Goal: Task Accomplishment & Management: Manage account settings

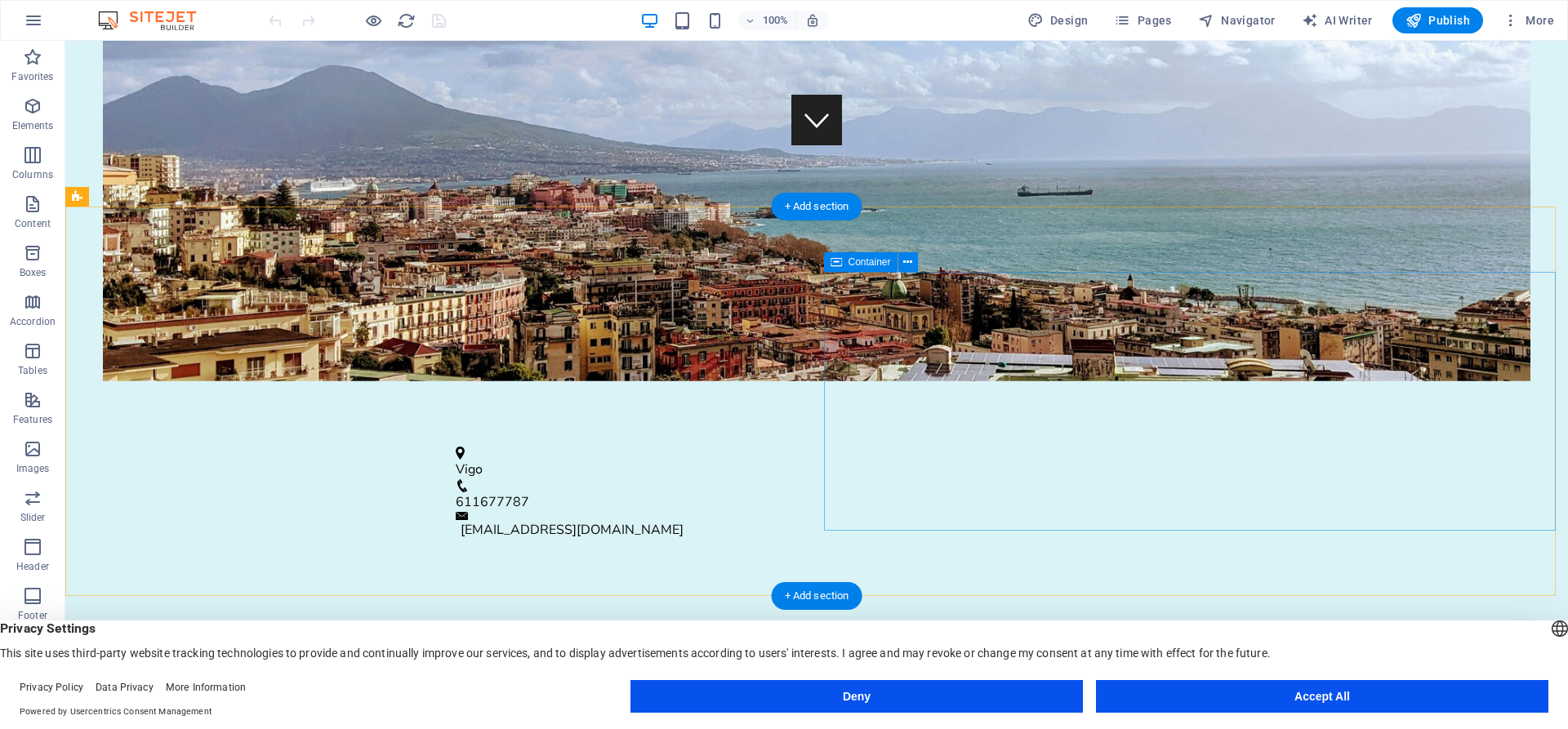
scroll to position [550, 0]
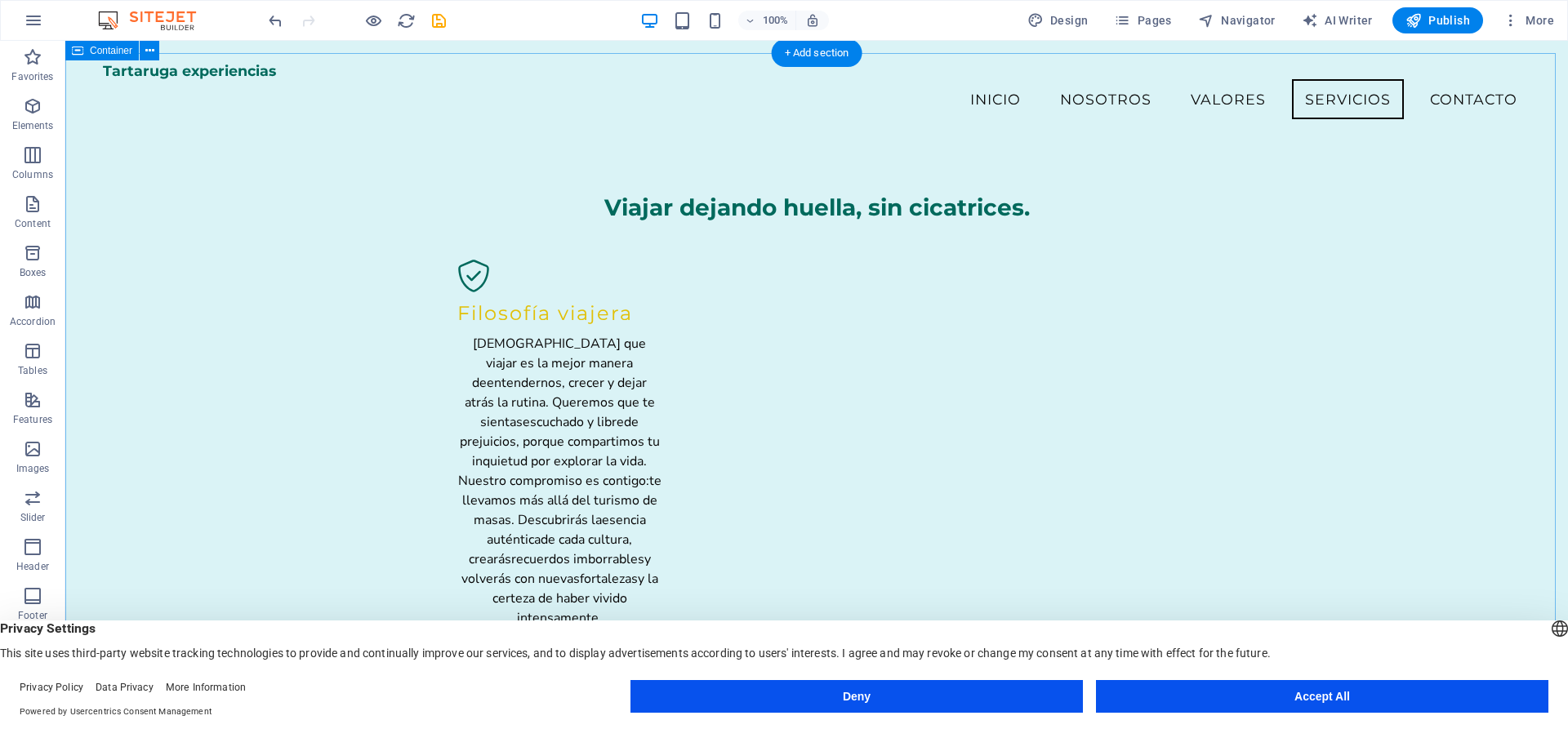
scroll to position [1682, 0]
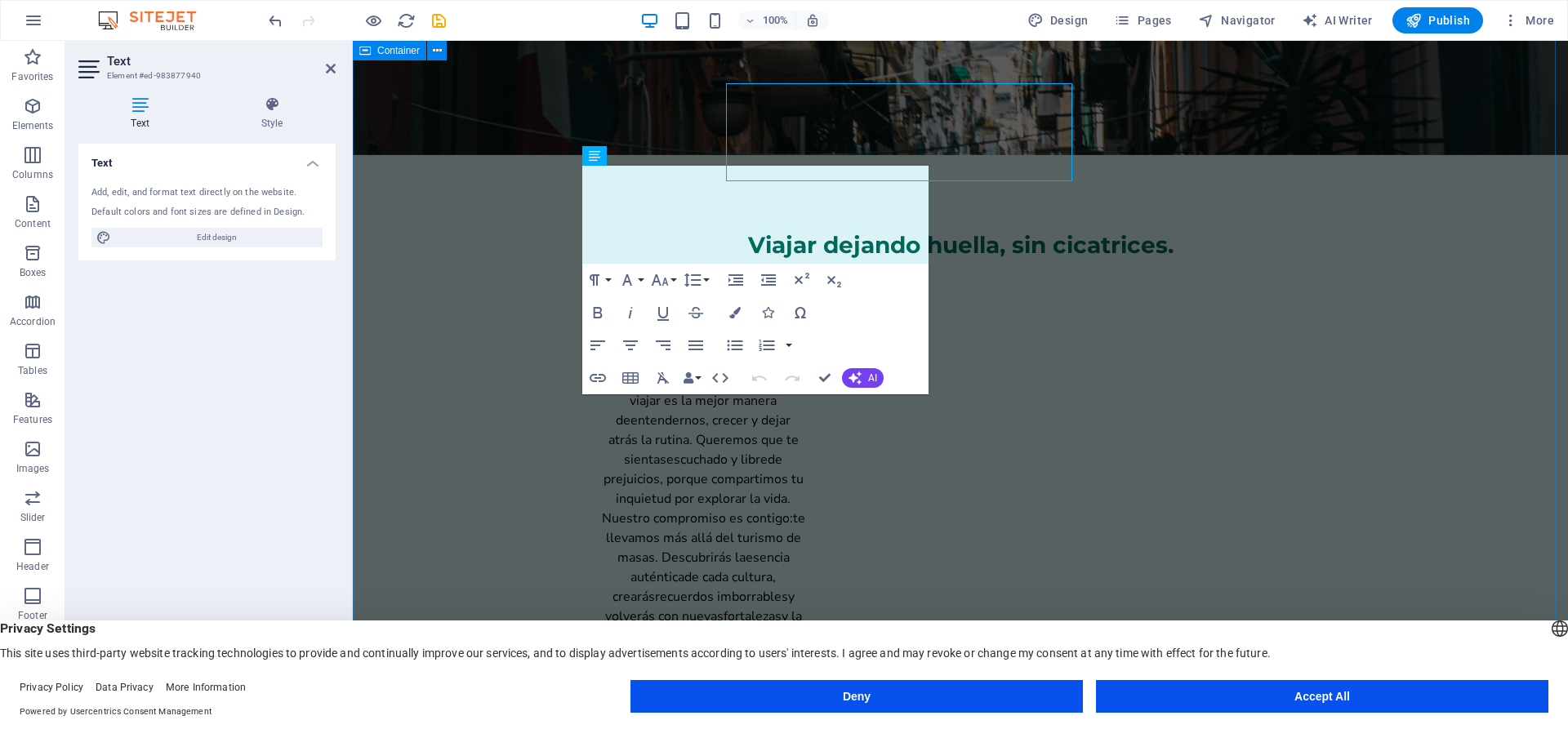
scroll to position [1765, 0]
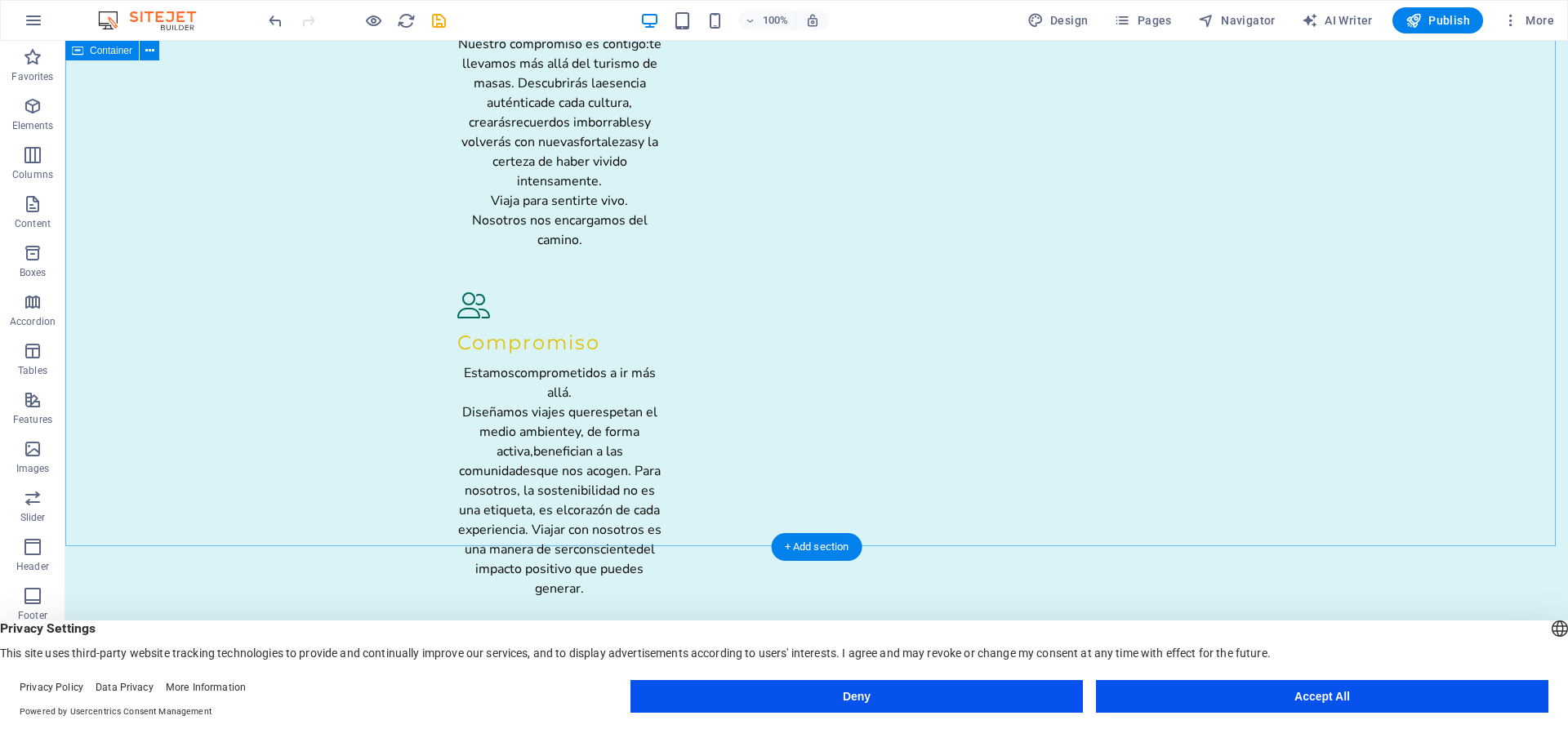
scroll to position [2140, 0]
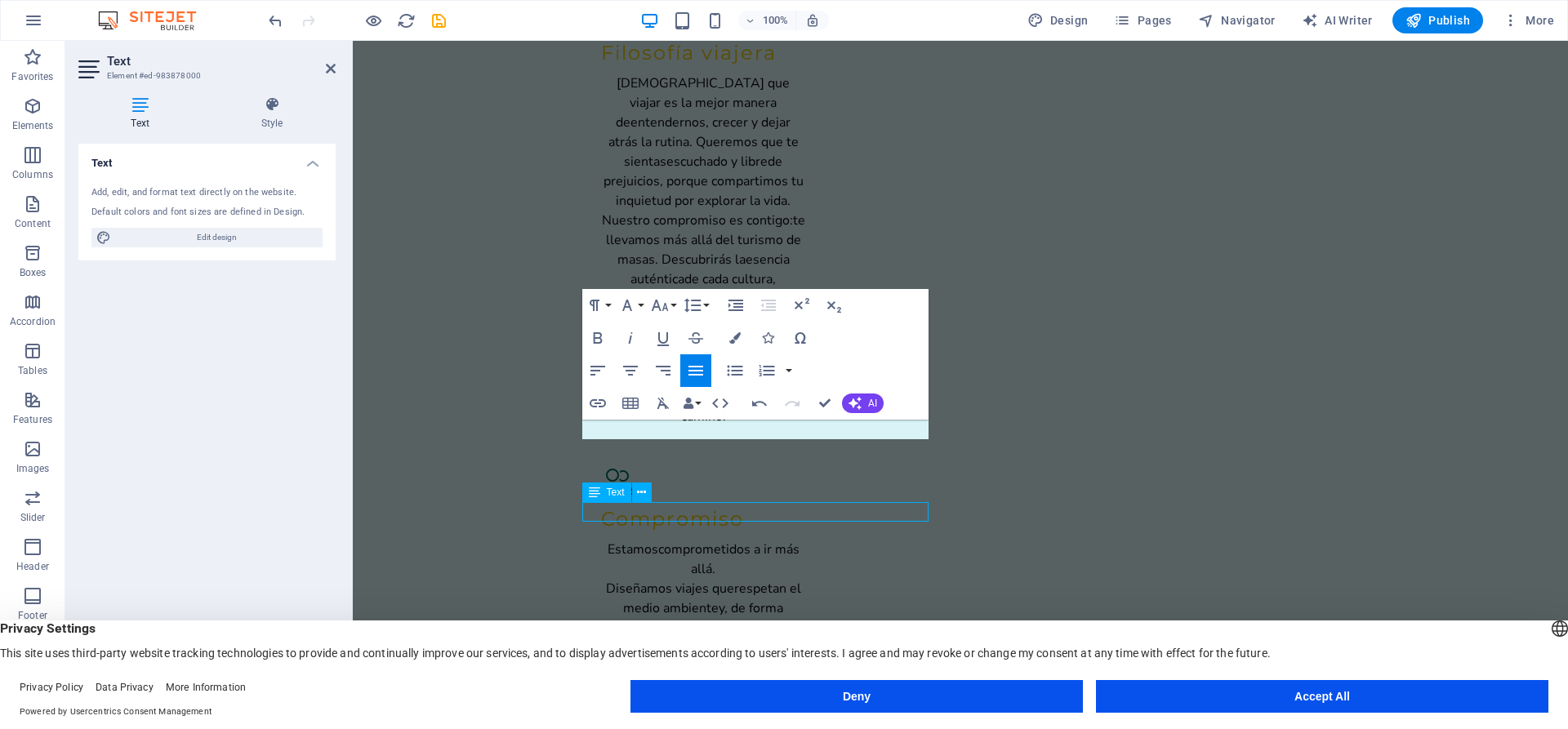
scroll to position [2063, 0]
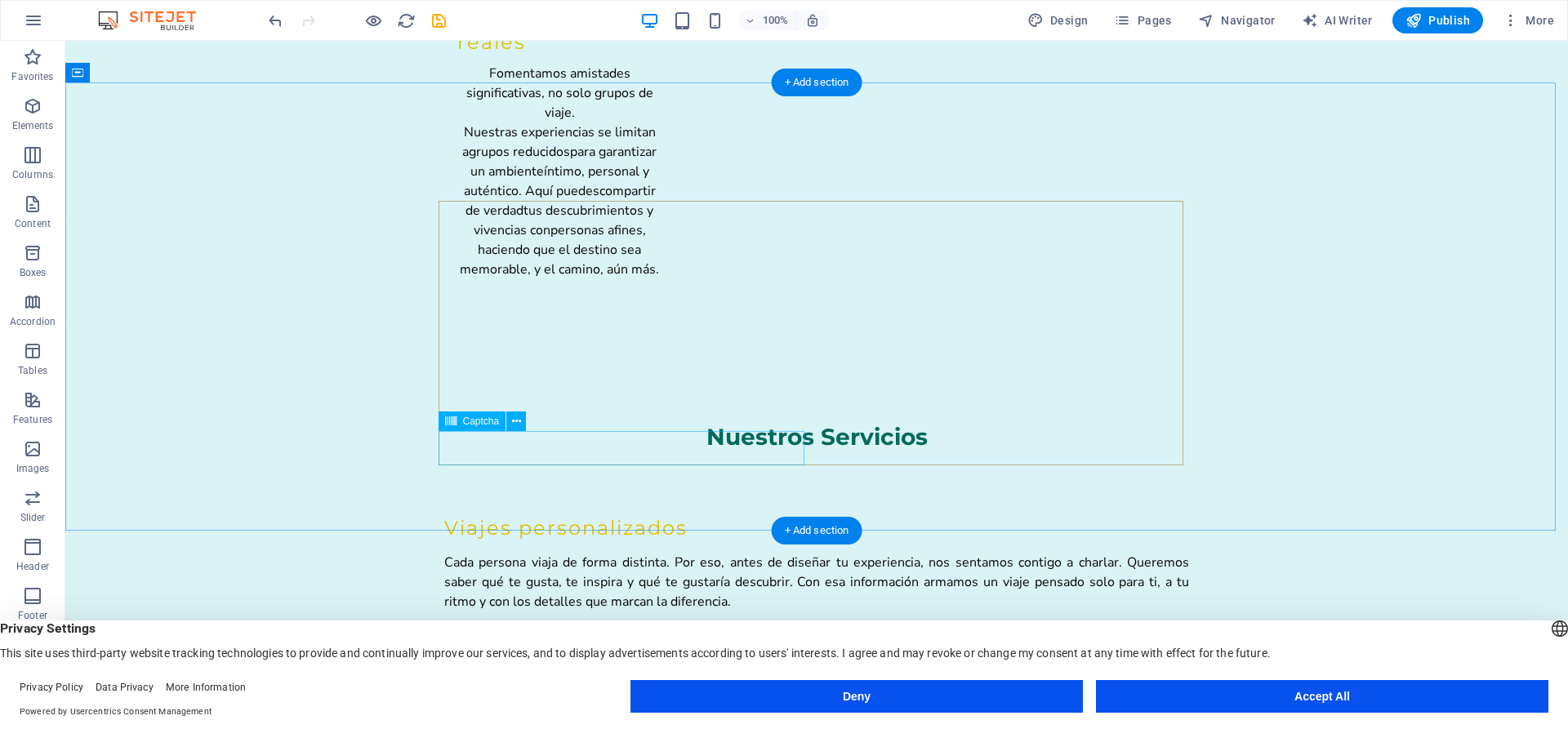
scroll to position [3031, 0]
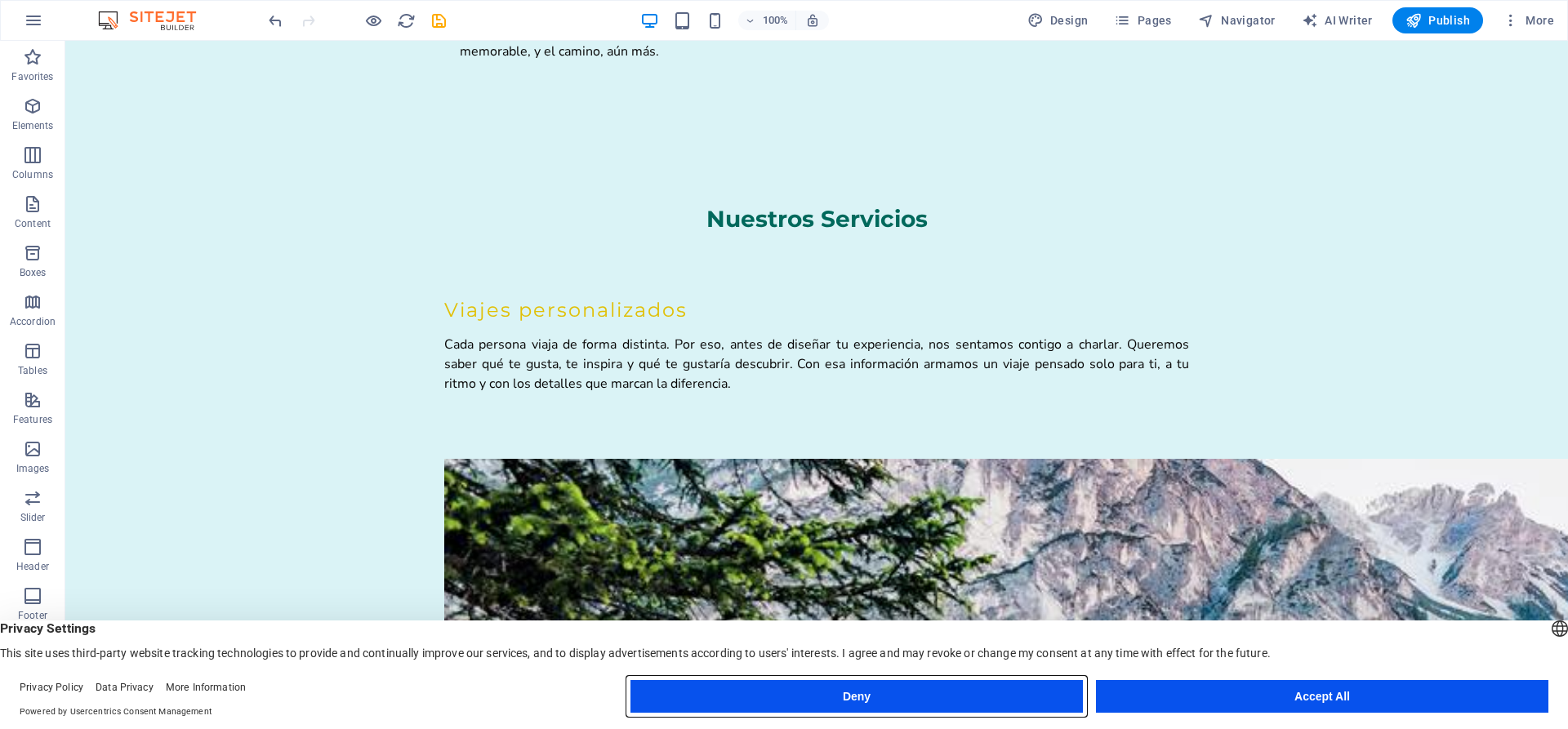
click at [863, 696] on button "Deny" at bounding box center [857, 697] width 452 height 33
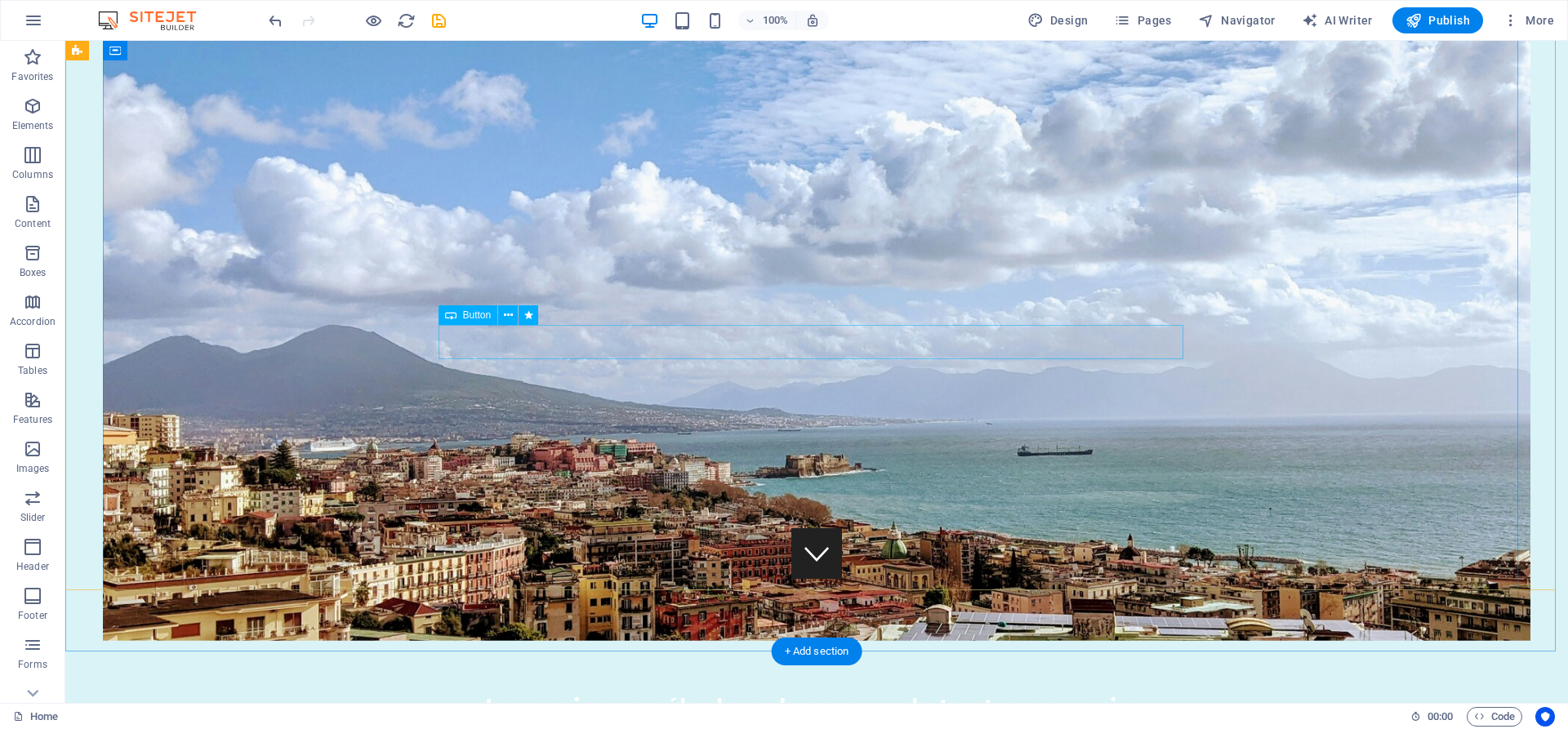
scroll to position [116, 0]
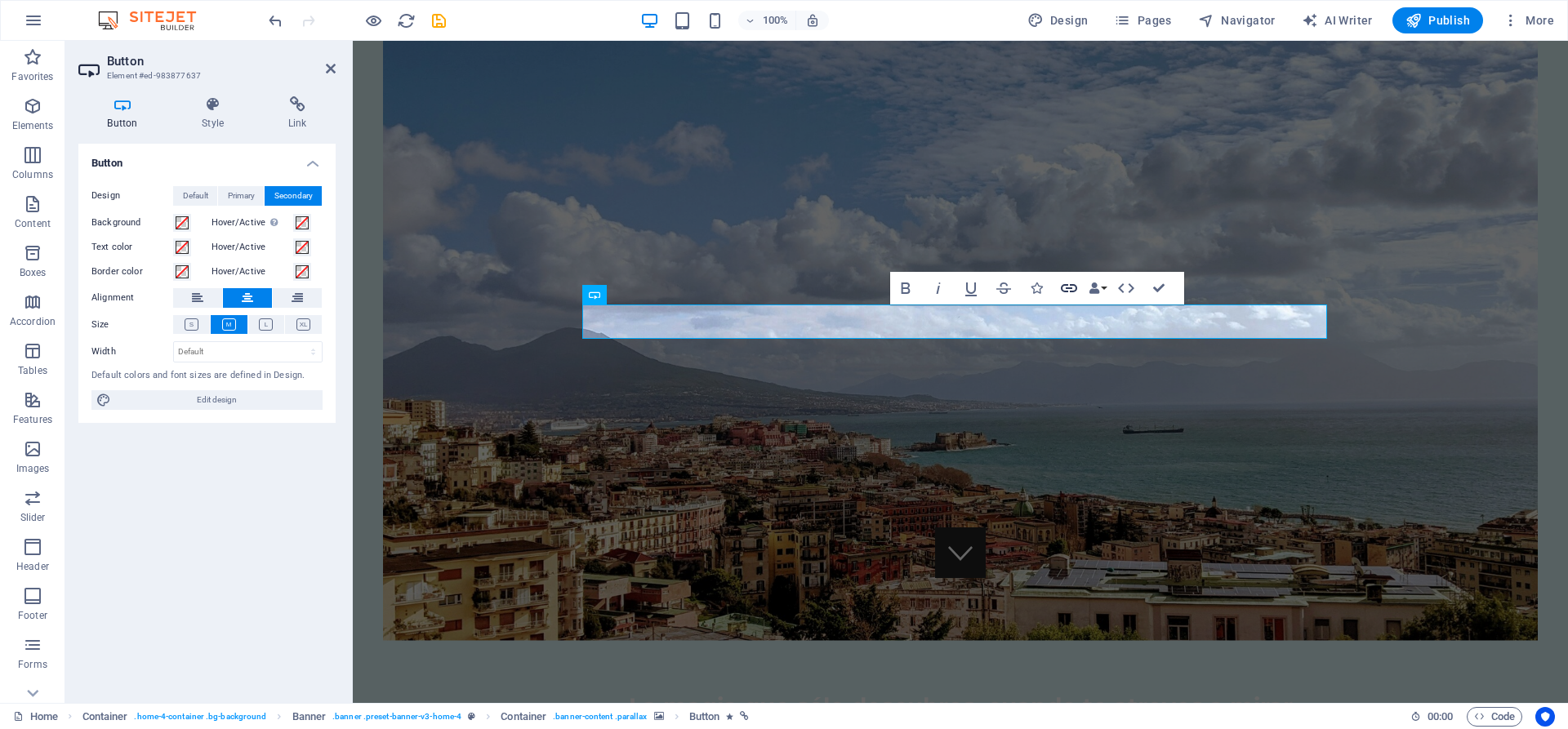
click at [1071, 290] on icon "button" at bounding box center [1069, 288] width 20 height 20
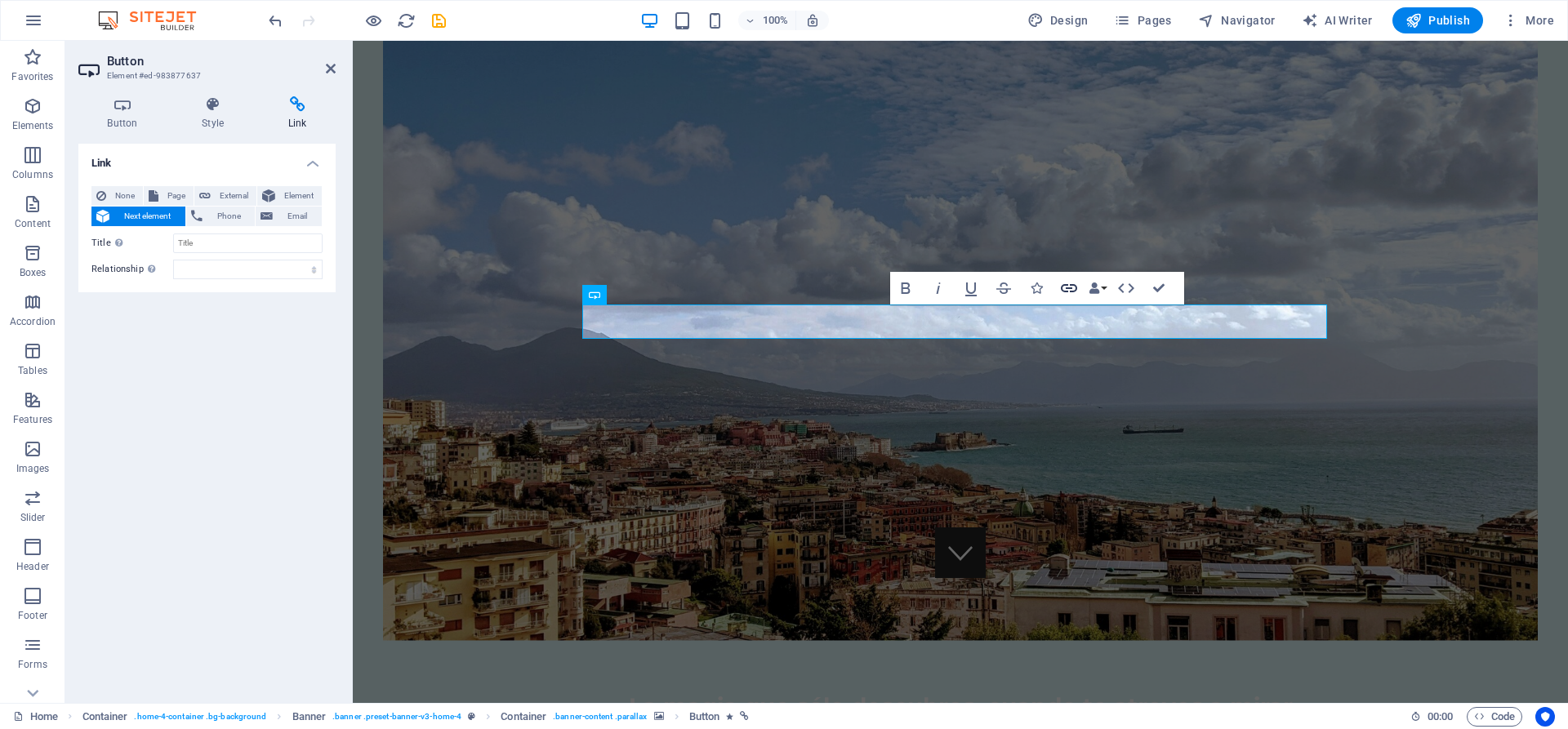
click at [1071, 290] on icon "button" at bounding box center [1069, 288] width 20 height 20
click at [1131, 154] on figure at bounding box center [960, 338] width 1155 height 603
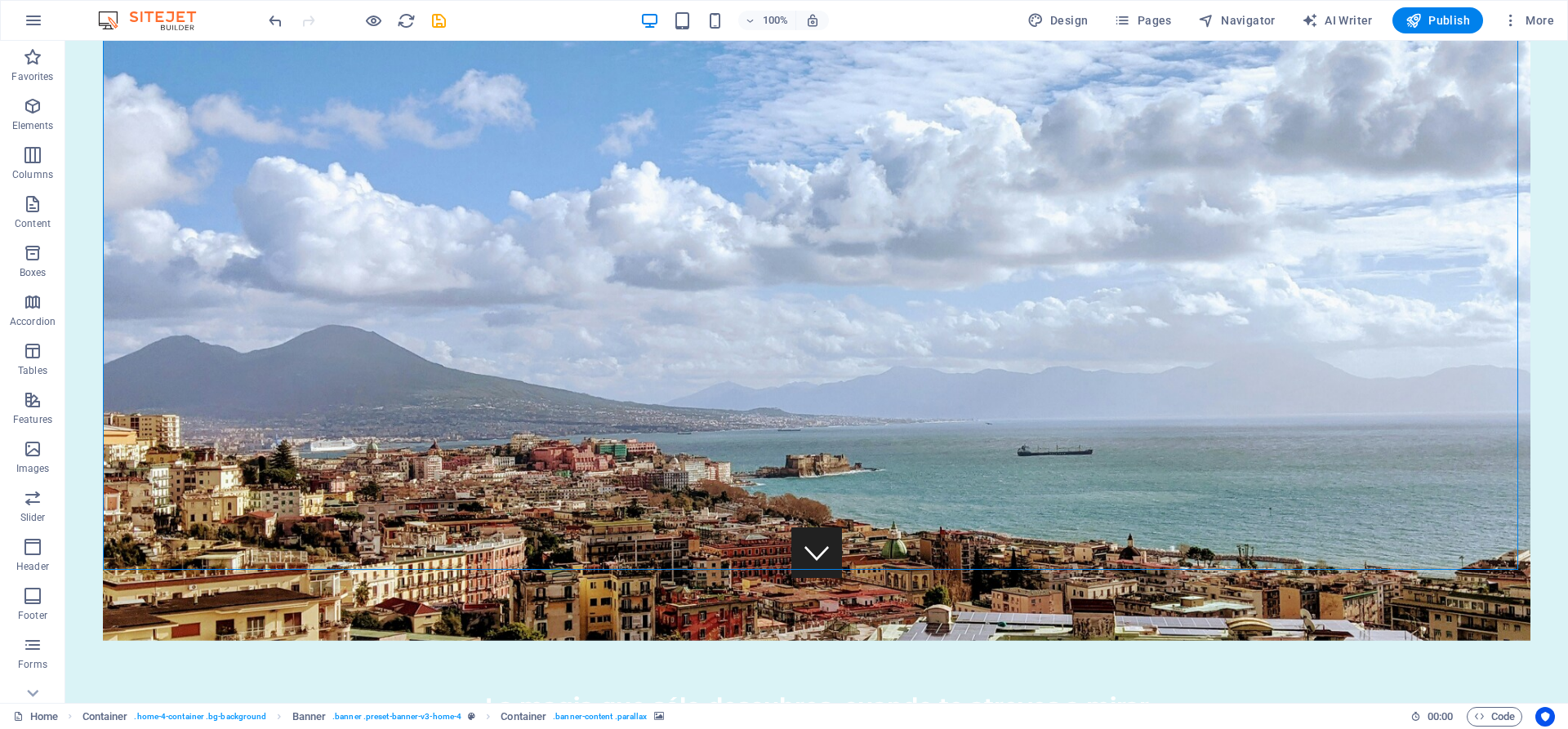
click at [1131, 154] on figure at bounding box center [816, 338] width 1427 height 603
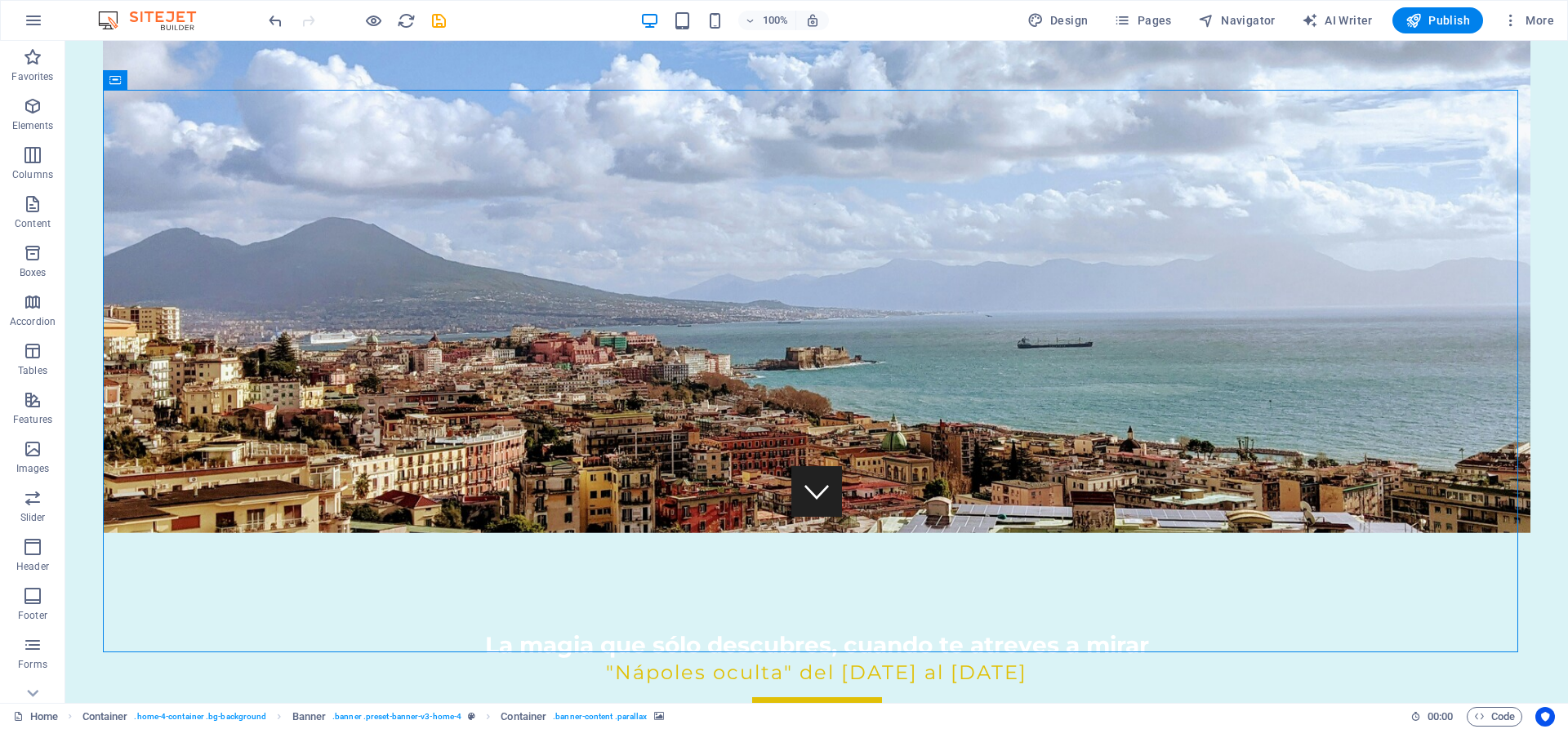
scroll to position [0, 0]
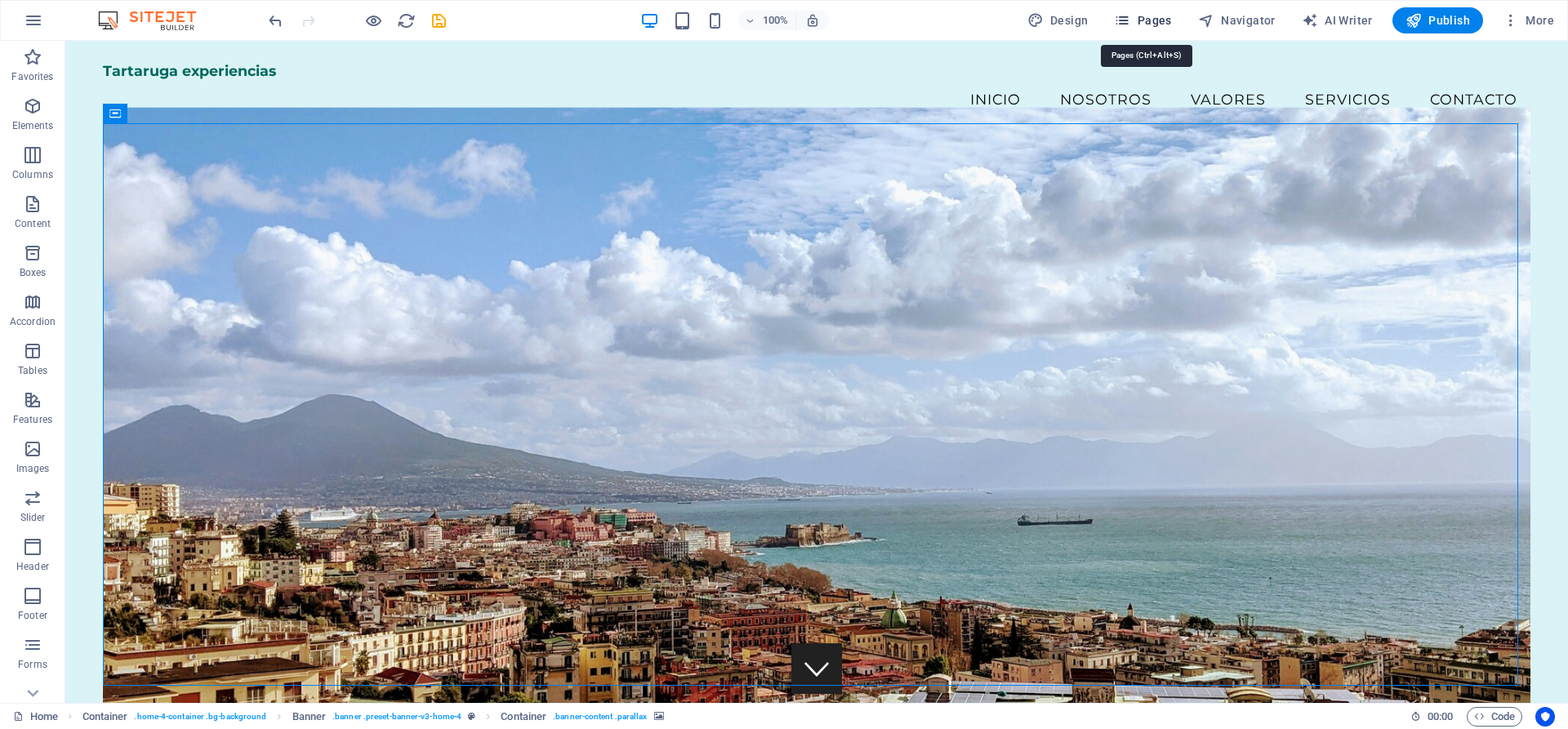
click at [1155, 21] on span "Pages" at bounding box center [1143, 20] width 57 height 17
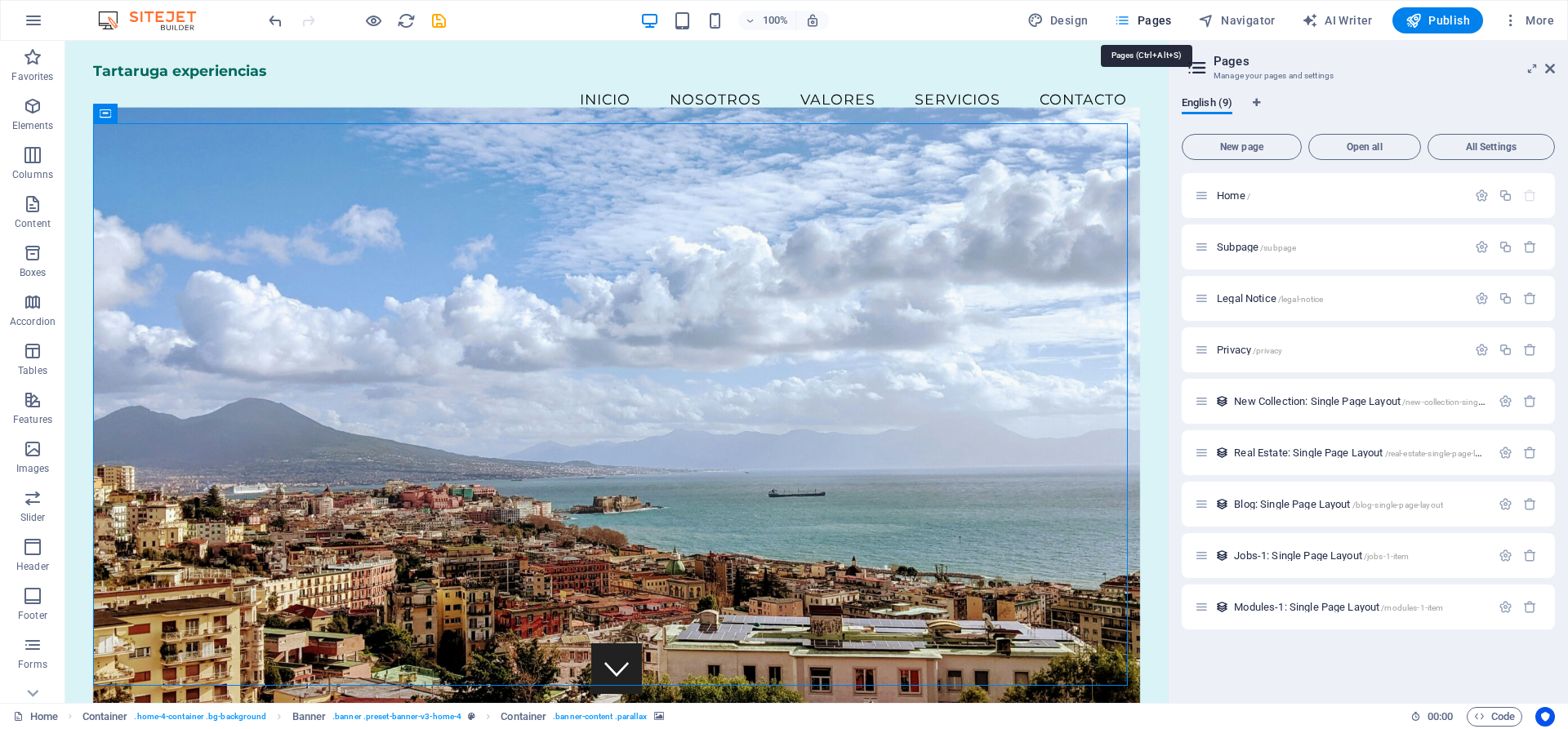
click at [1155, 21] on span "Pages" at bounding box center [1143, 20] width 57 height 17
click at [1286, 304] on div "Legal Notice /legal-notice" at bounding box center [1331, 298] width 272 height 19
click at [1238, 245] on span "Subpage /subpage" at bounding box center [1256, 247] width 79 height 12
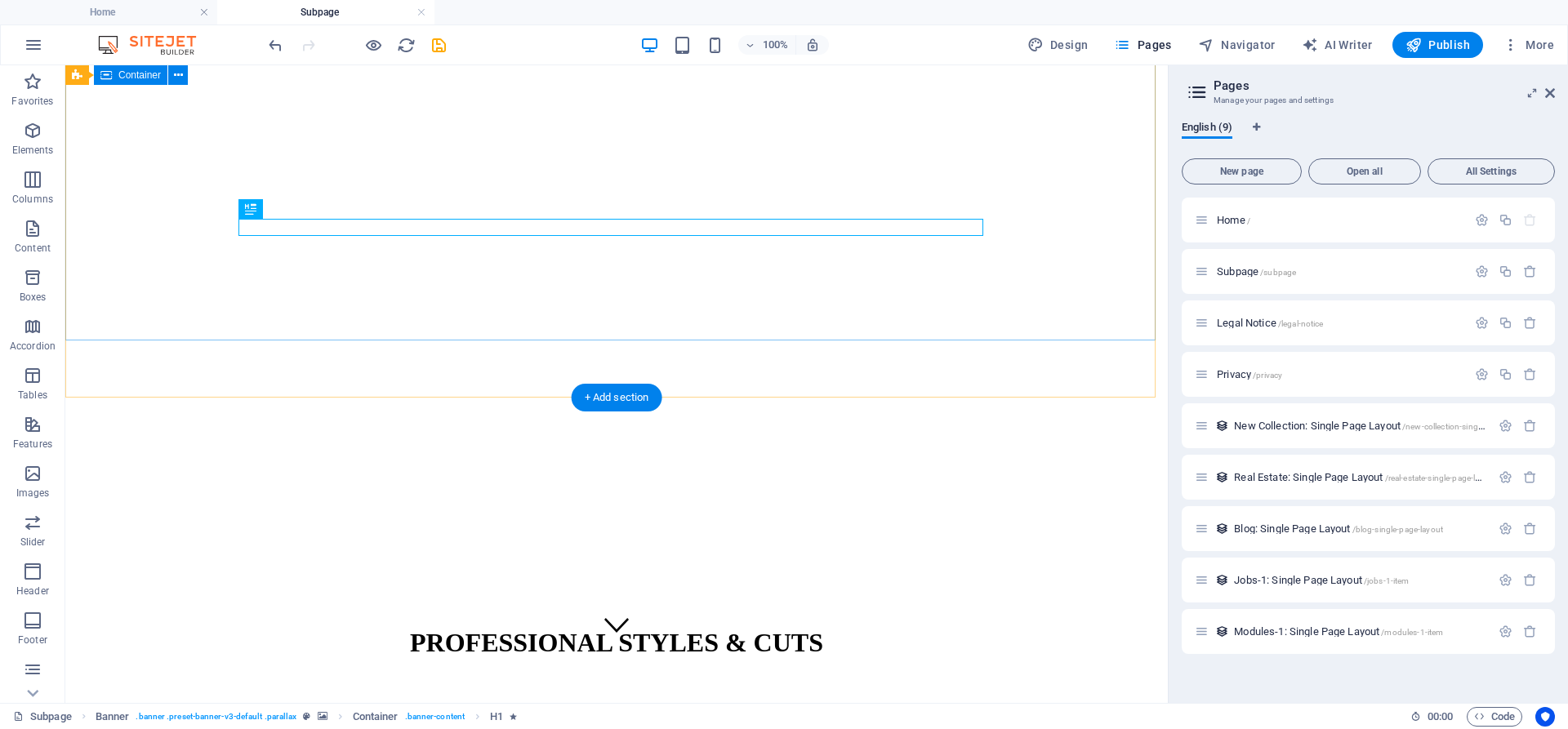
scroll to position [50, 0]
click at [1229, 223] on span "Home /" at bounding box center [1233, 220] width 33 height 12
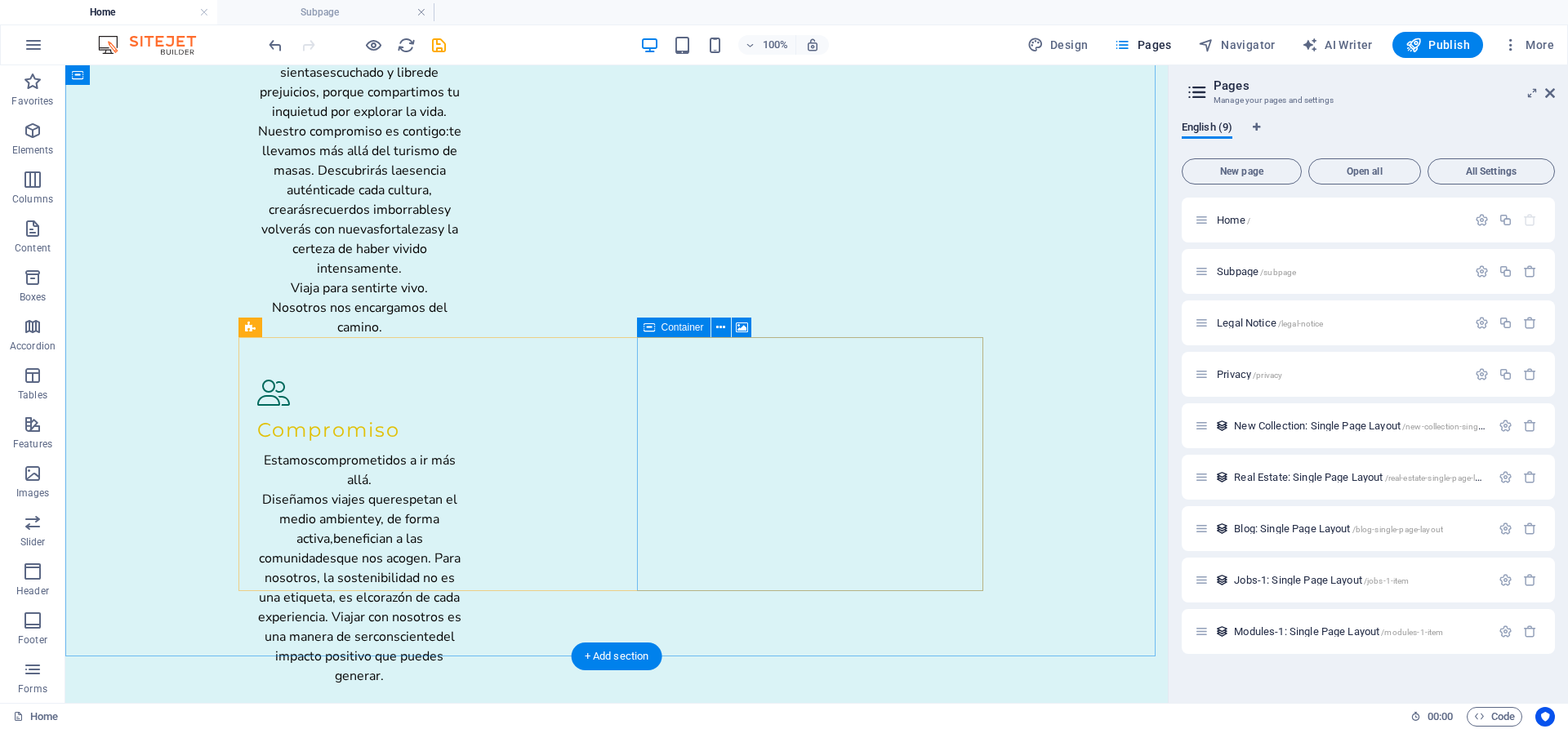
scroll to position [2075, 0]
click at [1258, 325] on span "Legal Notice /legal-notice" at bounding box center [1270, 323] width 106 height 12
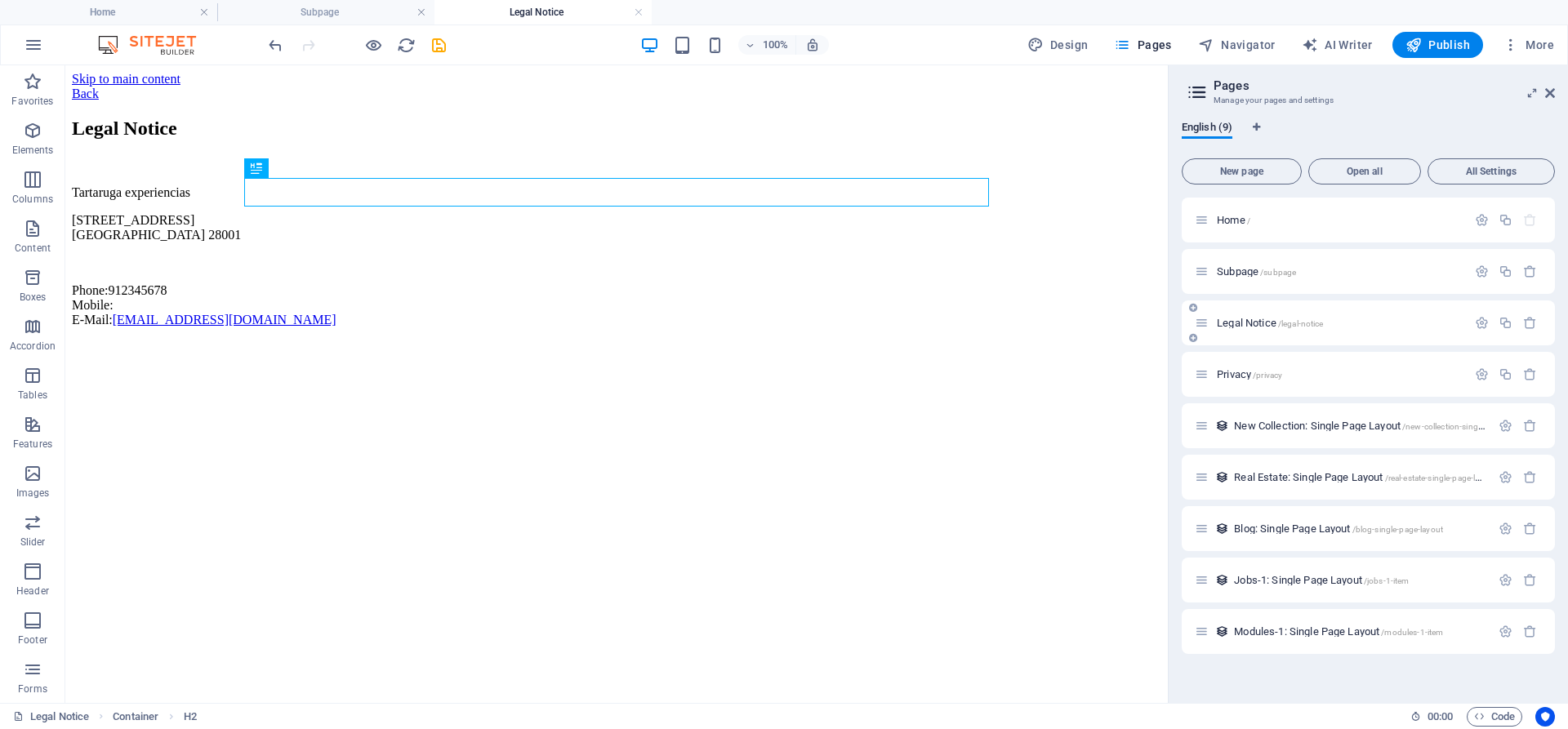
scroll to position [0, 0]
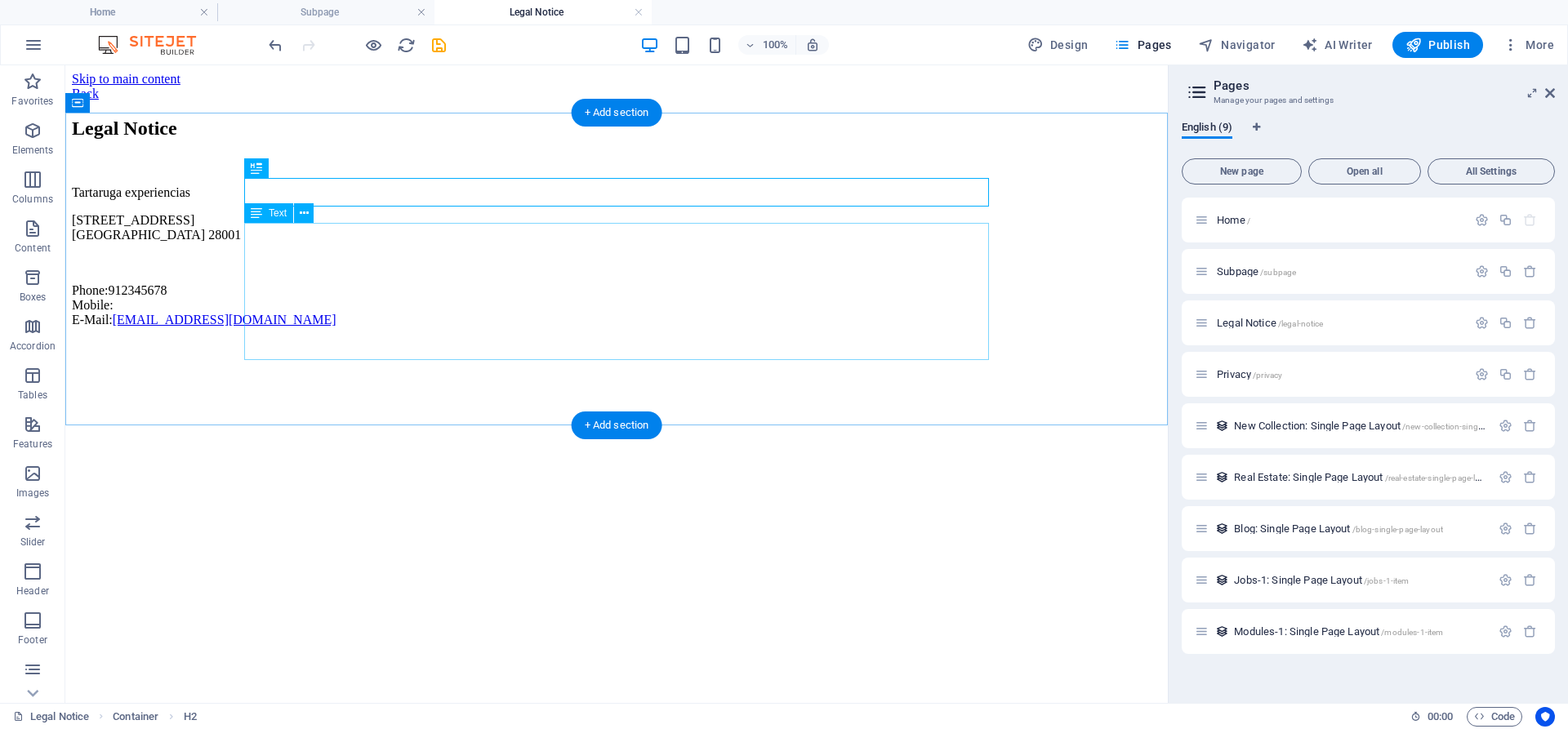
click at [317, 244] on div "Tartaruga [GEOGRAPHIC_DATA][STREET_ADDRESS] Phone: 912345678 Mobile: E-Mail: [E…" at bounding box center [617, 256] width 1090 height 142
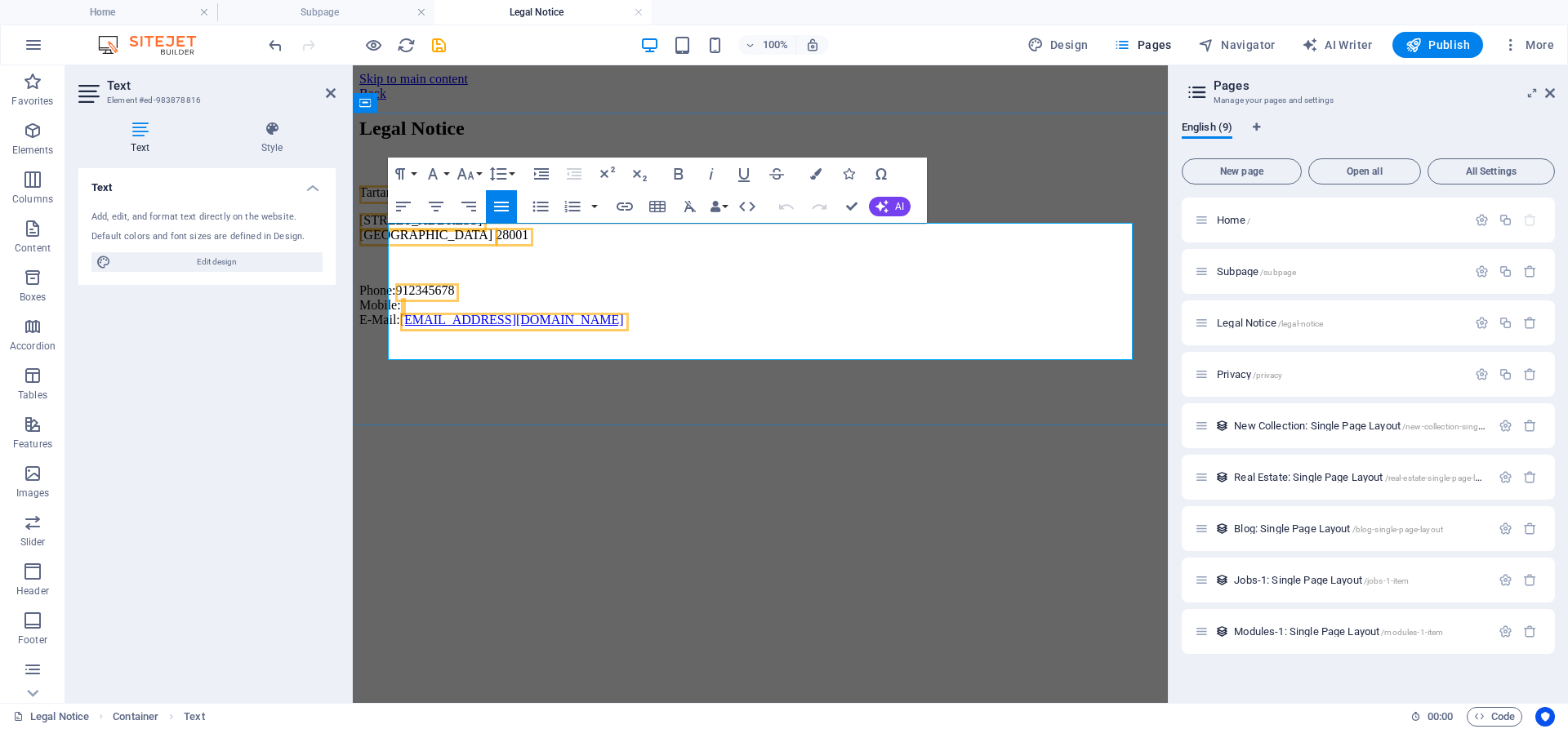
click at [496, 242] on span "28001" at bounding box center [512, 235] width 33 height 14
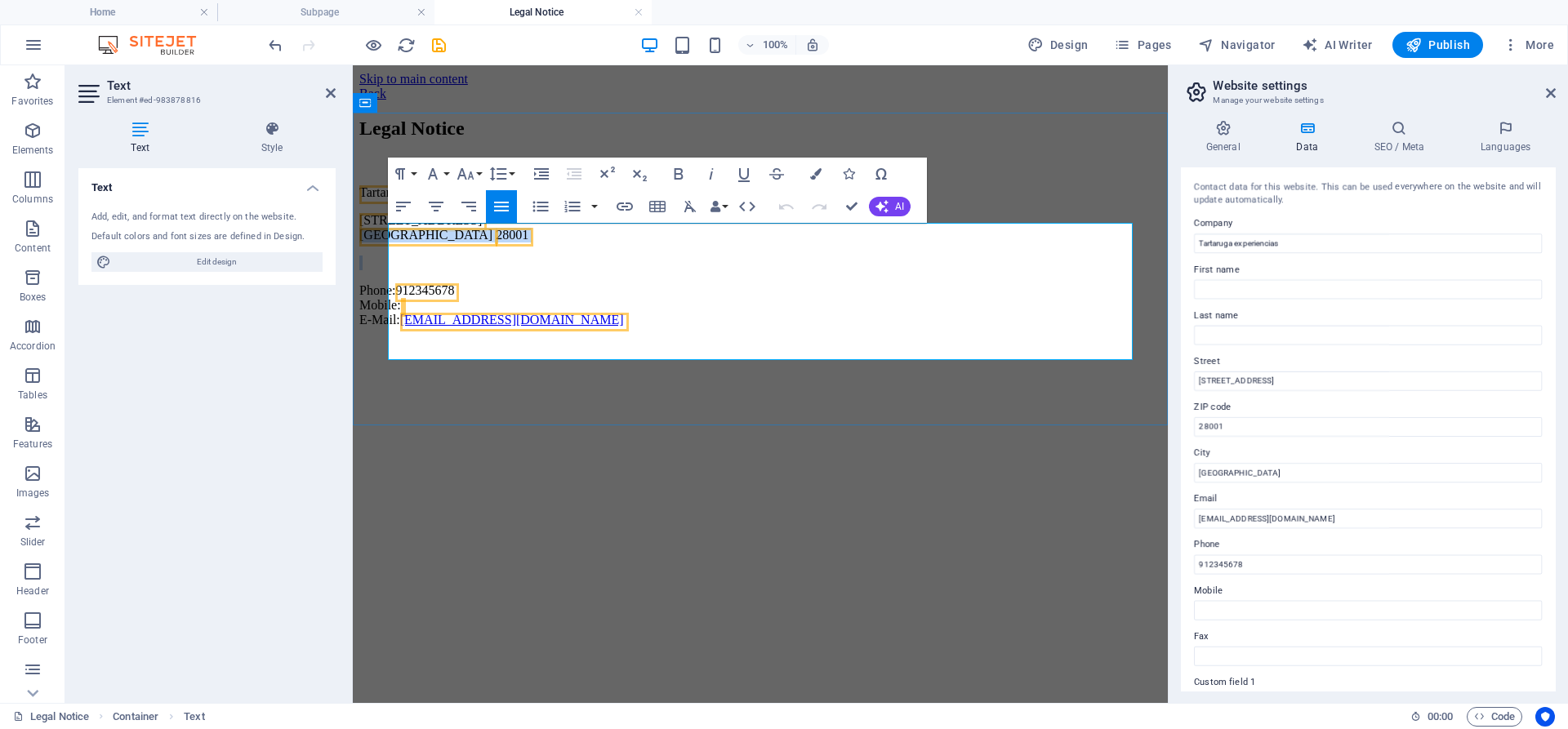
click at [496, 242] on span "28001" at bounding box center [512, 235] width 33 height 14
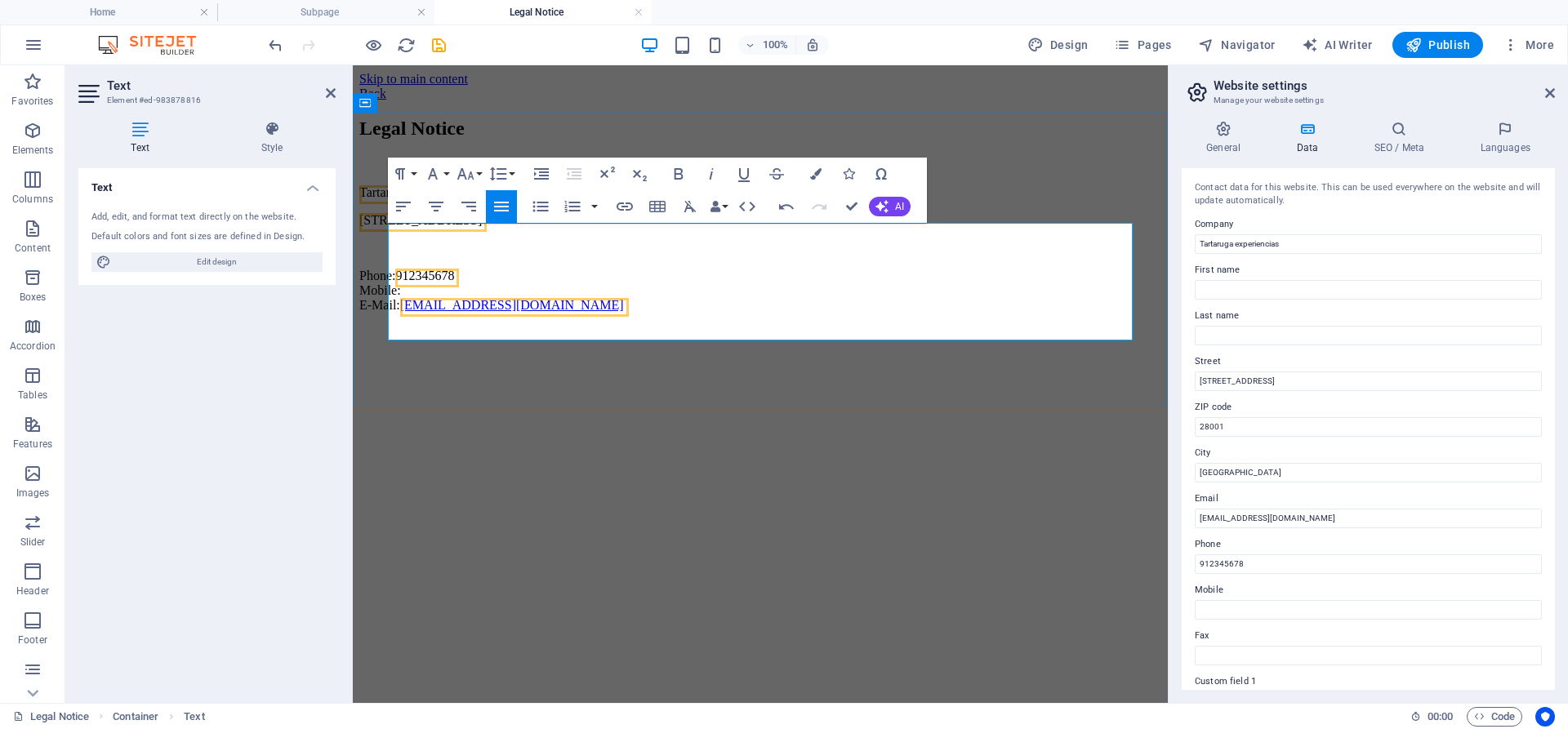
click at [454, 283] on span "912345678" at bounding box center [424, 276] width 59 height 14
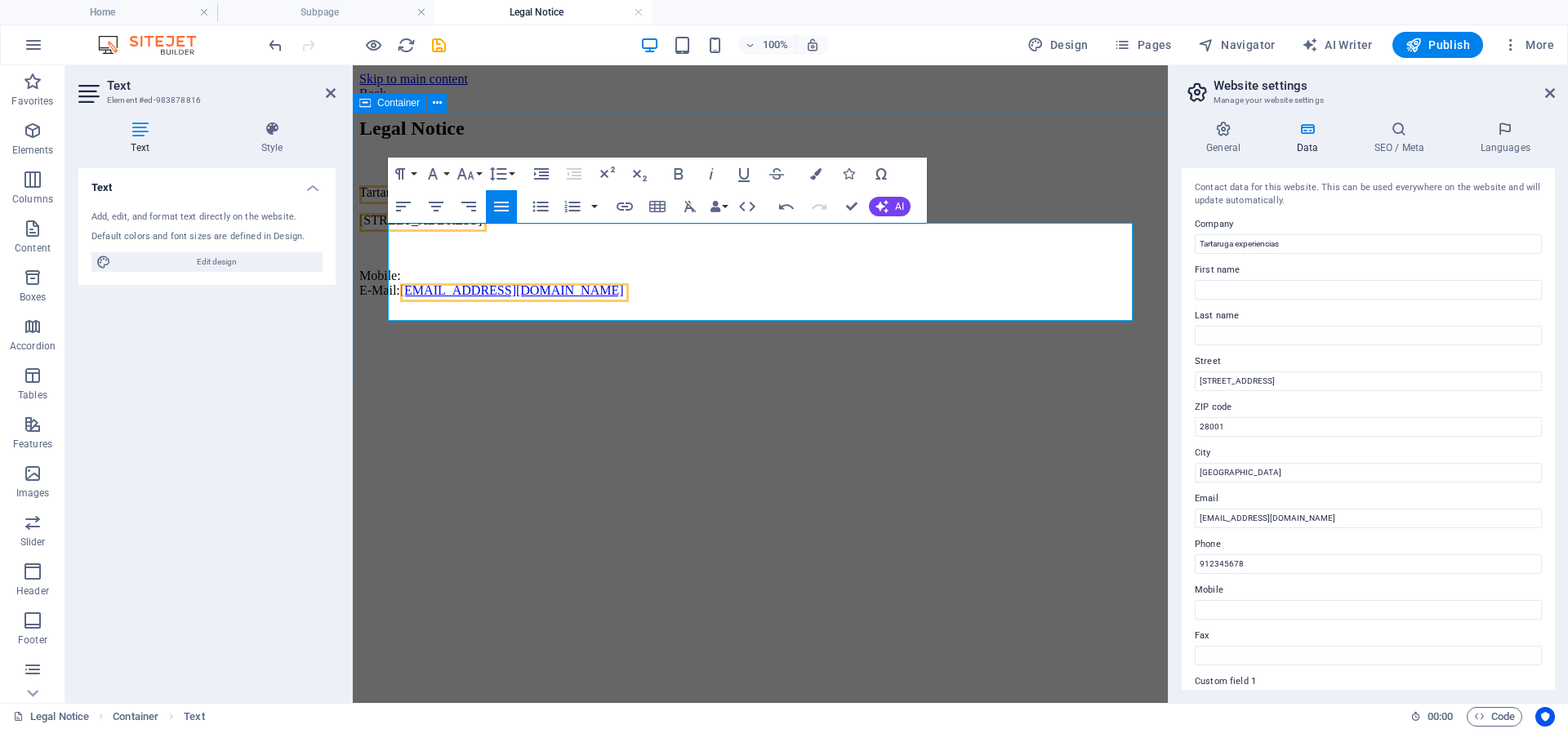
click at [979, 156] on div "Legal Notice Tartaruga experiencias [STREET_ADDRESS] Mobile: E-Mail: [EMAIL_ADD…" at bounding box center [760, 208] width 802 height 181
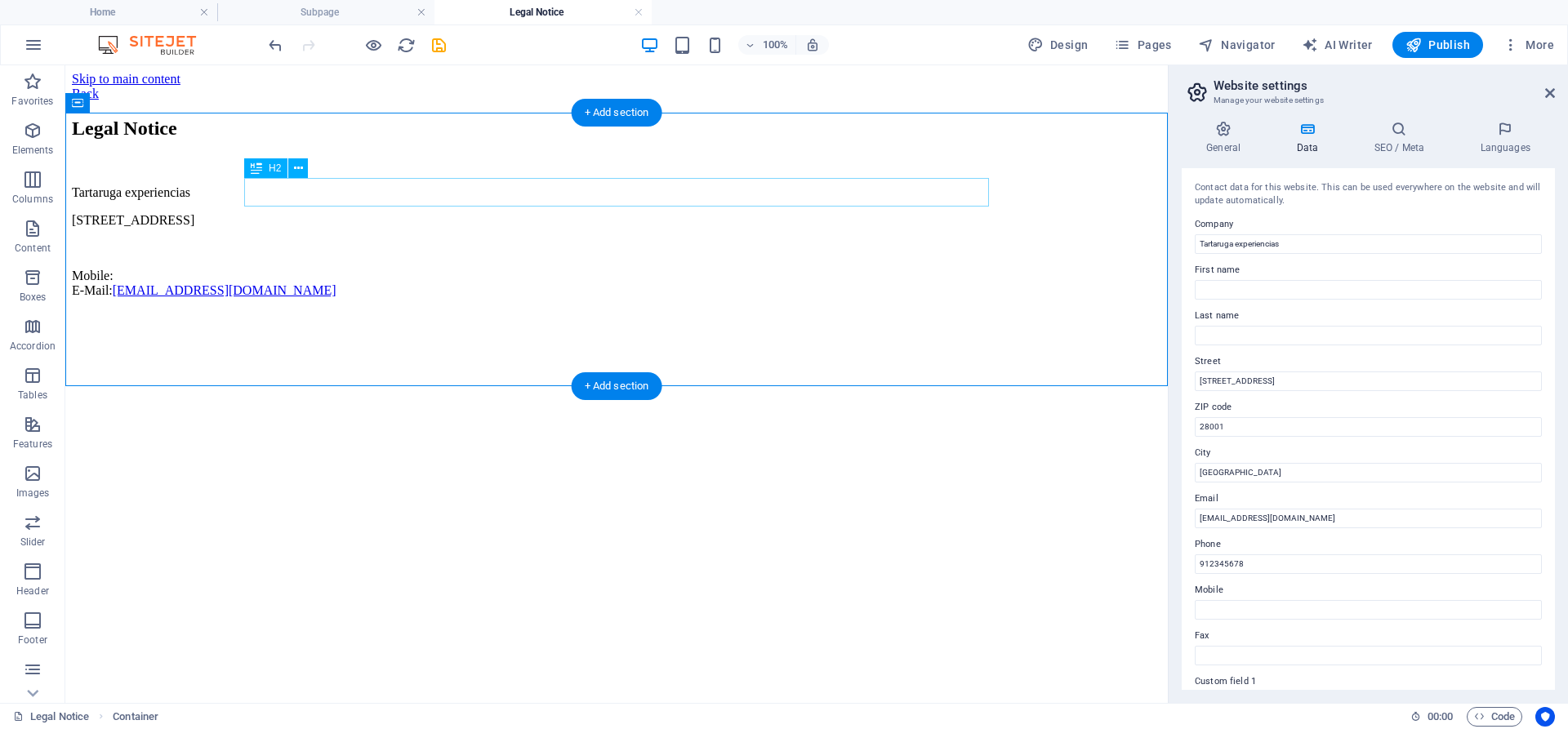
click at [314, 140] on div "Legal Notice" at bounding box center [617, 128] width 1090 height 22
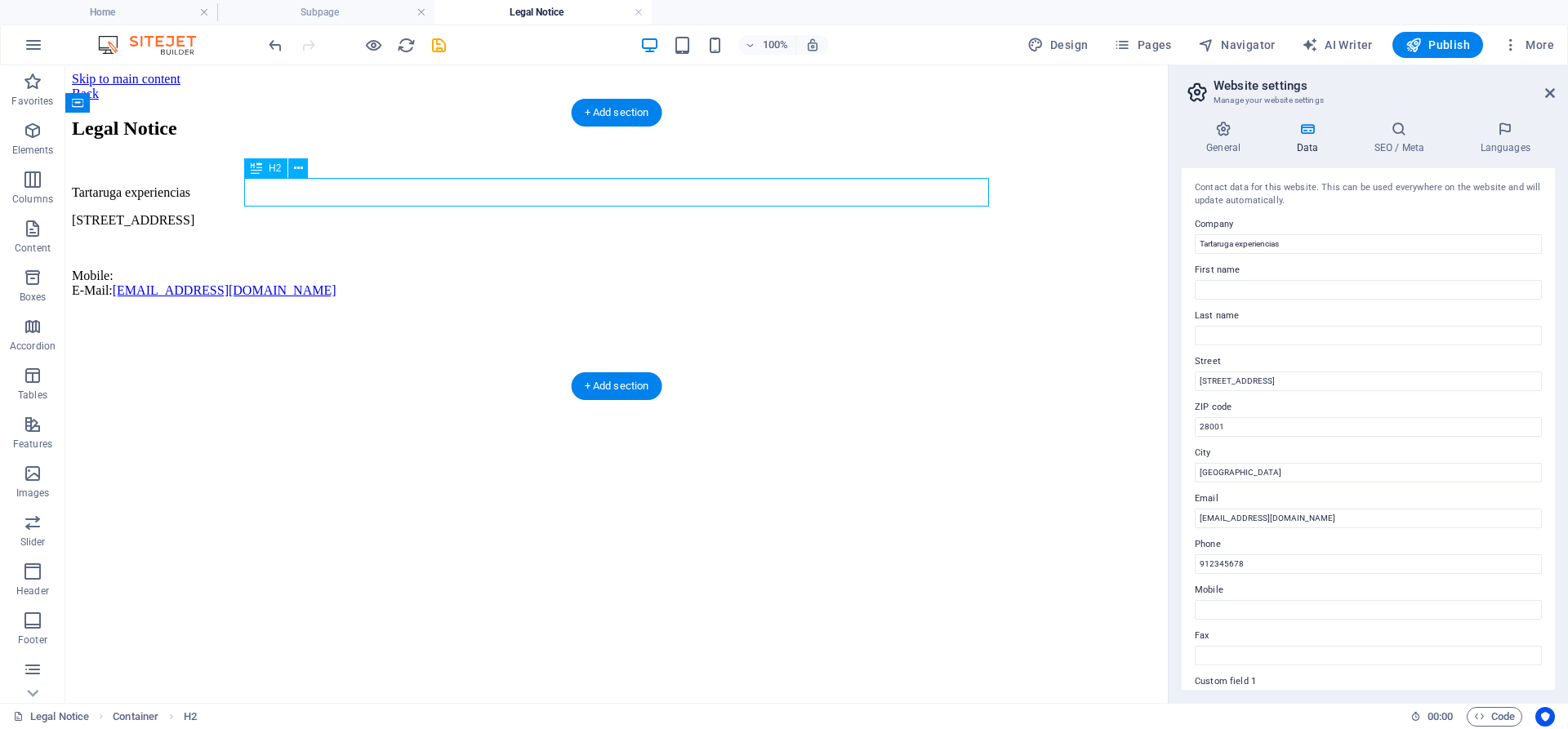
click at [314, 140] on div "Legal Notice" at bounding box center [617, 128] width 1090 height 22
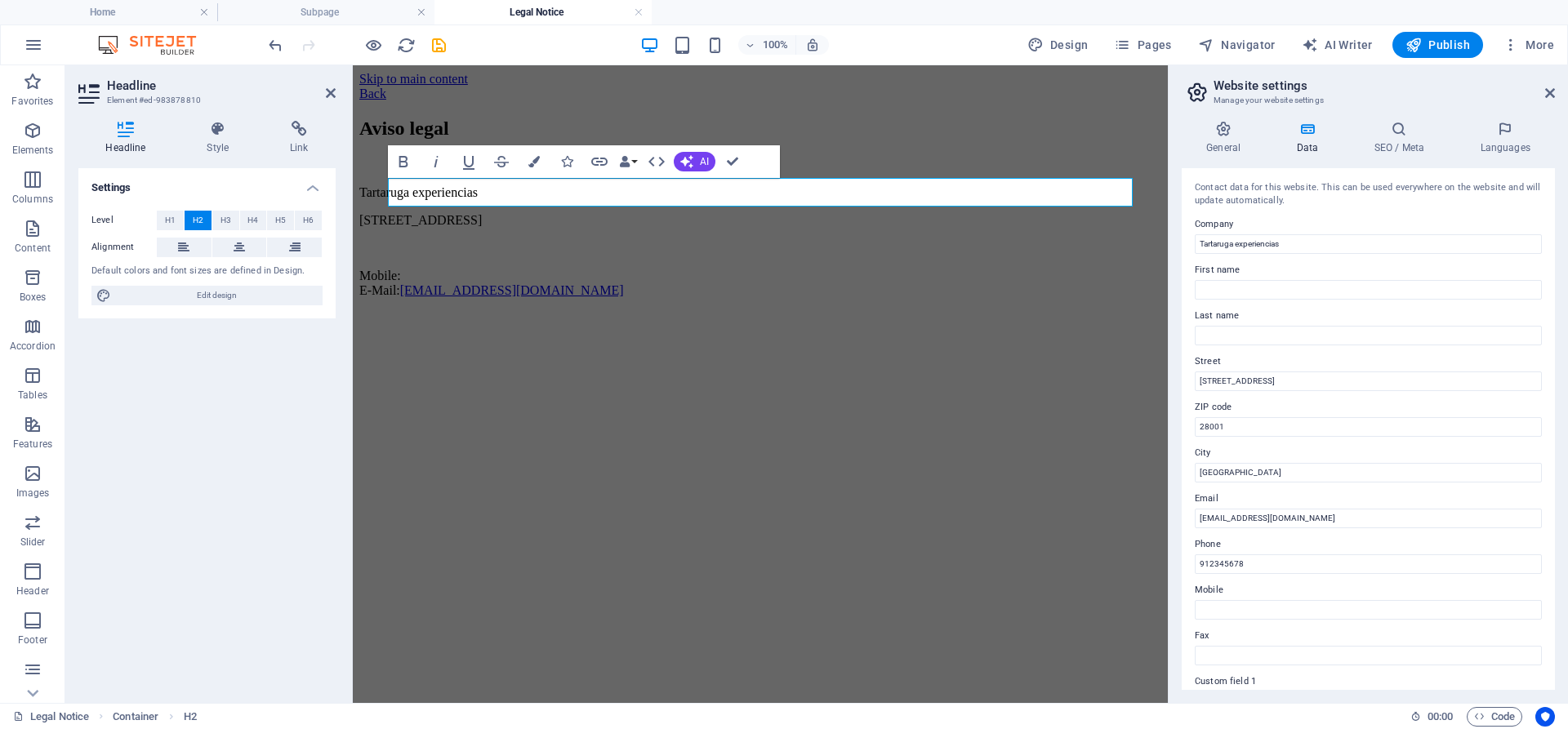
click at [729, 311] on html "Skip to main content Back Aviso legal Tartaruga experiencias Calle ejemplo 123 …" at bounding box center [760, 188] width 815 height 246
click at [754, 298] on div "Aviso legal Tartaruga experiencias [STREET_ADDRESS] Mobile: E-Mail: [EMAIL_ADDR…" at bounding box center [760, 208] width 802 height 181
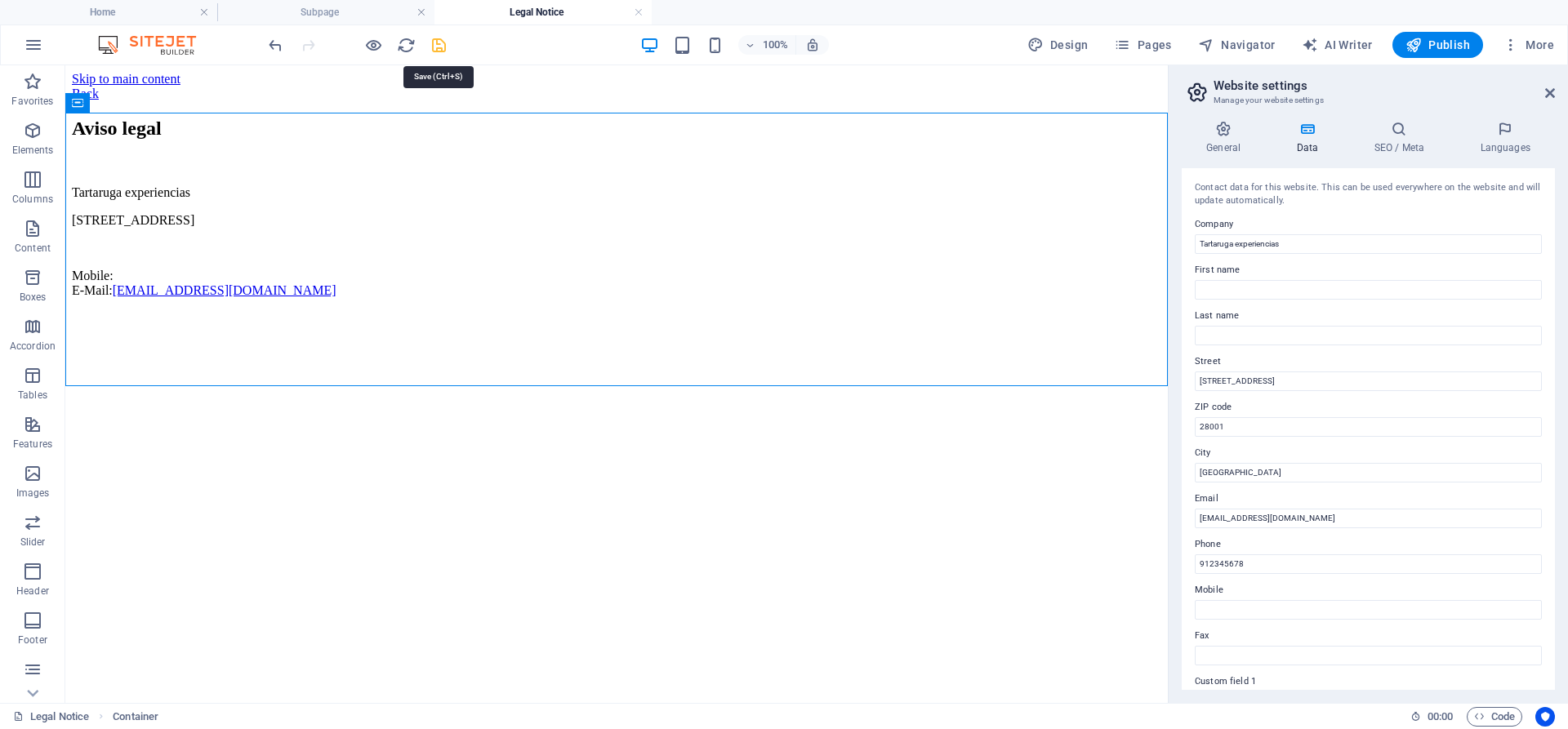
click at [444, 52] on icon "save" at bounding box center [439, 45] width 19 height 19
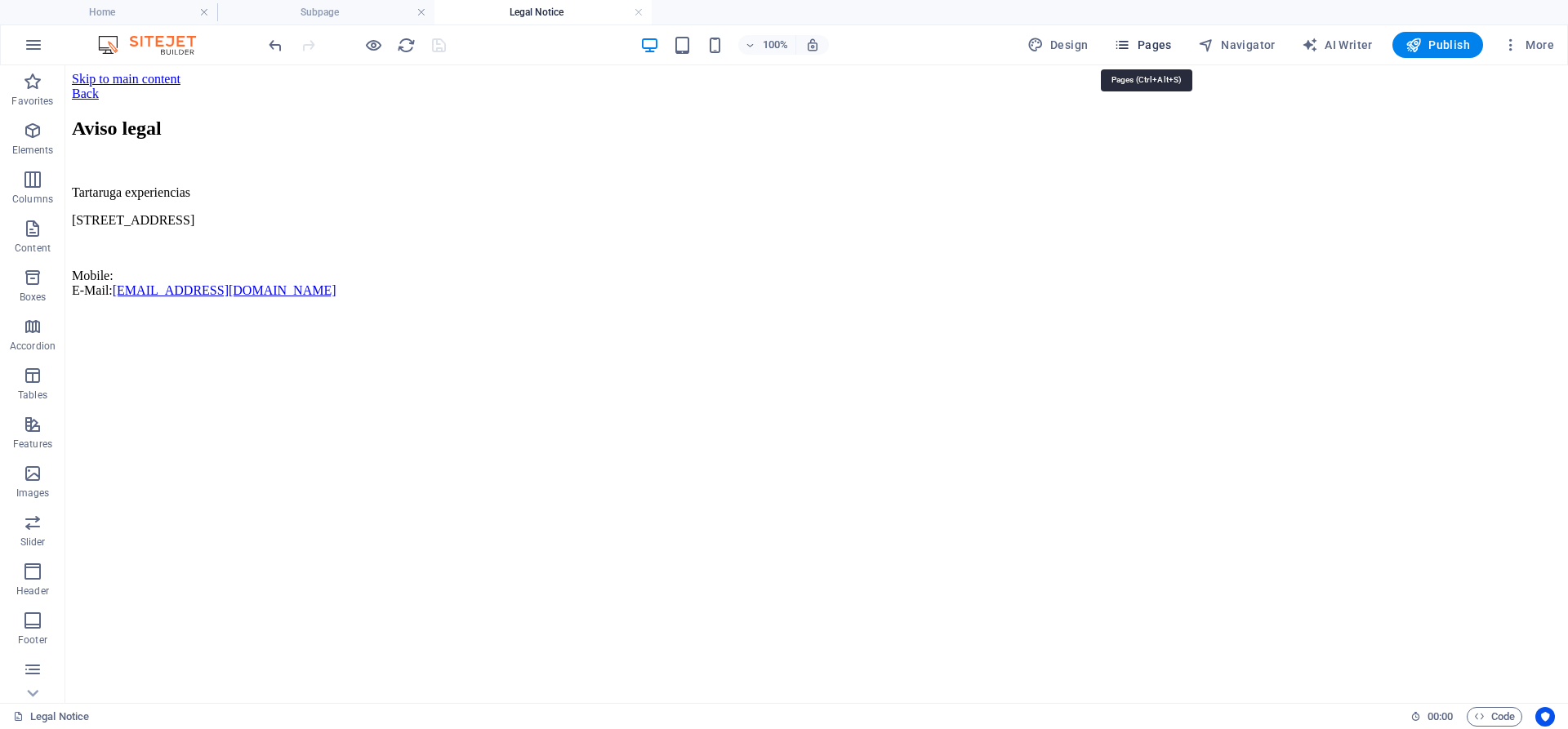
click at [1158, 51] on span "Pages" at bounding box center [1143, 44] width 57 height 17
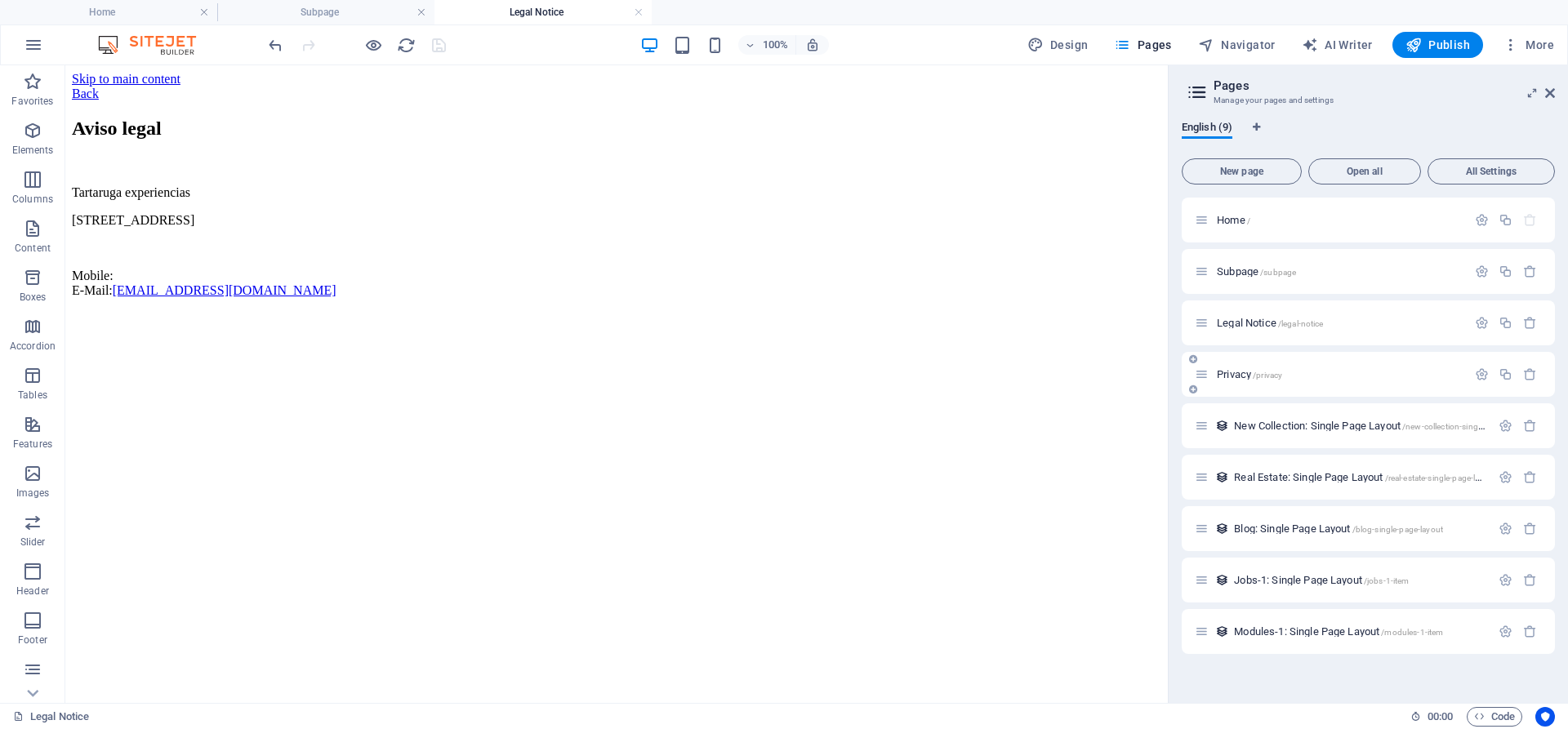
click at [1270, 373] on span "/privacy" at bounding box center [1267, 375] width 30 height 9
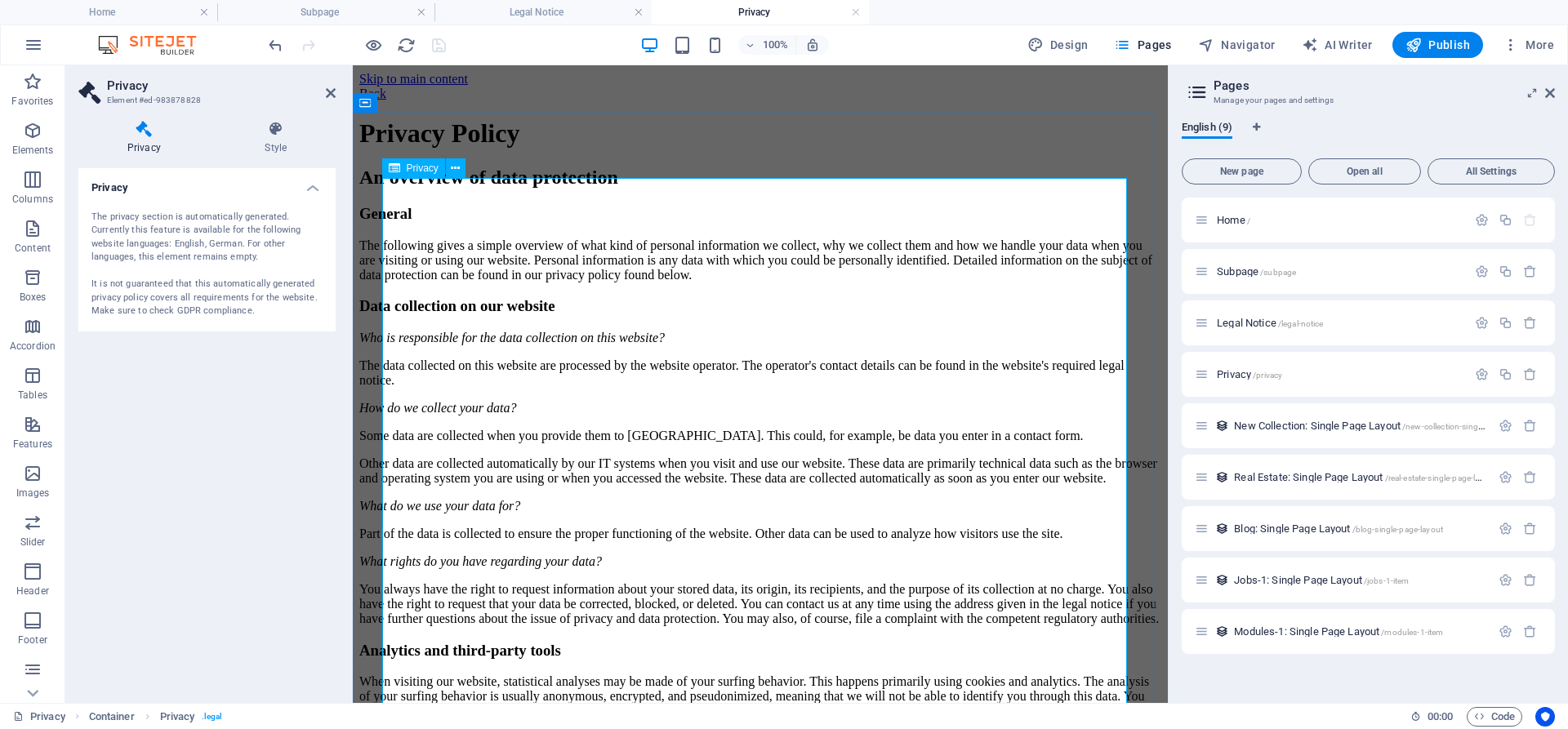
click at [202, 234] on div "The privacy section is automatically generated. Currently this feature is avail…" at bounding box center [207, 264] width 231 height 108
click at [269, 154] on h4 "Style" at bounding box center [276, 137] width 119 height 34
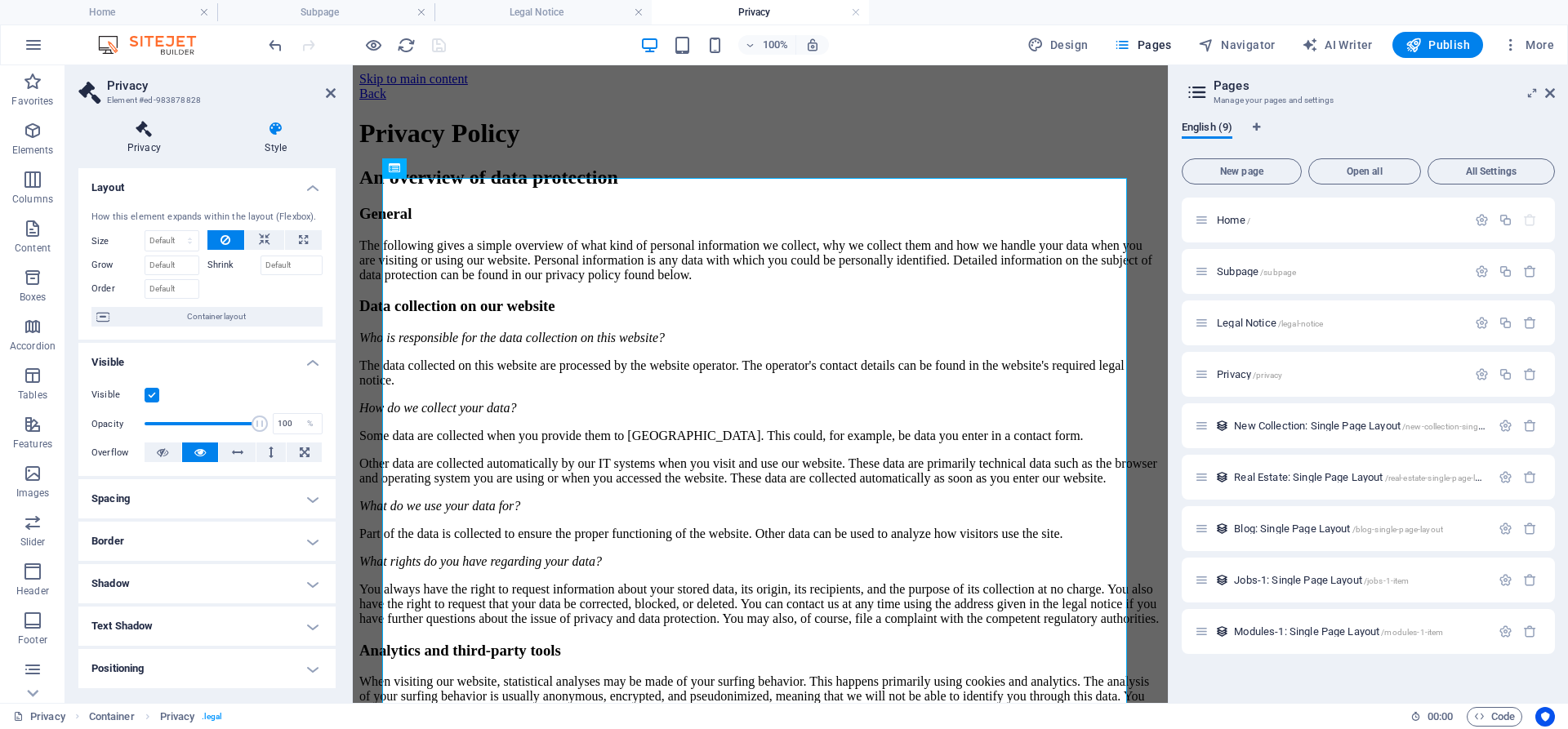
click at [130, 131] on icon at bounding box center [143, 129] width 131 height 17
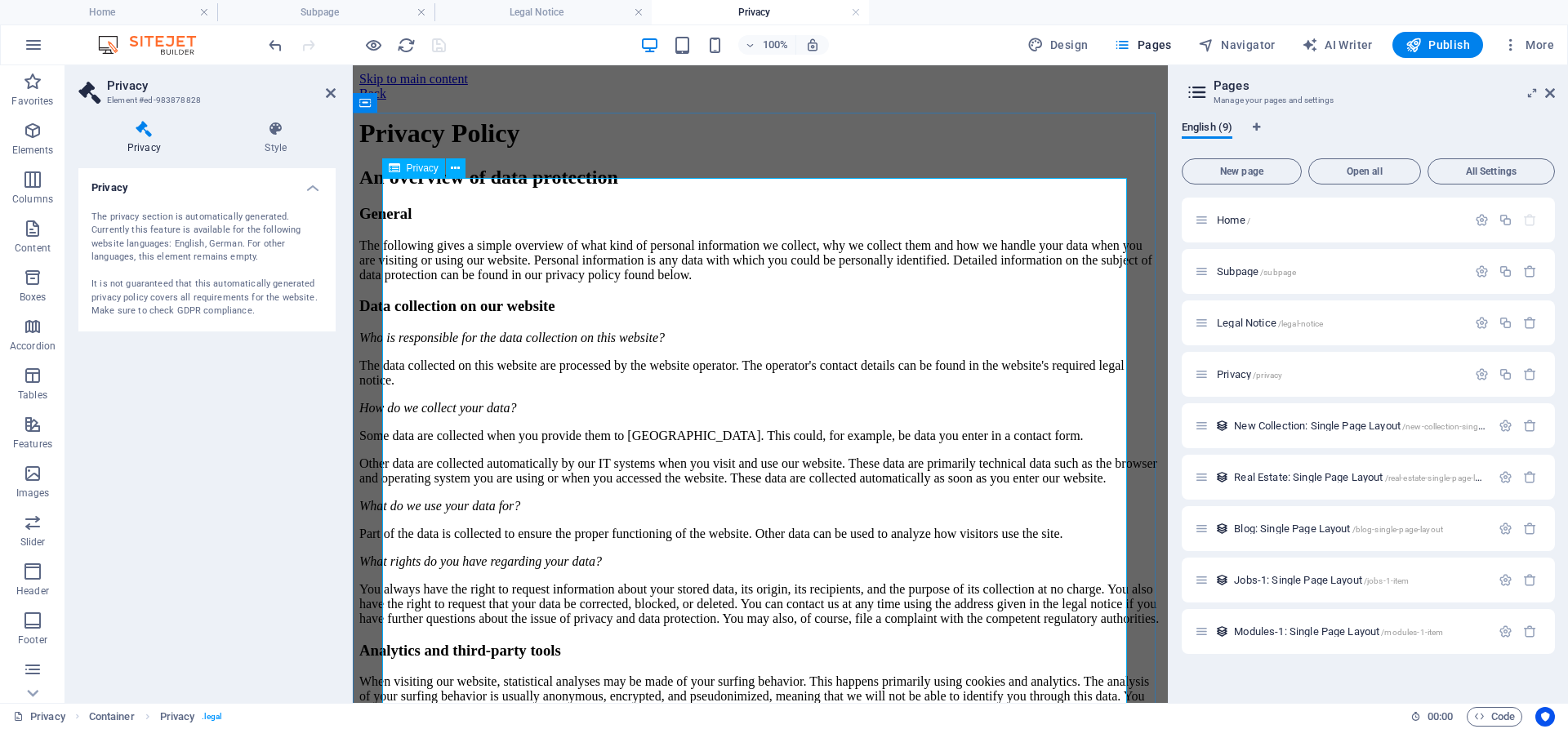
click at [415, 174] on div "Privacy" at bounding box center [413, 168] width 63 height 20
click at [455, 171] on icon at bounding box center [455, 169] width 9 height 17
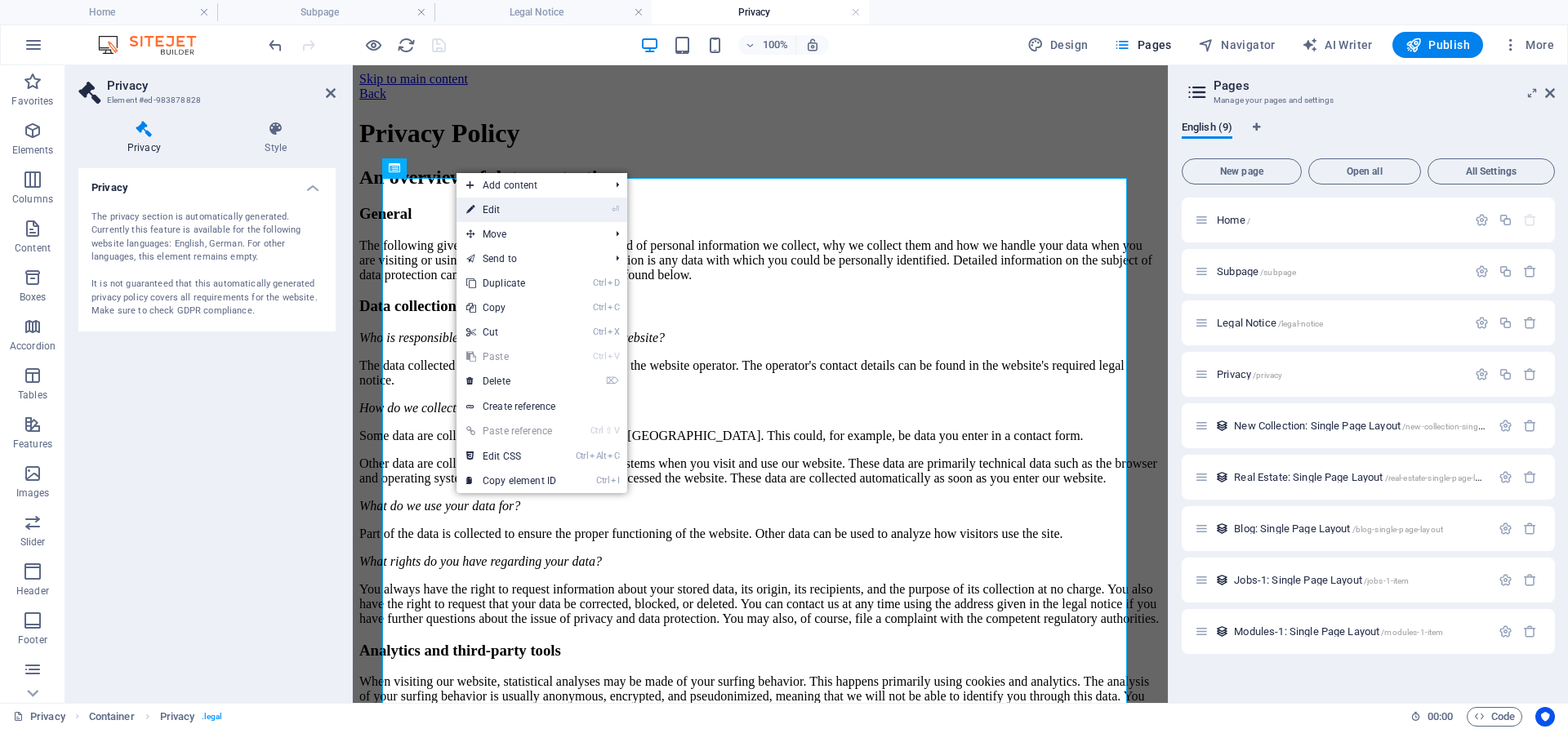
click at [492, 206] on link "⏎ Edit" at bounding box center [511, 210] width 110 height 24
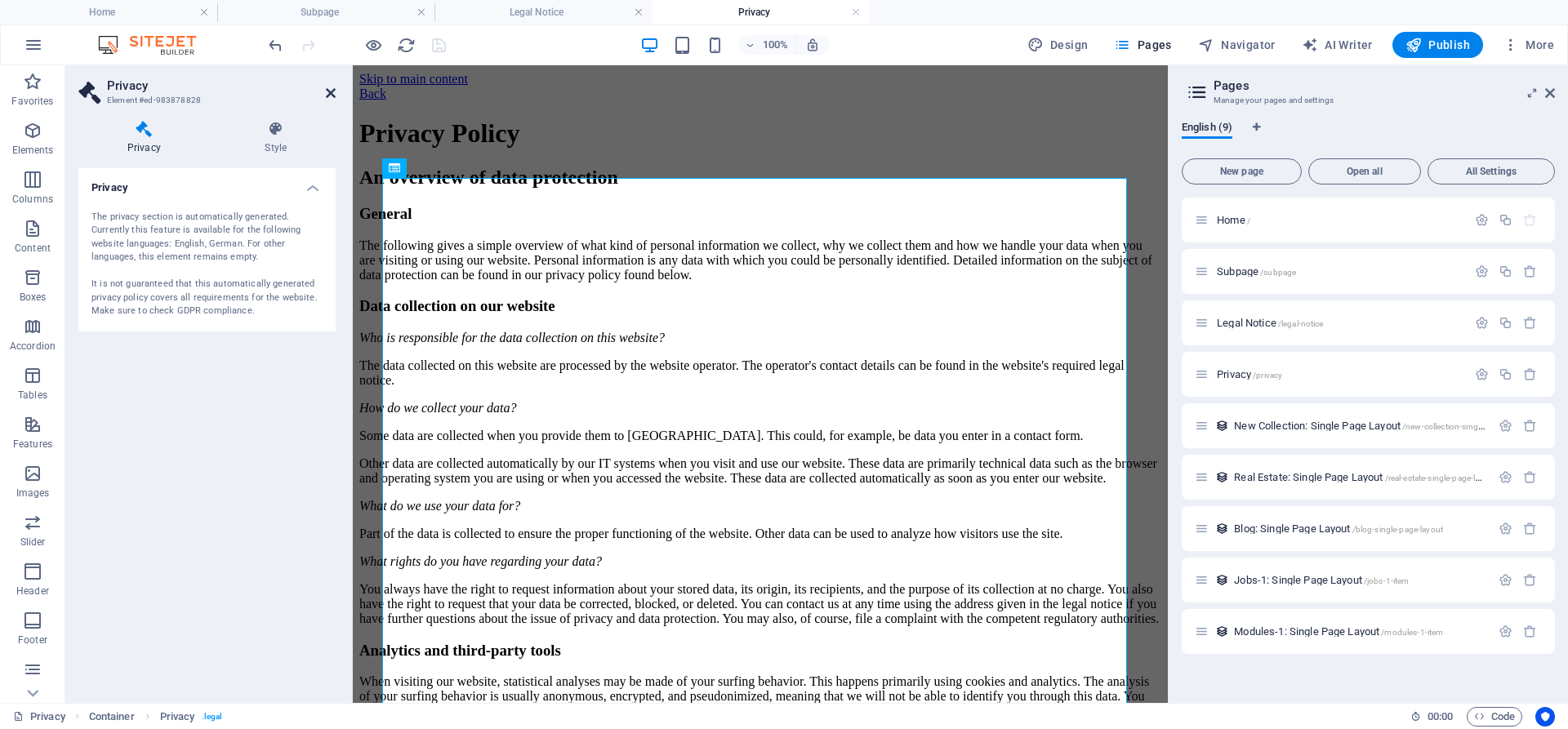
click at [330, 94] on icon at bounding box center [330, 93] width 10 height 13
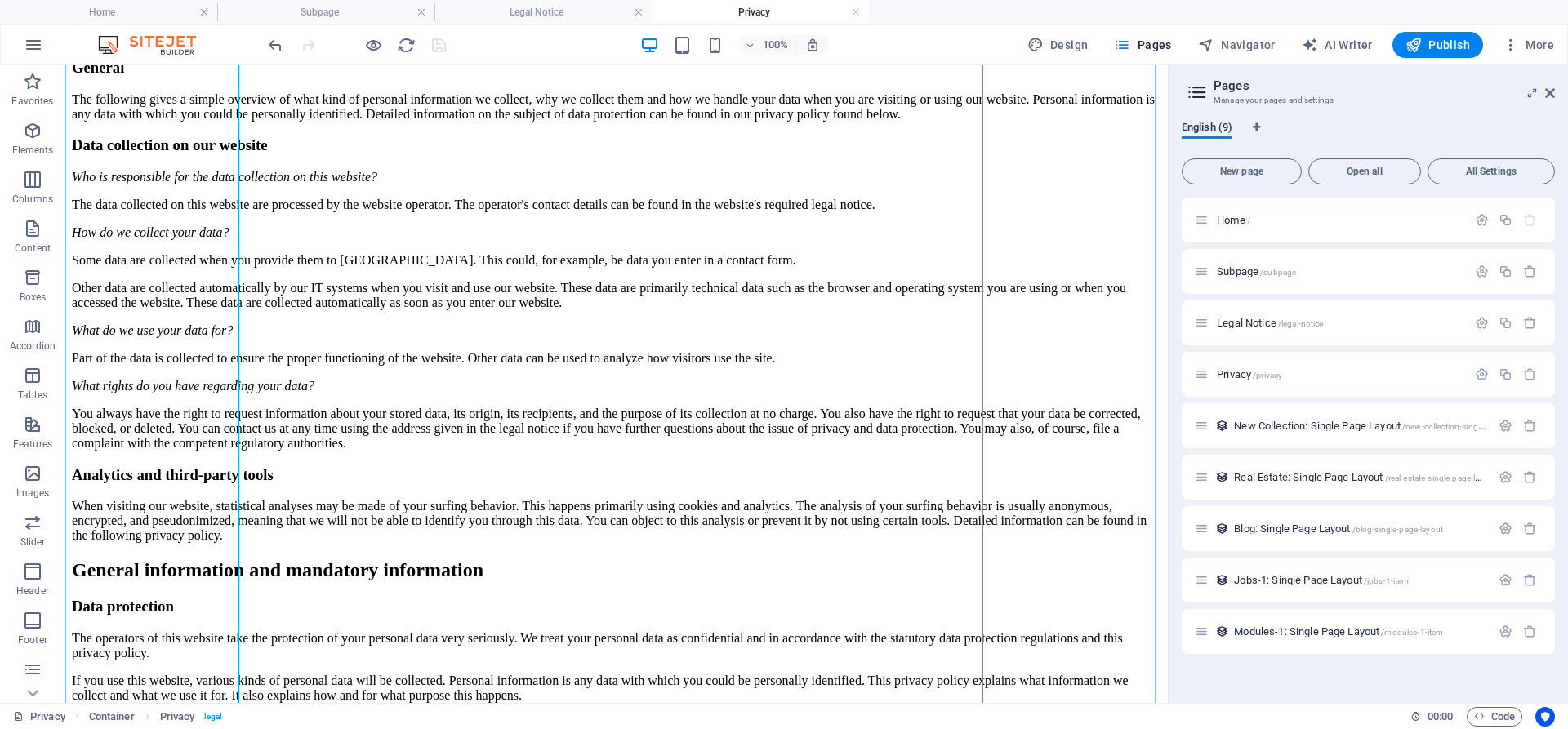
scroll to position [149, 0]
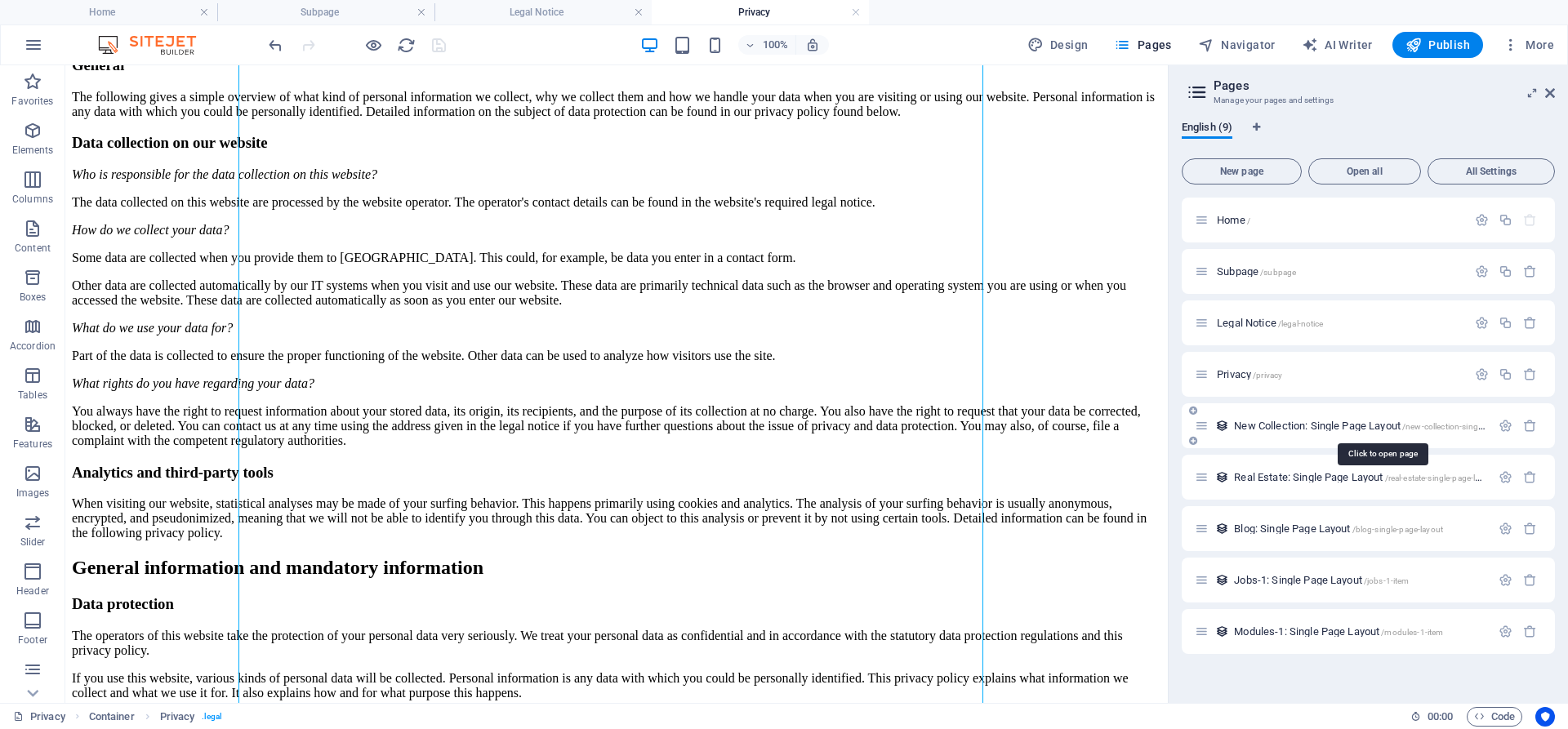
click at [1339, 423] on span "New Collection: Single Page Layout /new-collection-single-page-layout" at bounding box center [1382, 426] width 296 height 12
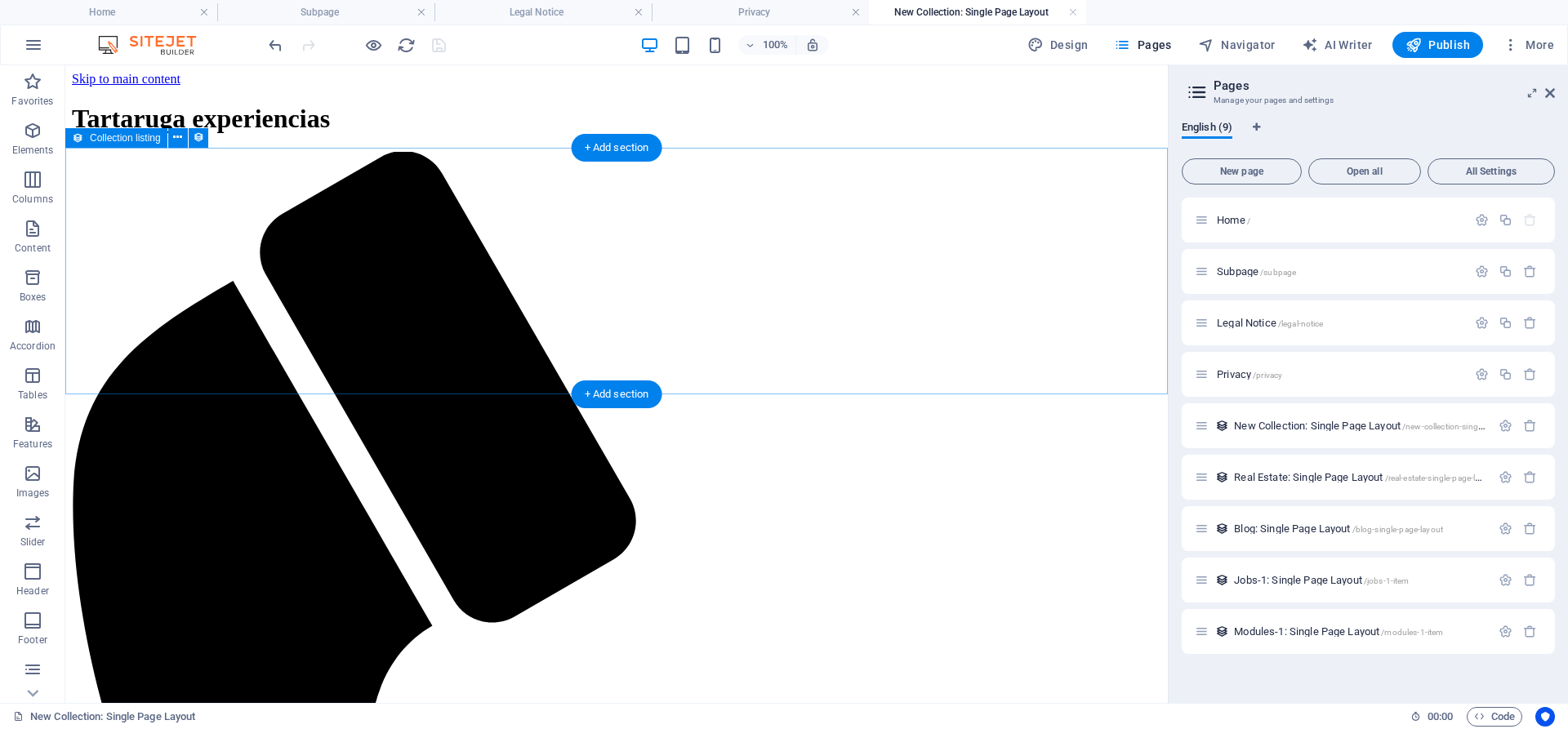
scroll to position [0, 0]
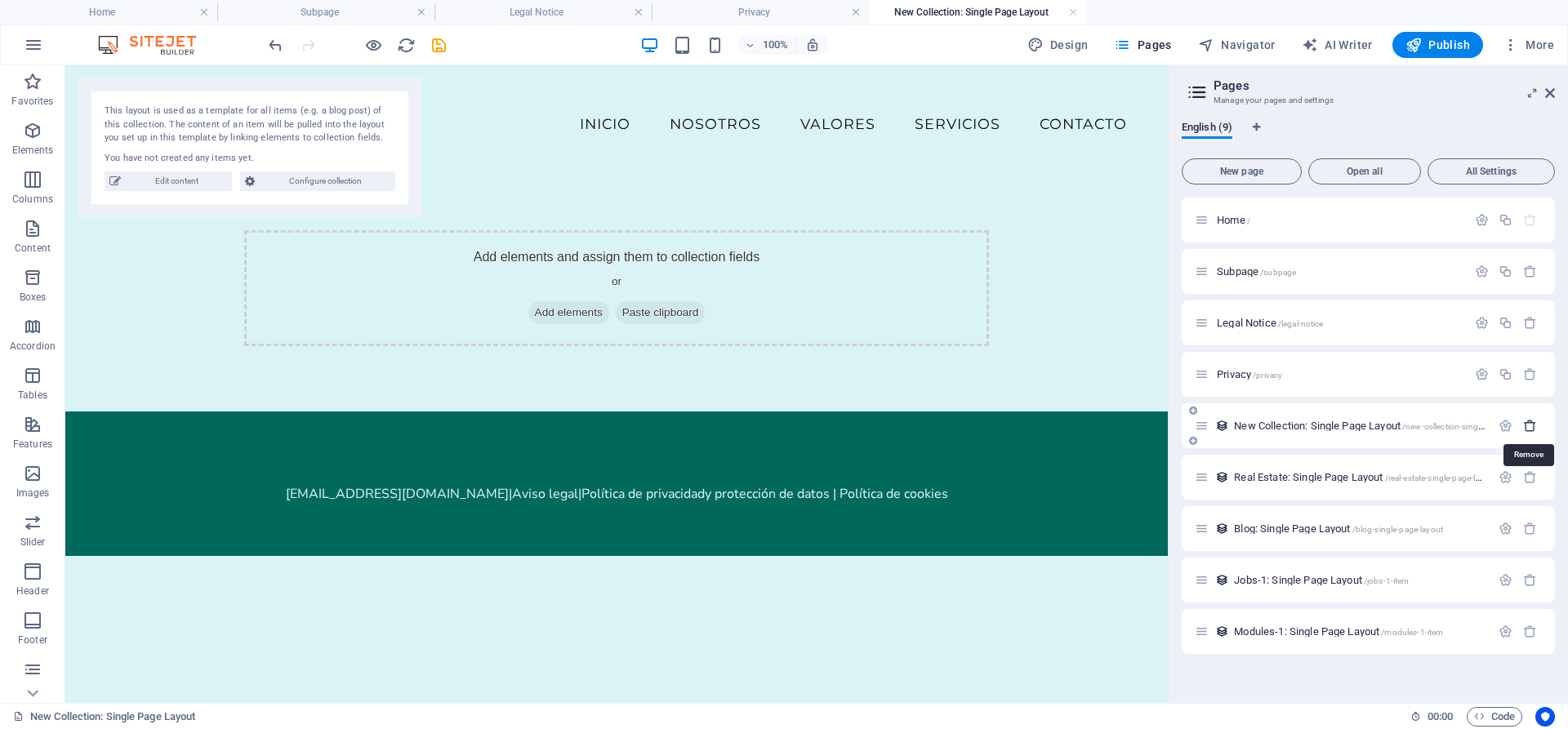
click at [1531, 426] on icon "button" at bounding box center [1530, 426] width 14 height 14
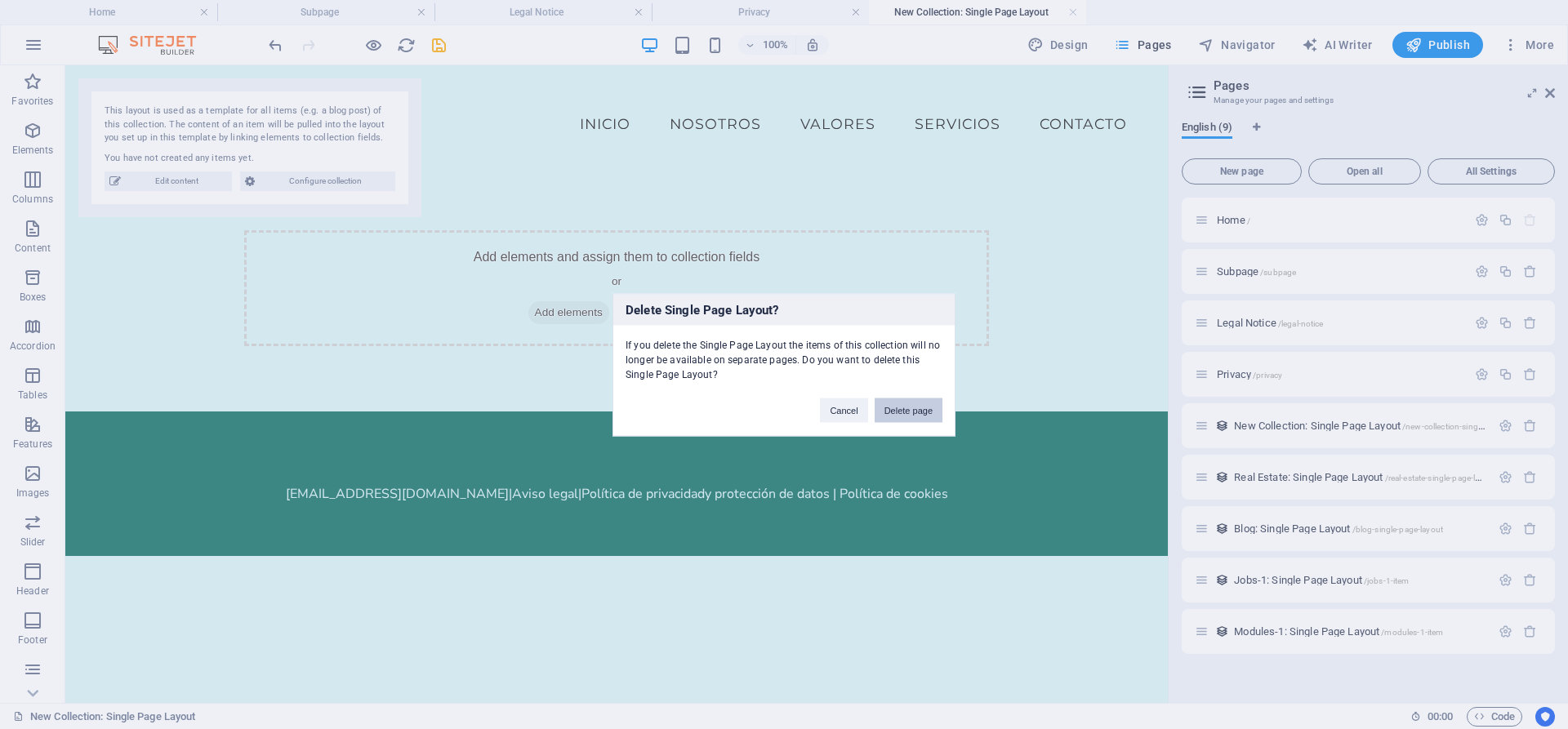
click at [912, 415] on button "Delete page" at bounding box center [909, 410] width 68 height 24
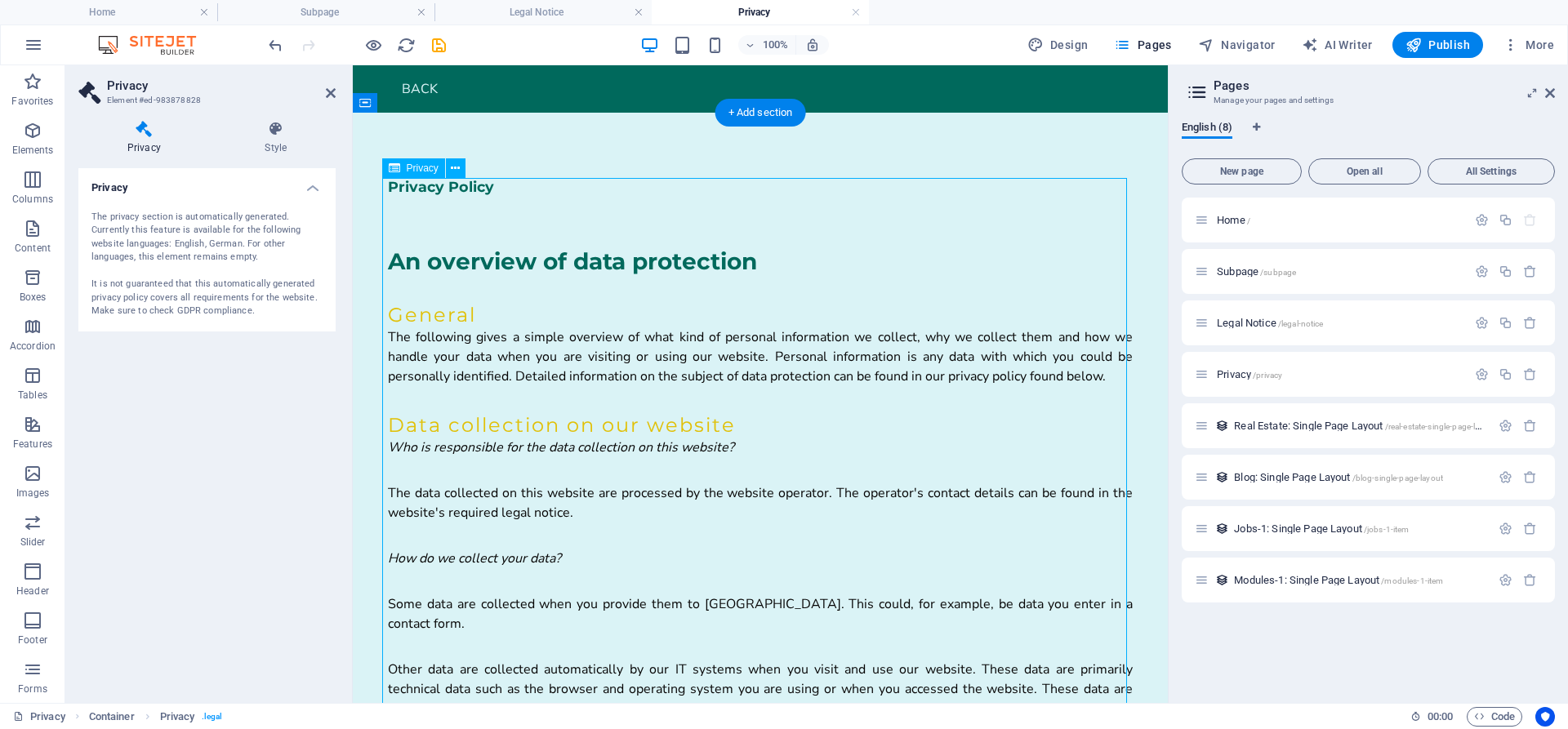
drag, startPoint x: 848, startPoint y: 286, endPoint x: 969, endPoint y: 266, distance: 122.6
click at [1505, 324] on icon "button" at bounding box center [1505, 323] width 14 height 14
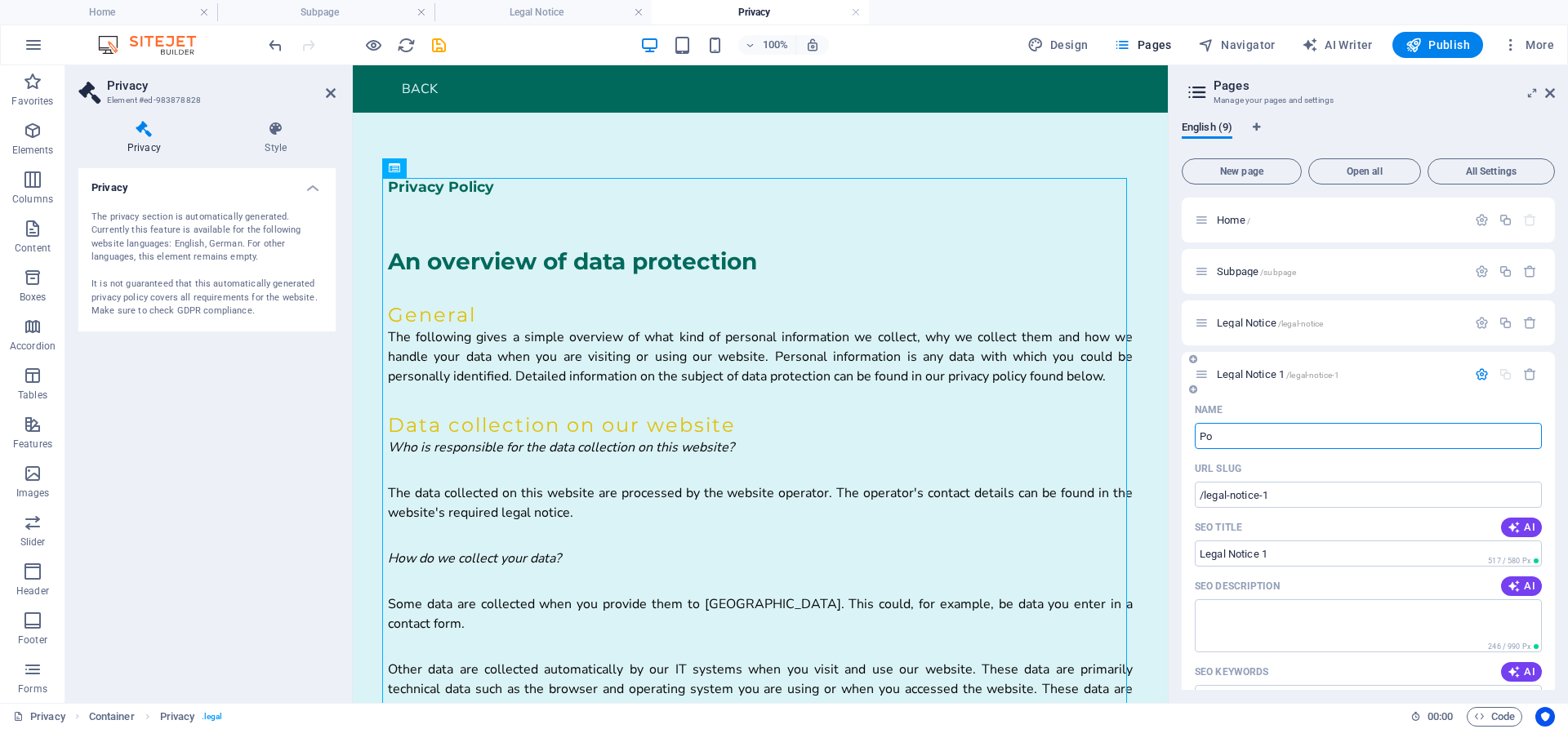
type input "Pol"
type input "/p"
type input "P"
type input "Pol"
type input "/pol"
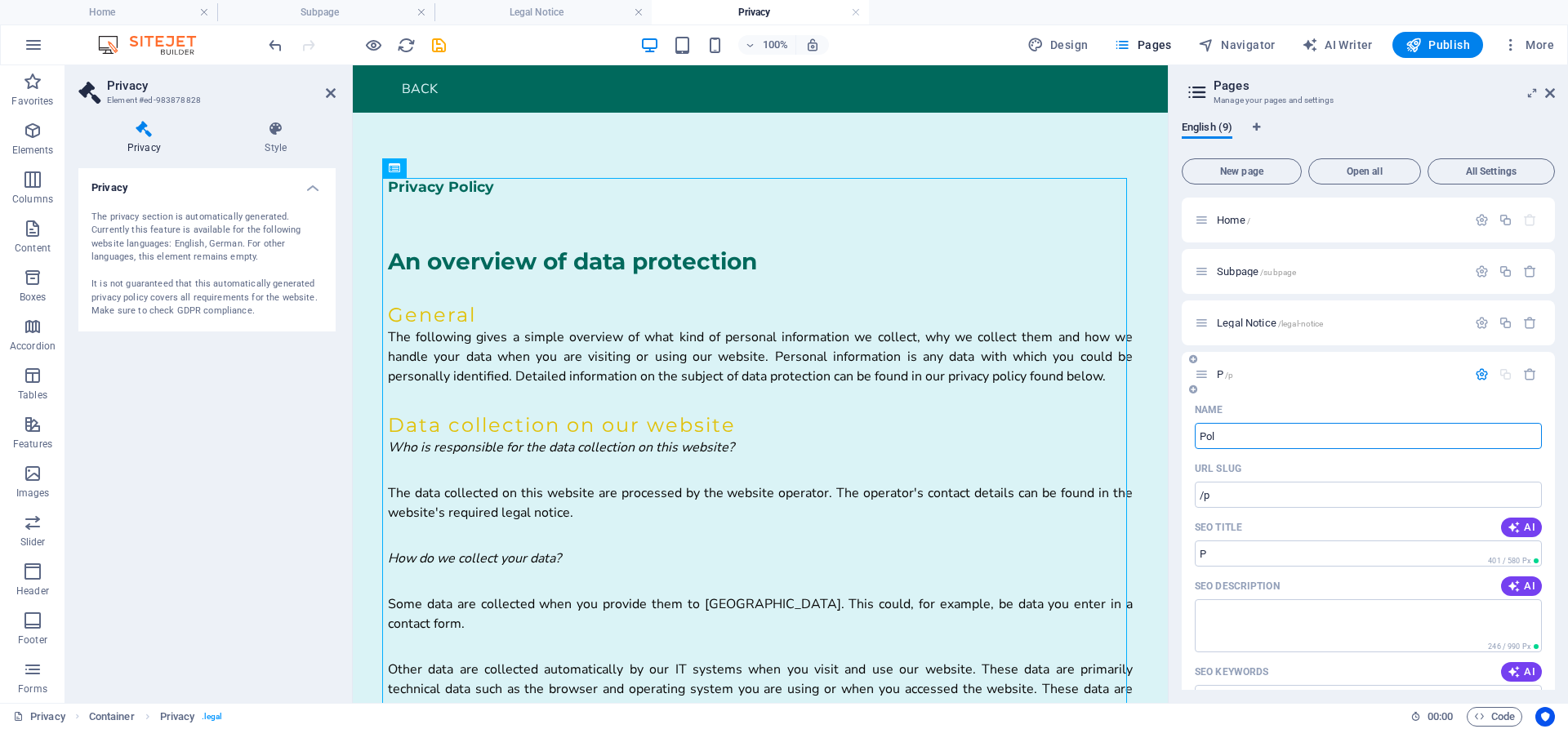
type input "Pol"
type input "Política de pri"
type input "/politica-de-pr"
type input "Política de pr"
type input "Política de privad"
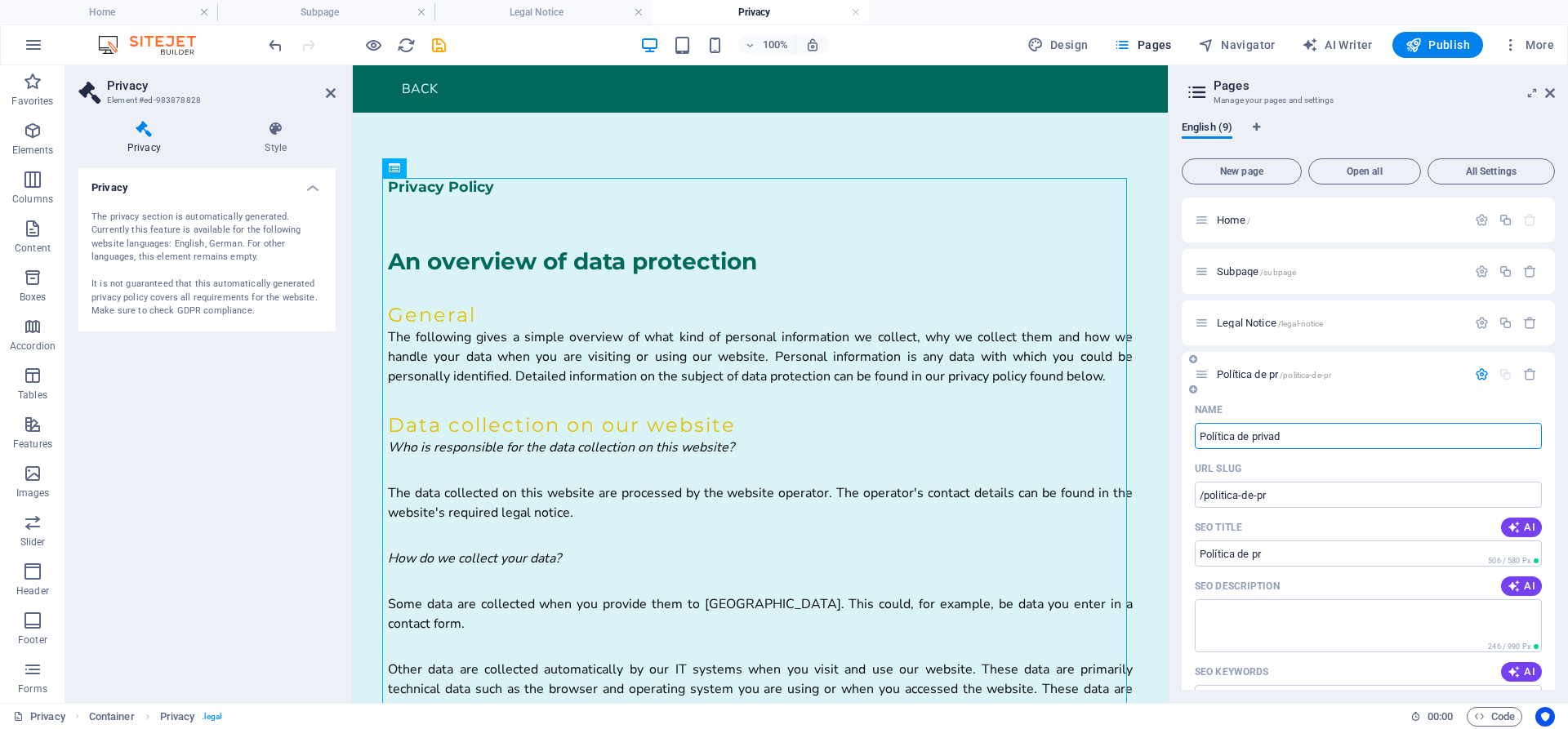
type input "/politica-de-privad"
type input "Política de privad"
type input "Política de privacid"
type input "/politica-de-privac"
type input "Política de privac"
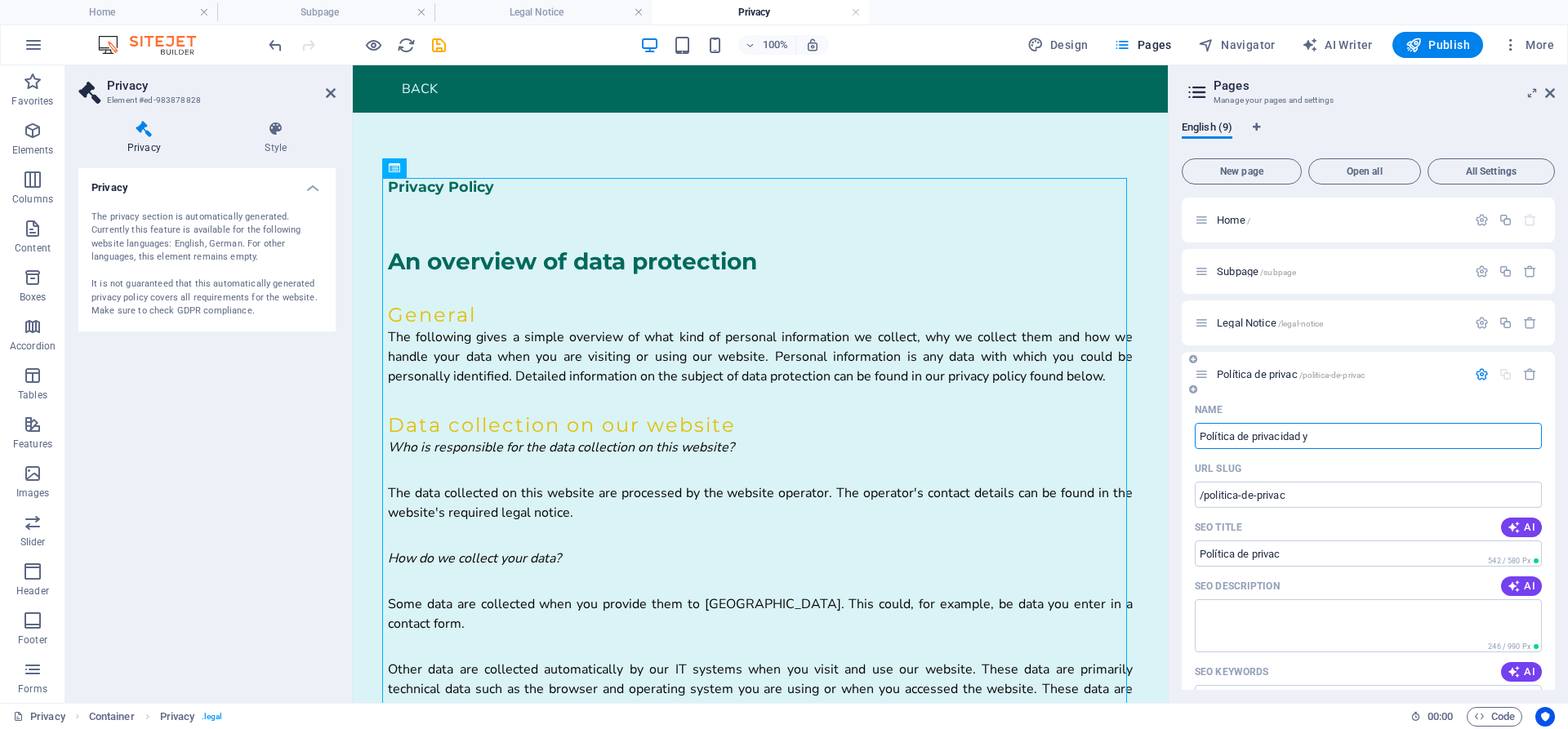
type input "Política de privacidad y"
type input "/politica-de-privacidad"
type input "Política de privacidad"
type input "Política de privacidad y"
type input "/politica-de-privacidad-y"
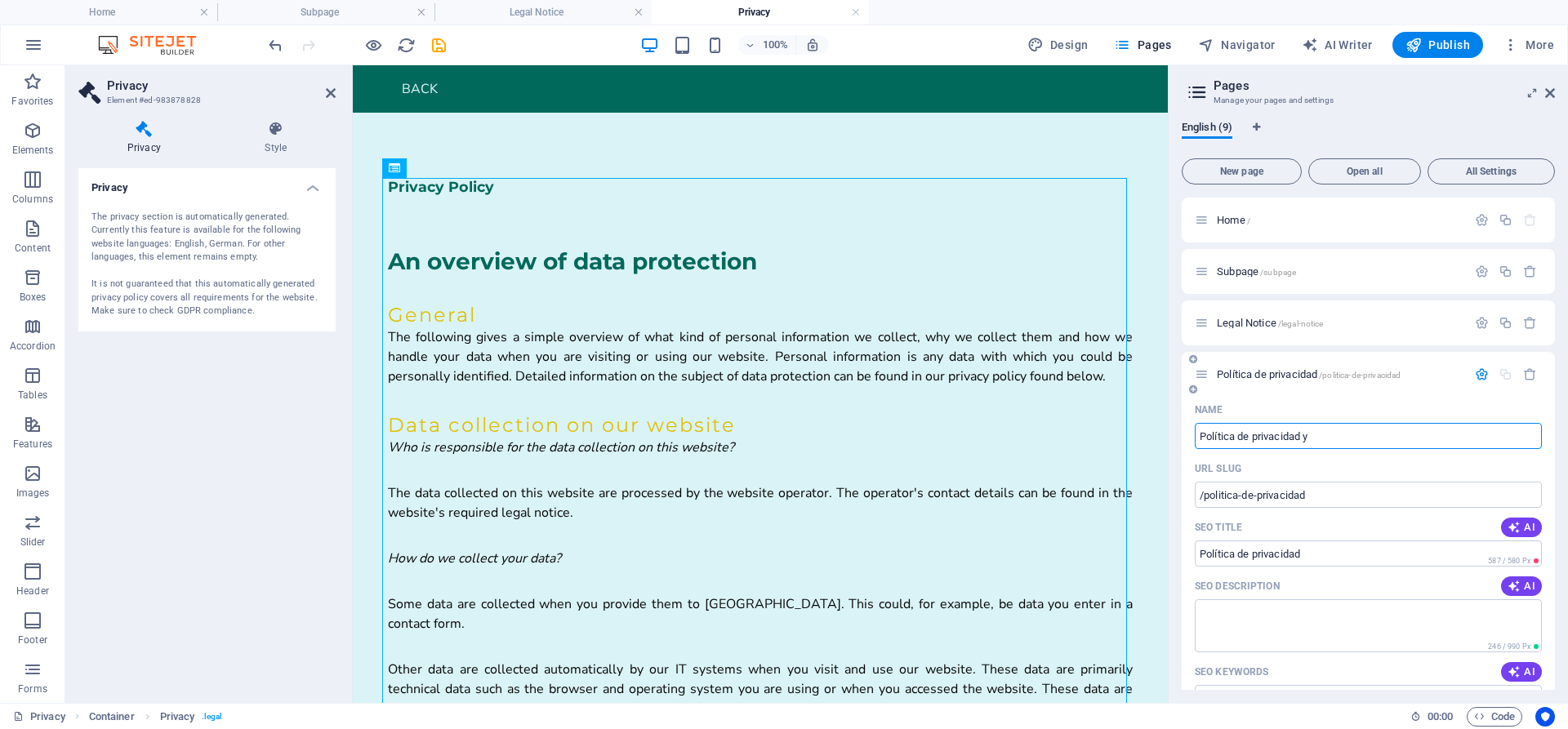
type input "Política de privacidad y"
type input "Política de privacidad y protecció"
type input "/politica-de-privacidad-y-protecci"
type input "Política de privacidad y protecci"
type input "Política de privacidad y protección de datos"
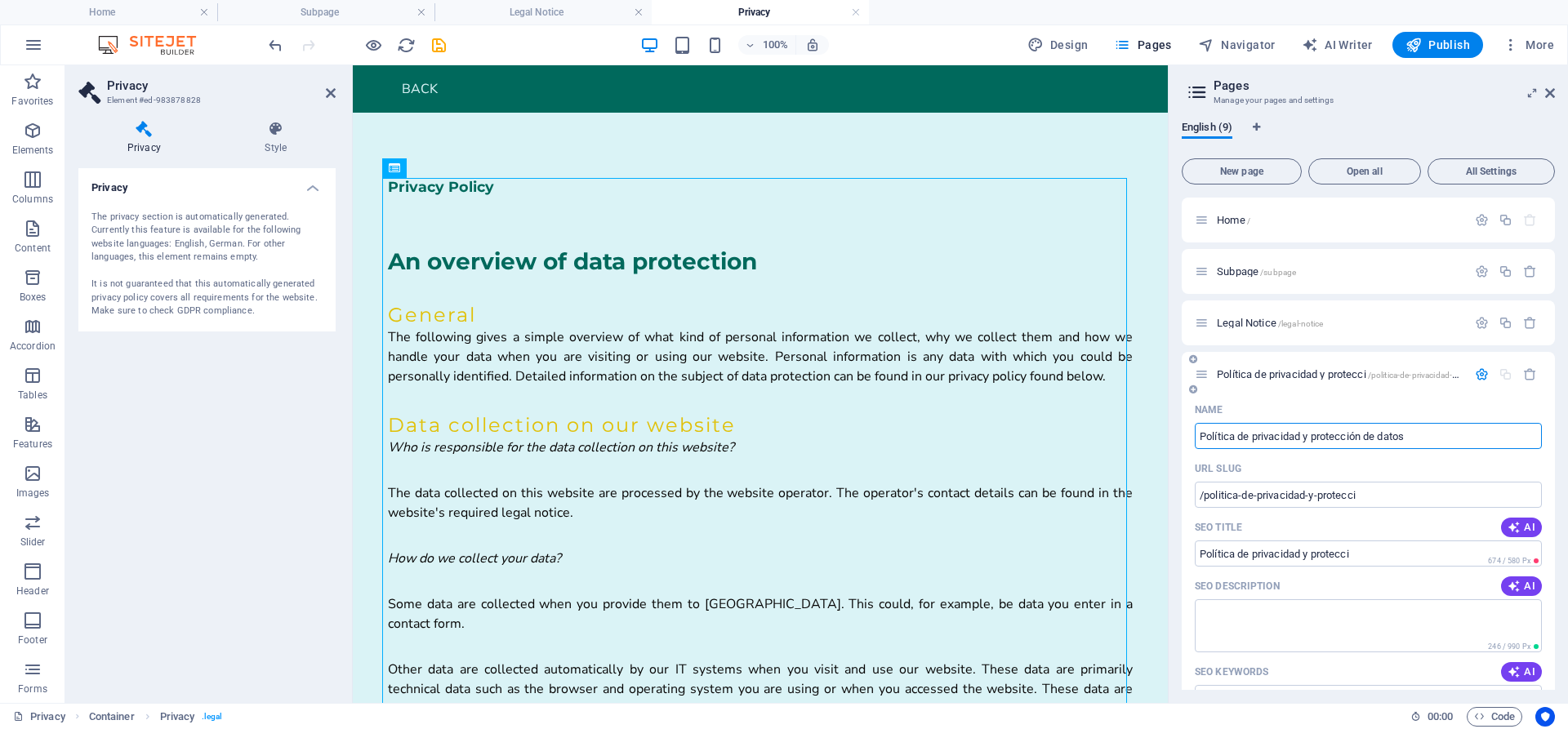
type input "/politica-de-privacidad-y-proteccion-de-datos"
type input "Política de privacidad y protección de datos"
click at [1370, 123] on div "English (9)" at bounding box center [1368, 137] width 373 height 31
click at [1291, 377] on span "Política de privacidad y protección de datos /politica-de-privacidad-y-protecci…" at bounding box center [1402, 374] width 371 height 12
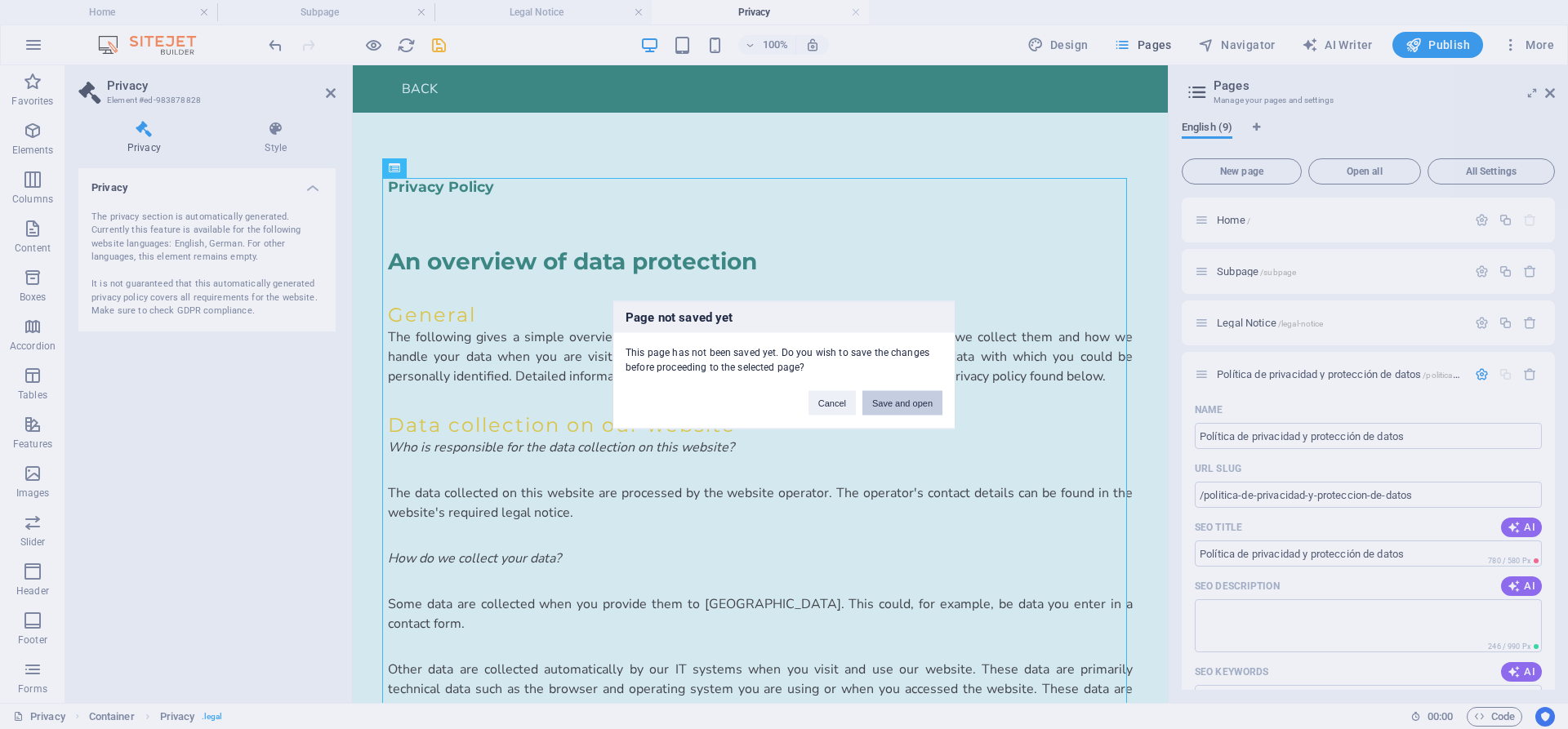
click at [888, 401] on button "Save and open" at bounding box center [903, 403] width 80 height 24
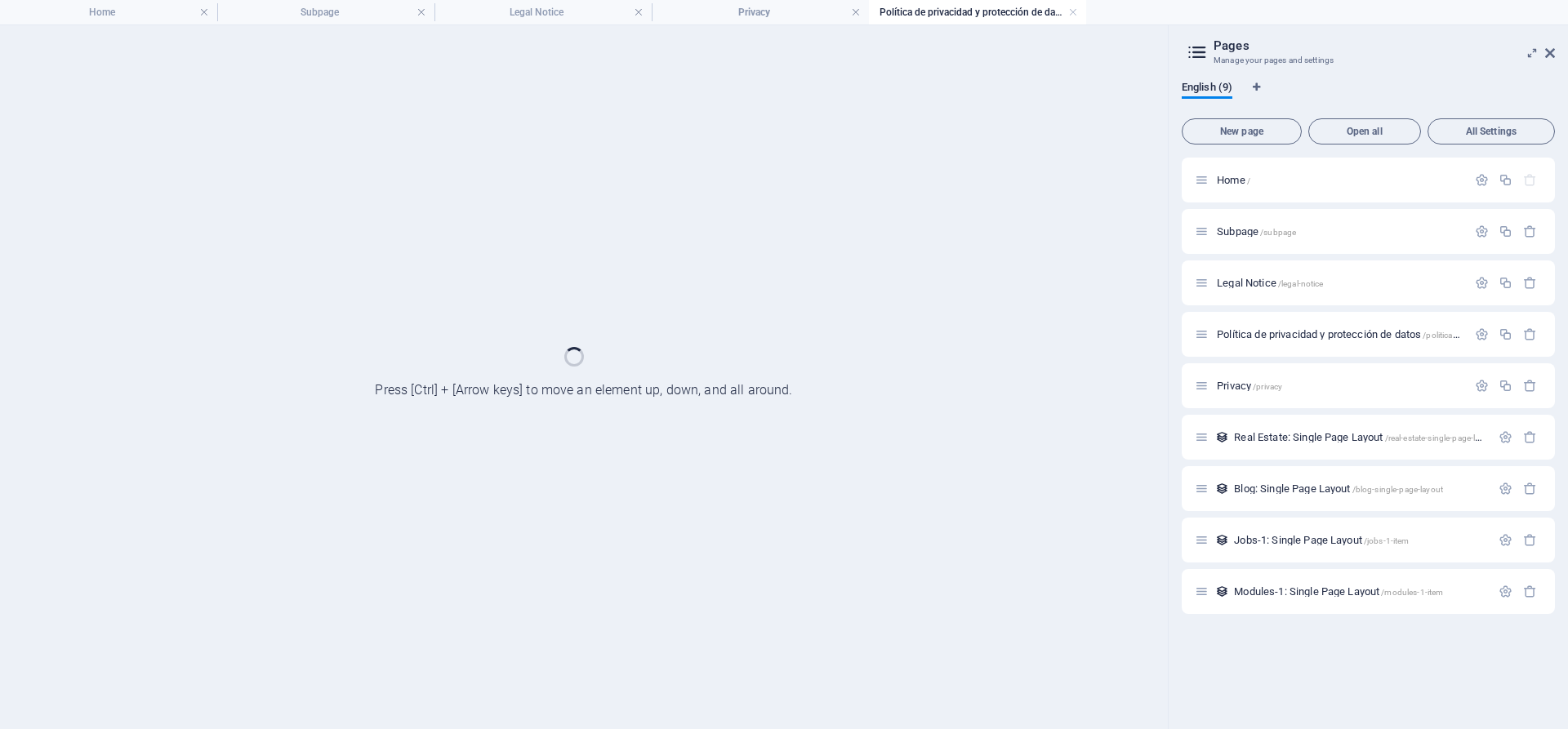
click at [1247, 368] on div "Privacy /privacy" at bounding box center [1368, 386] width 373 height 45
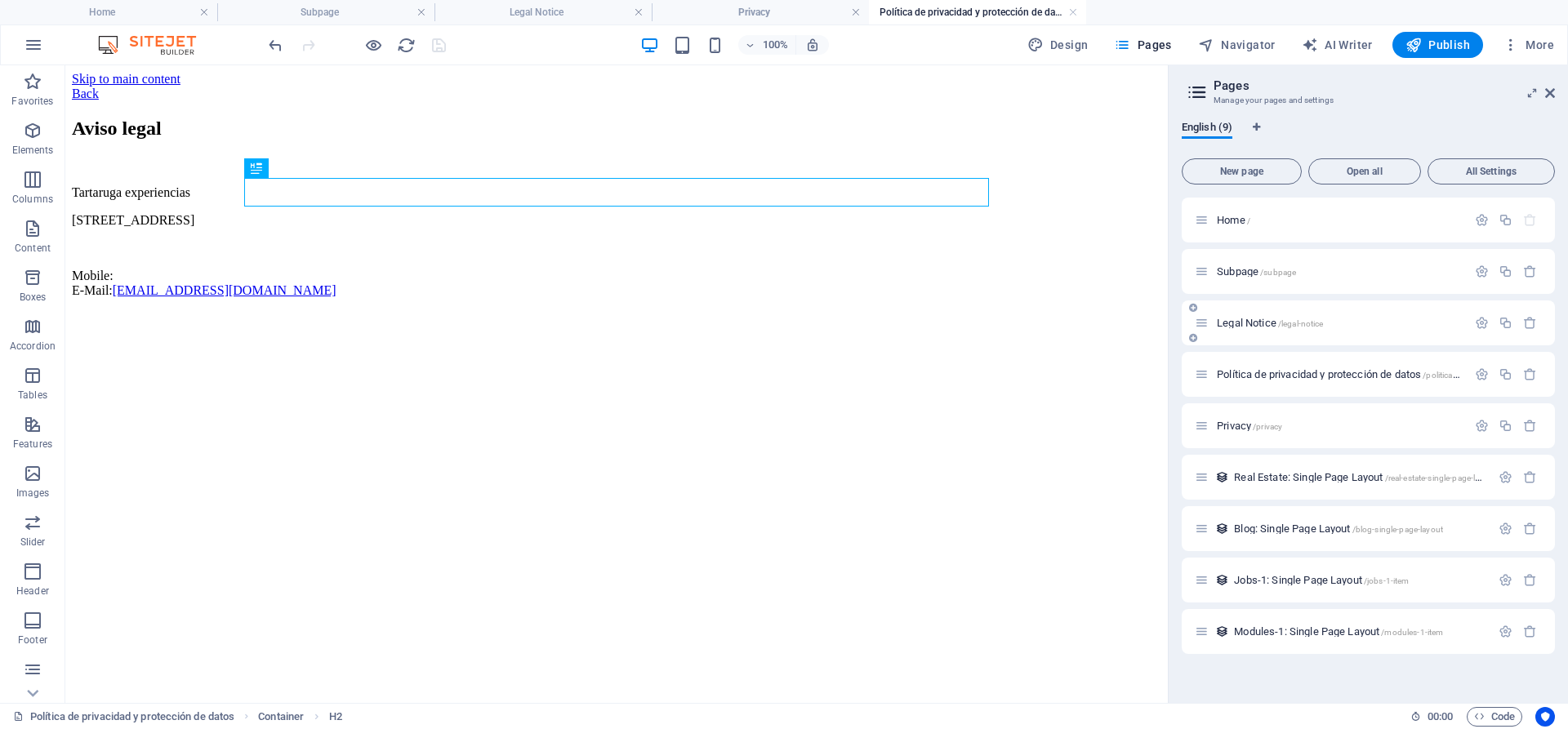
click at [1243, 338] on div "Legal Notice /legal-notice" at bounding box center [1368, 324] width 373 height 45
click at [1249, 331] on div "Legal Notice /legal-notice" at bounding box center [1331, 324] width 272 height 19
click at [1251, 372] on span "Política de privacidad y protección de datos /politica-de-privacidad-y-protecci…" at bounding box center [1402, 374] width 371 height 12
click at [1250, 412] on div "Privacy /privacy" at bounding box center [1368, 426] width 373 height 45
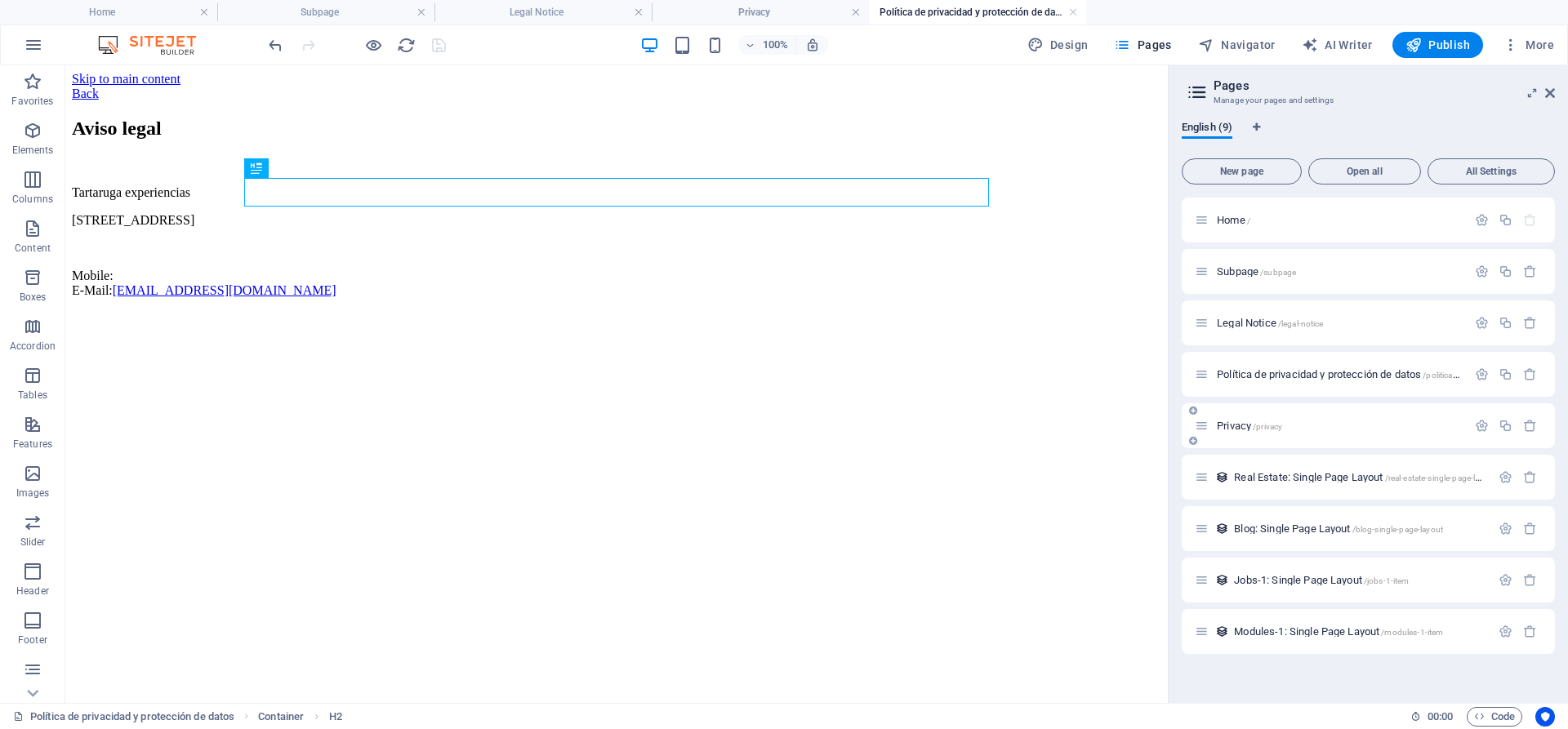
click at [1251, 426] on span "Privacy /privacy" at bounding box center [1249, 426] width 65 height 12
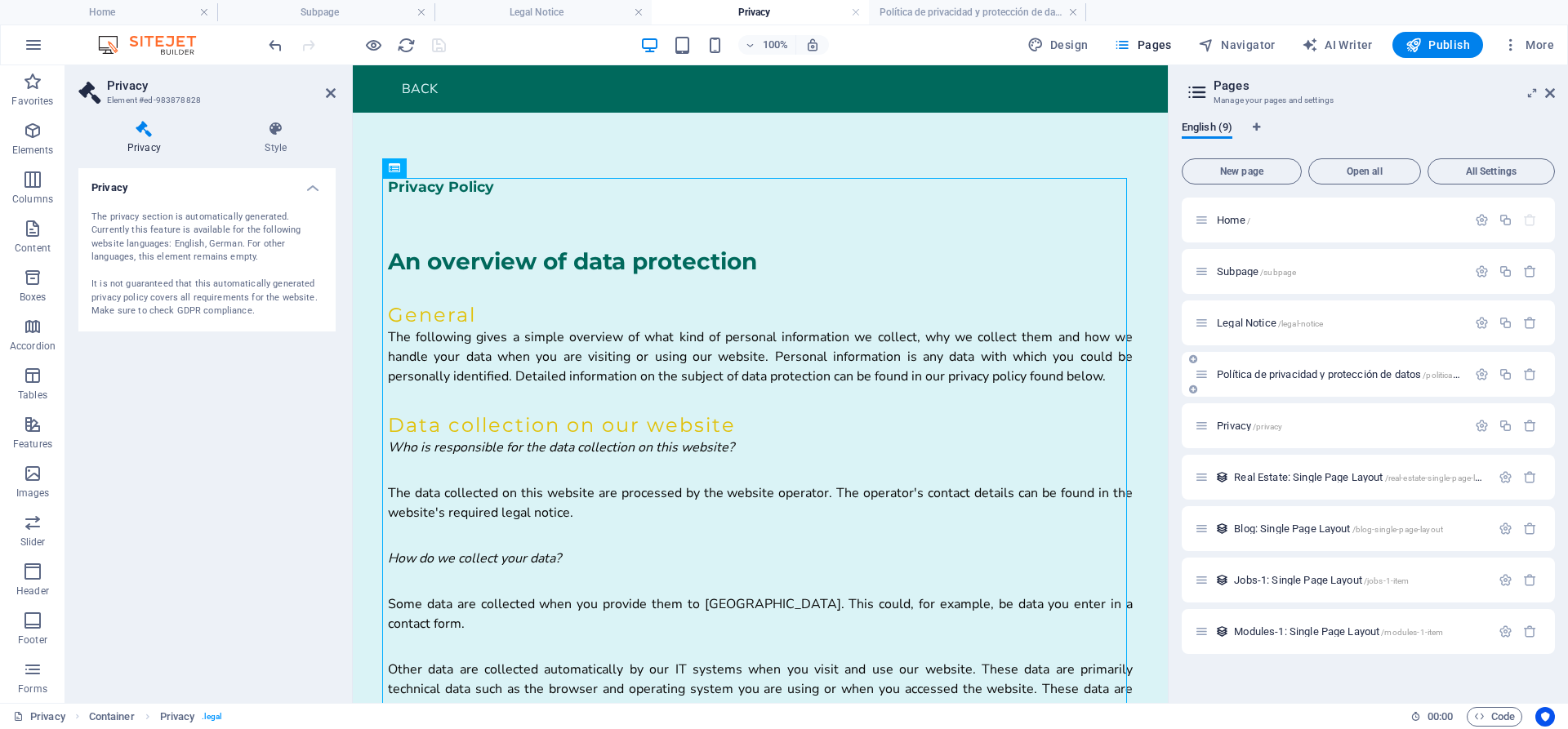
drag, startPoint x: 1266, startPoint y: 385, endPoint x: 1277, endPoint y: 381, distance: 11.7
click at [1277, 381] on div "Política de privacidad y protección de datos /politica-de-privacidad-y-protecci…" at bounding box center [1368, 375] width 373 height 45
click at [1278, 378] on span "Política de privacidad y protección de datos /politica-de-privacidad-y-protecci…" at bounding box center [1402, 374] width 371 height 12
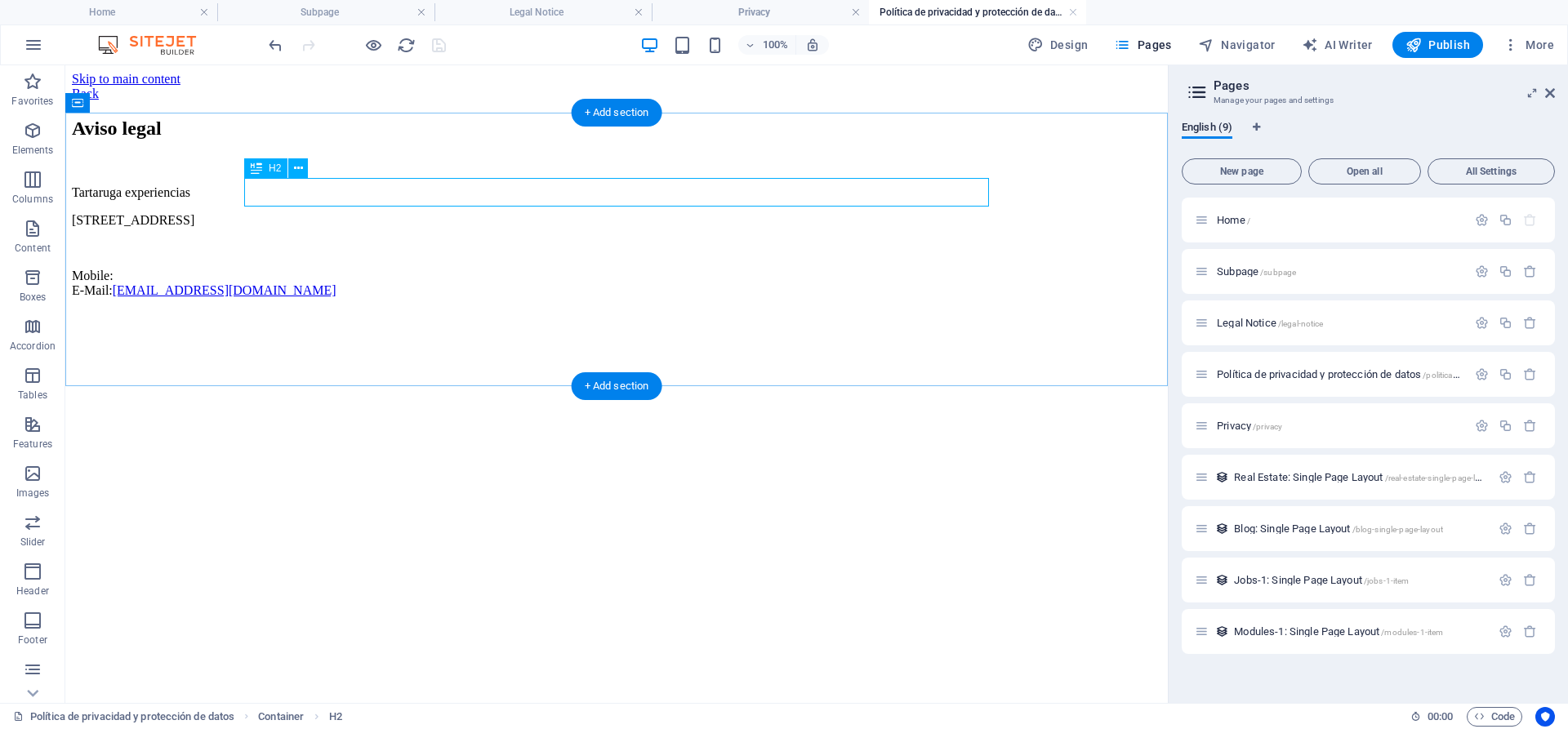
click at [359, 140] on div "Aviso legal" at bounding box center [617, 128] width 1090 height 22
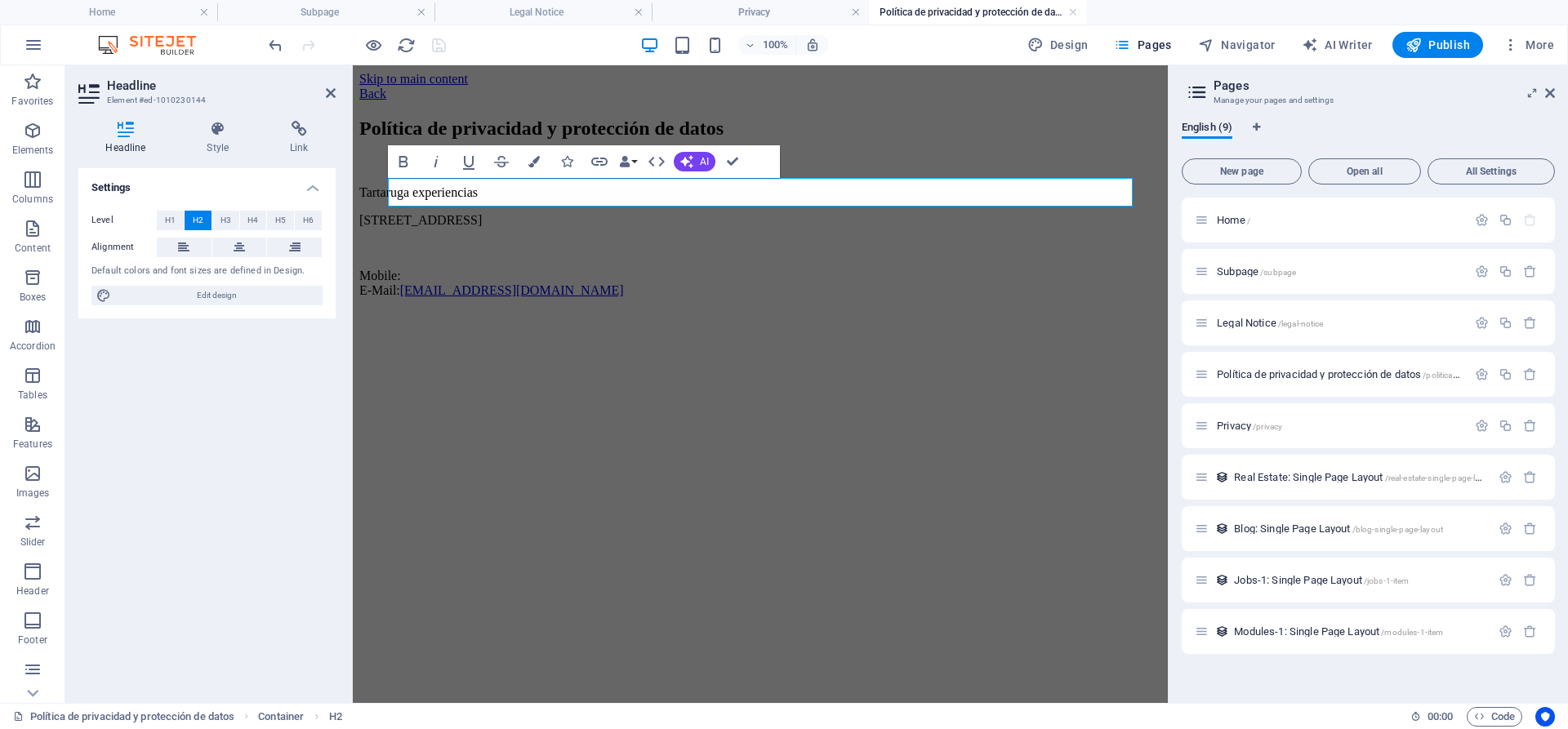
click at [560, 311] on html "Skip to main content Back Política de privacidad y protección de datos Tartarug…" at bounding box center [760, 188] width 815 height 246
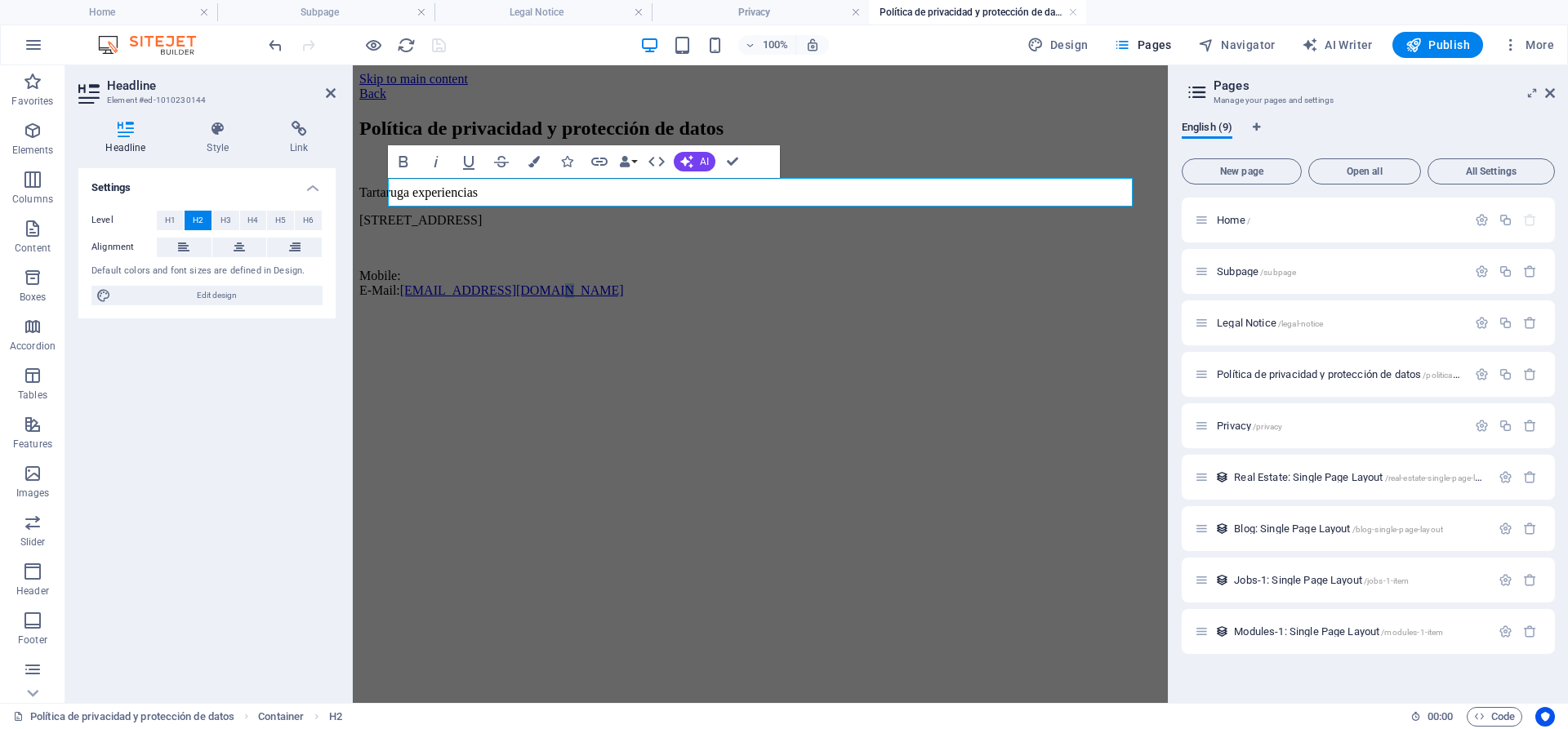
click at [560, 311] on html "Skip to main content Back Política de privacidad y protección de datos Tartarug…" at bounding box center [760, 188] width 815 height 246
click at [966, 137] on div "Política de privacidad y protección de datos Tartaruga experiencias [STREET_ADD…" at bounding box center [760, 208] width 802 height 181
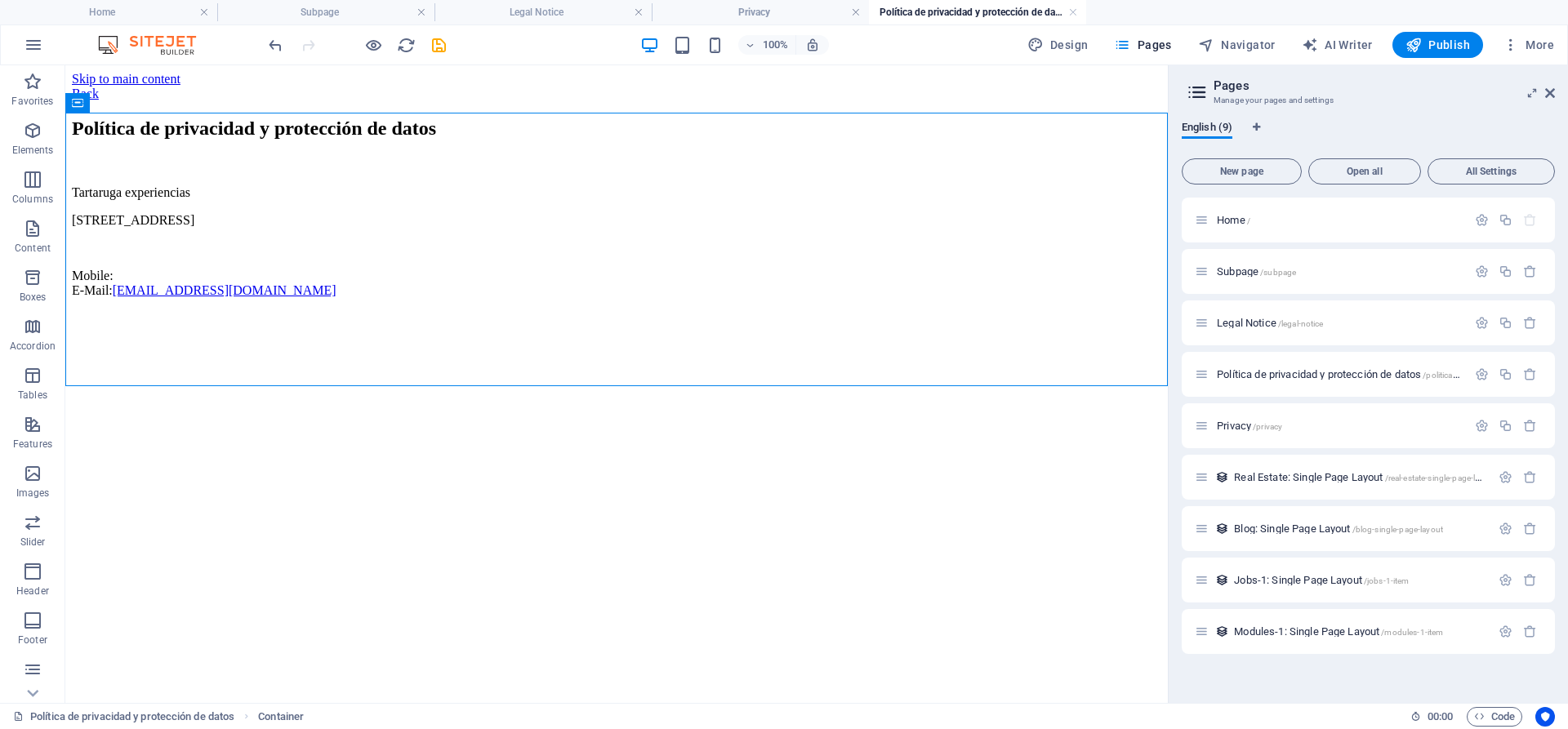
click at [363, 311] on html "Skip to main content Back Política de privacidad y protección de datos Tartarug…" at bounding box center [617, 188] width 1103 height 246
click at [1239, 321] on span "Legal Notice /legal-notice" at bounding box center [1270, 323] width 106 height 12
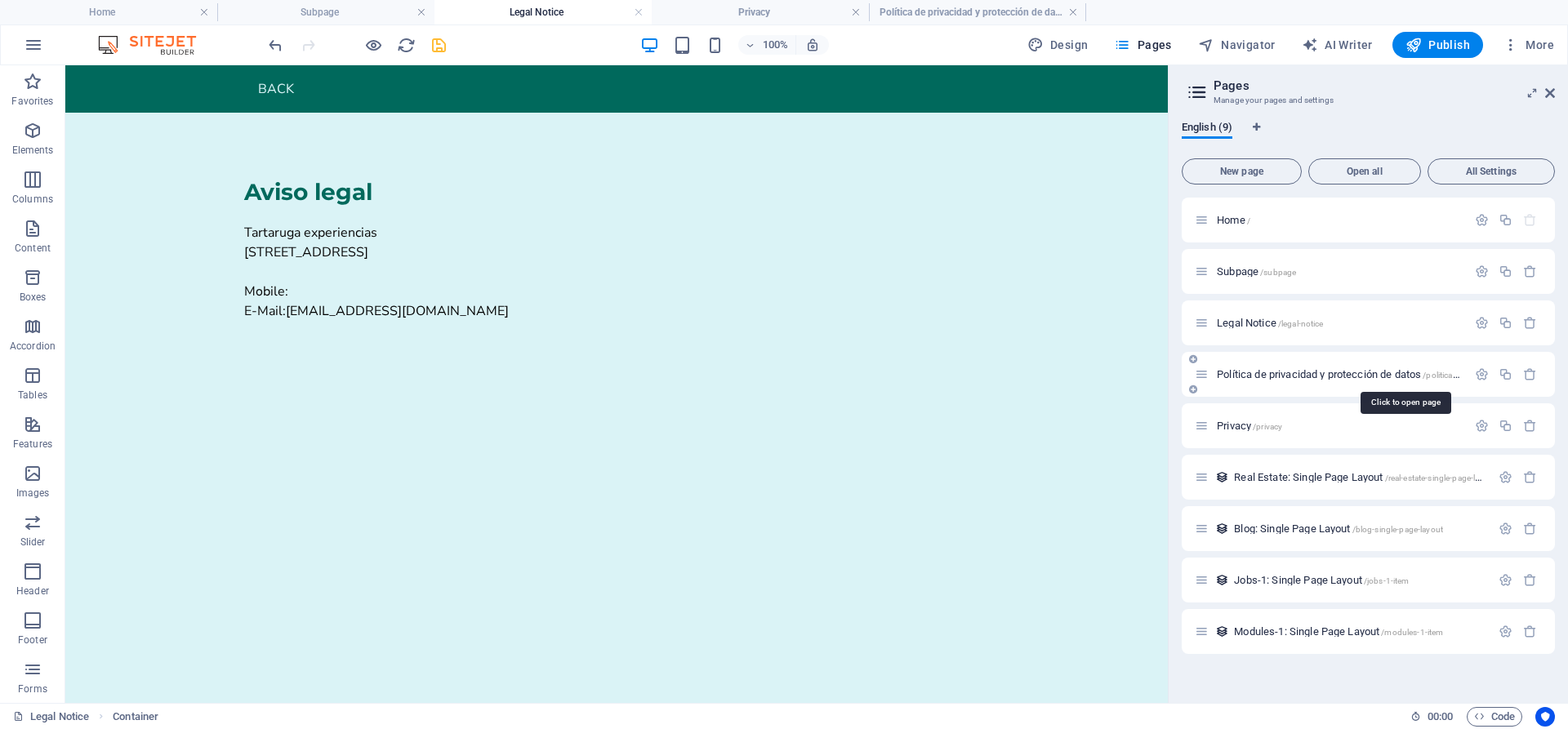
click at [1244, 374] on span "Política de privacidad y protección de datos /politica-de-privacidad-y-protecci…" at bounding box center [1402, 374] width 371 height 12
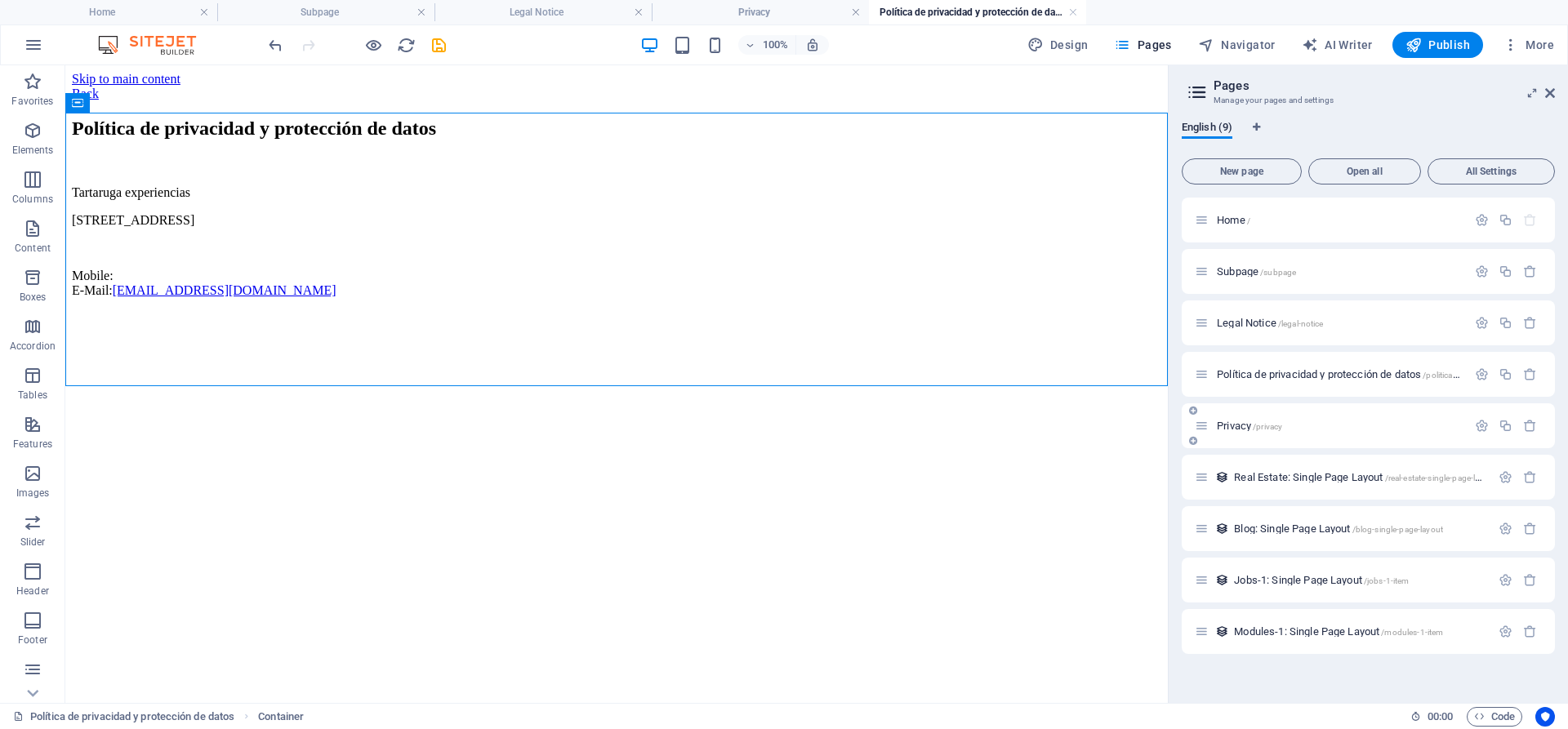
click at [1274, 435] on div "Privacy /privacy" at bounding box center [1331, 426] width 272 height 19
click at [1236, 436] on div "Privacy /privacy" at bounding box center [1368, 426] width 373 height 45
click at [1226, 423] on span "Privacy /privacy" at bounding box center [1249, 426] width 65 height 12
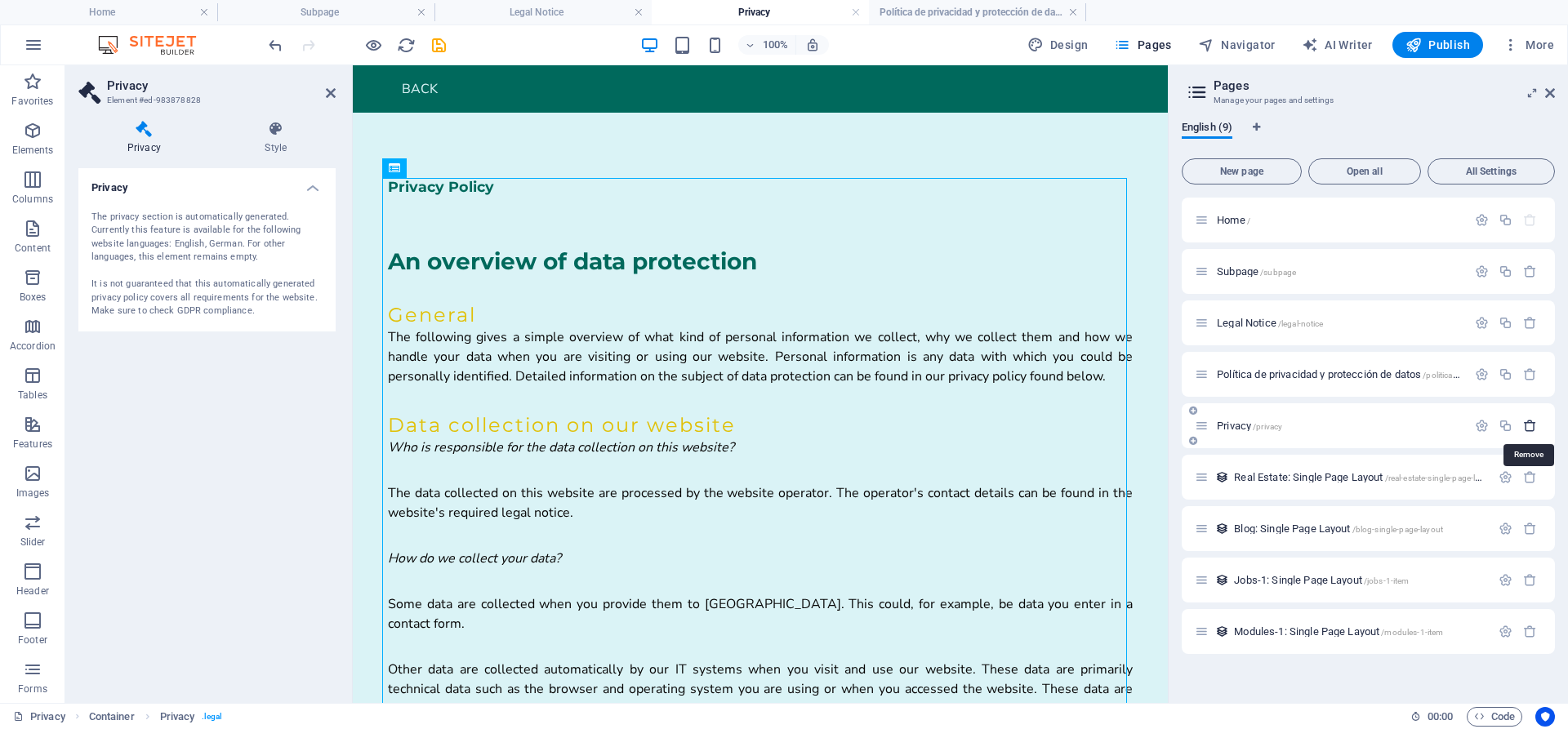
click at [1536, 426] on icon "button" at bounding box center [1530, 426] width 14 height 14
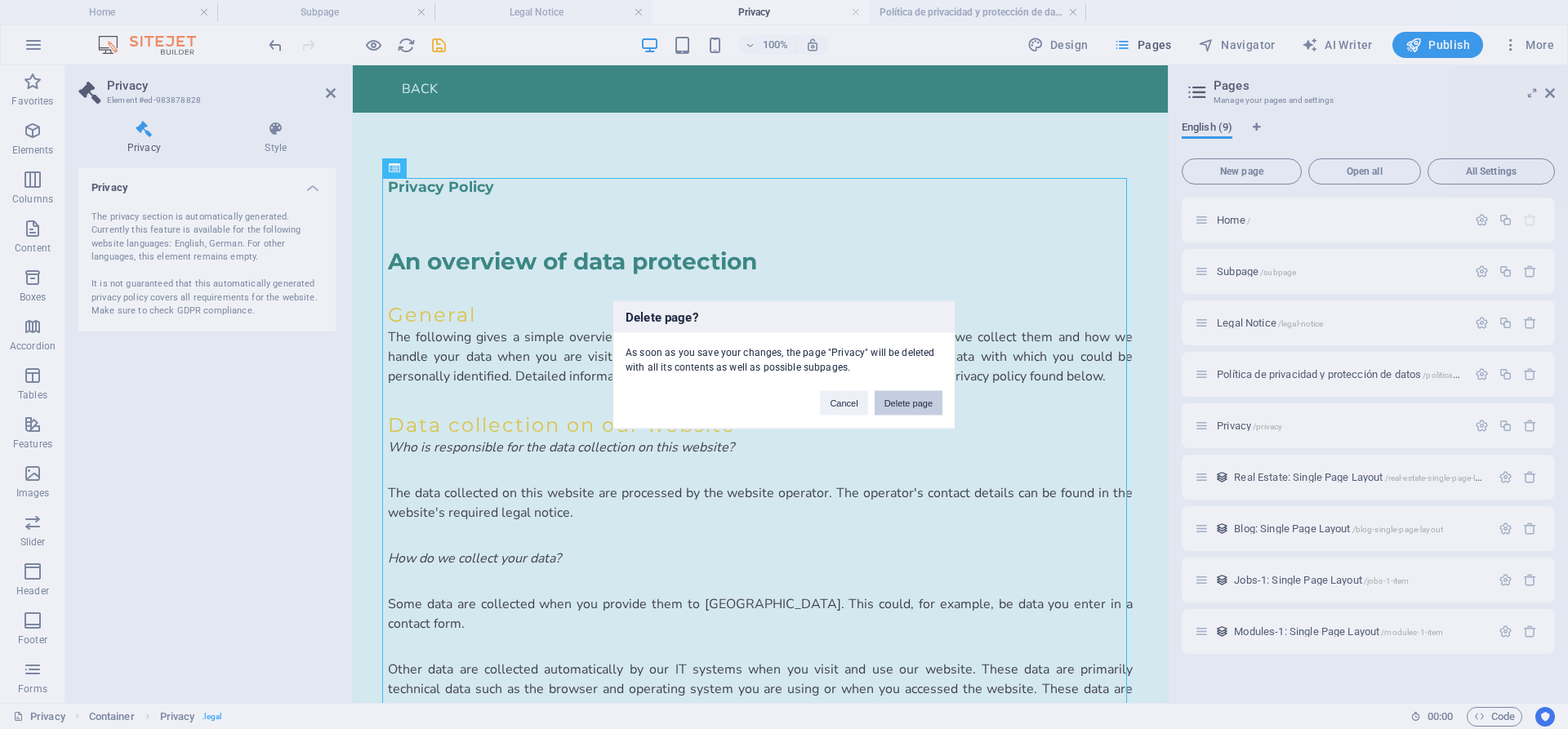
click at [917, 393] on button "Delete page" at bounding box center [909, 403] width 68 height 24
click at [890, 408] on button "Save and close" at bounding box center [902, 403] width 81 height 24
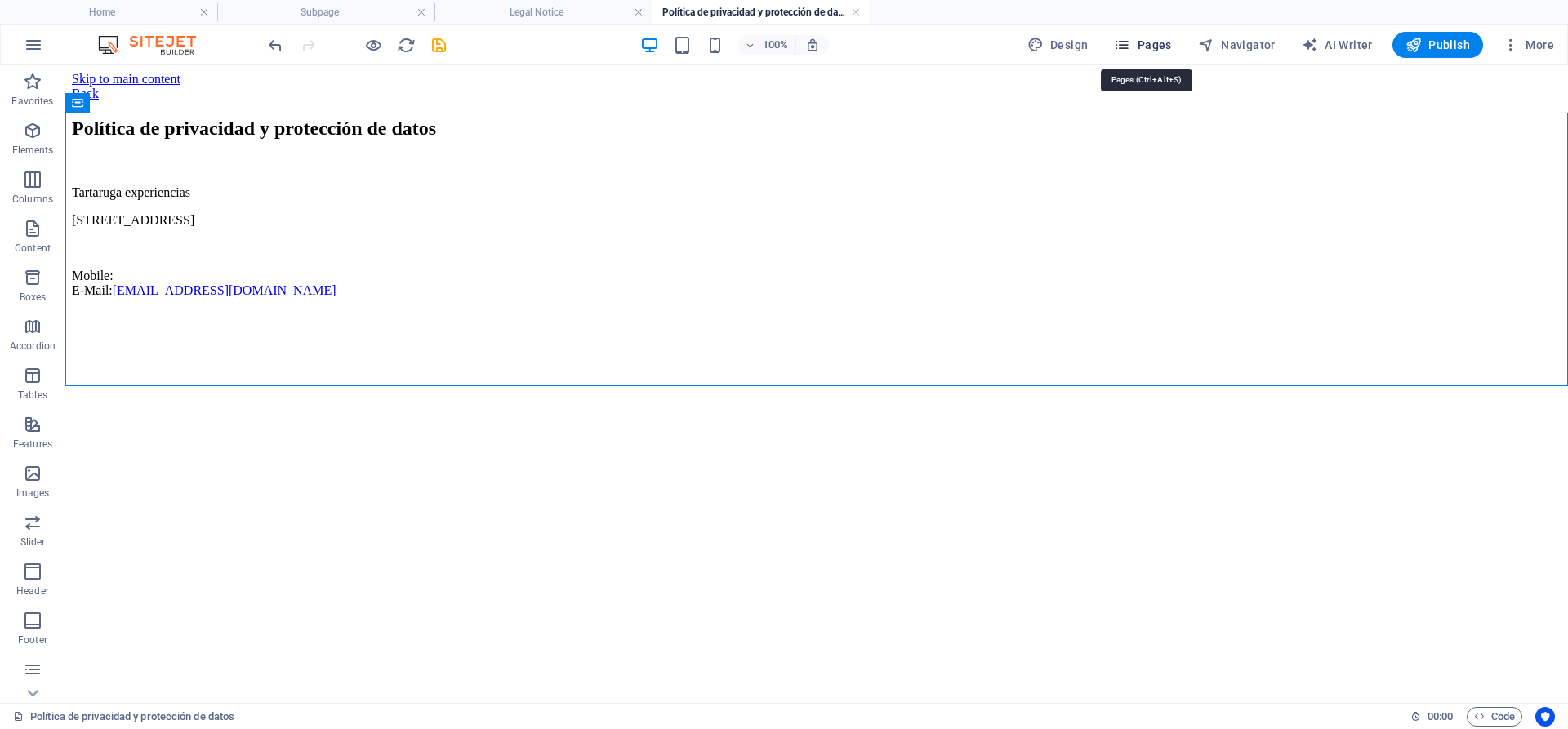
click at [1142, 49] on span "Pages" at bounding box center [1143, 44] width 57 height 17
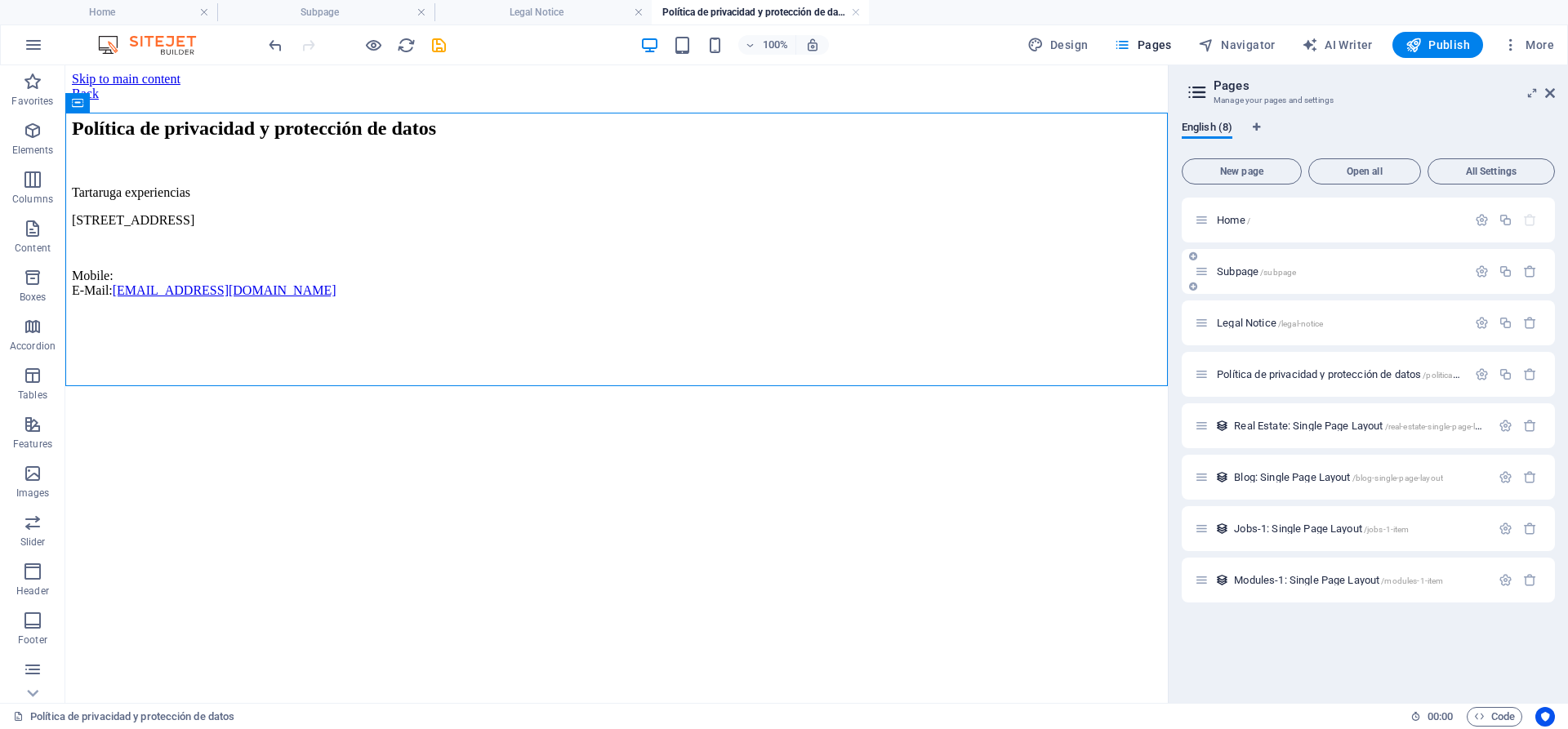
click at [1322, 273] on p "Subpage /subpage" at bounding box center [1339, 271] width 245 height 10
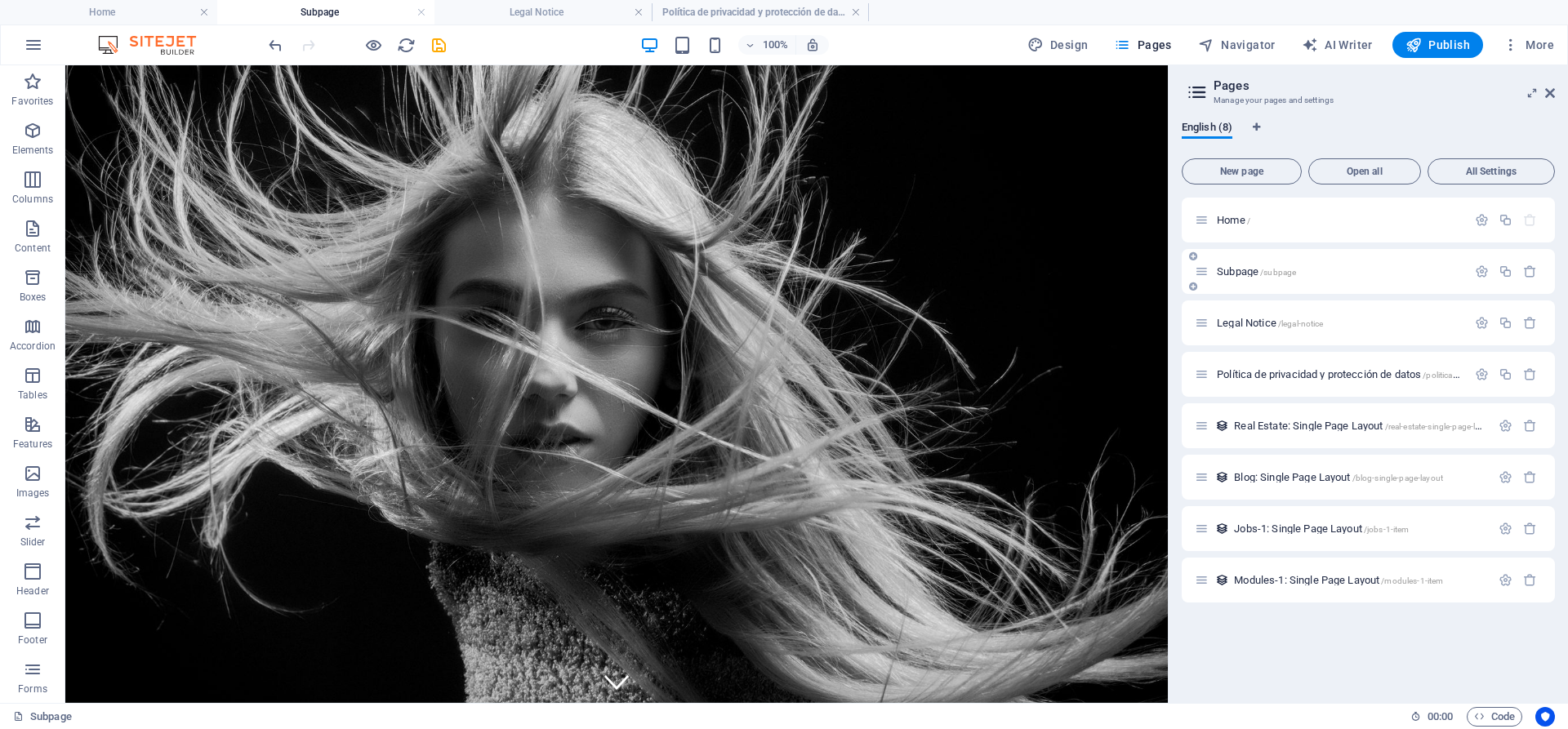
scroll to position [50, 0]
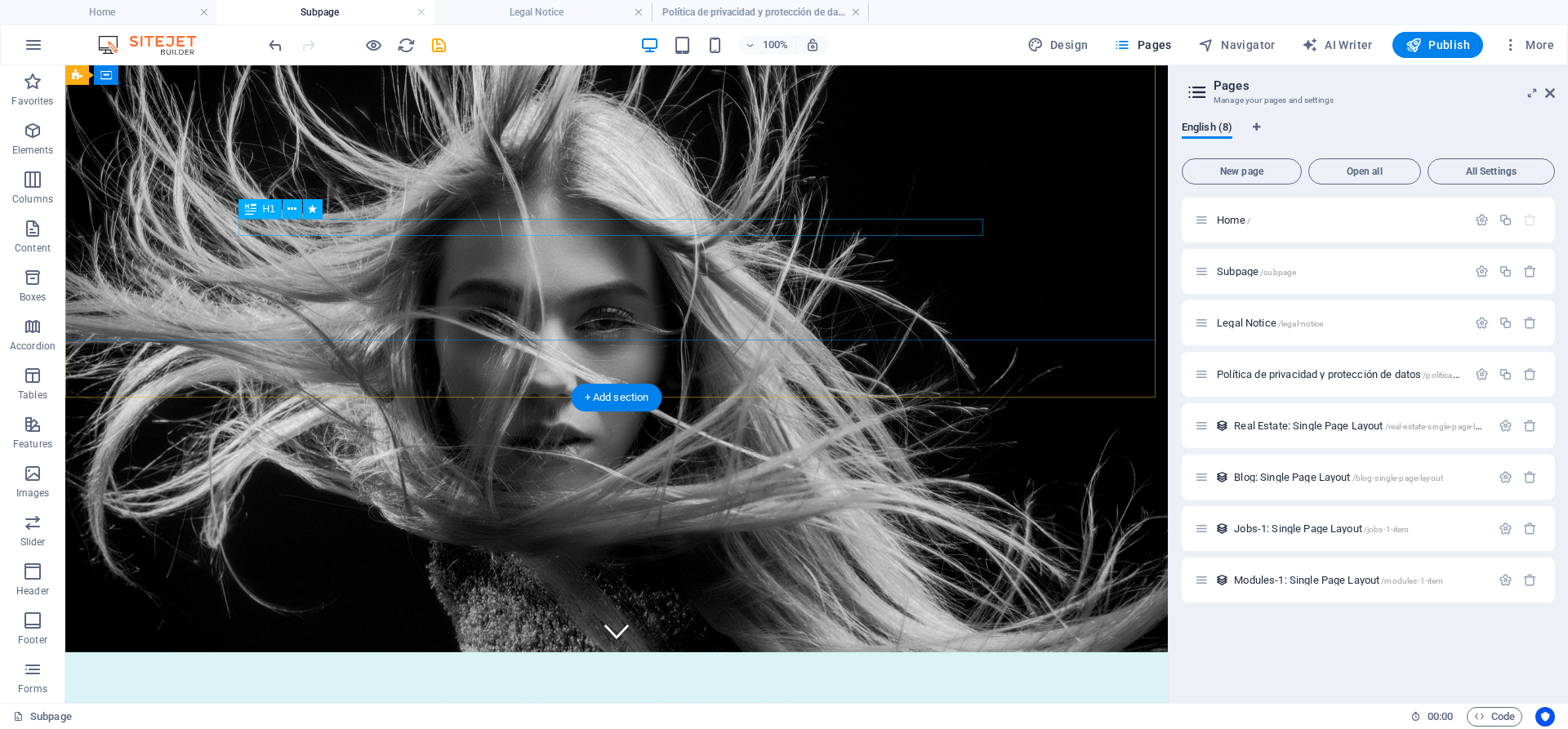
click at [651, 654] on div "PROFESSIONAL STYLES & CUTS" at bounding box center [617, 663] width 744 height 17
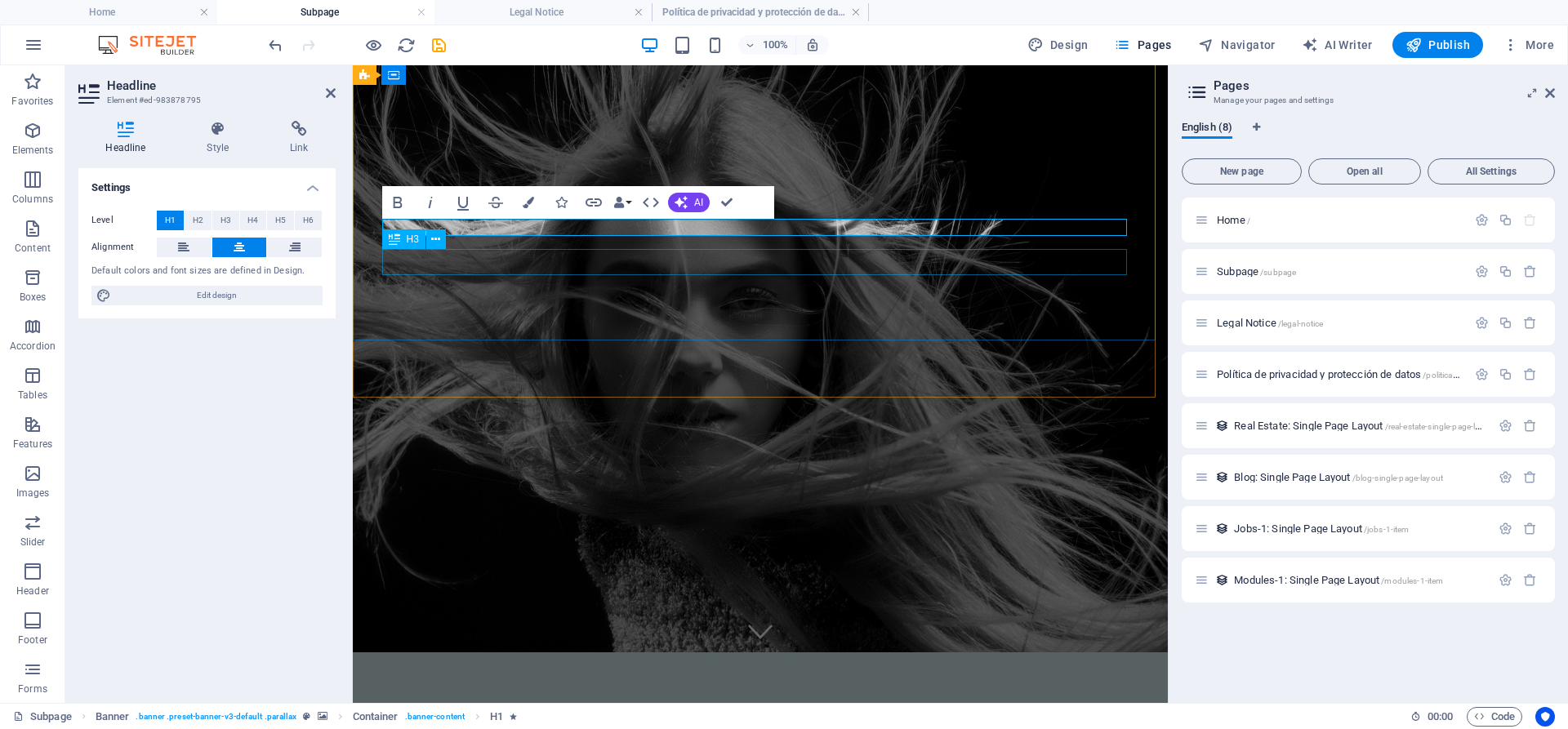
click at [771, 685] on div "912345678 | [GEOGRAPHIC_DATA]" at bounding box center [760, 697] width 744 height 25
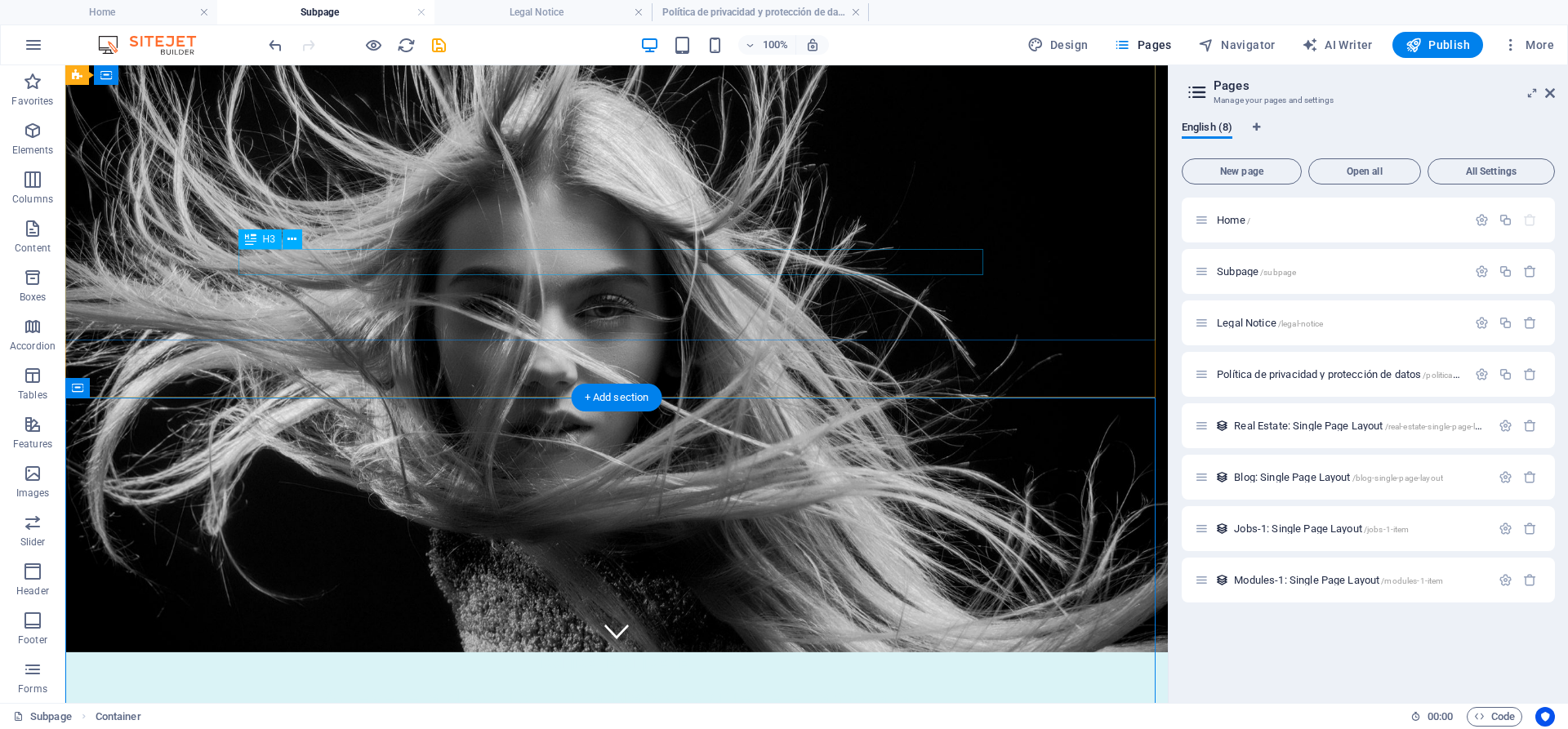
click at [740, 685] on div "Atrévete a descubrir una Nápoles que te enamorará" at bounding box center [617, 697] width 744 height 25
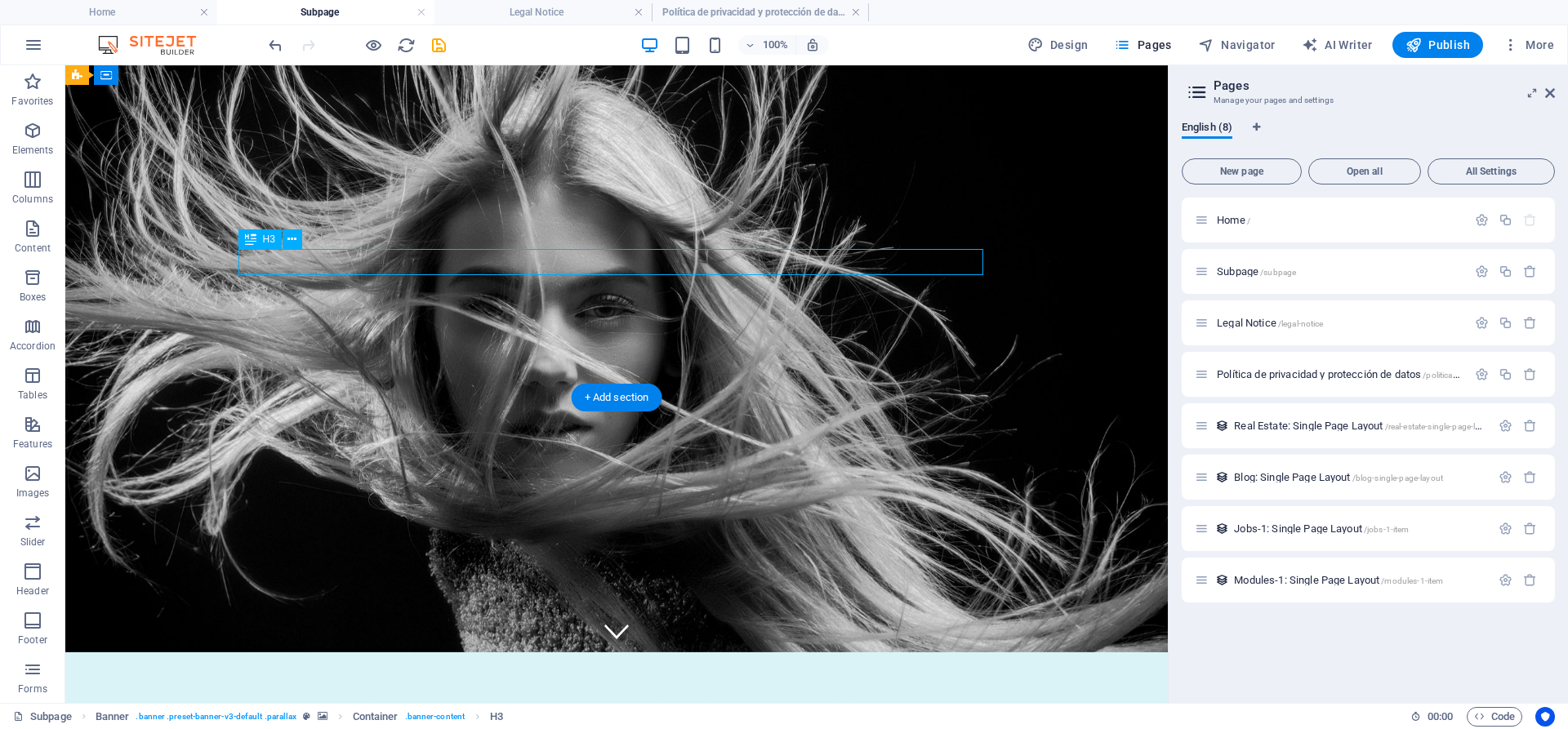
click at [740, 685] on div "Atrévete a descubrir una Nápoles que te enamorará" at bounding box center [617, 697] width 744 height 25
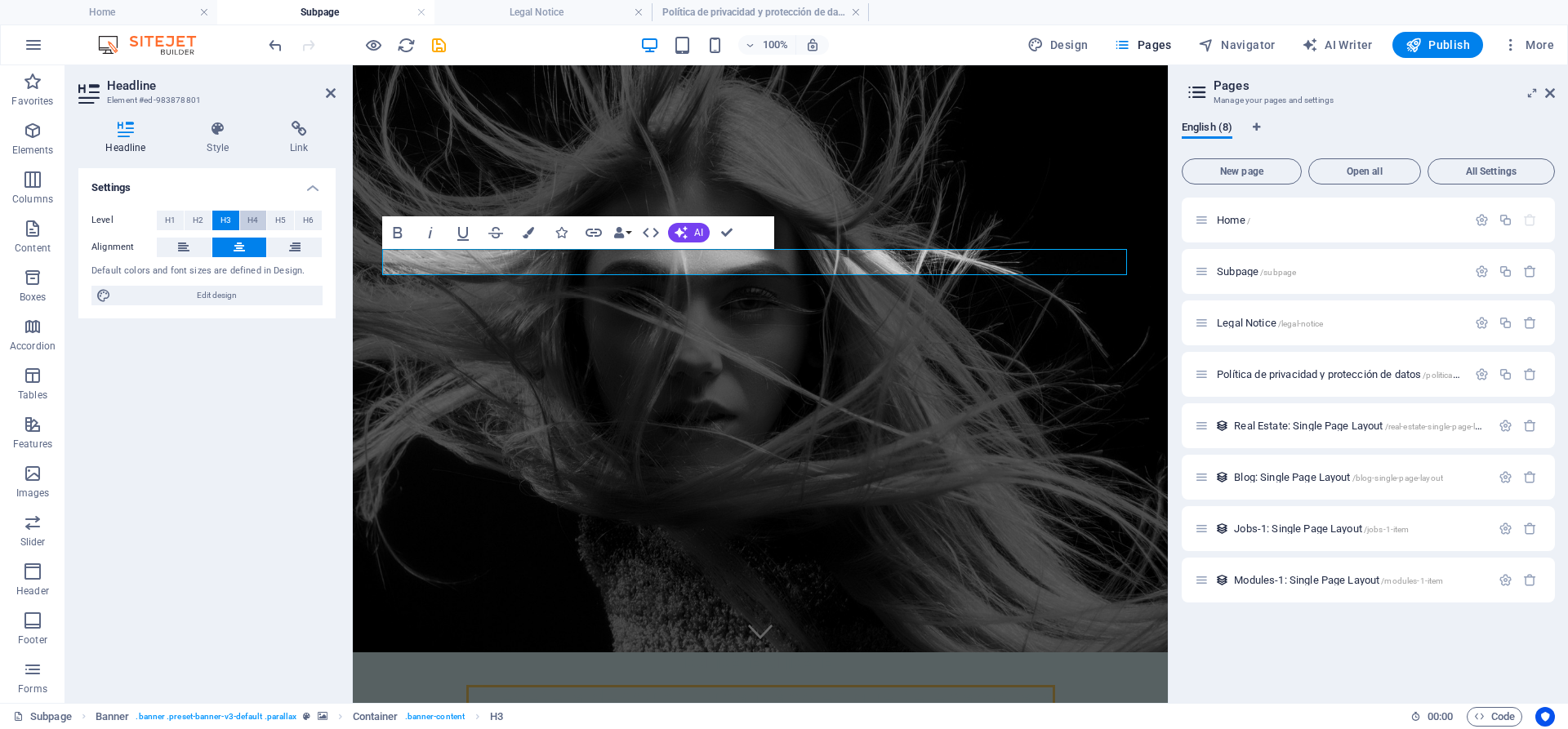
click at [249, 221] on span "H4" at bounding box center [253, 220] width 10 height 20
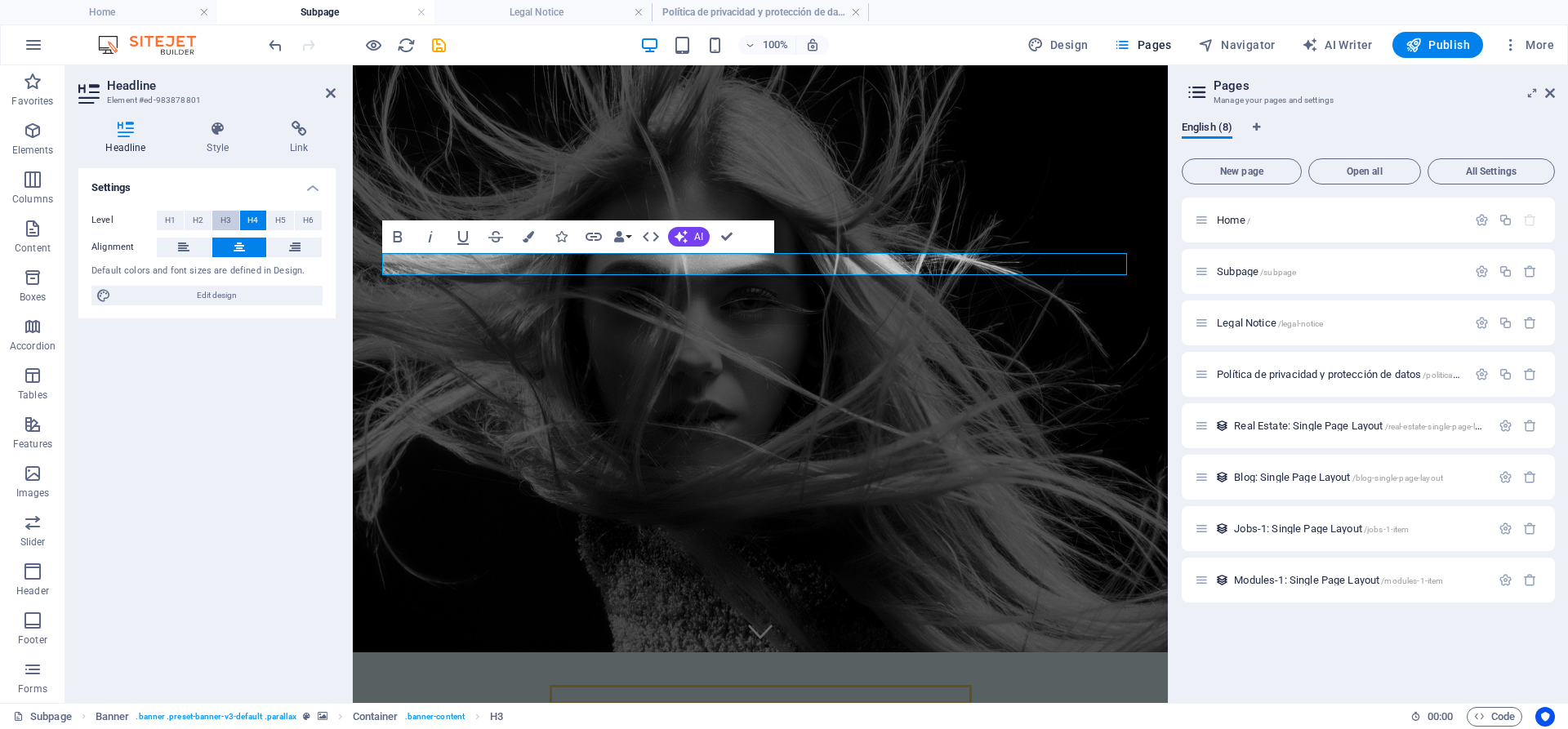
click at [225, 219] on span "H3" at bounding box center [226, 220] width 10 height 20
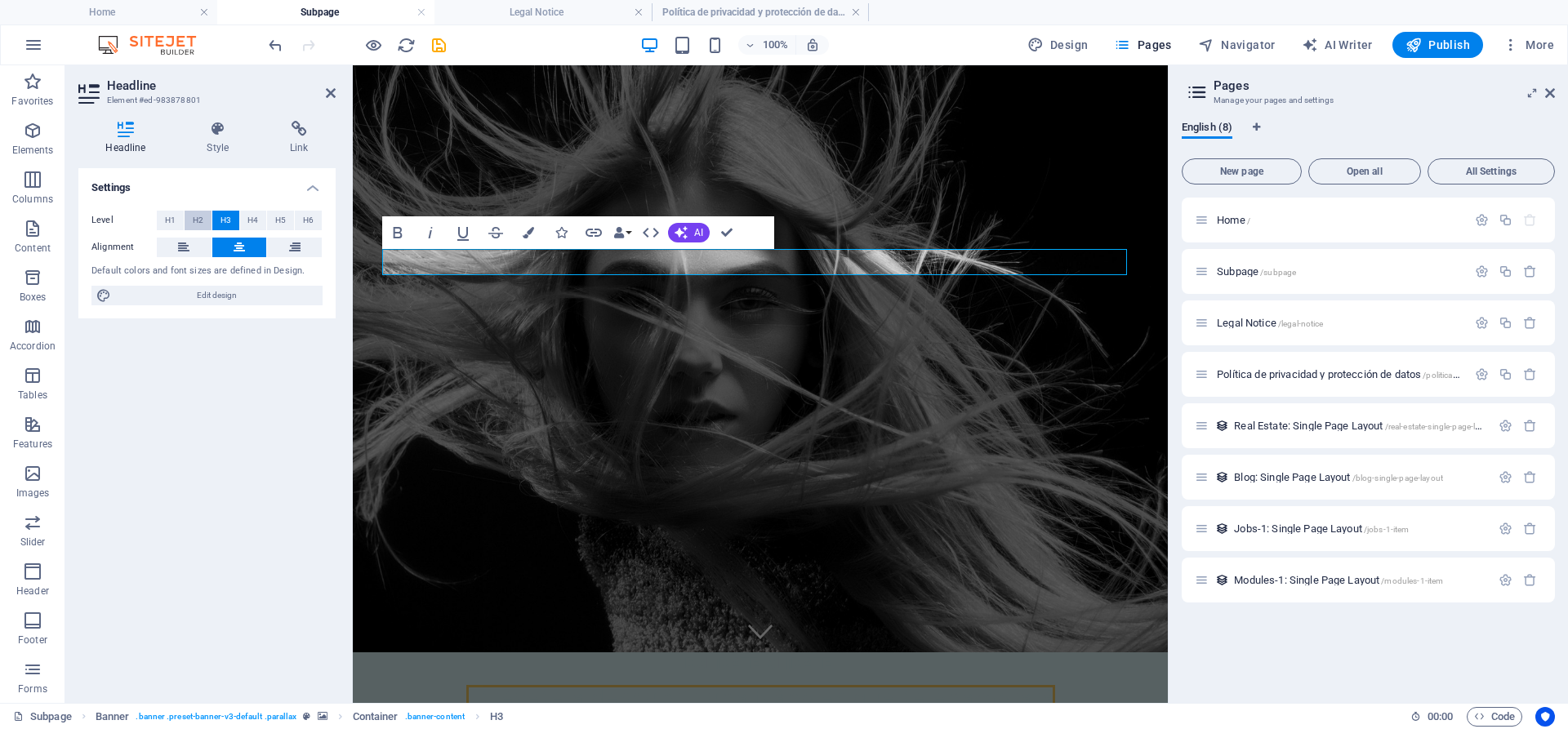
click at [200, 217] on span "H2" at bounding box center [198, 220] width 10 height 20
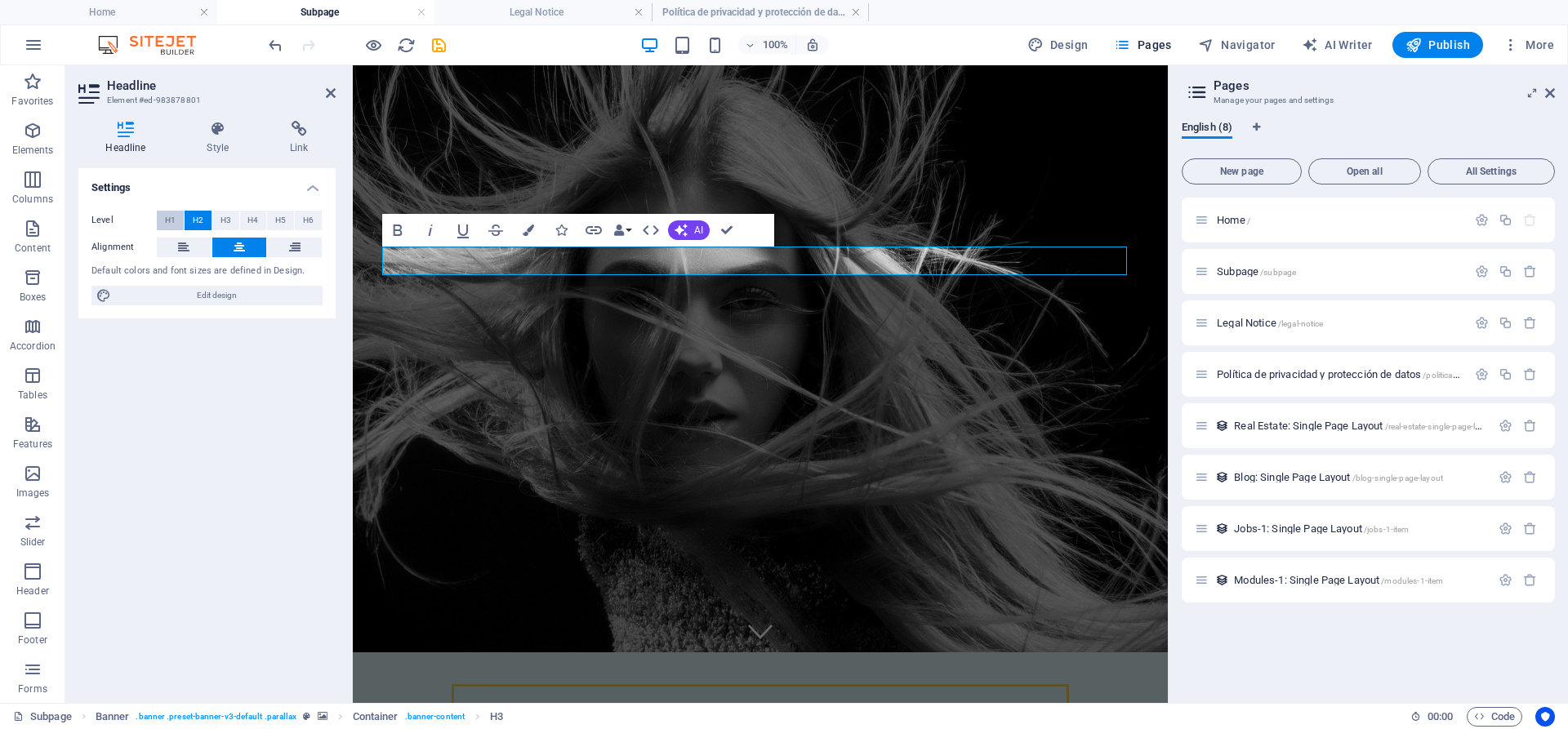
click at [168, 217] on span "H1" at bounding box center [170, 220] width 10 height 20
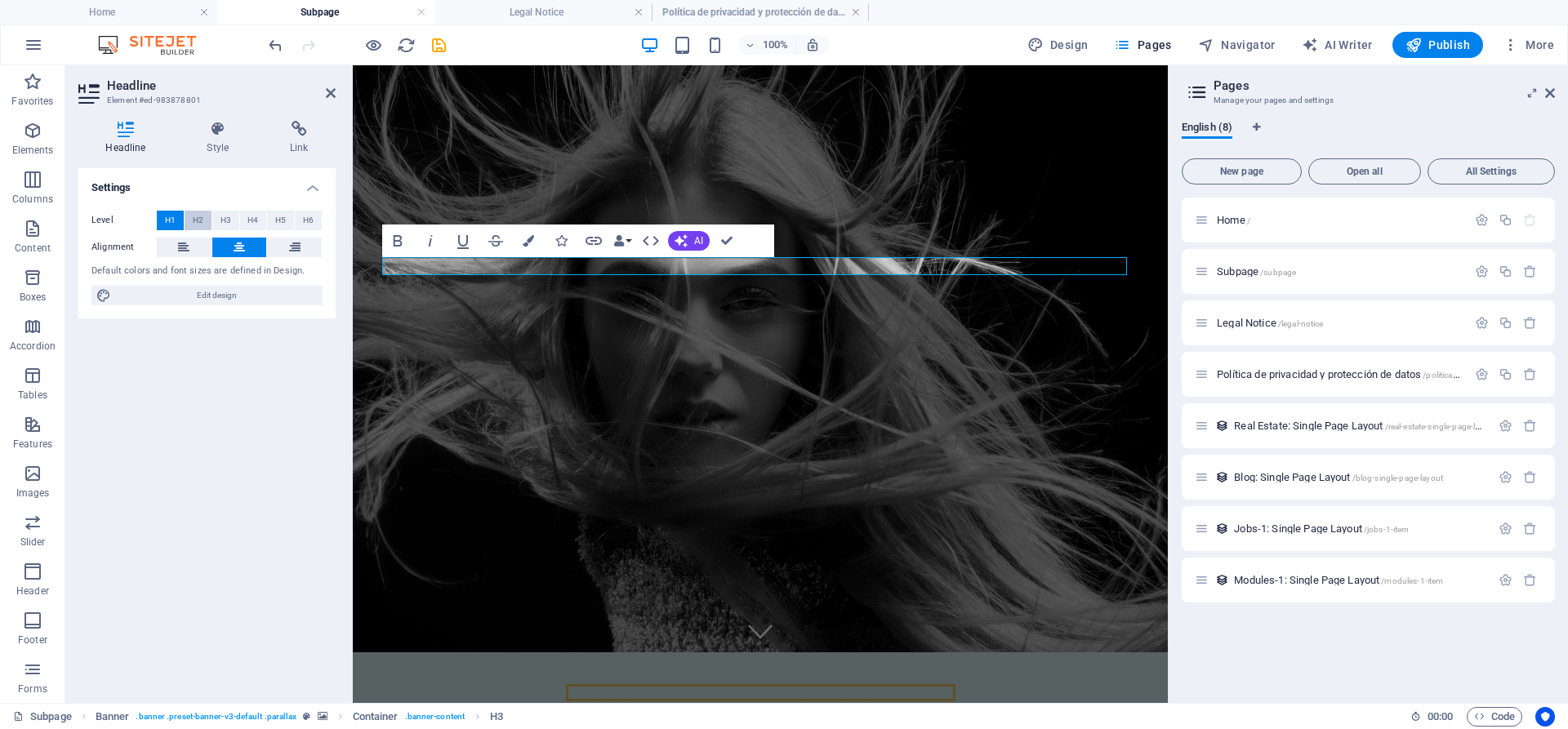
click at [194, 217] on span "H2" at bounding box center [198, 220] width 10 height 20
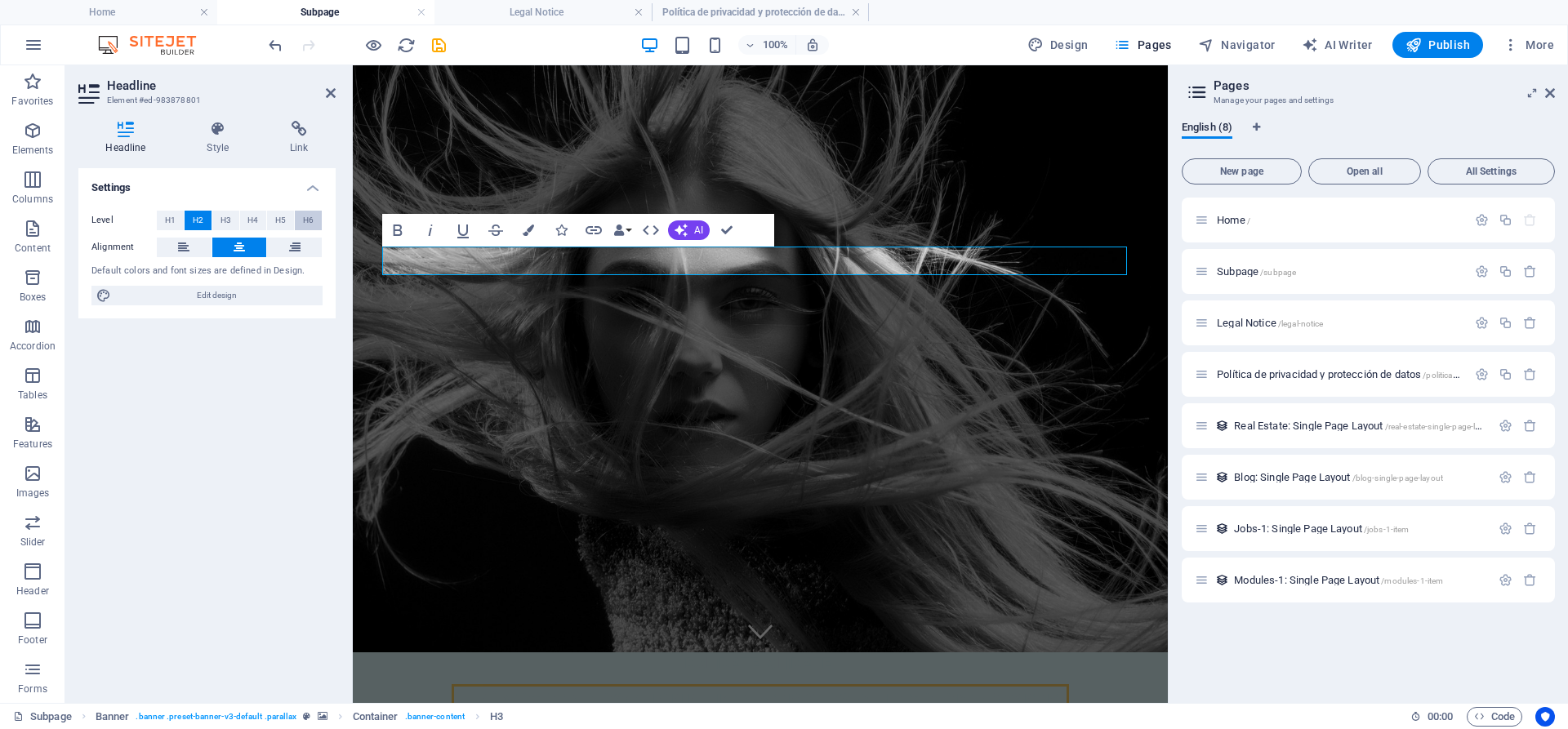
click at [301, 225] on button "H6" at bounding box center [308, 220] width 27 height 20
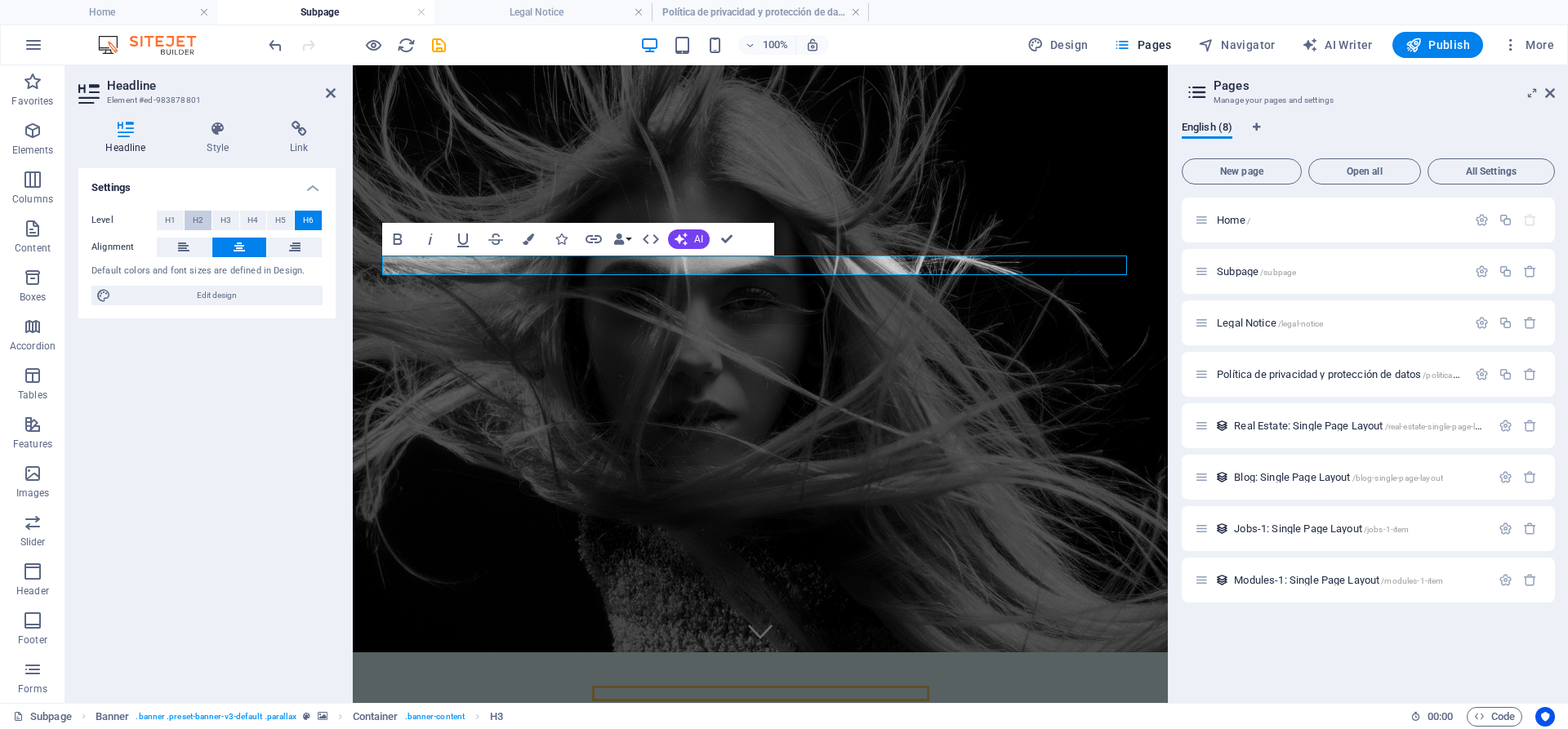
click at [203, 219] on span "H2" at bounding box center [198, 220] width 10 height 20
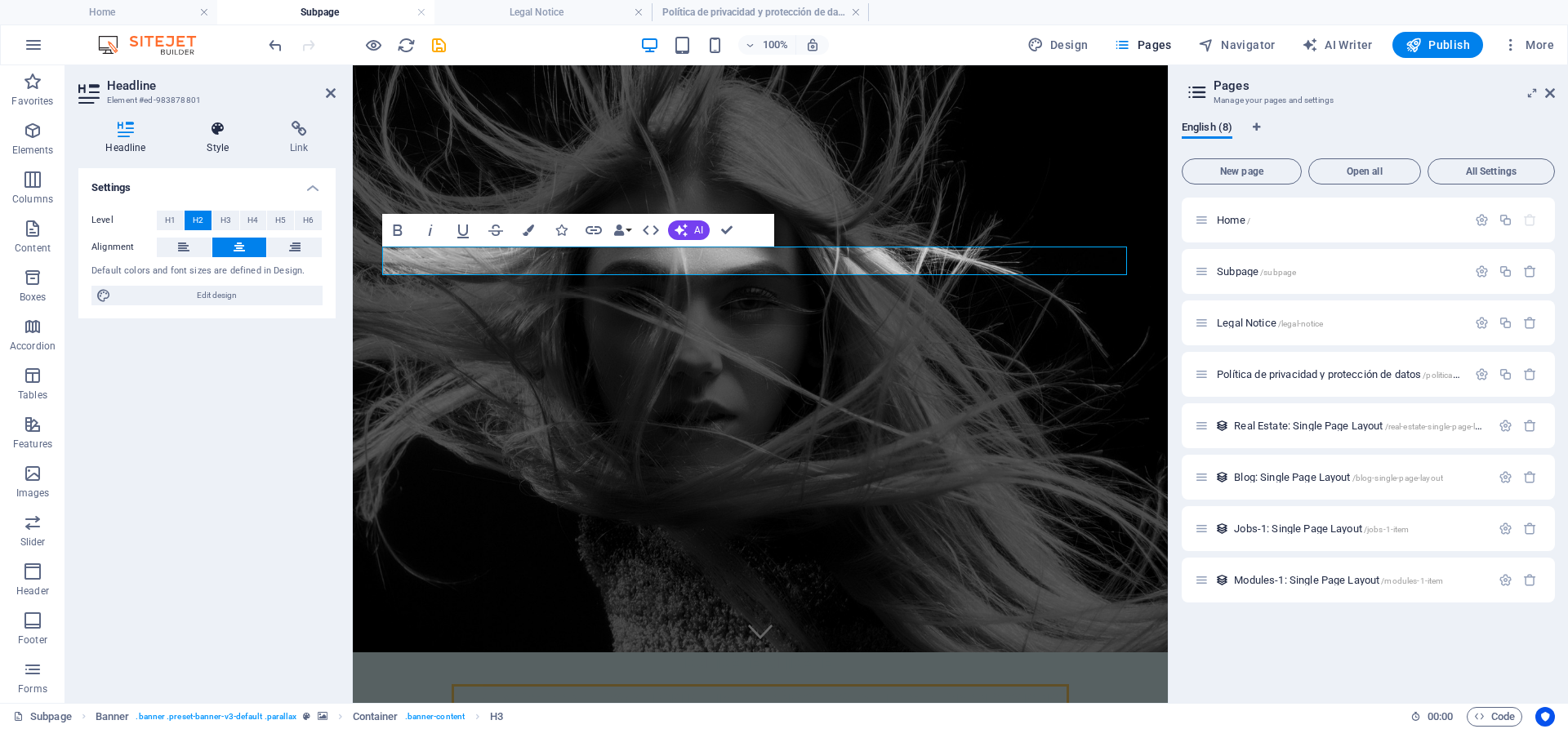
click at [220, 138] on h4 "Style" at bounding box center [222, 137] width 83 height 34
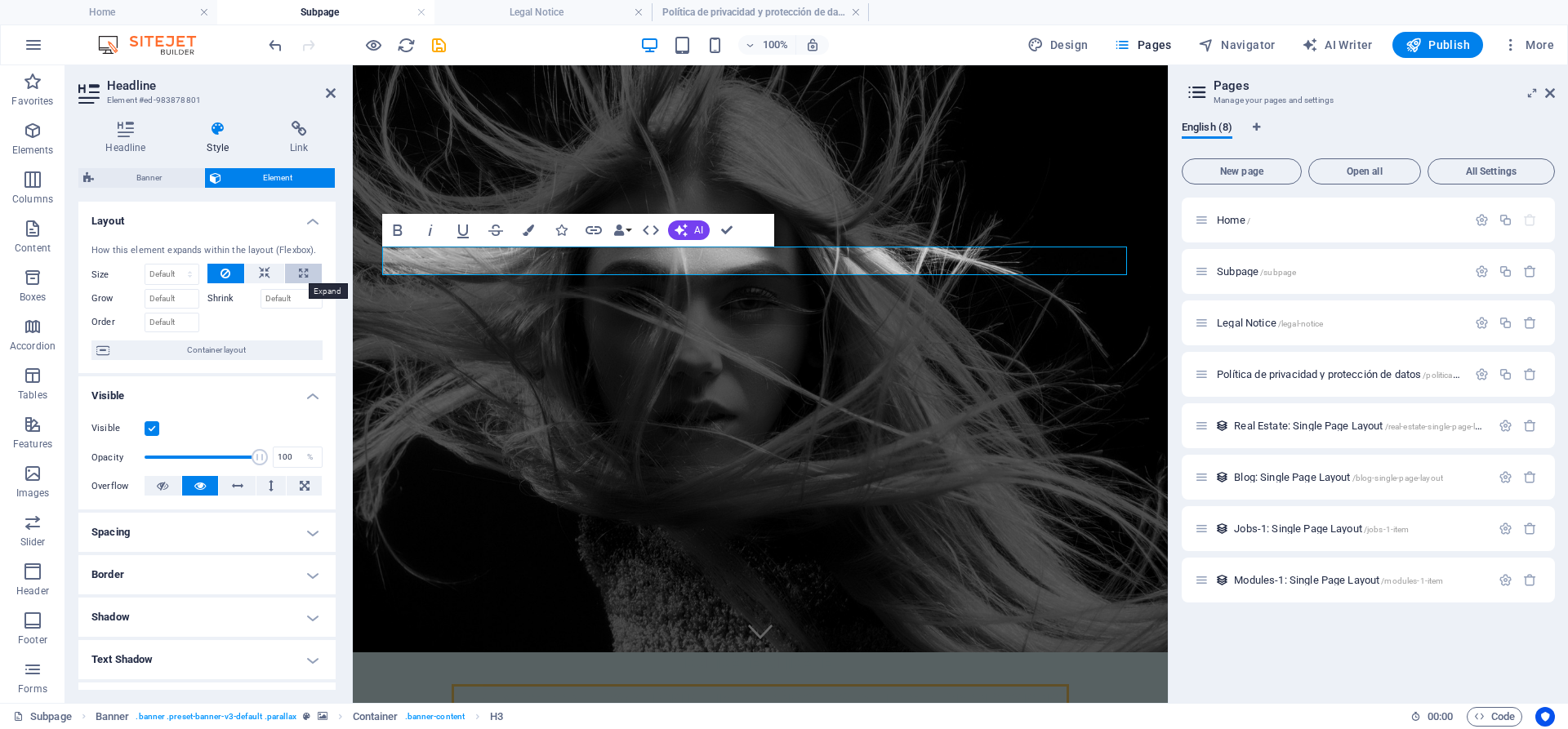
click at [299, 281] on icon at bounding box center [304, 273] width 9 height 20
type input "100"
select select "%"
click at [299, 281] on icon at bounding box center [304, 273] width 9 height 20
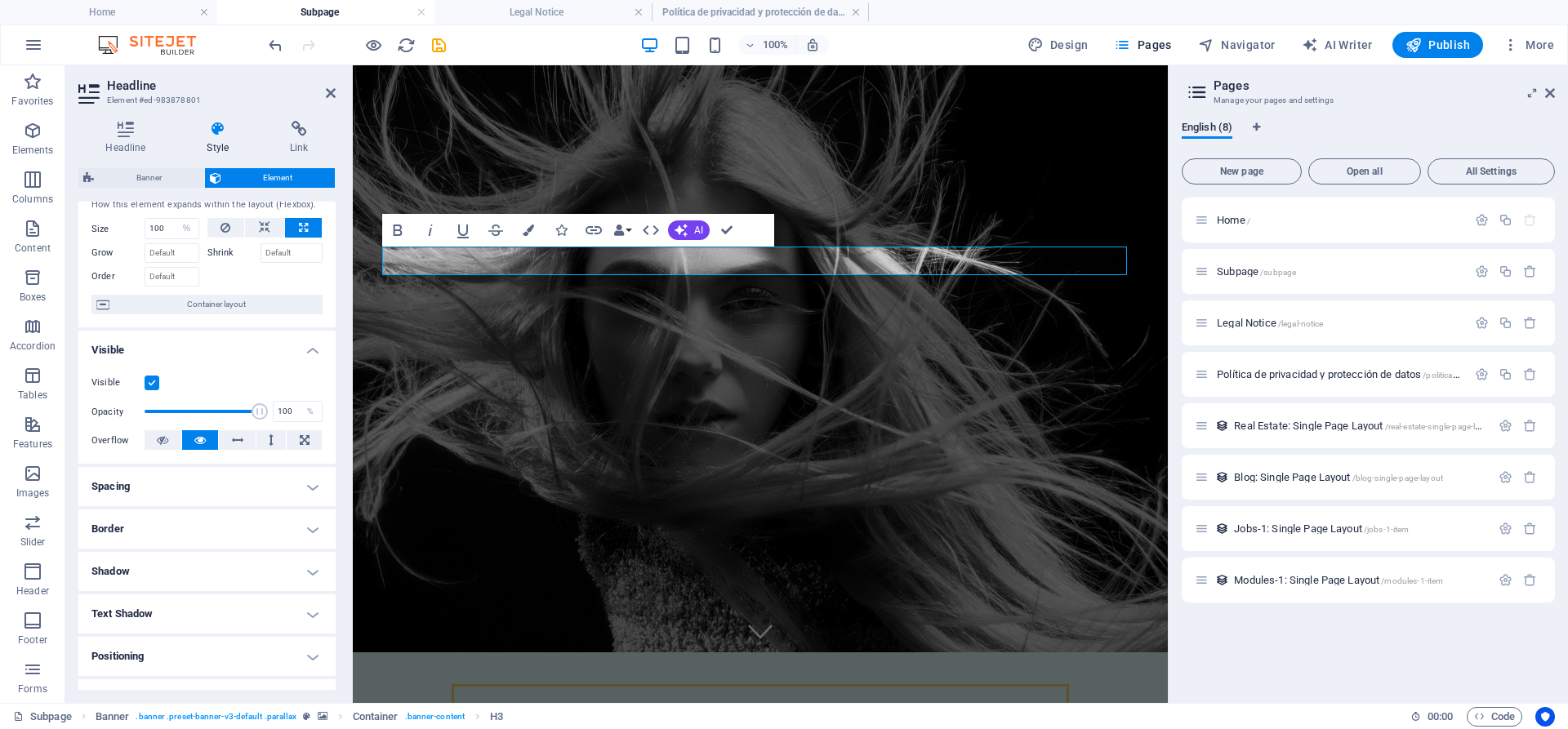
scroll to position [0, 0]
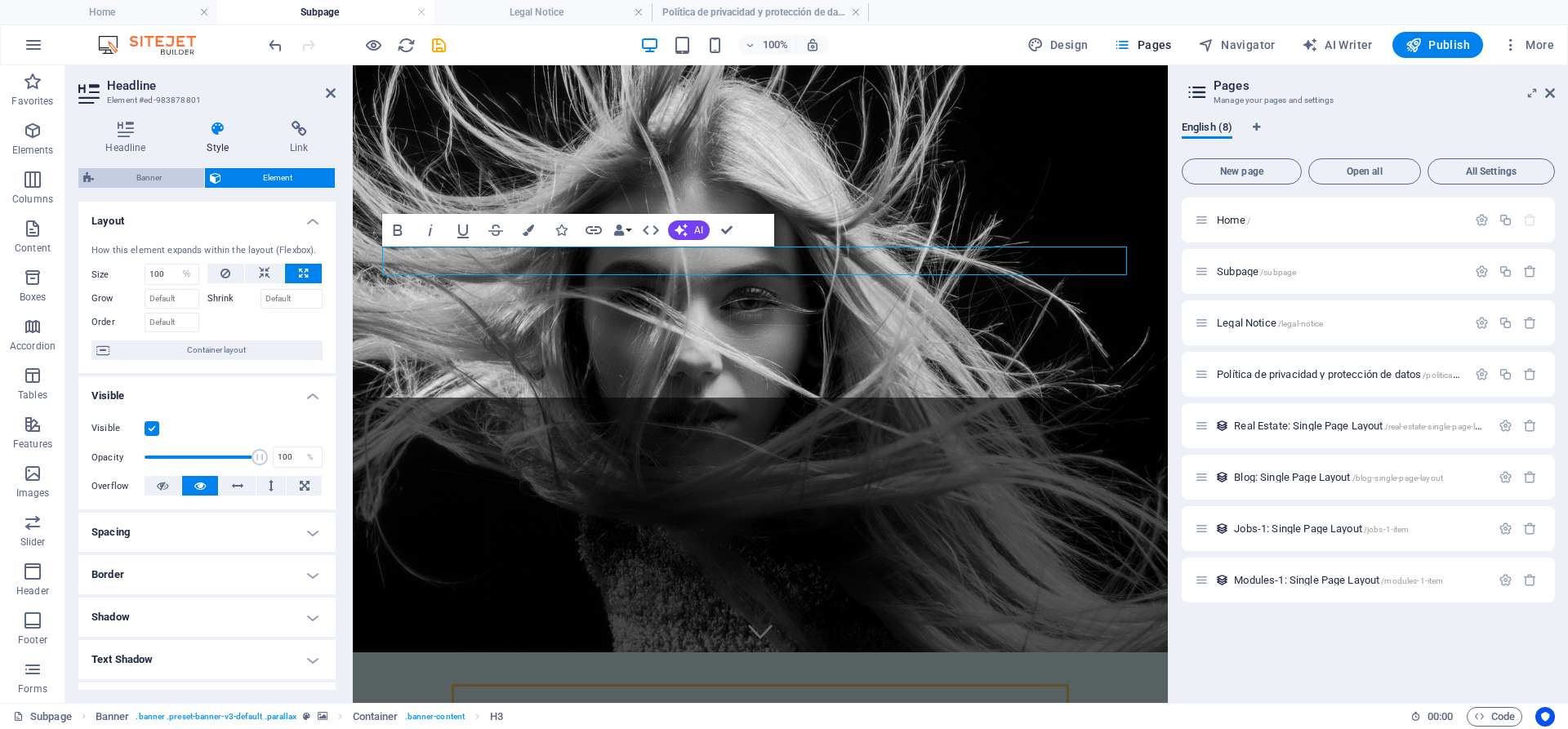
click at [163, 173] on span "Banner" at bounding box center [149, 177] width 100 height 20
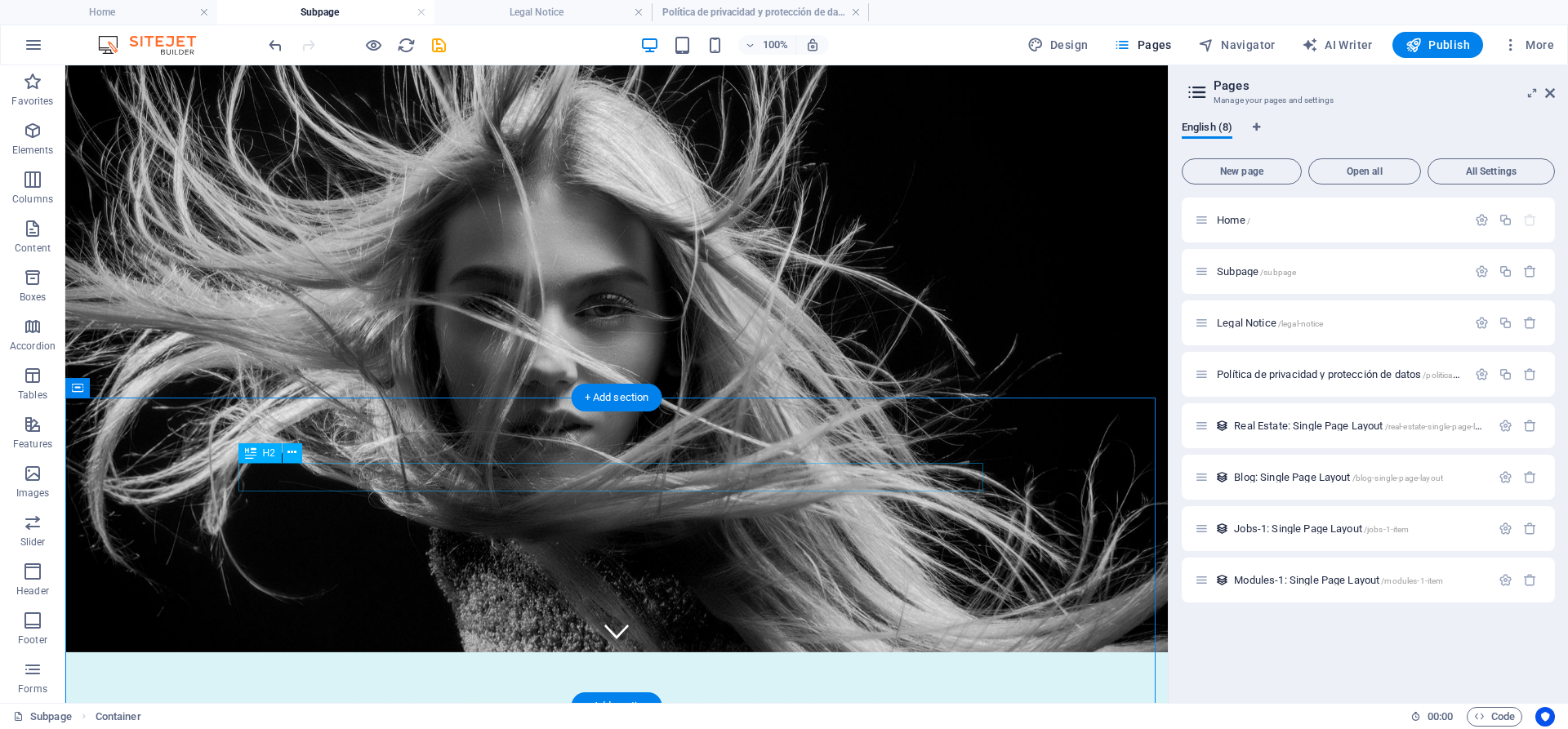
scroll to position [54, 0]
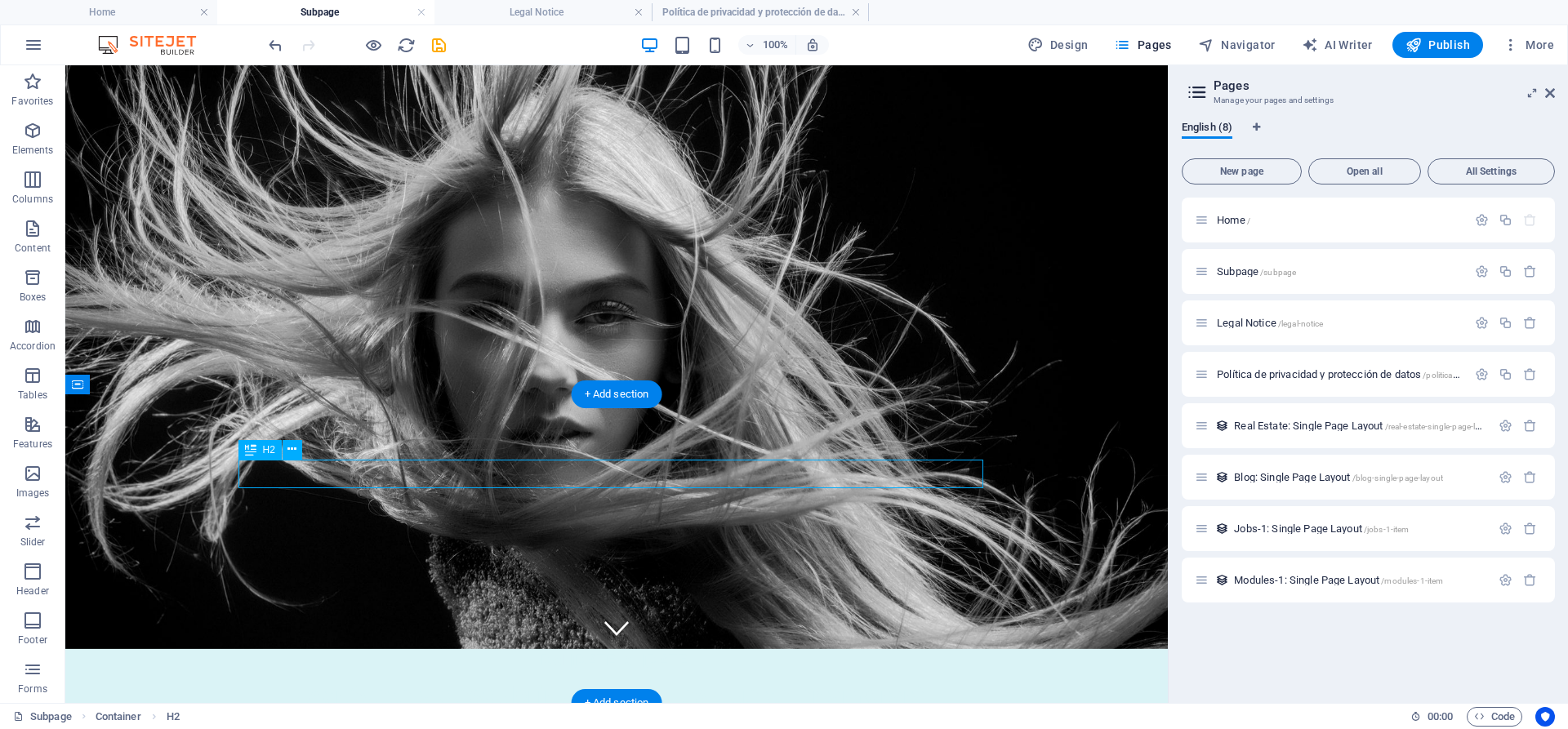
scroll to position [25, 0]
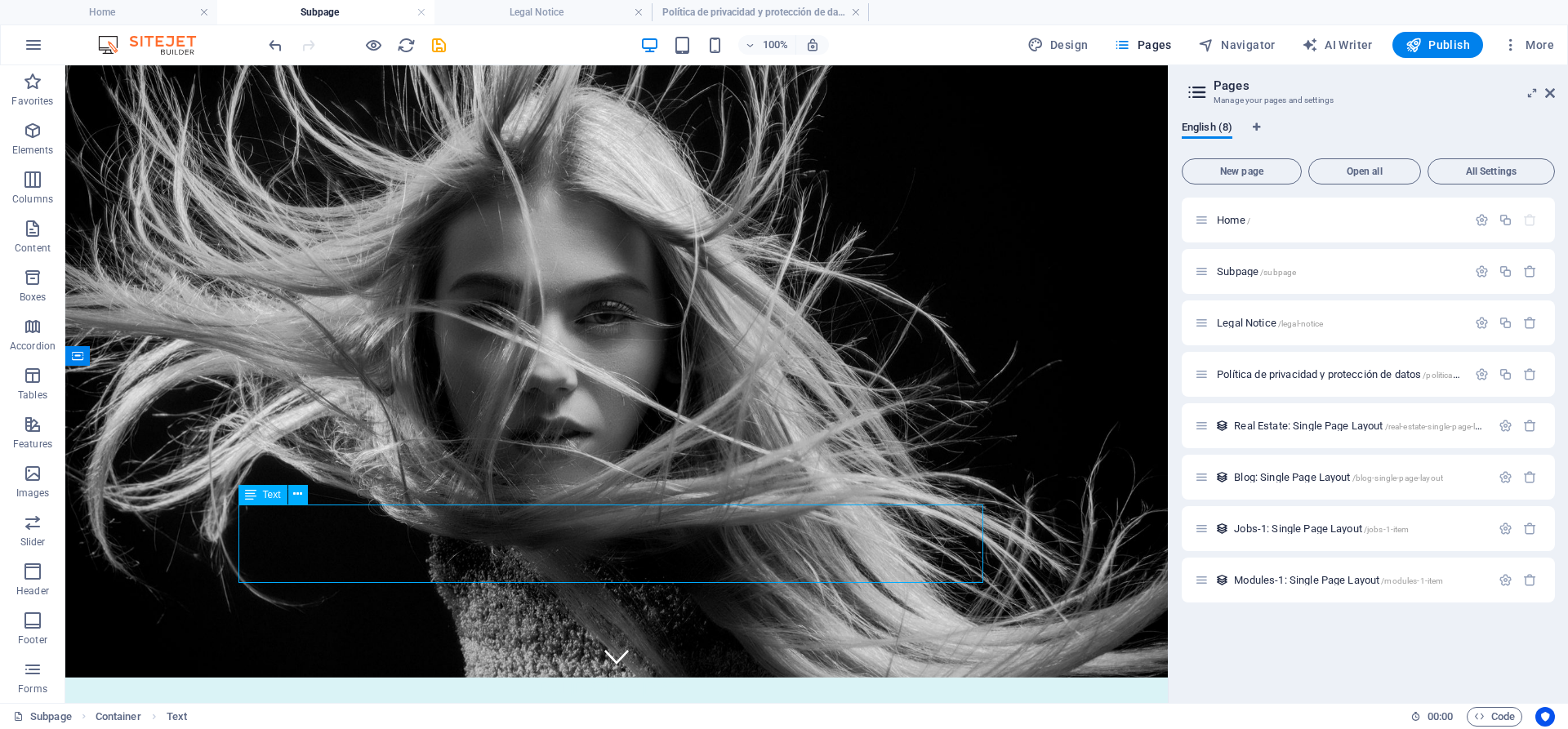
scroll to position [83, 0]
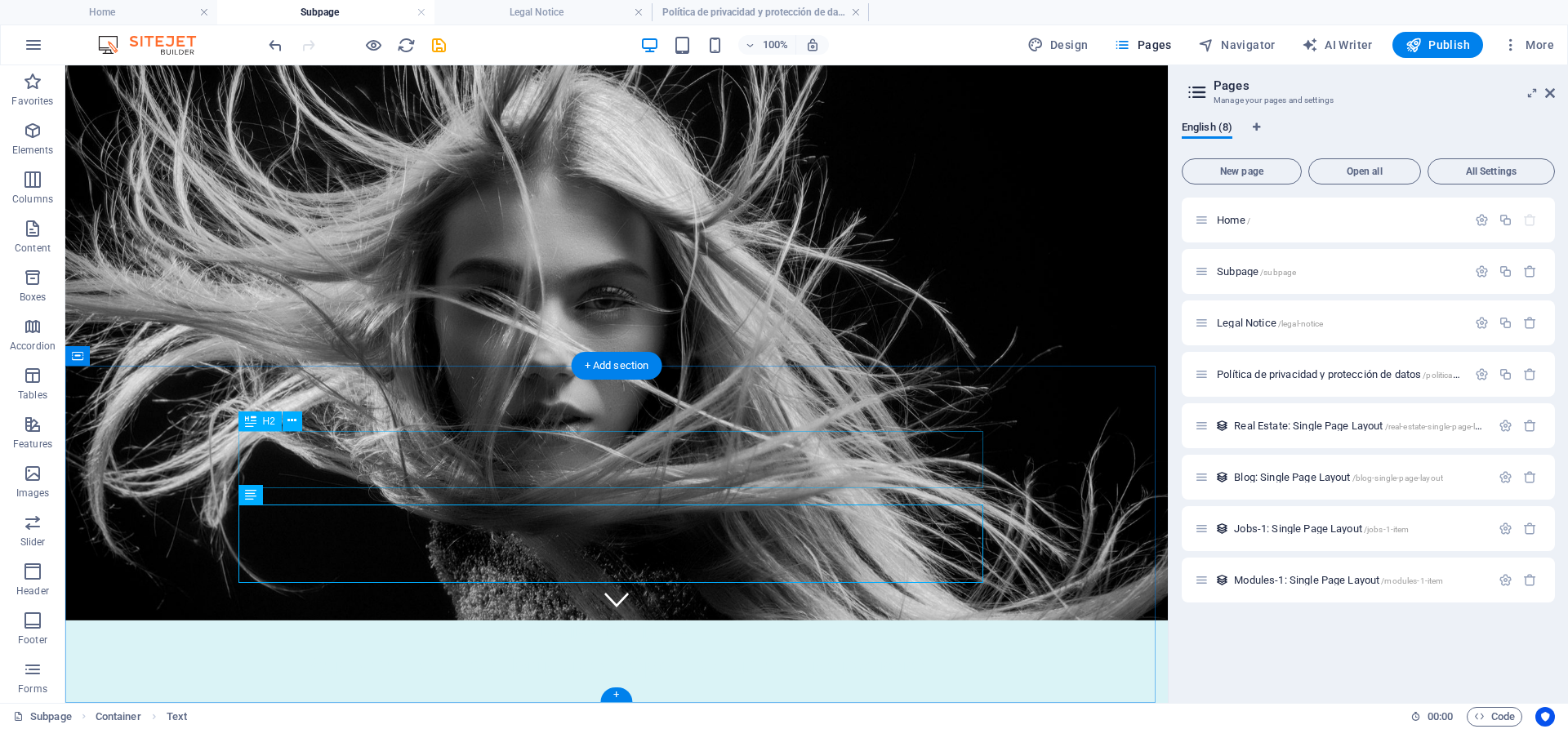
click at [622, 691] on div "+" at bounding box center [616, 695] width 32 height 15
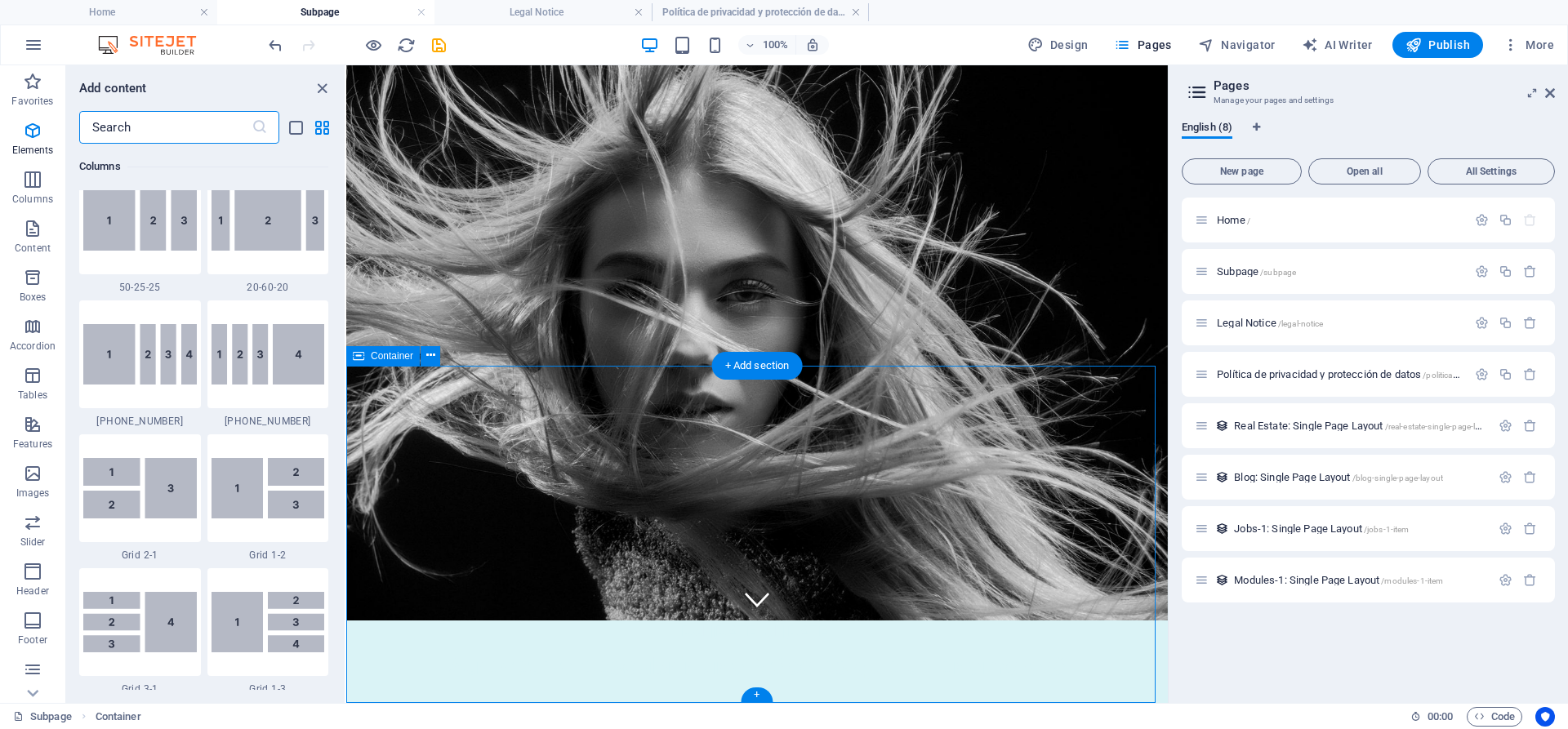
scroll to position [2858, 0]
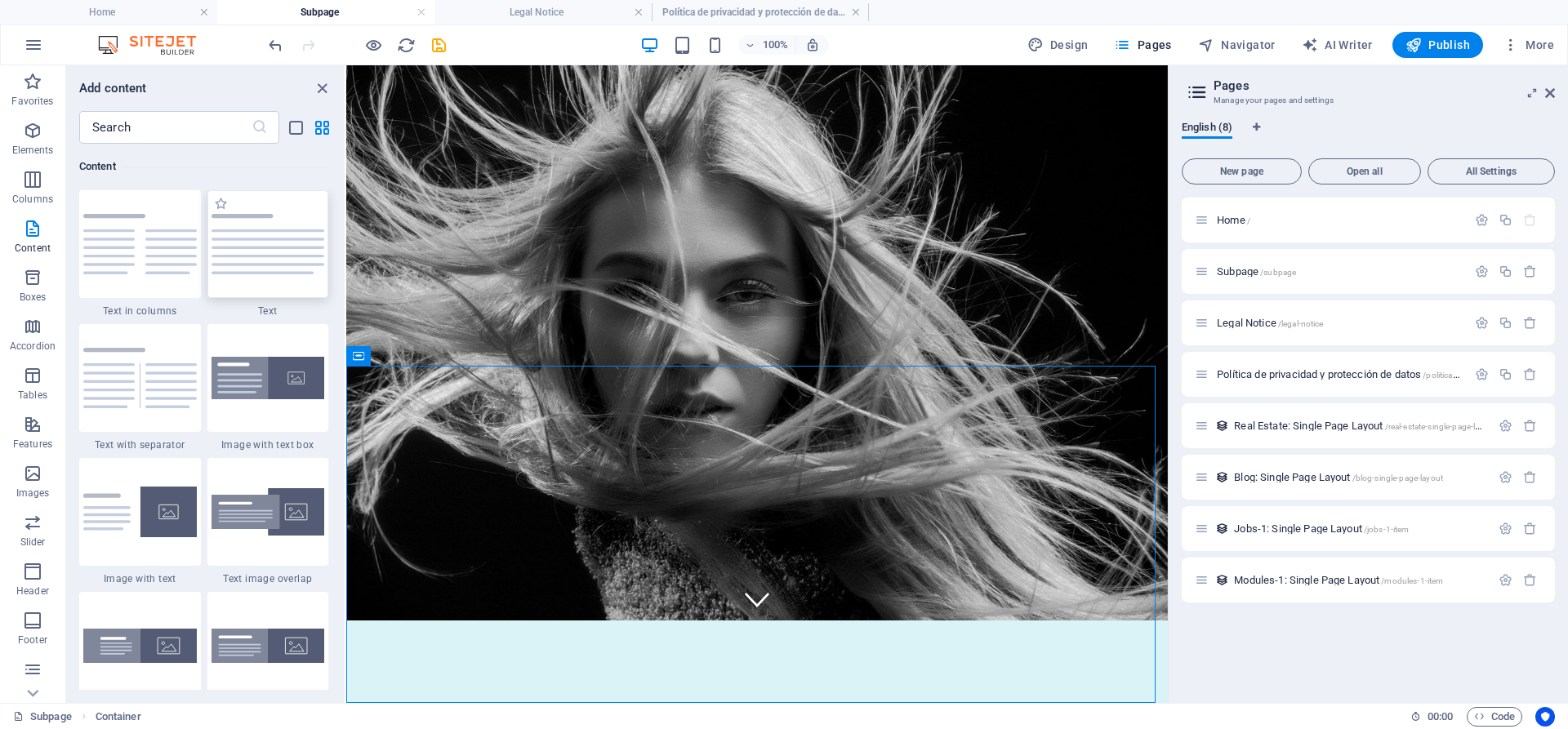
click at [237, 286] on div at bounding box center [268, 244] width 122 height 108
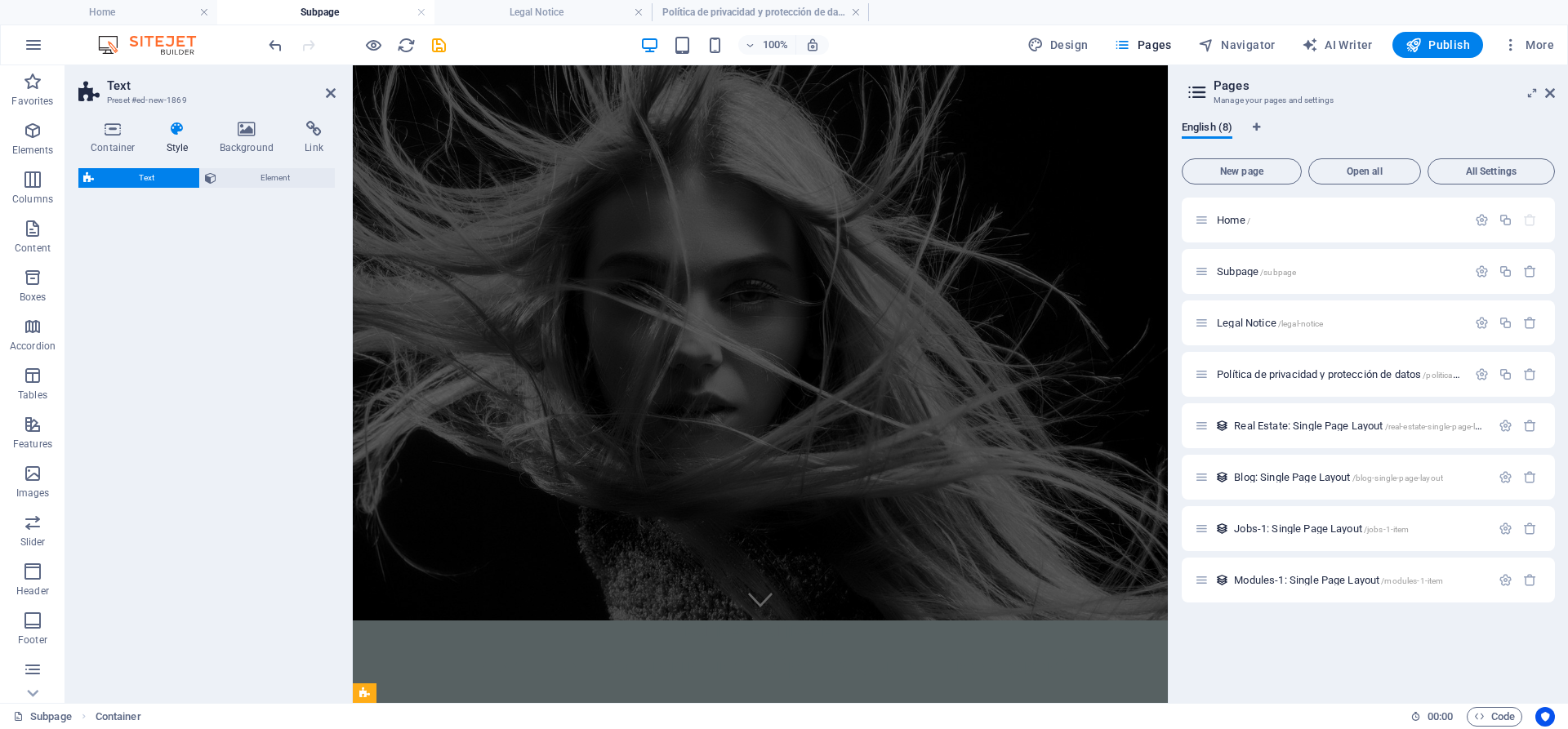
select select "preset-text-v2-default"
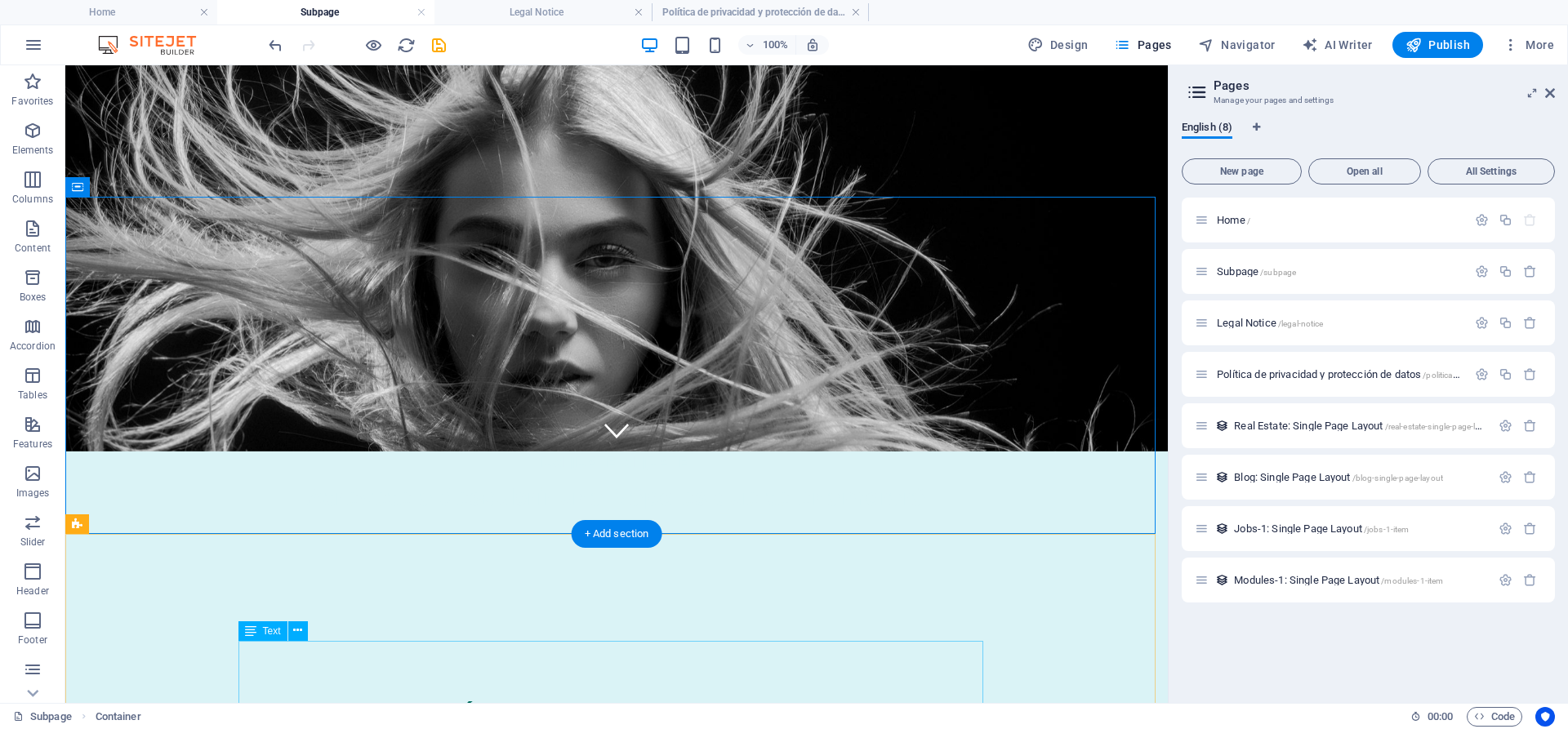
scroll to position [353, 0]
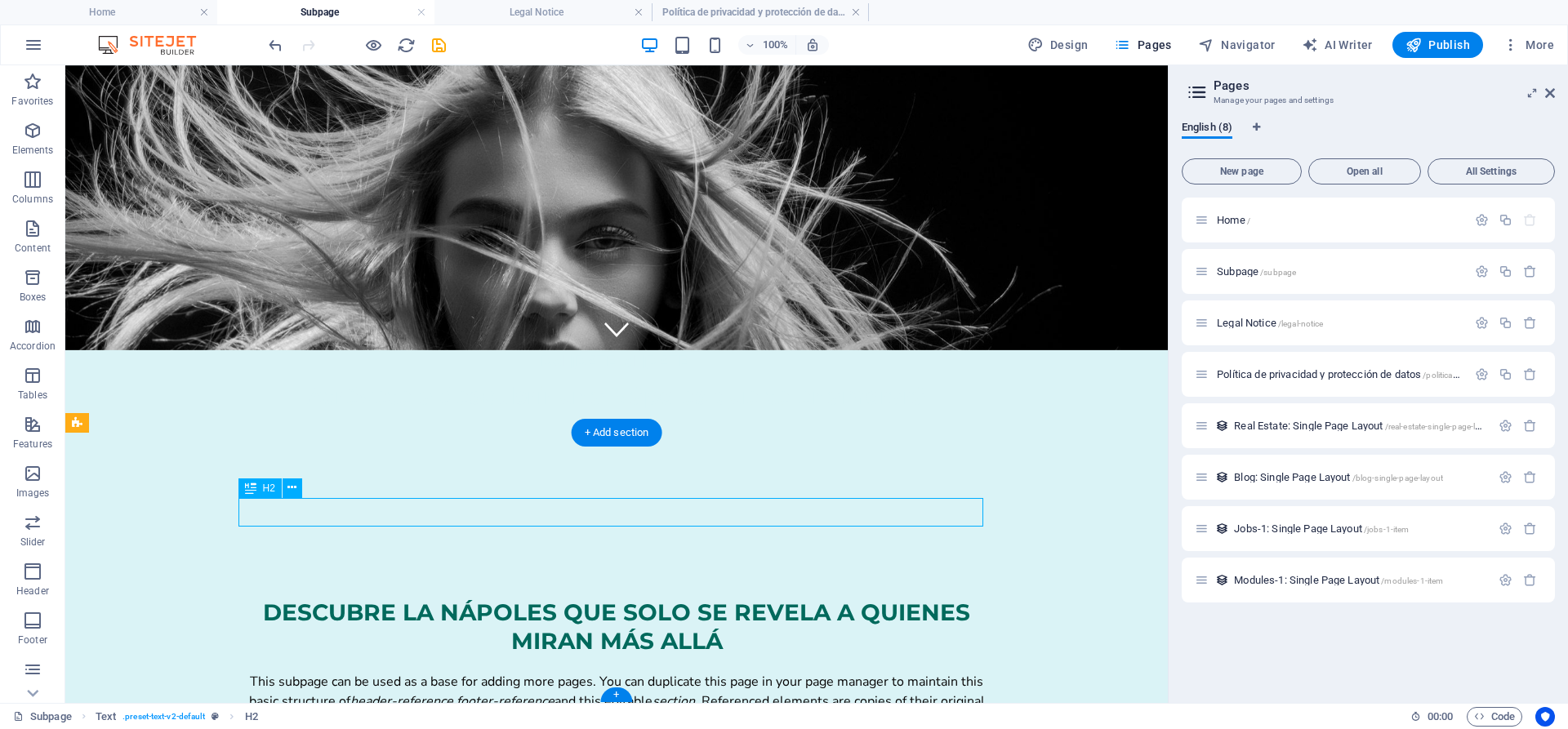
scroll to position [324, 0]
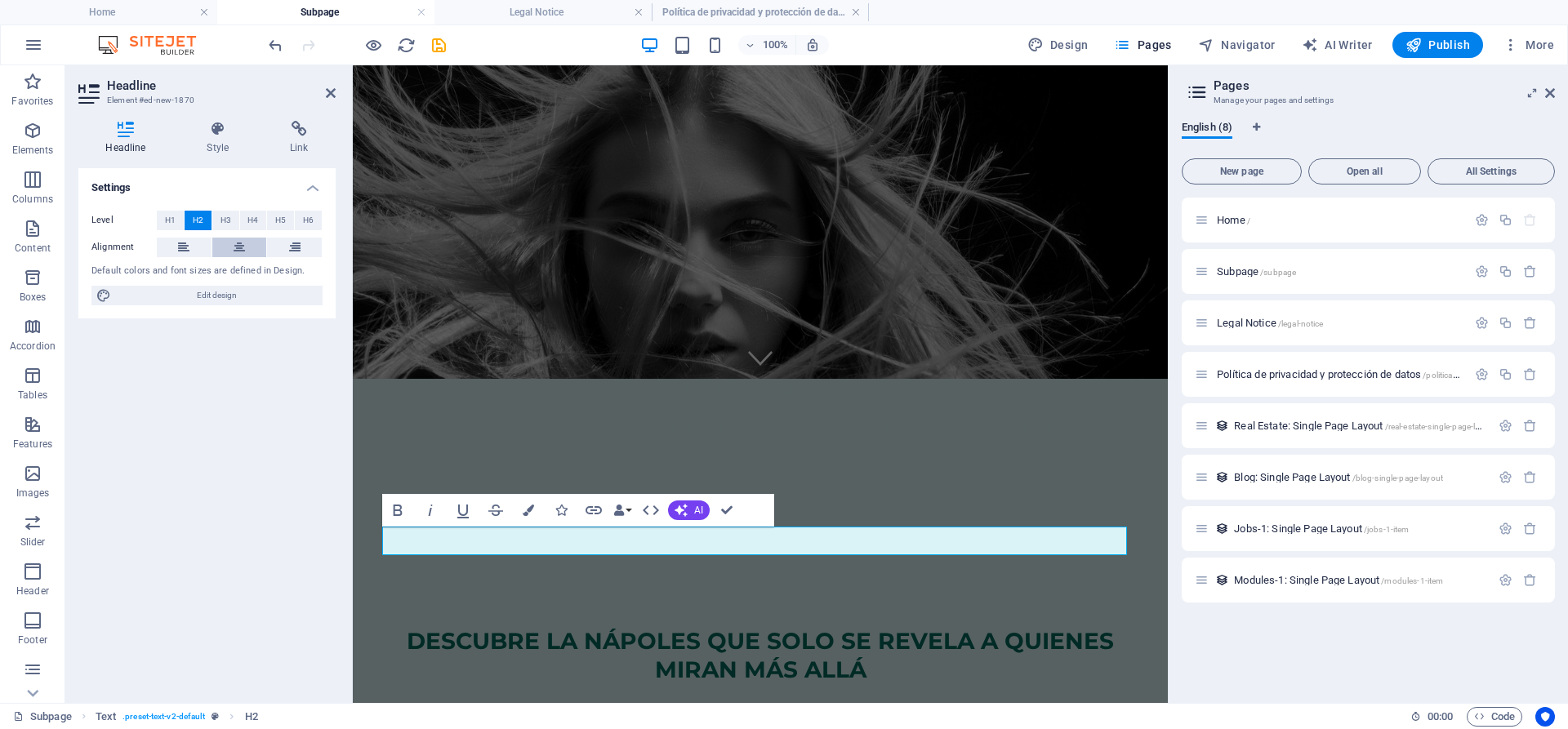
click at [237, 251] on icon at bounding box center [239, 247] width 11 height 20
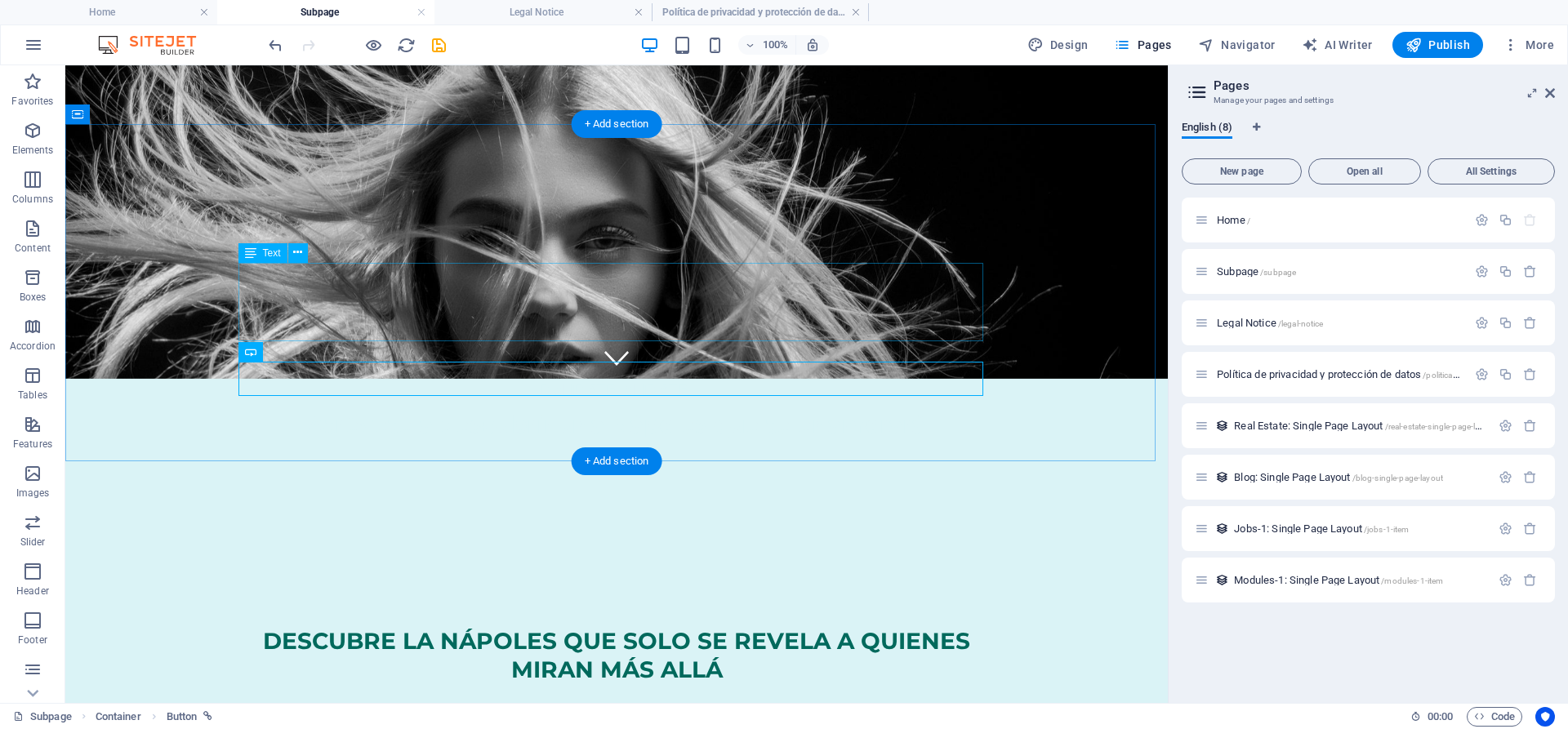
click at [587, 701] on div "This subpage can be used as a base for adding more pages. You can duplicate thi…" at bounding box center [617, 740] width 744 height 78
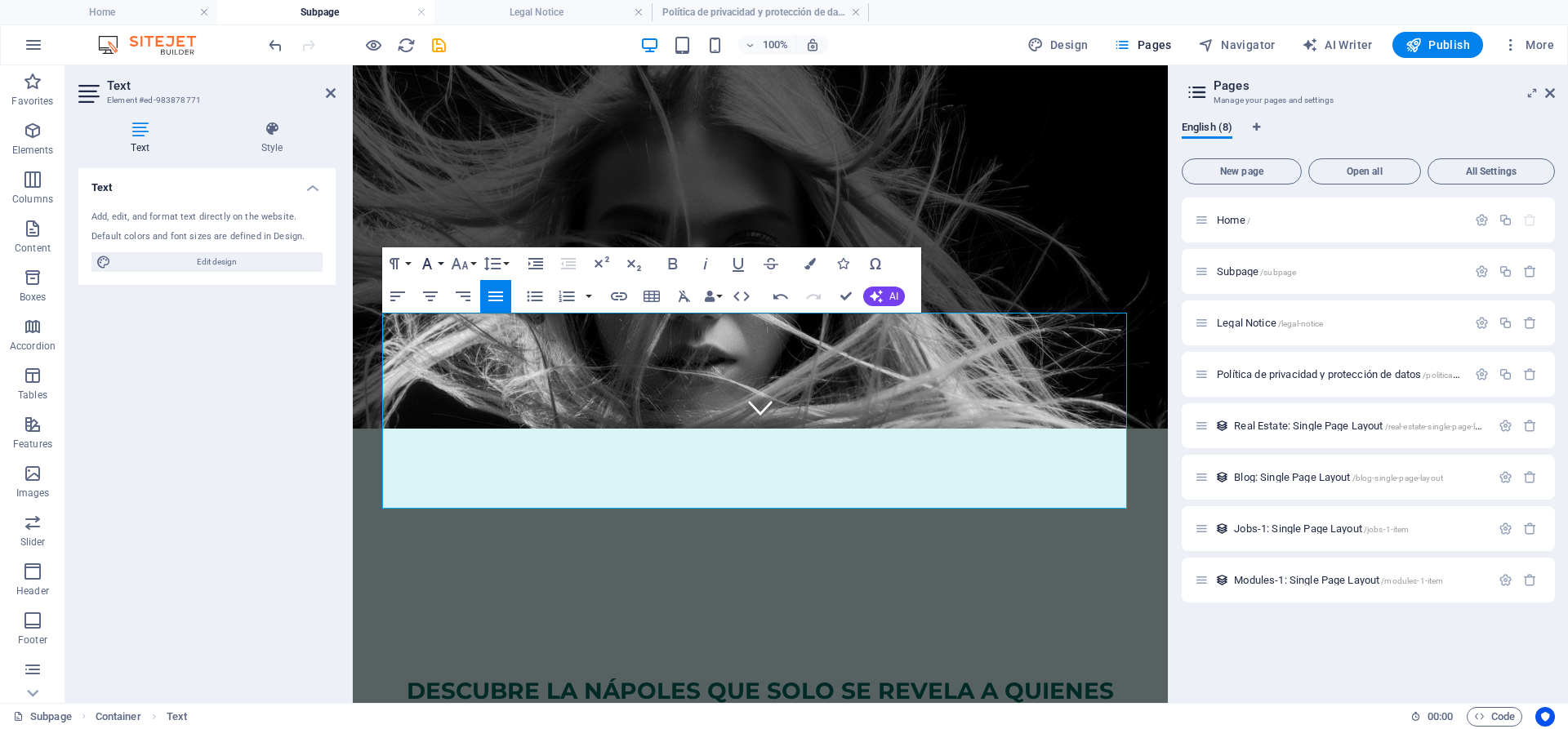
click at [426, 262] on icon "button" at bounding box center [427, 264] width 20 height 20
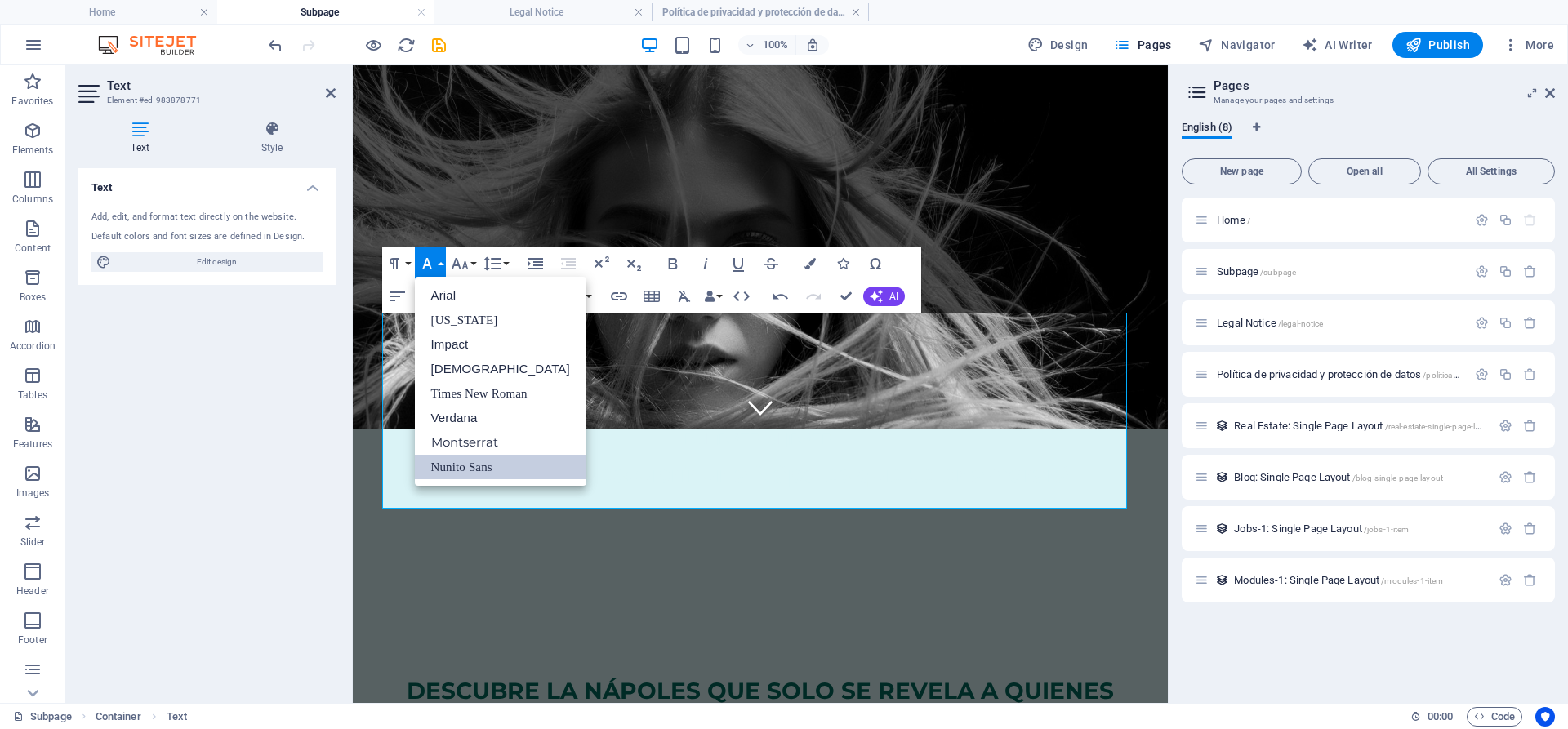
scroll to position [0, 0]
click at [426, 262] on icon "button" at bounding box center [427, 264] width 20 height 20
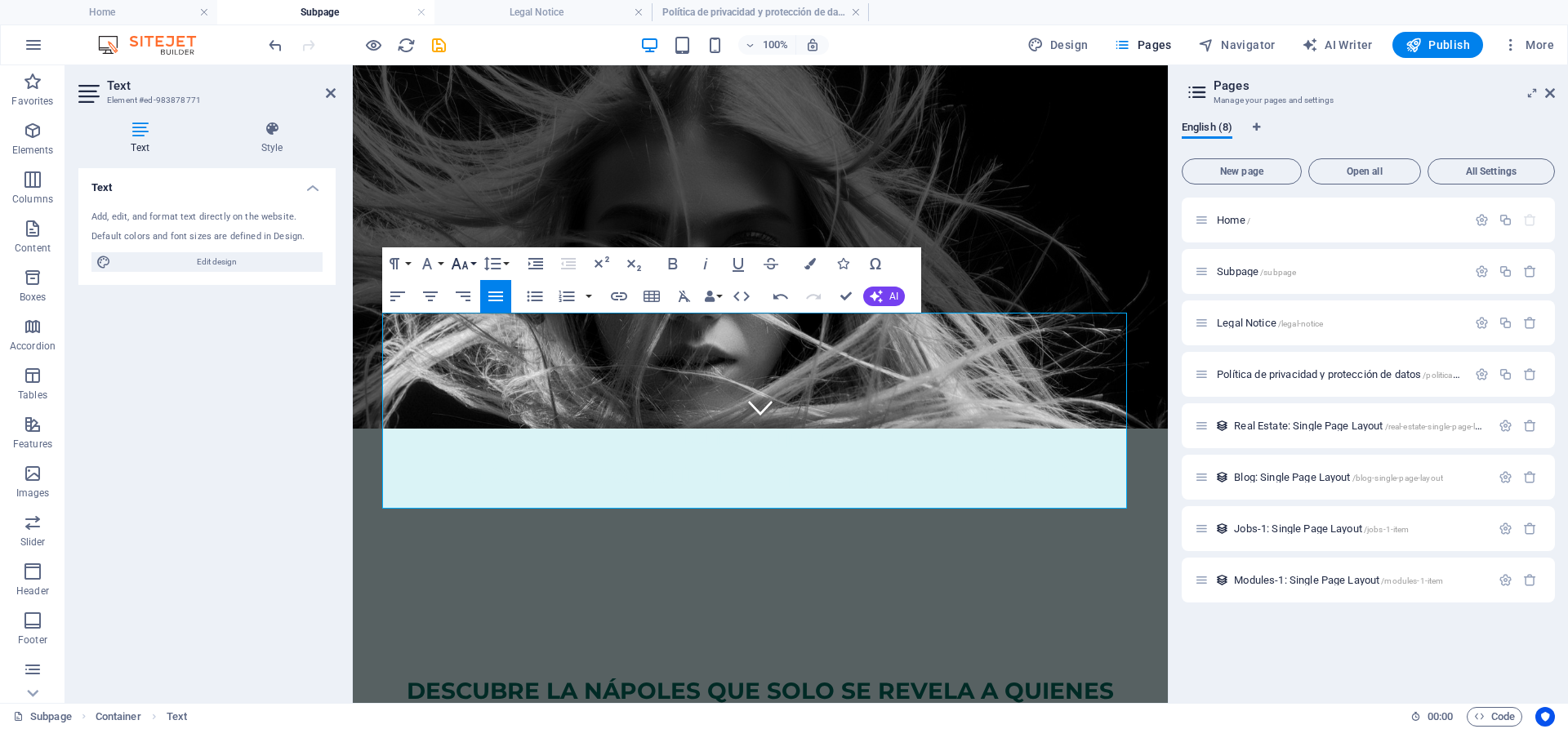
click at [465, 274] on button "Font Size" at bounding box center [464, 264] width 31 height 33
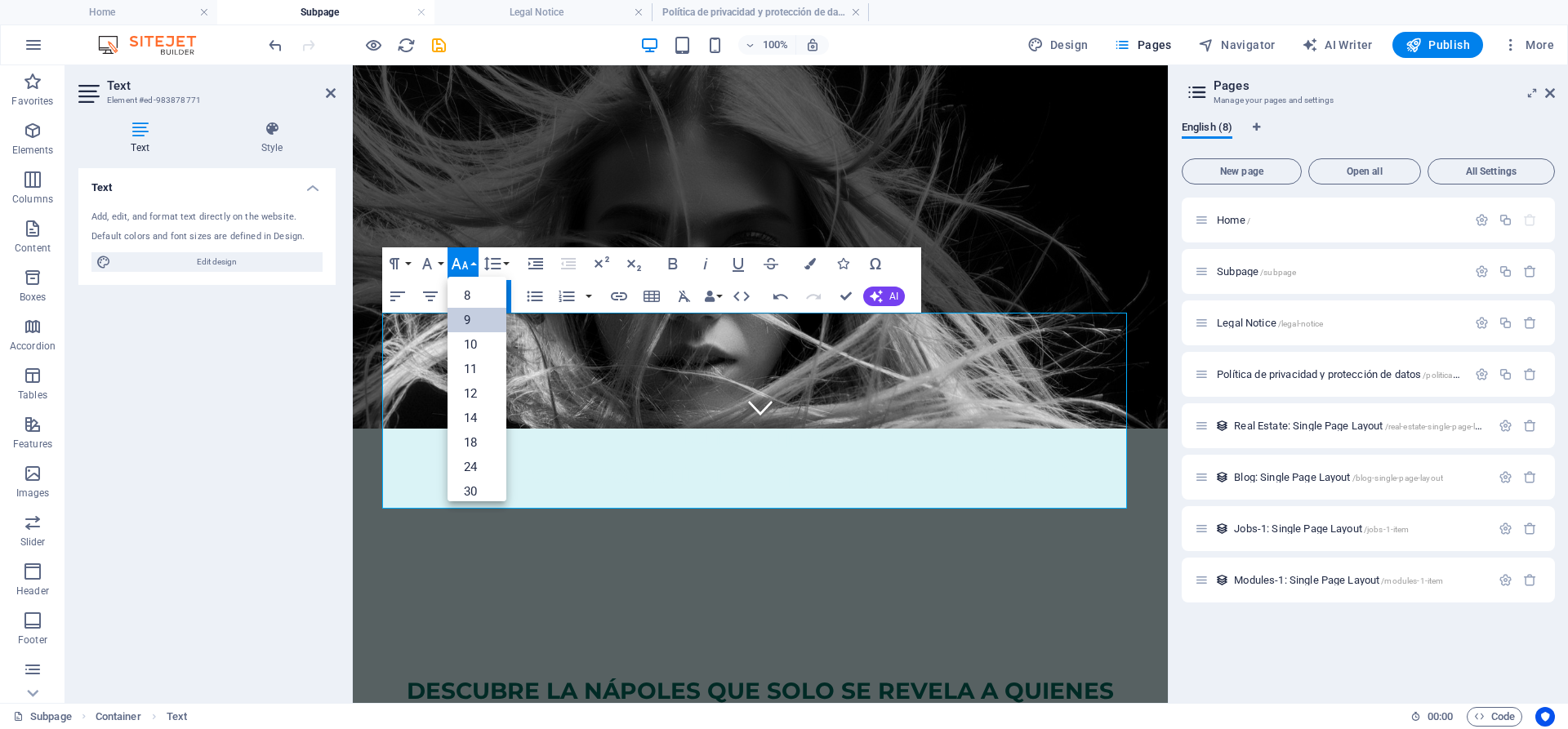
click at [474, 331] on link "9" at bounding box center [477, 320] width 59 height 24
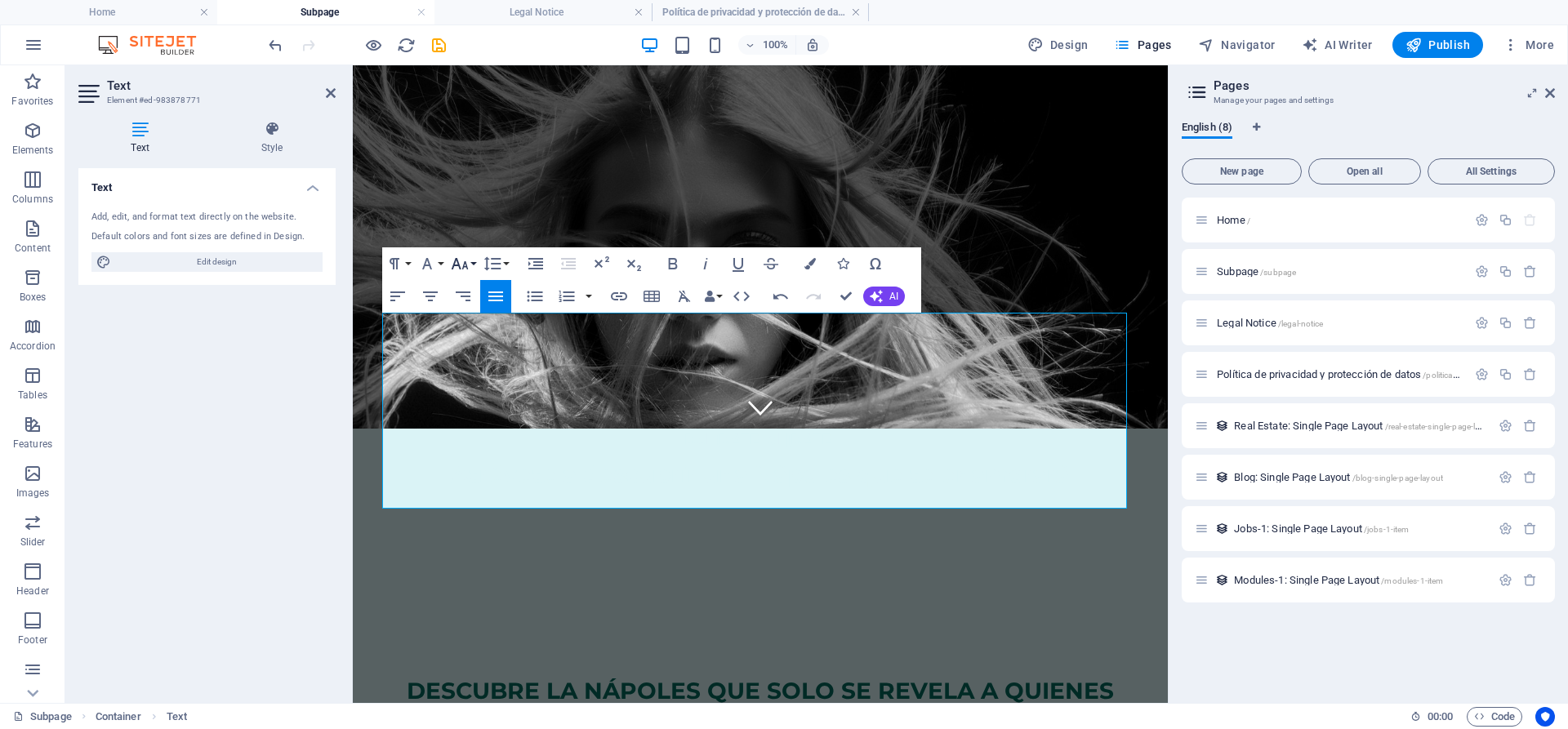
click at [470, 267] on button "Font Size" at bounding box center [464, 264] width 31 height 33
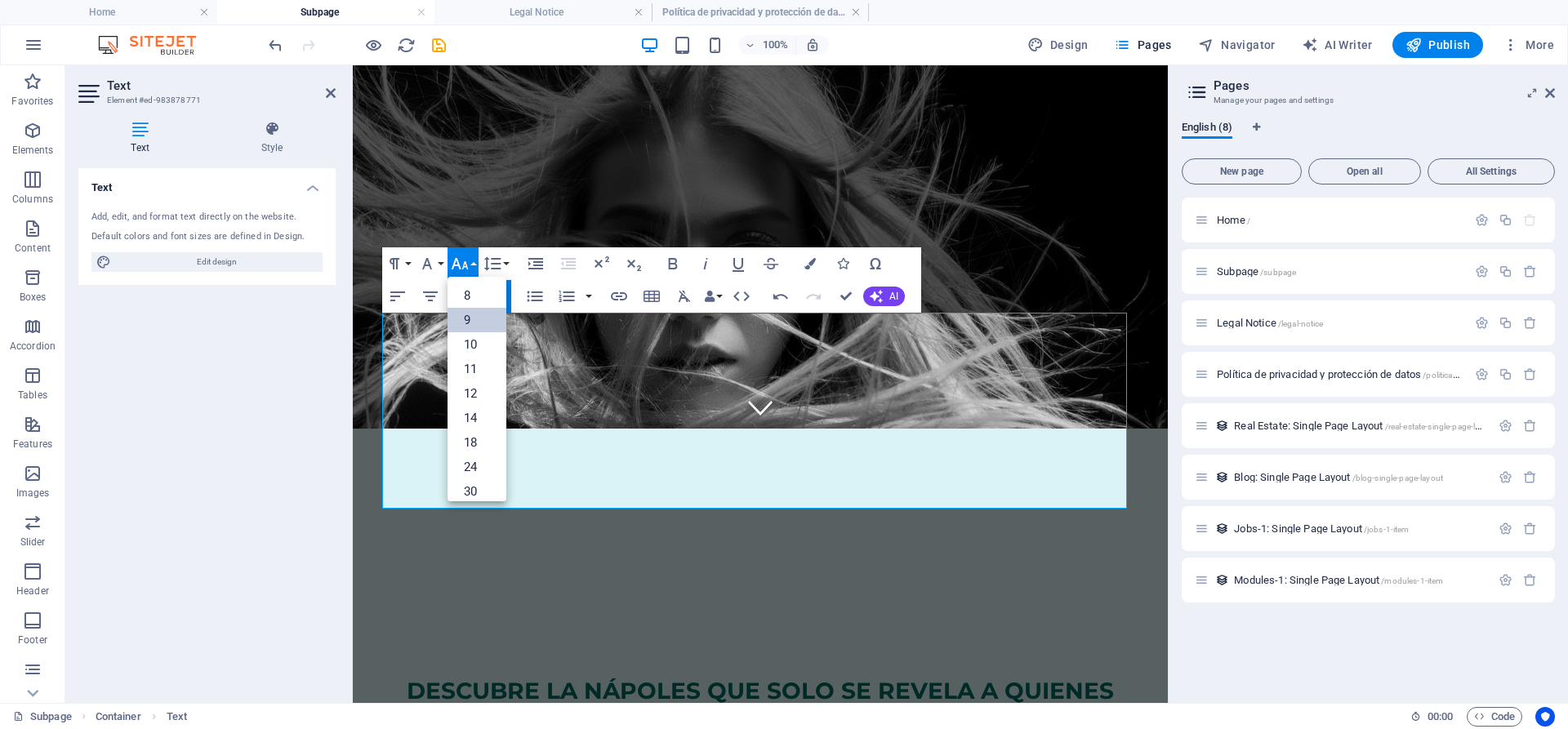
scroll to position [43, 0]
click at [481, 344] on link "12" at bounding box center [477, 351] width 59 height 24
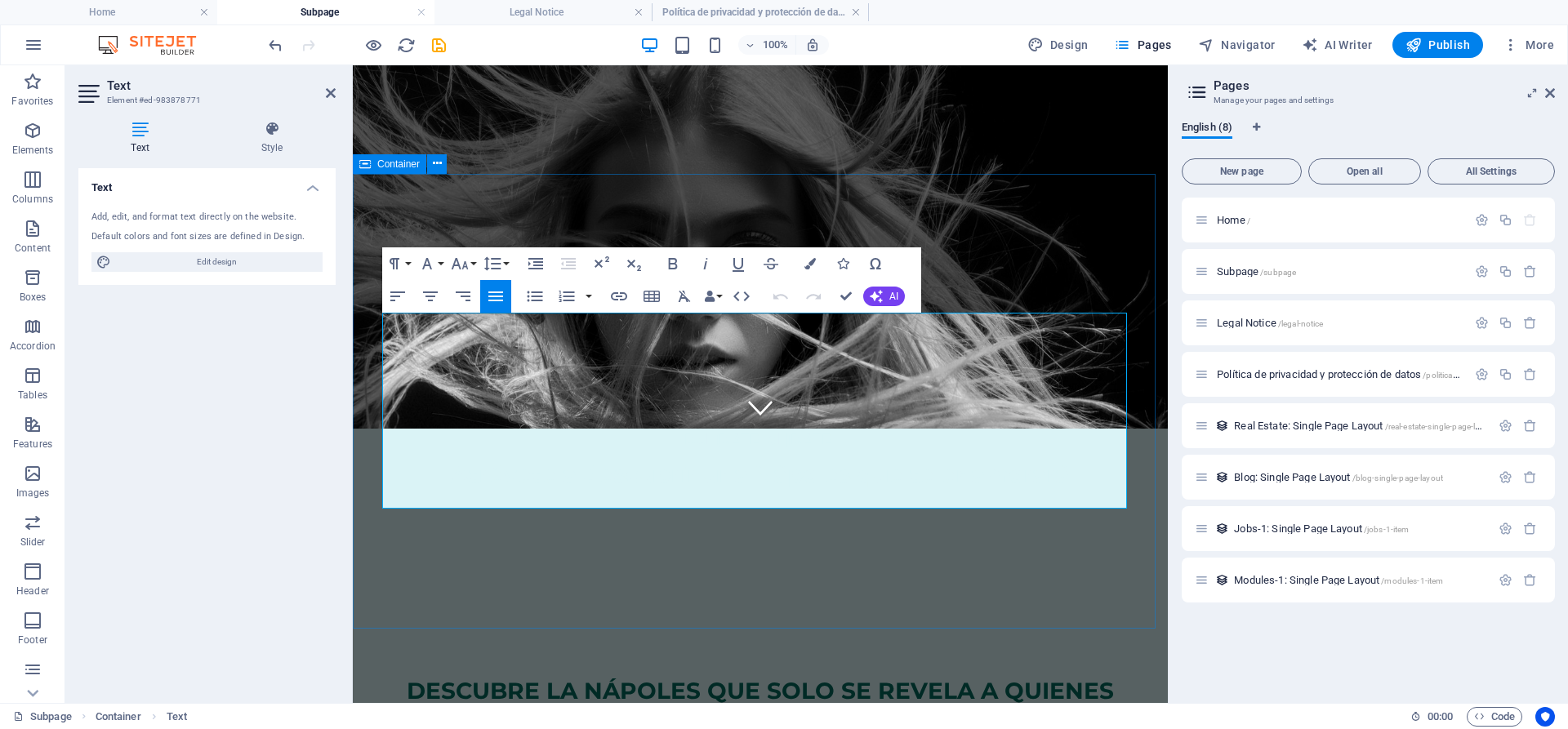
drag, startPoint x: 648, startPoint y: 491, endPoint x: 372, endPoint y: 318, distance: 325.7
click at [457, 265] on icon "button" at bounding box center [459, 264] width 17 height 11
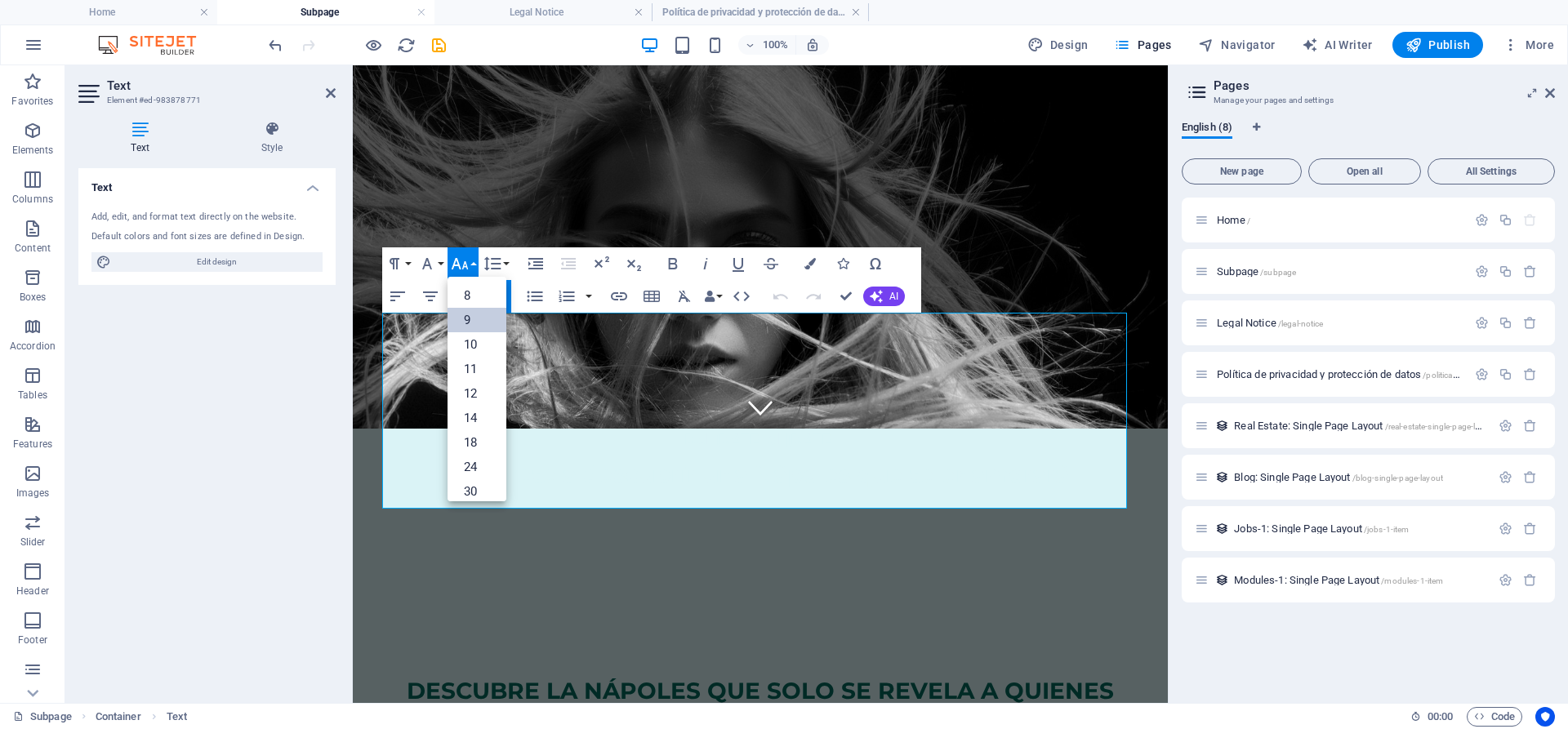
click at [470, 317] on link "9" at bounding box center [477, 320] width 59 height 24
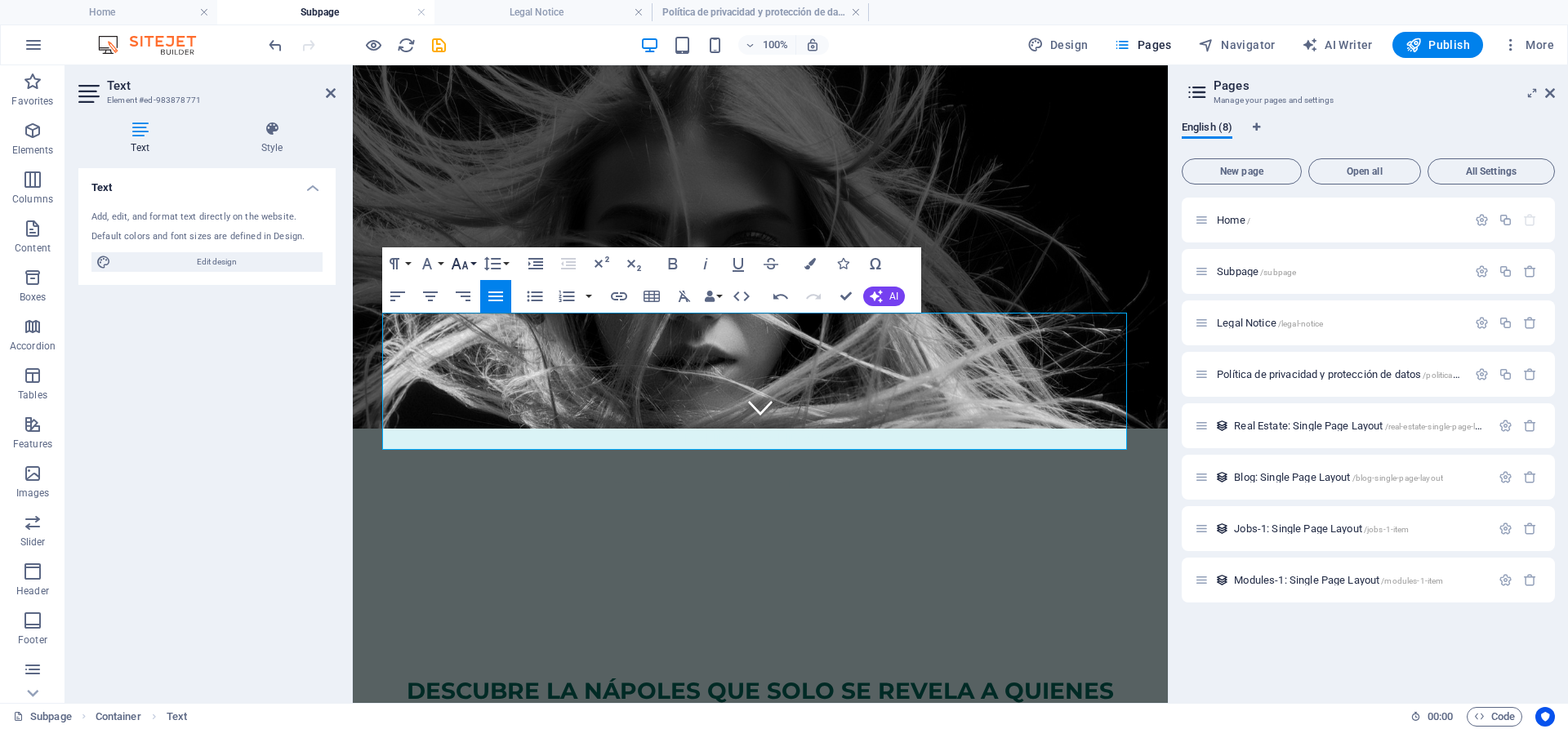
click at [469, 273] on icon "button" at bounding box center [459, 264] width 20 height 20
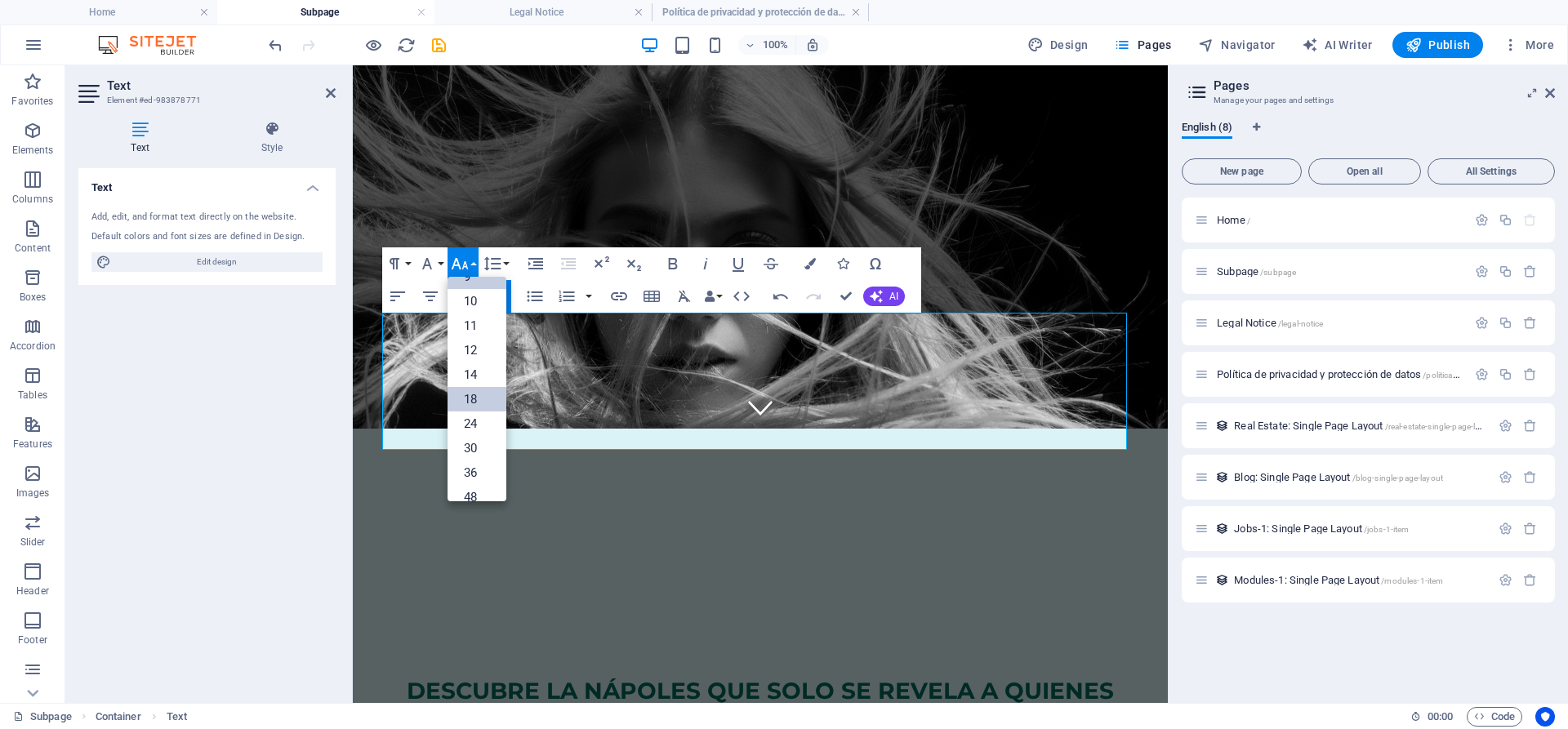
click at [474, 391] on link "18" at bounding box center [477, 399] width 59 height 24
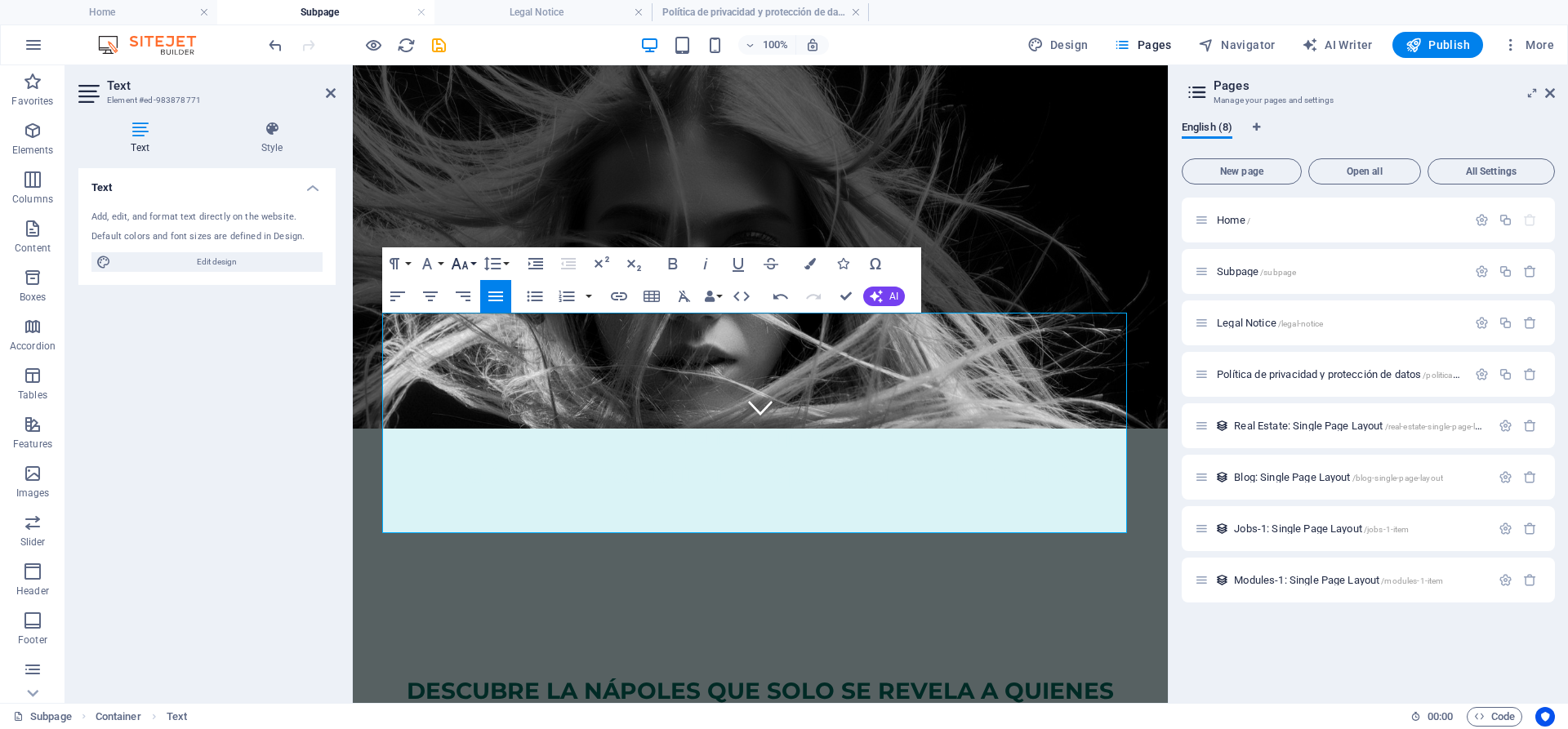
click at [462, 271] on icon "button" at bounding box center [459, 264] width 20 height 20
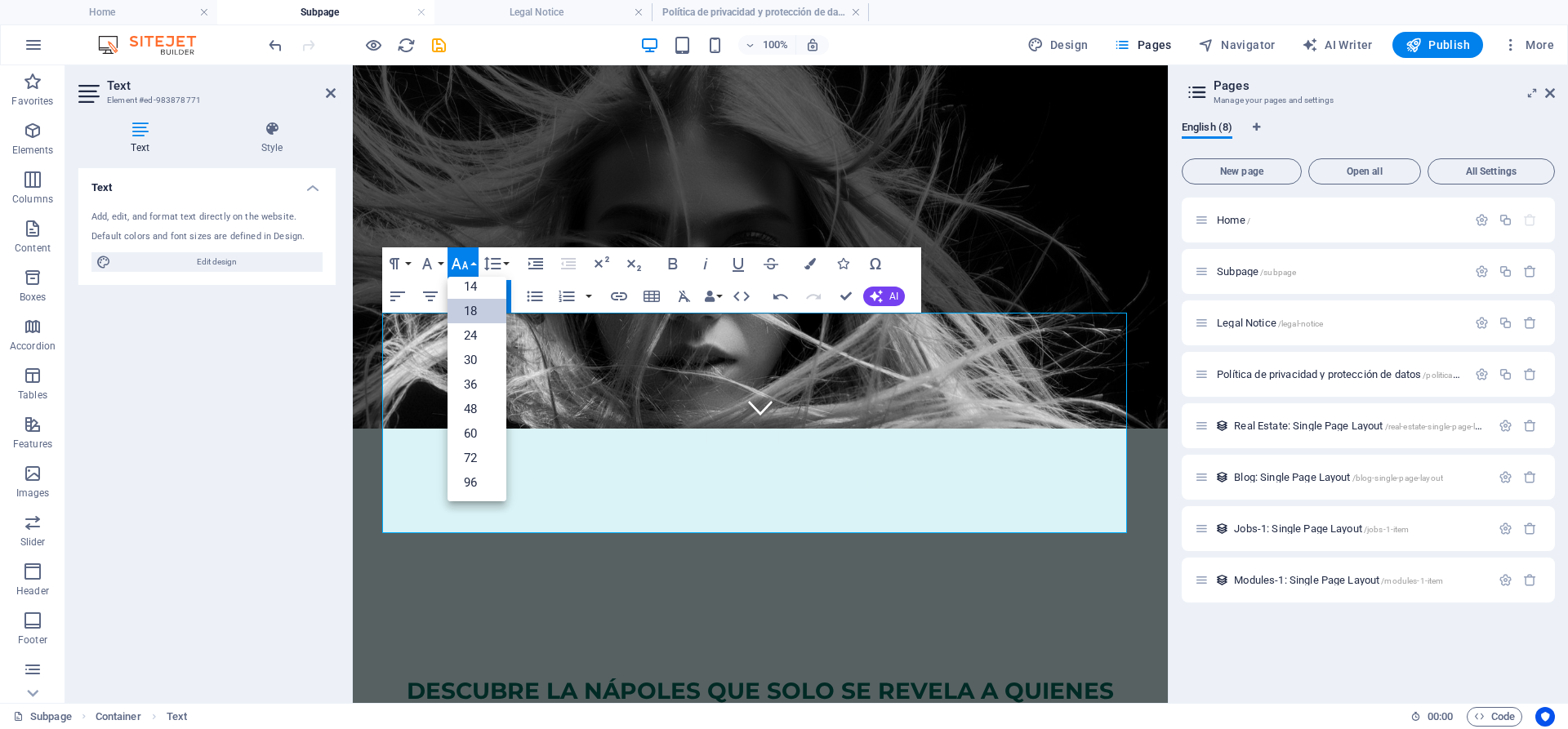
scroll to position [131, 0]
click at [465, 337] on link "24" at bounding box center [477, 336] width 59 height 24
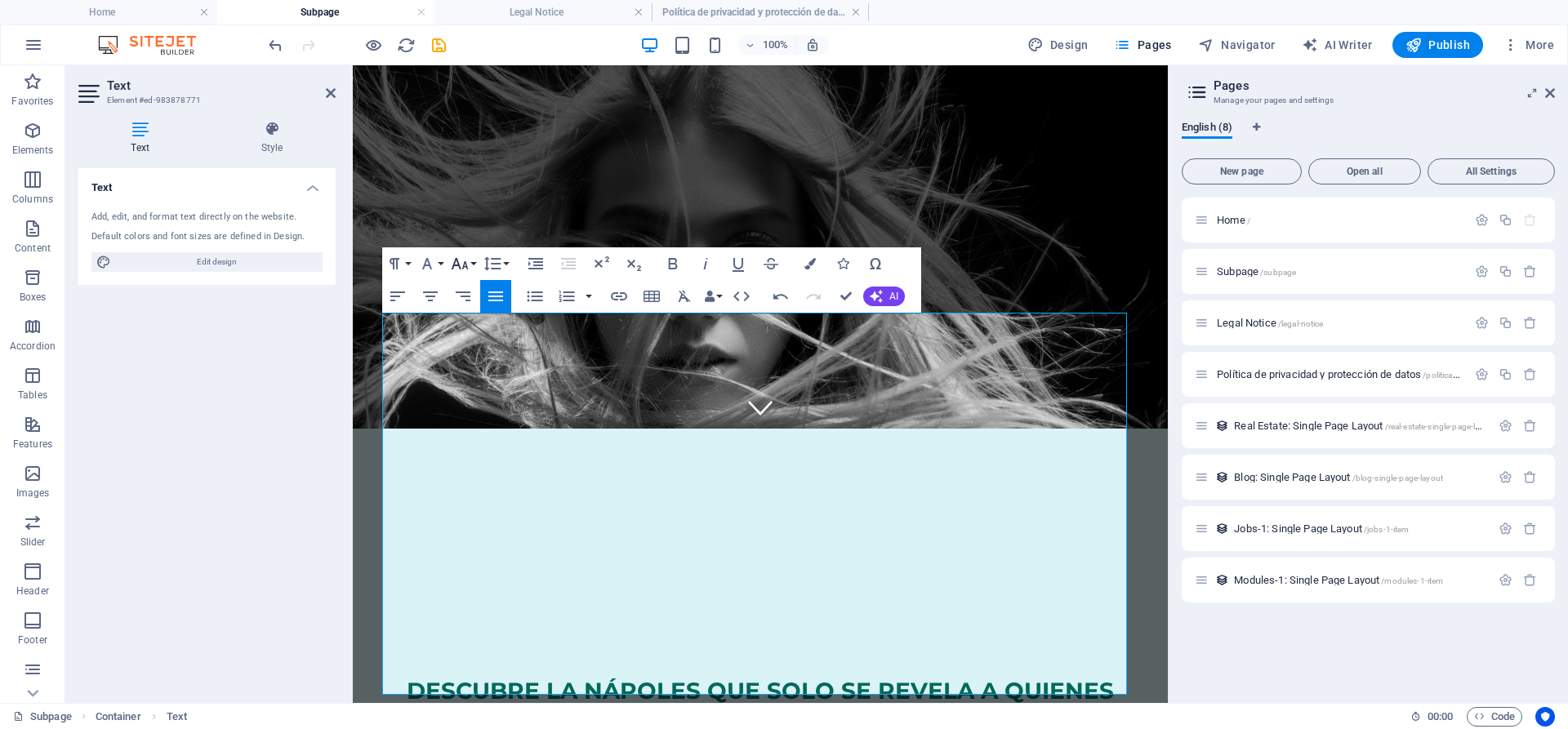
click at [465, 271] on icon "button" at bounding box center [459, 264] width 20 height 20
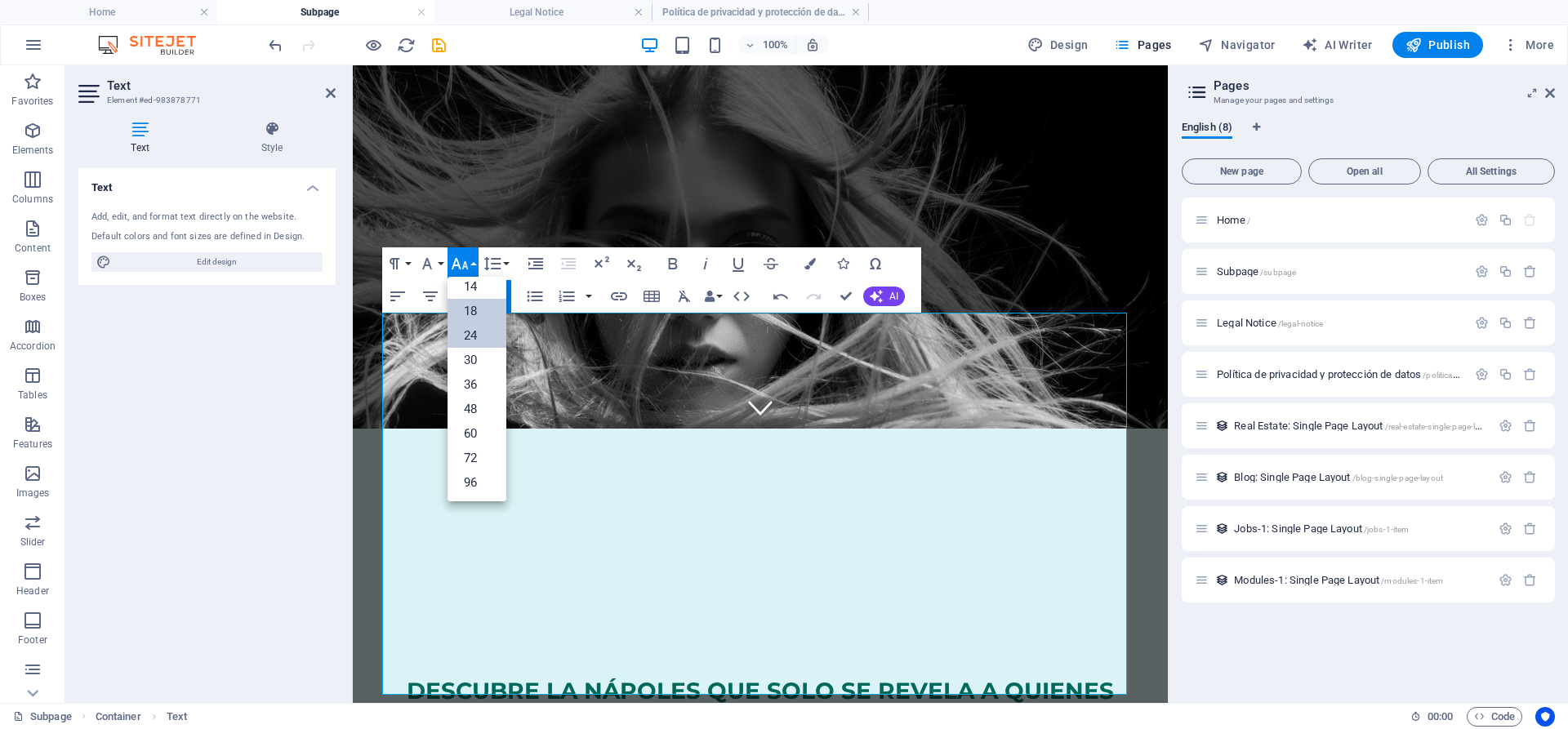
click at [478, 309] on link "18" at bounding box center [477, 311] width 59 height 24
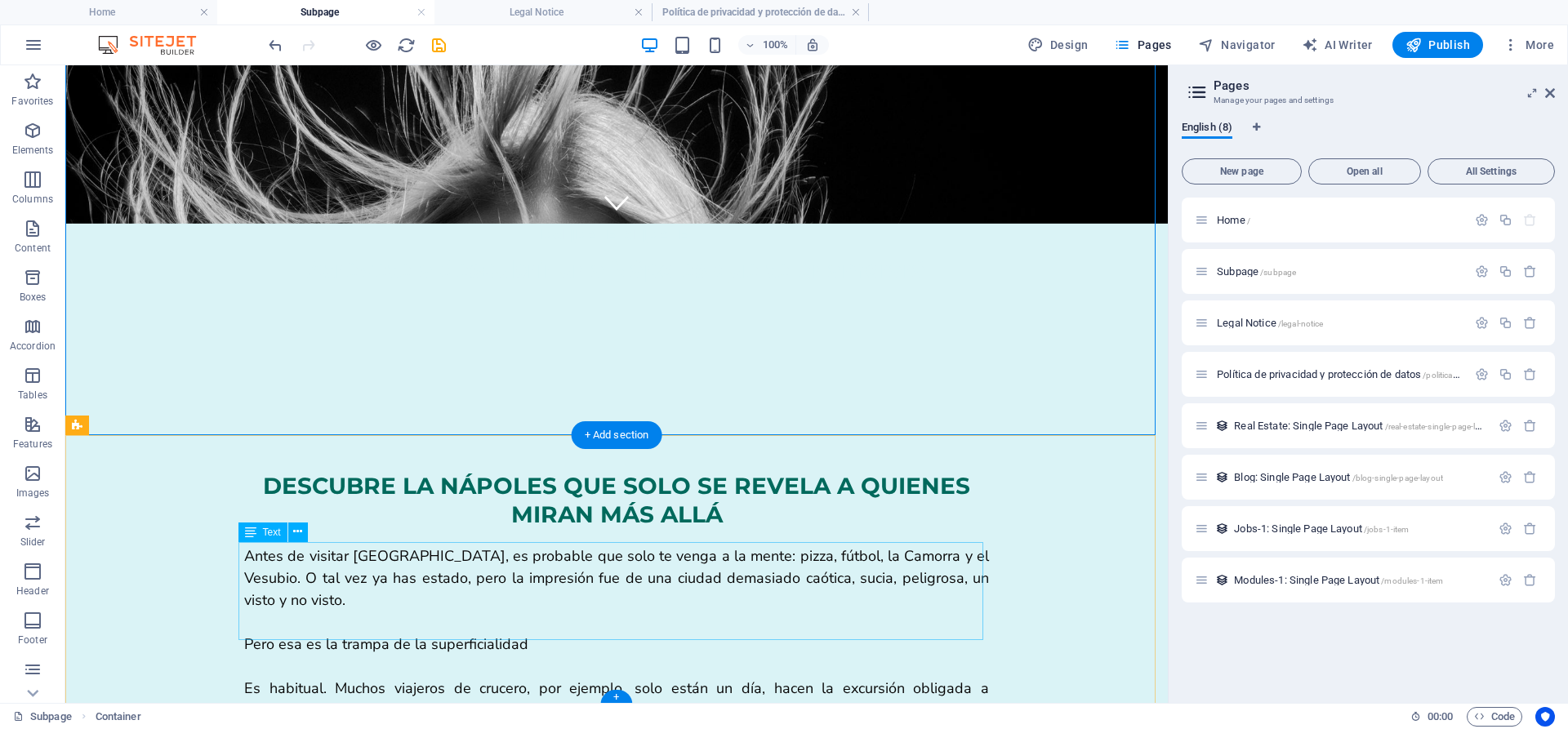
scroll to position [495, 0]
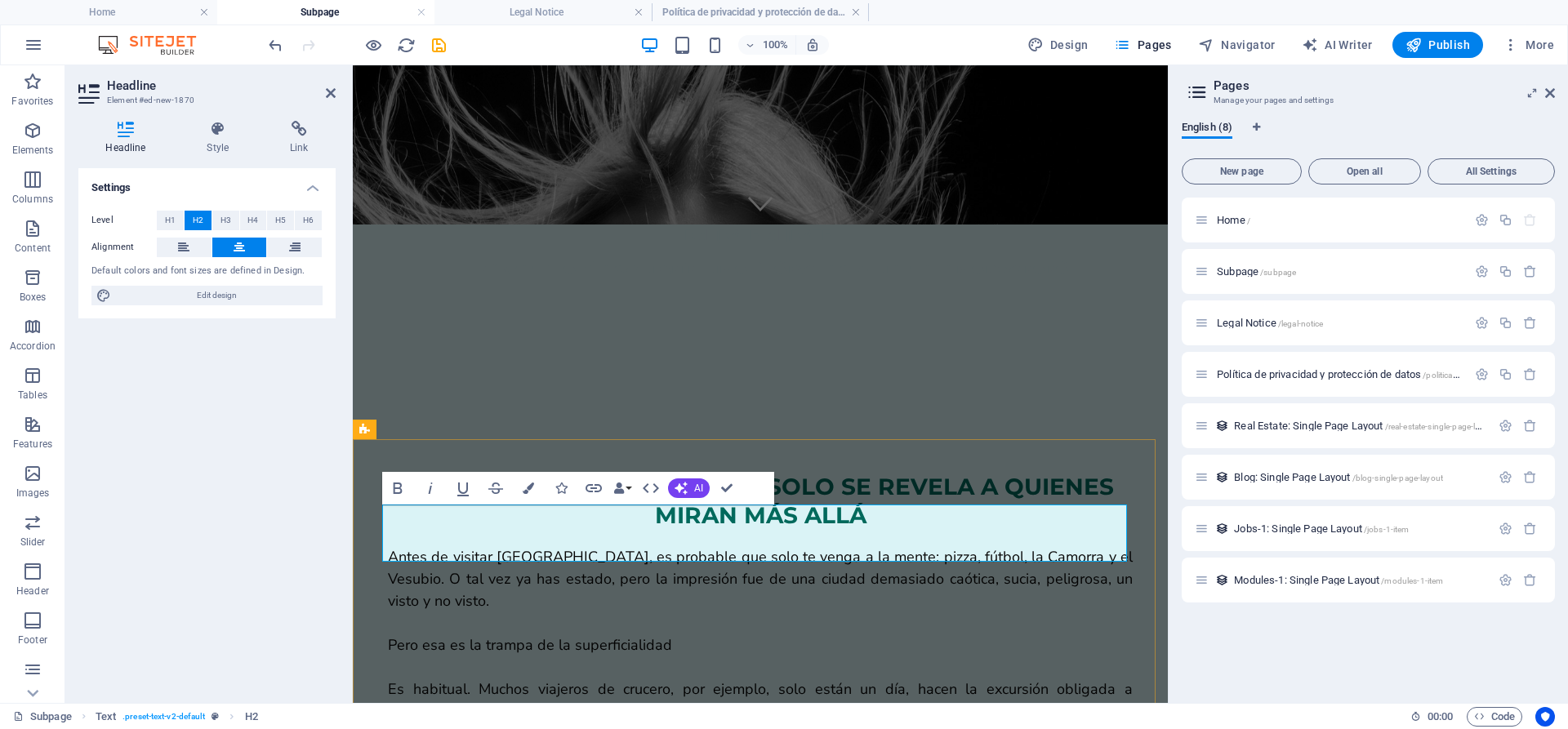
scroll to position [492, 0]
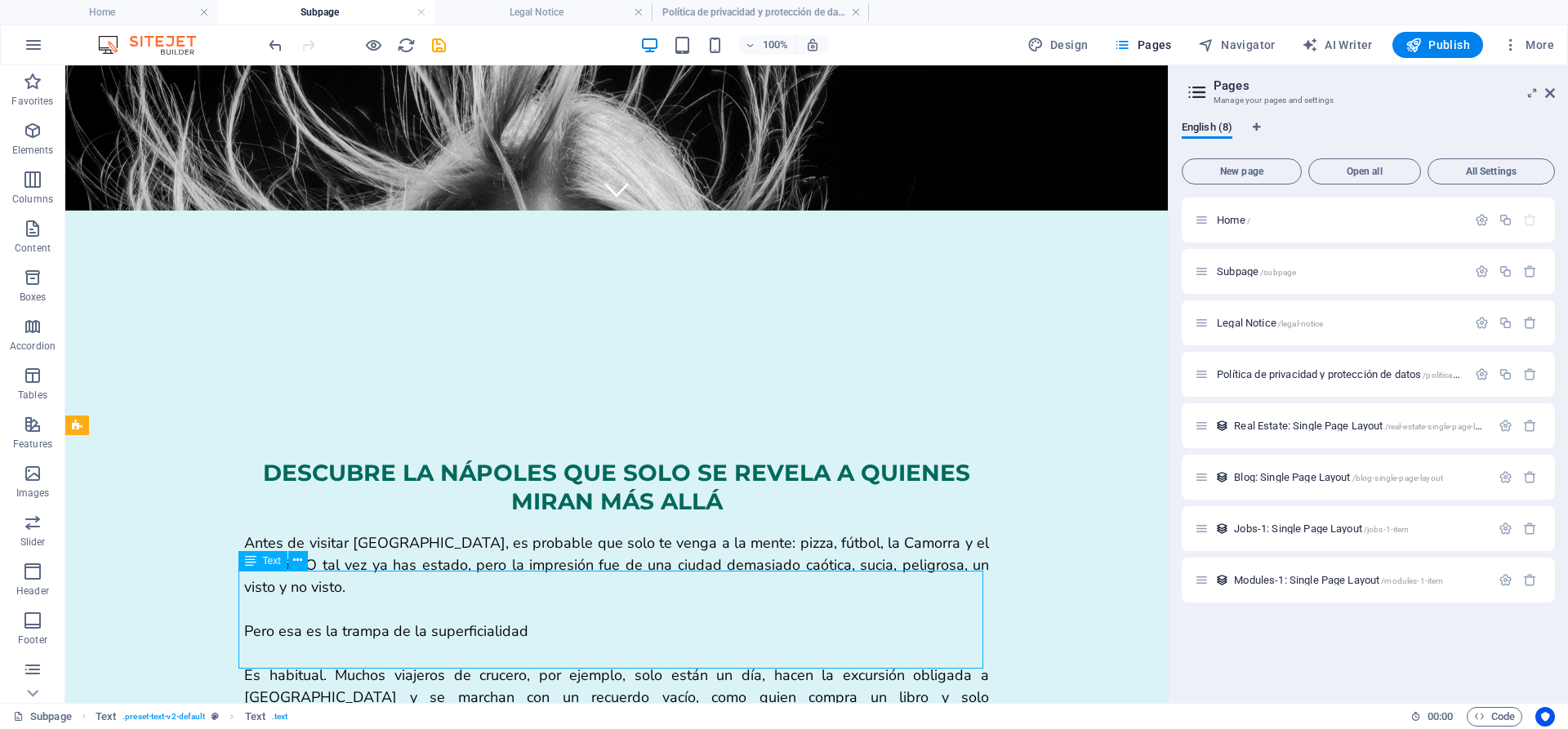
drag, startPoint x: 457, startPoint y: 609, endPoint x: 744, endPoint y: 609, distance: 287.0
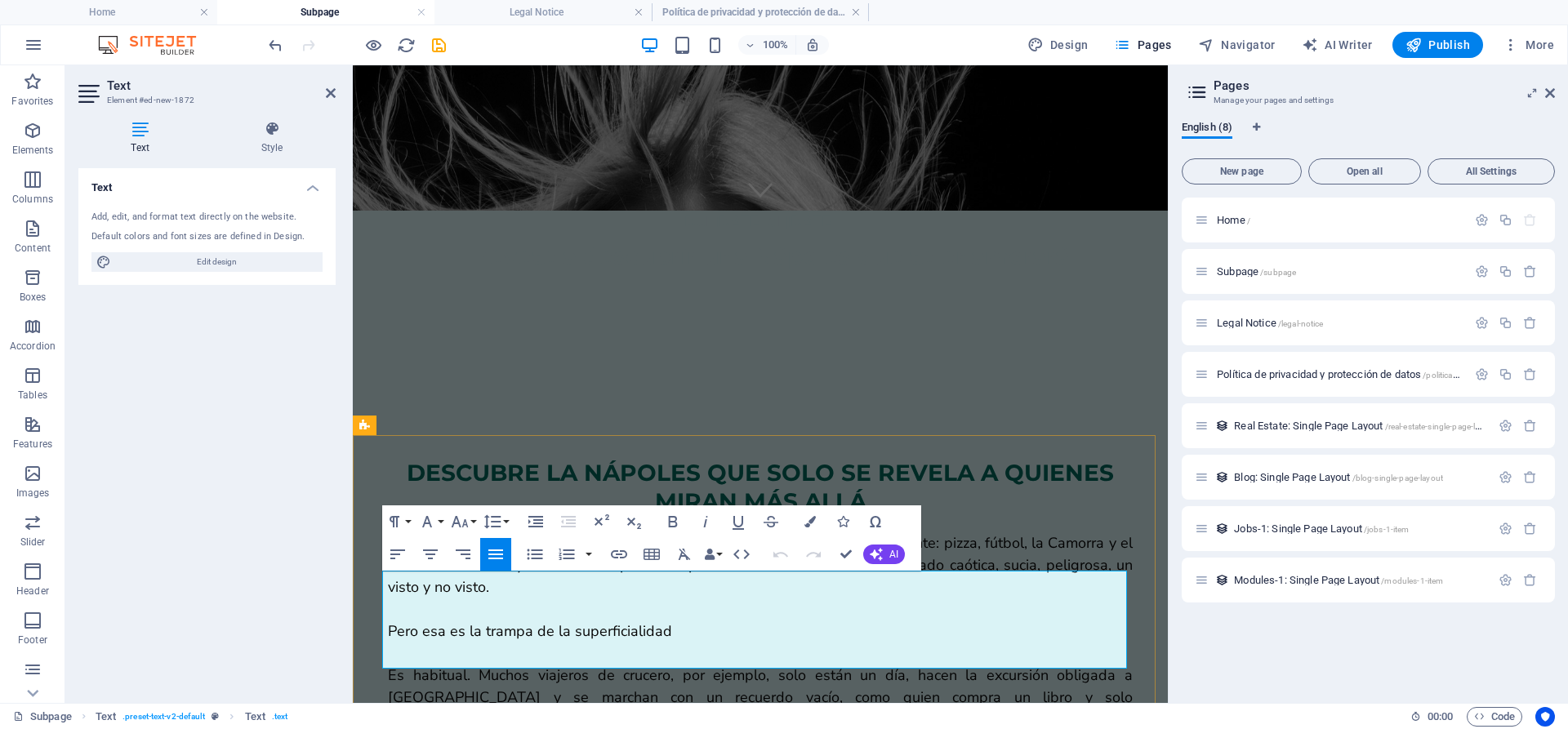
drag, startPoint x: 1032, startPoint y: 609, endPoint x: 744, endPoint y: 609, distance: 288.0
click at [469, 519] on icon "button" at bounding box center [459, 522] width 20 height 20
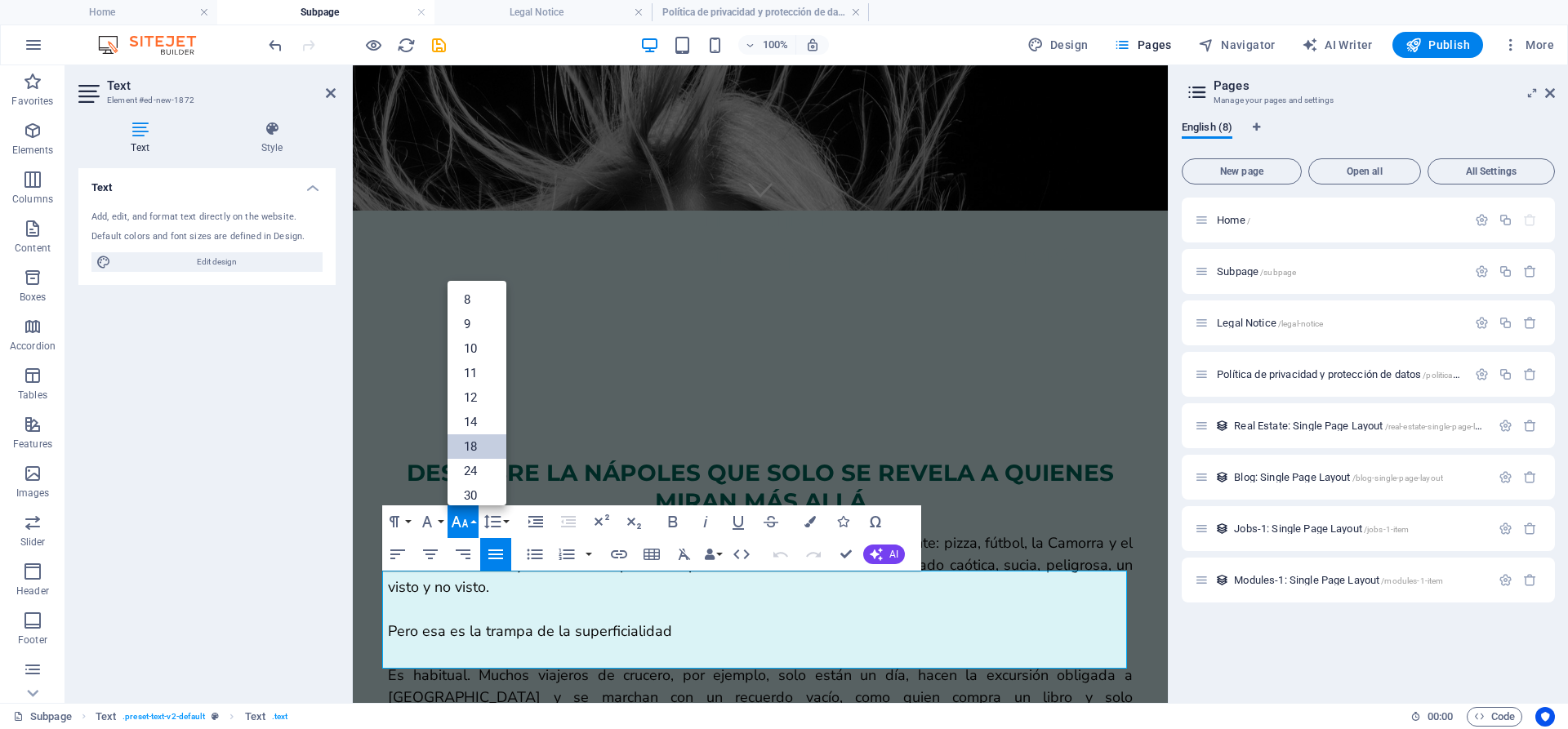
click at [473, 439] on link "18" at bounding box center [477, 447] width 59 height 24
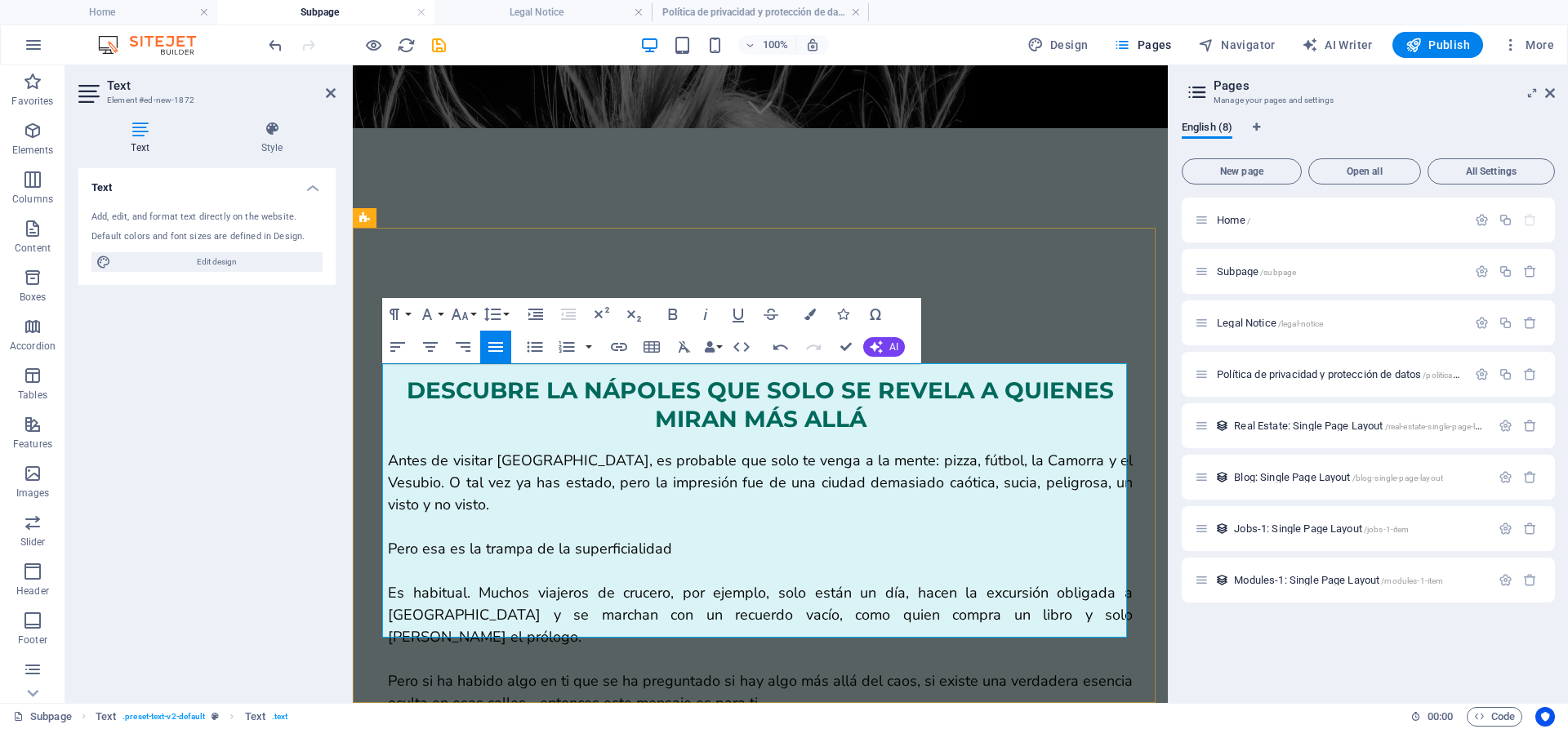
scroll to position [700, 0]
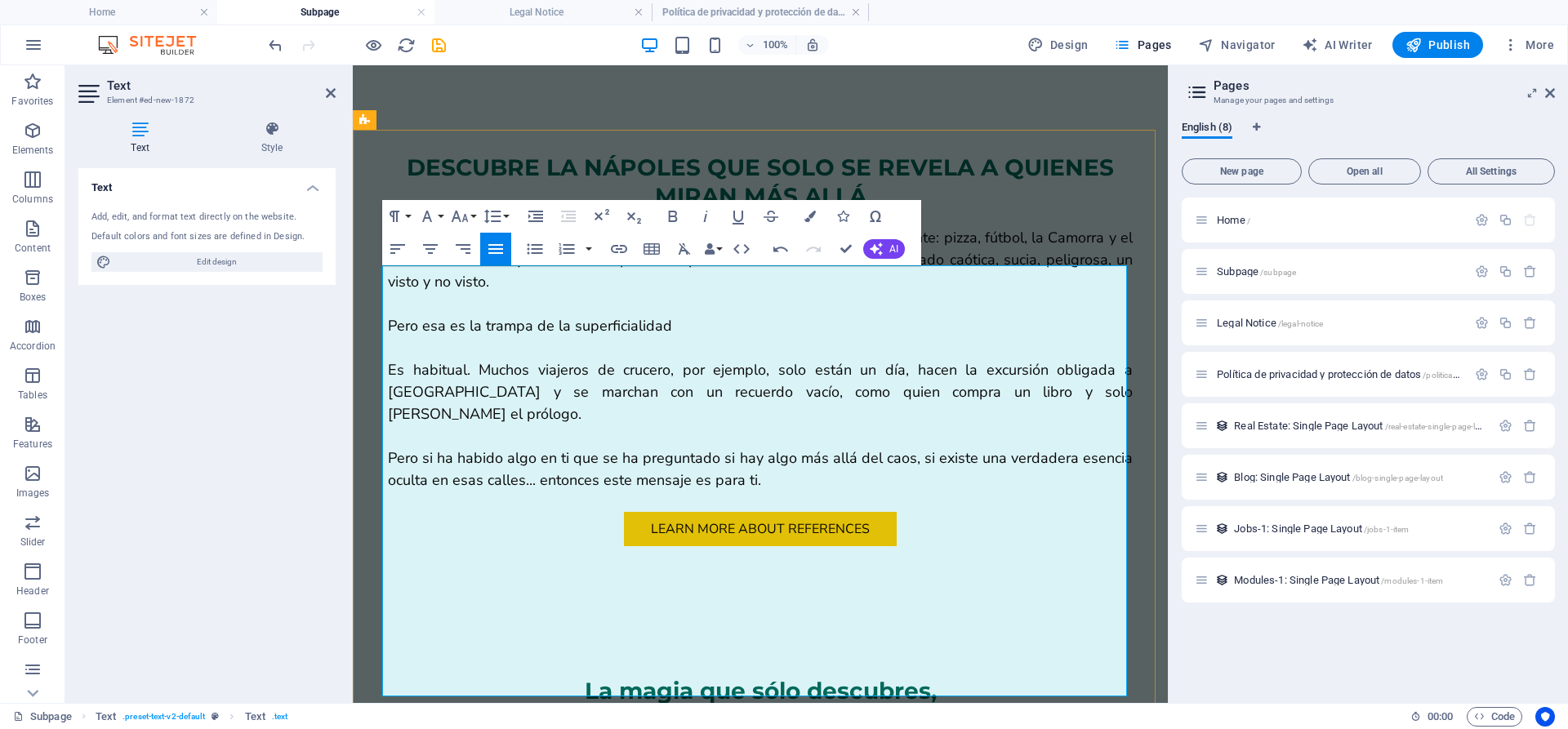
scroll to position [857, 0]
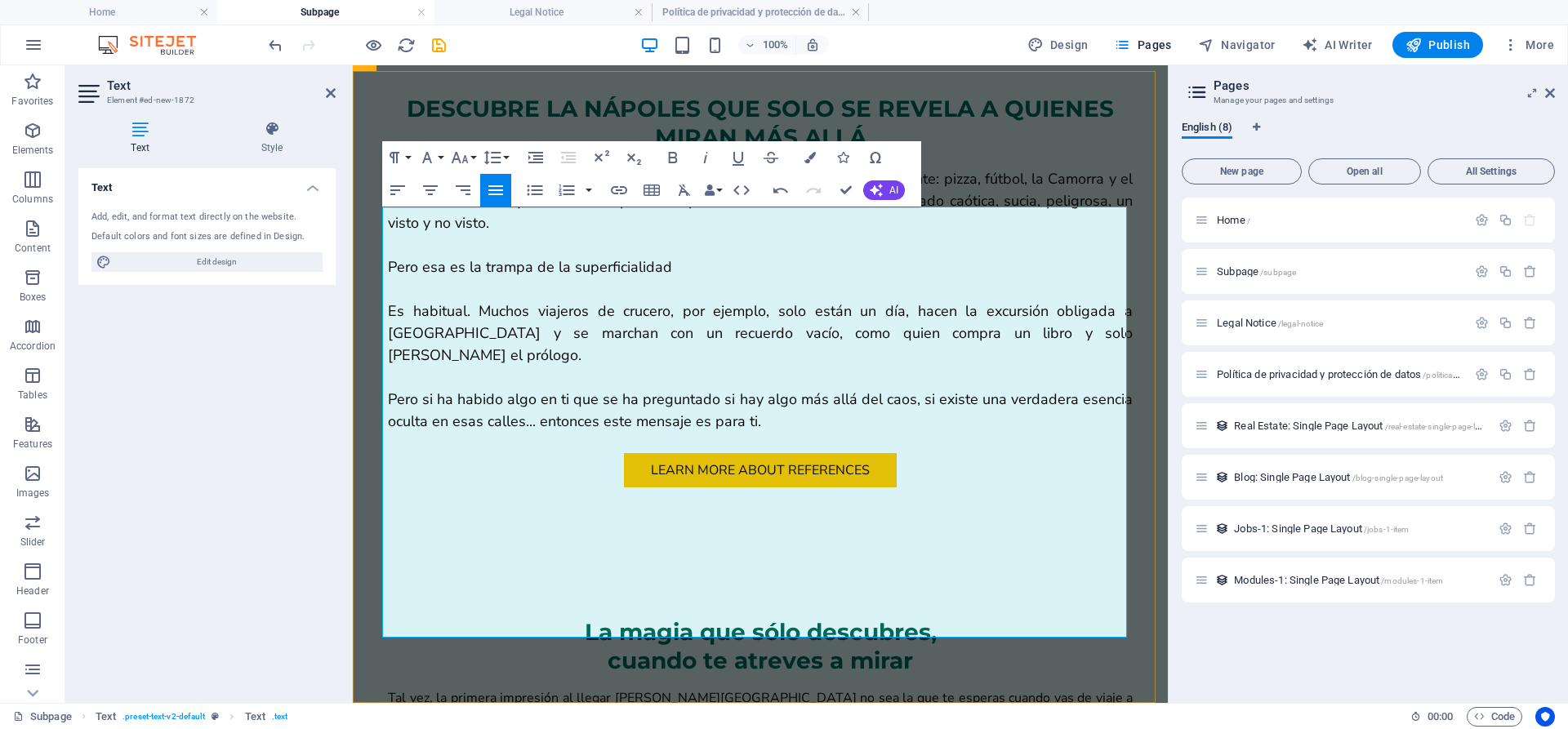
drag, startPoint x: 601, startPoint y: 594, endPoint x: 543, endPoint y: 620, distance: 63.6
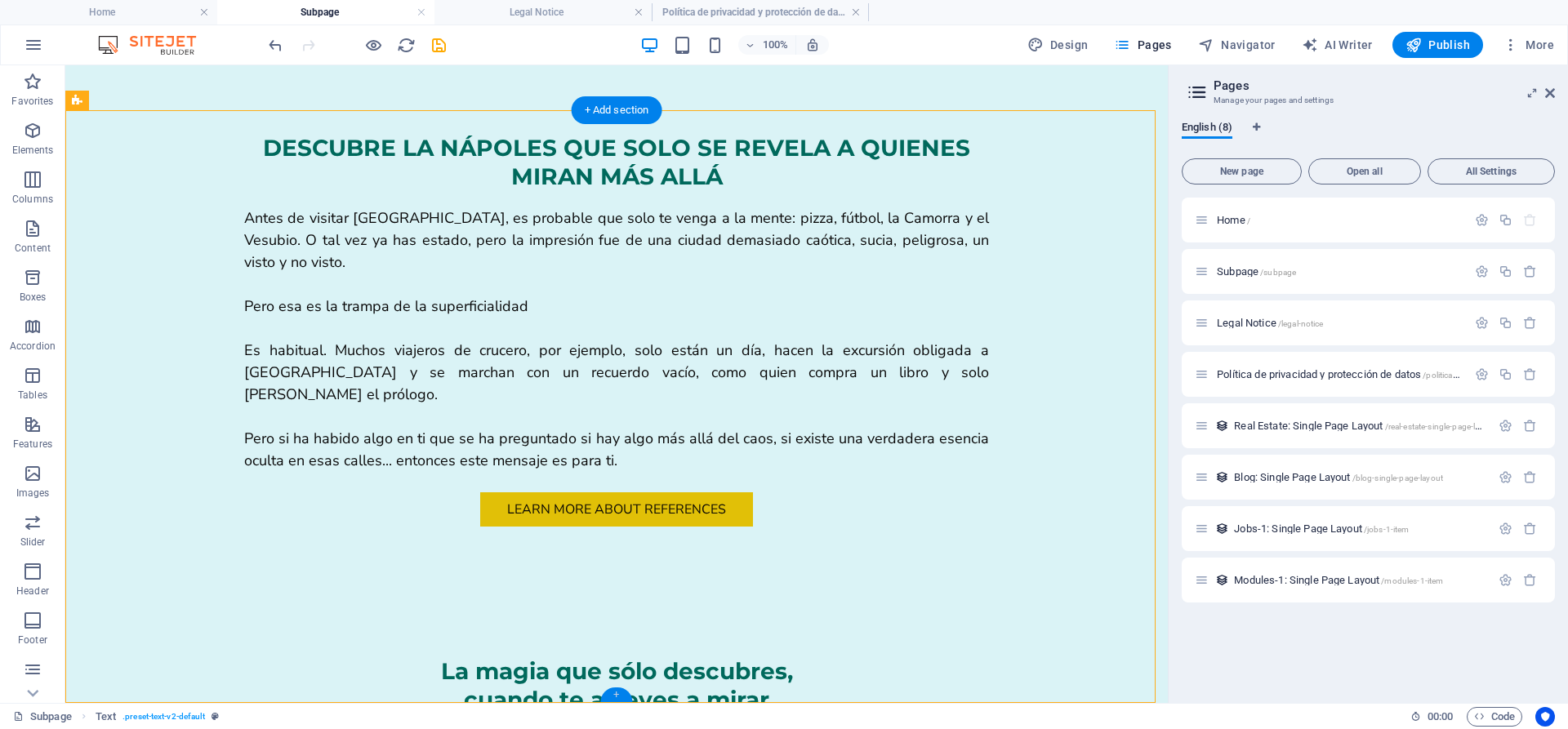
click at [619, 695] on div "+" at bounding box center [616, 695] width 32 height 15
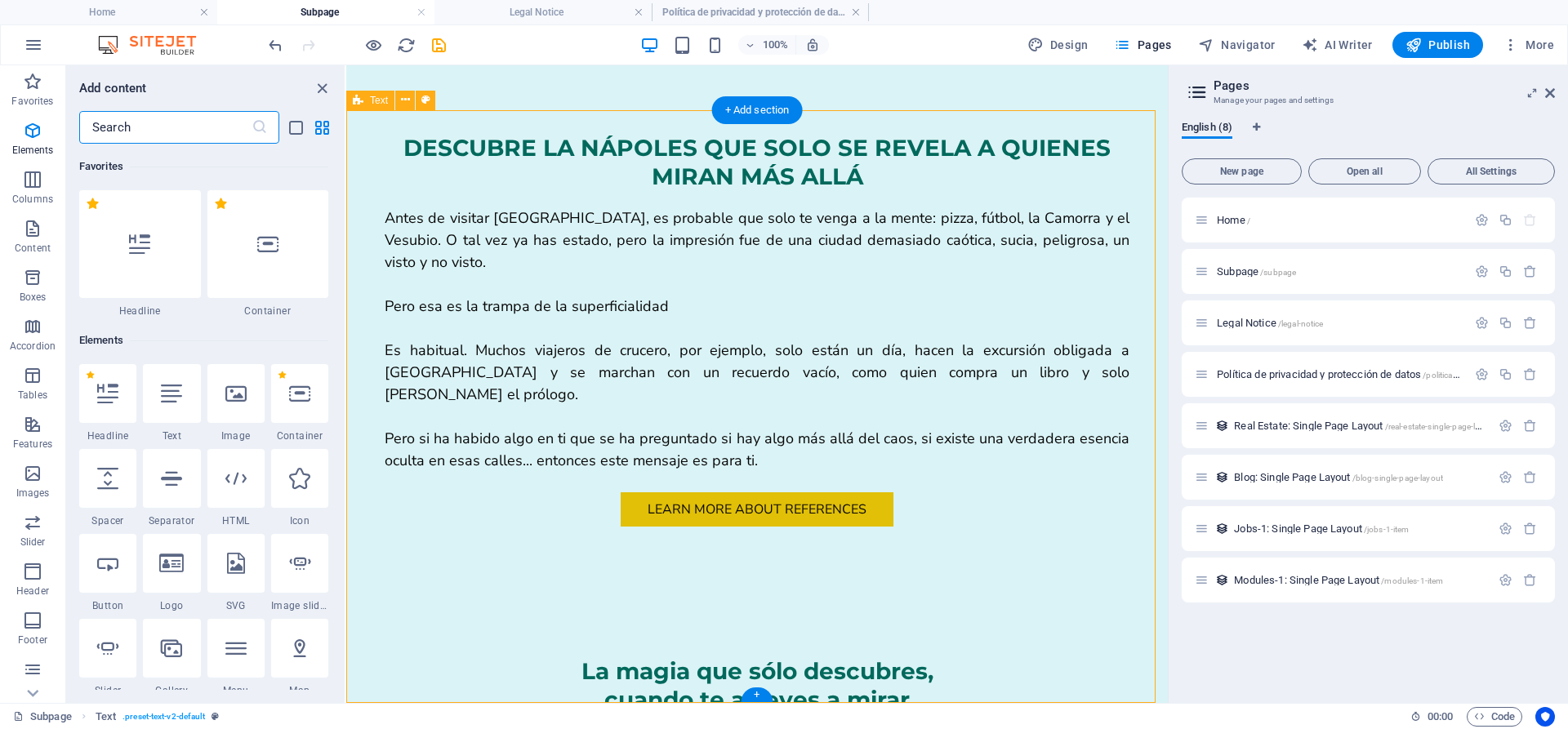
scroll to position [2858, 0]
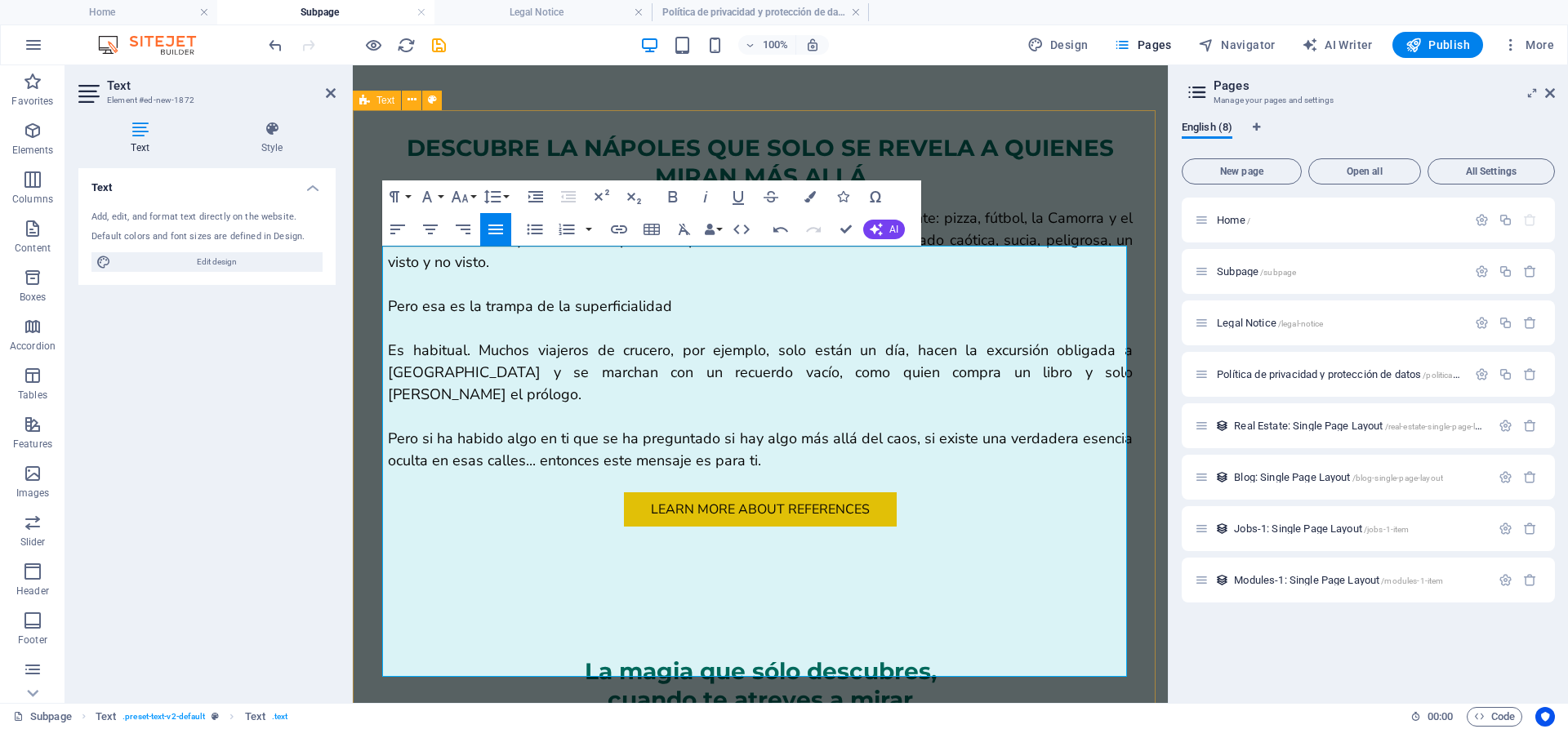
drag, startPoint x: 867, startPoint y: 641, endPoint x: 378, endPoint y: 656, distance: 489.2
click at [709, 195] on icon "button" at bounding box center [705, 197] width 20 height 20
click at [462, 198] on icon "button" at bounding box center [459, 197] width 20 height 20
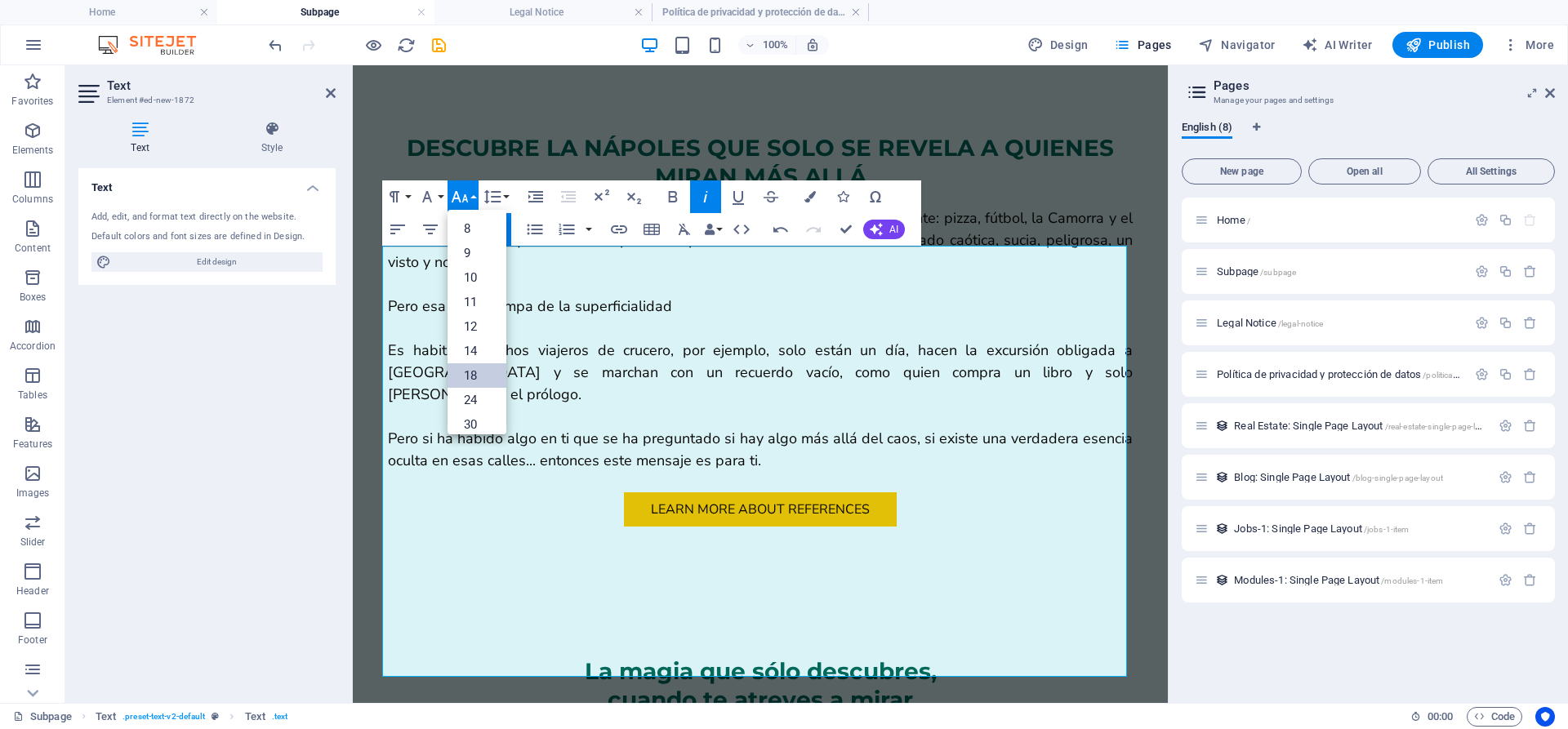
click at [483, 369] on link "18" at bounding box center [477, 376] width 59 height 24
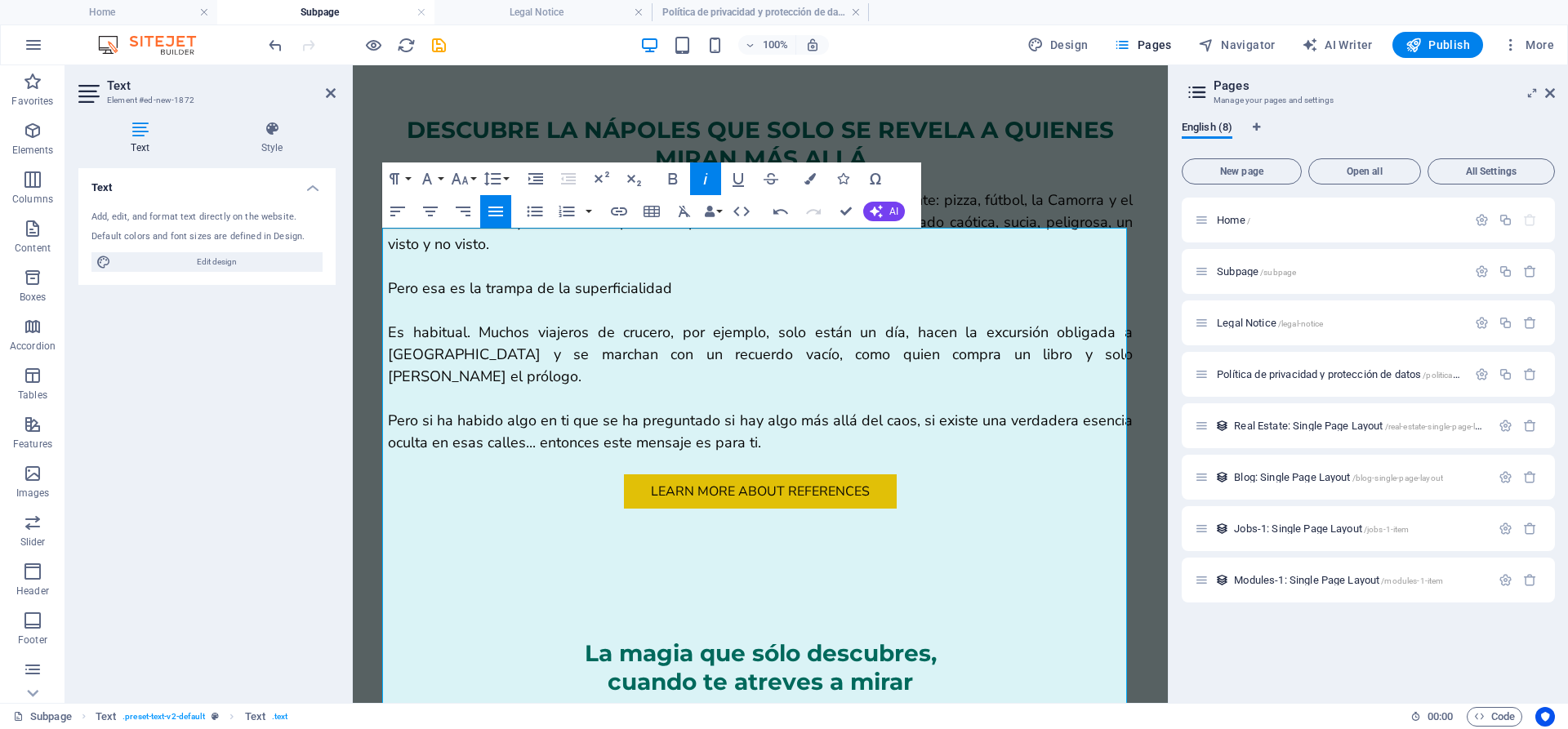
click at [721, 171] on div "Bold Italic Underline Strikethrough" at bounding box center [722, 179] width 129 height 33
click at [710, 177] on icon "button" at bounding box center [705, 178] width 20 height 20
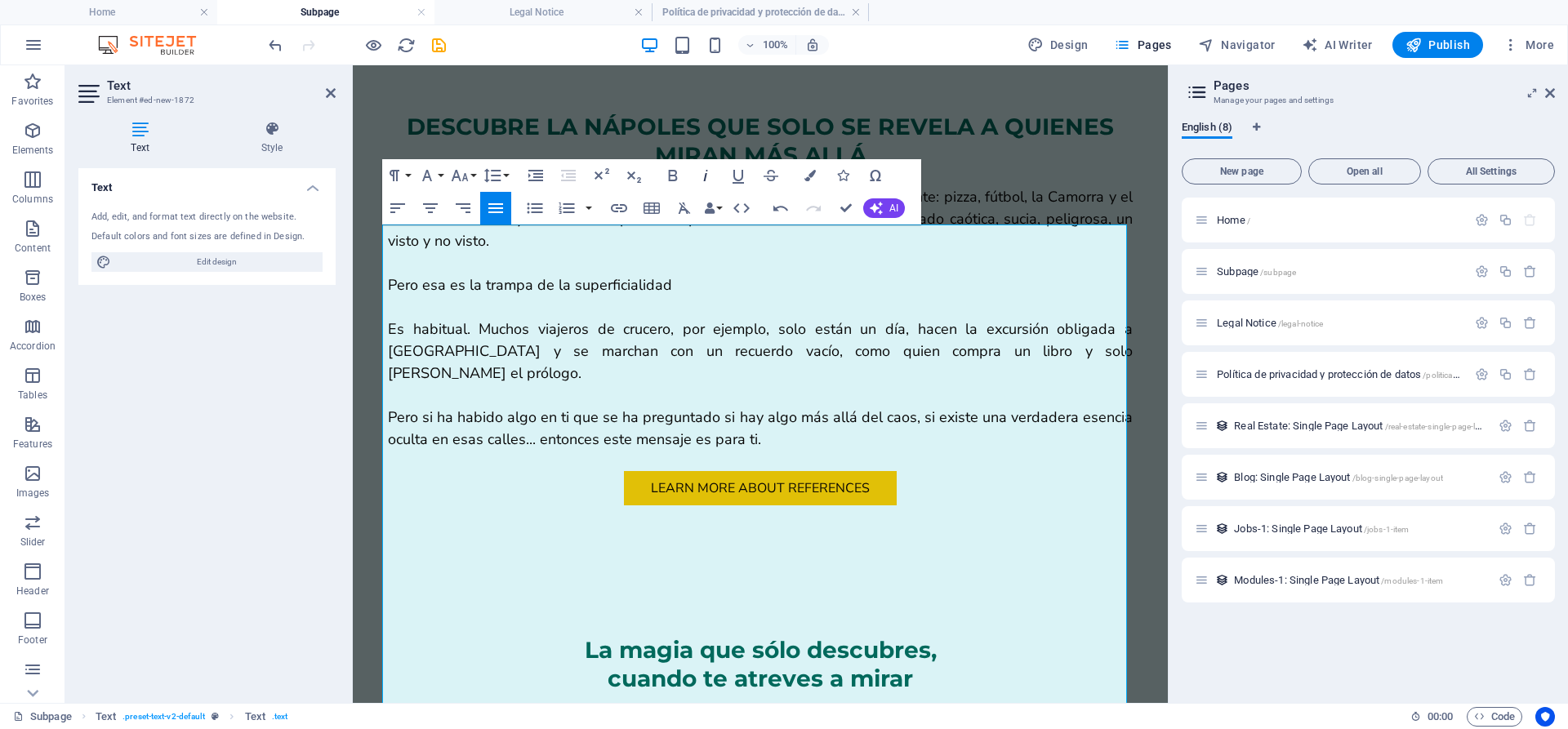
scroll to position [861, 0]
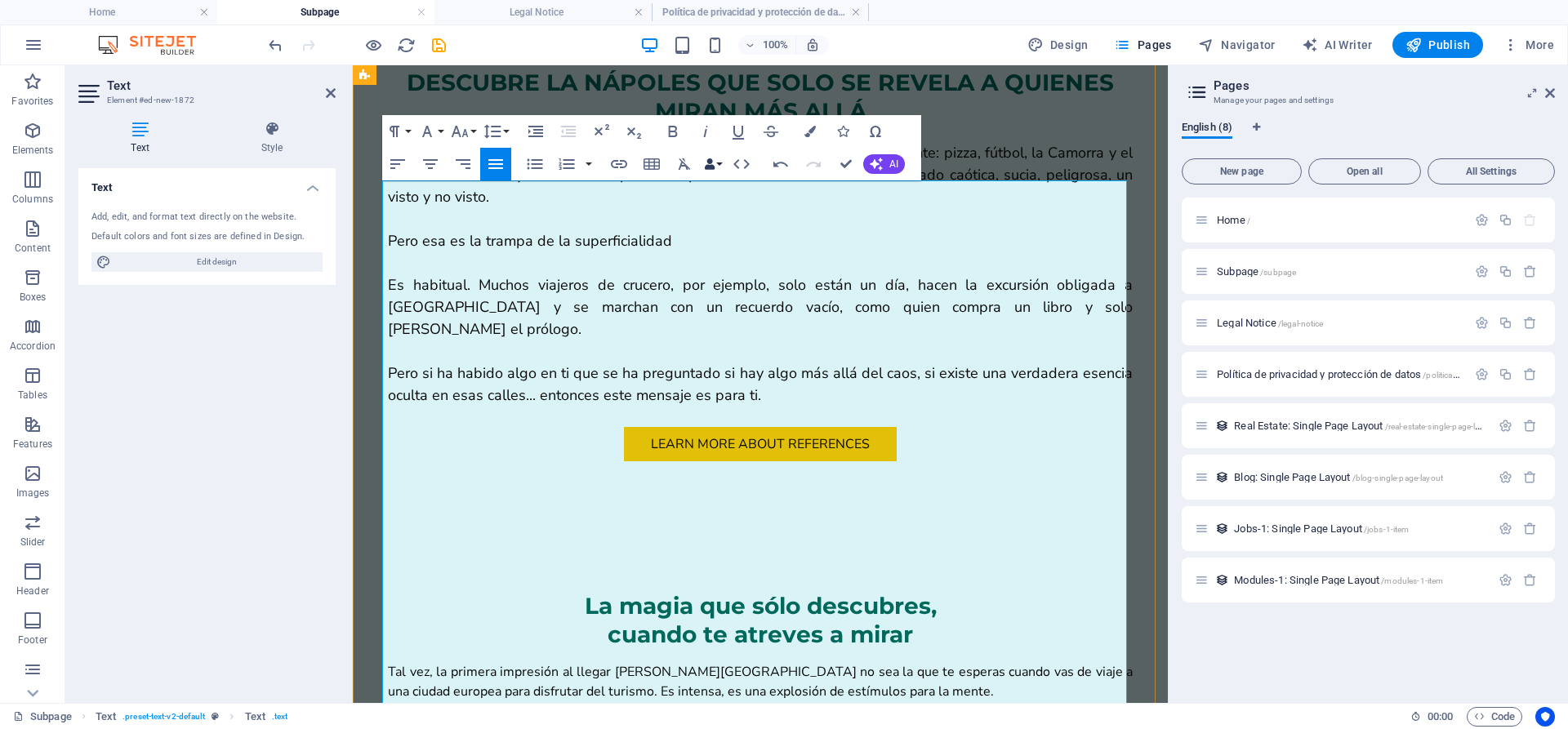
scroll to position [1013, 0]
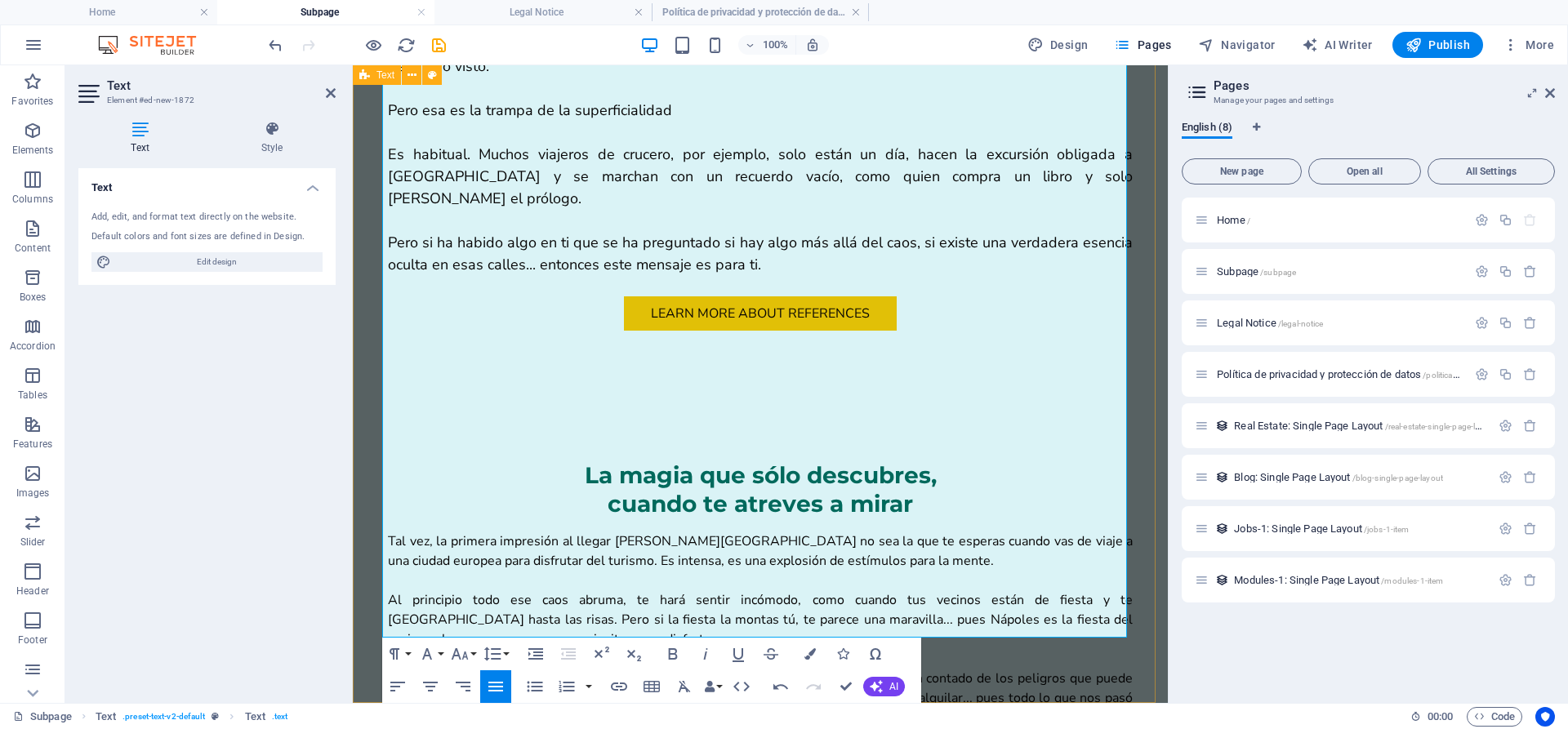
drag, startPoint x: 900, startPoint y: 602, endPoint x: 357, endPoint y: 610, distance: 543.1
click at [667, 653] on icon "button" at bounding box center [672, 654] width 20 height 20
drag, startPoint x: 895, startPoint y: 605, endPoint x: 517, endPoint y: 559, distance: 380.8
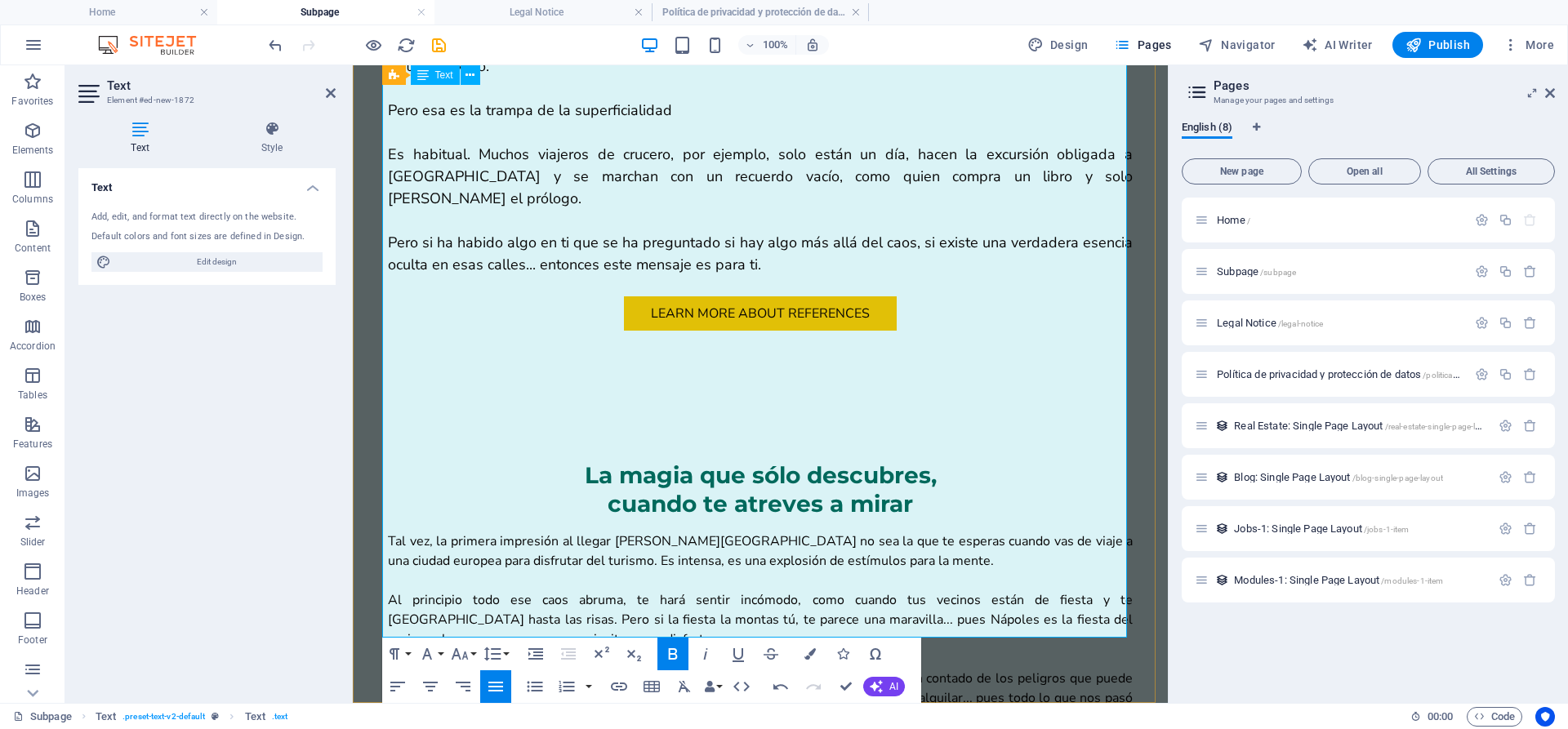
click at [674, 663] on icon "button" at bounding box center [672, 654] width 20 height 20
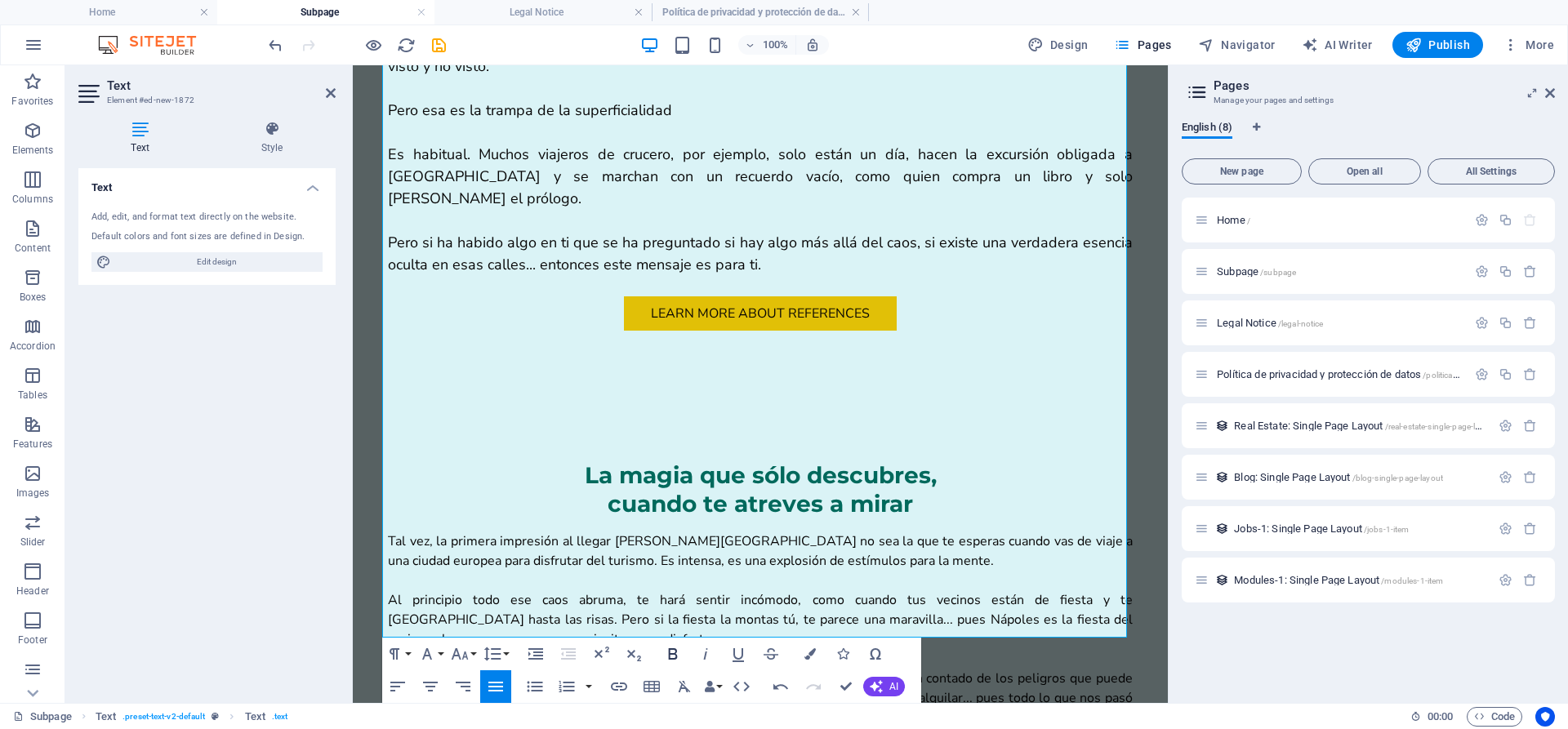
click at [674, 663] on icon "button" at bounding box center [672, 654] width 20 height 20
click at [713, 651] on icon "button" at bounding box center [705, 654] width 20 height 20
click at [713, 650] on icon "button" at bounding box center [705, 654] width 20 height 20
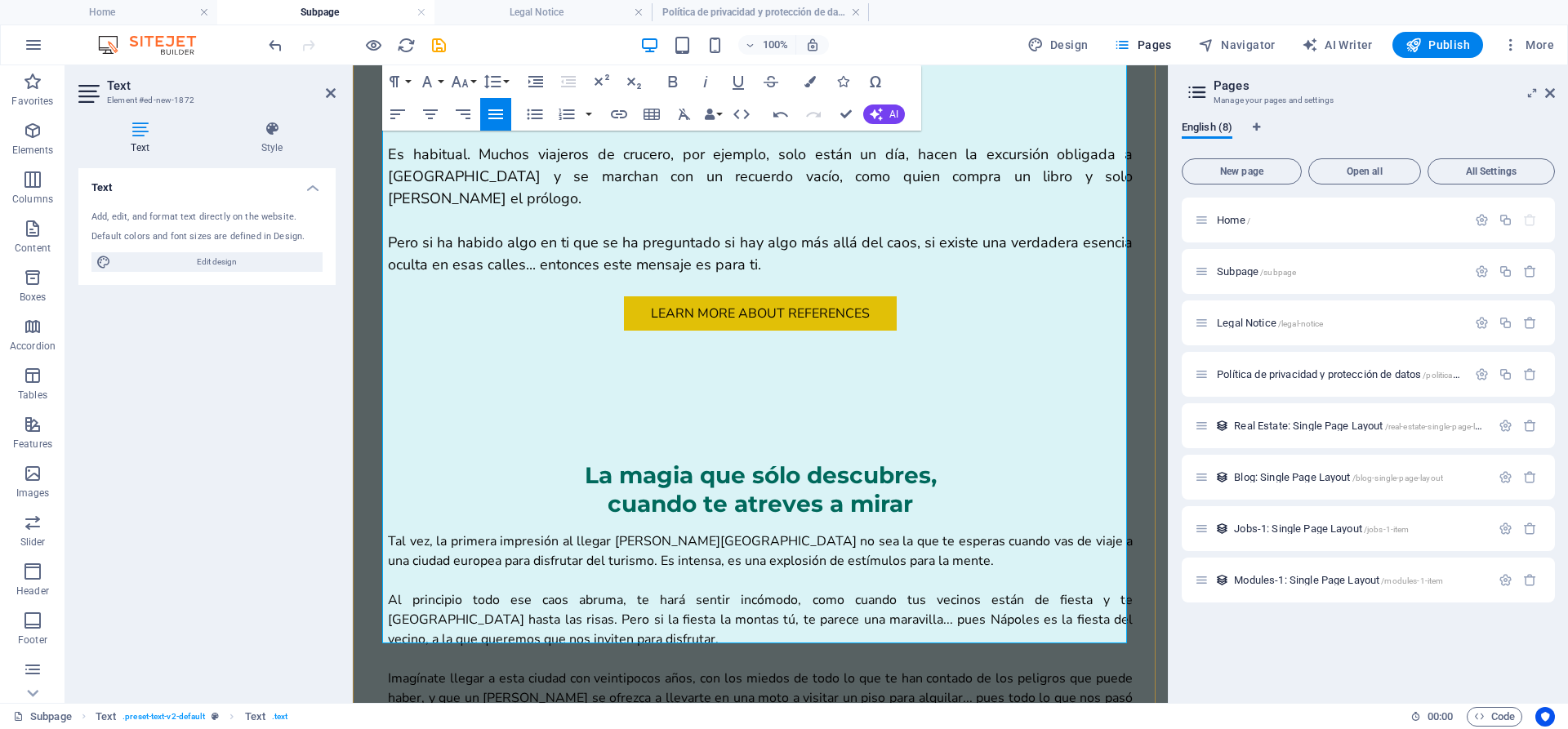
scroll to position [1007, 0]
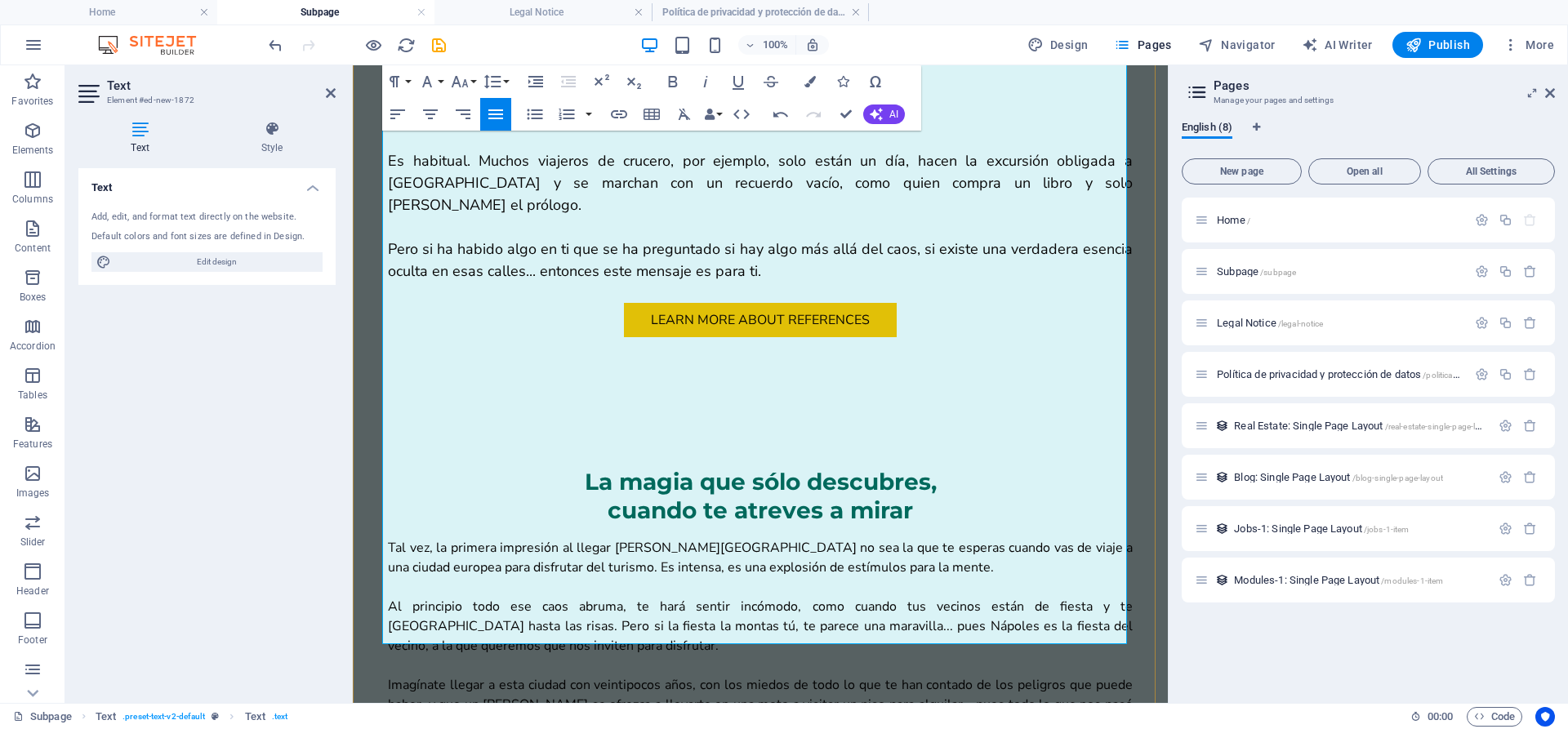
click at [678, 85] on icon "button" at bounding box center [672, 82] width 20 height 20
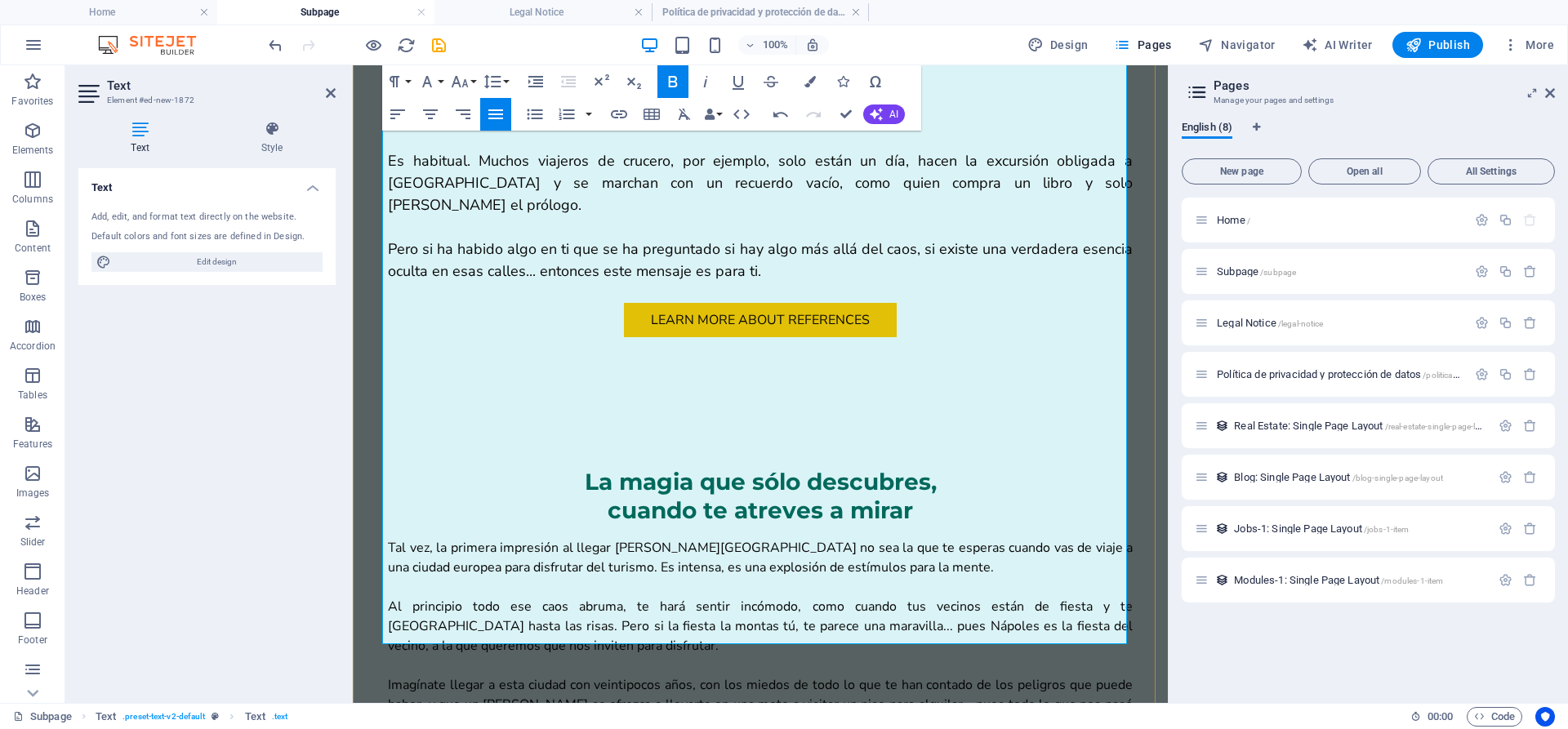
click at [675, 83] on icon "button" at bounding box center [672, 81] width 9 height 11
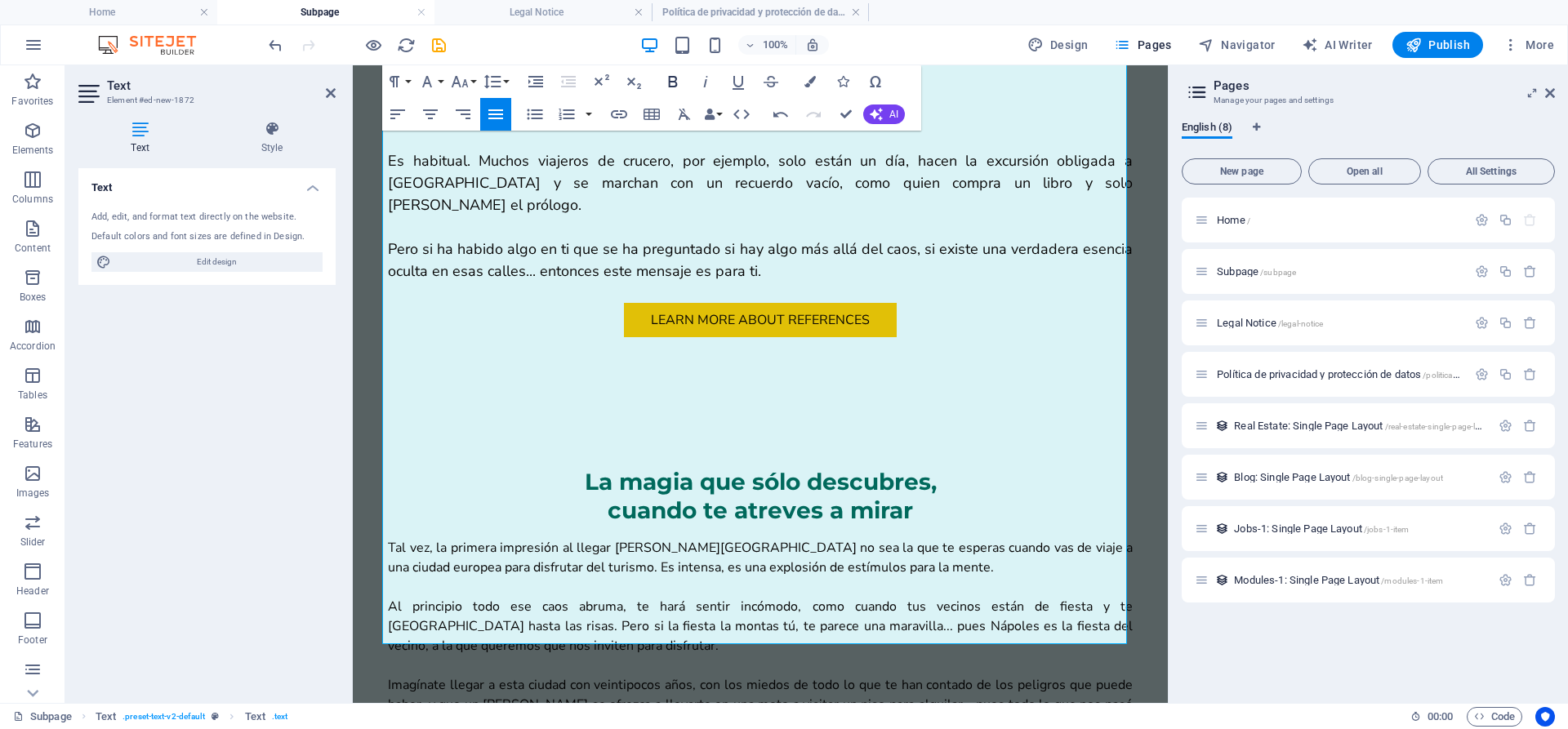
click at [675, 83] on icon "button" at bounding box center [672, 81] width 9 height 11
click at [671, 91] on button "Bold" at bounding box center [673, 82] width 31 height 33
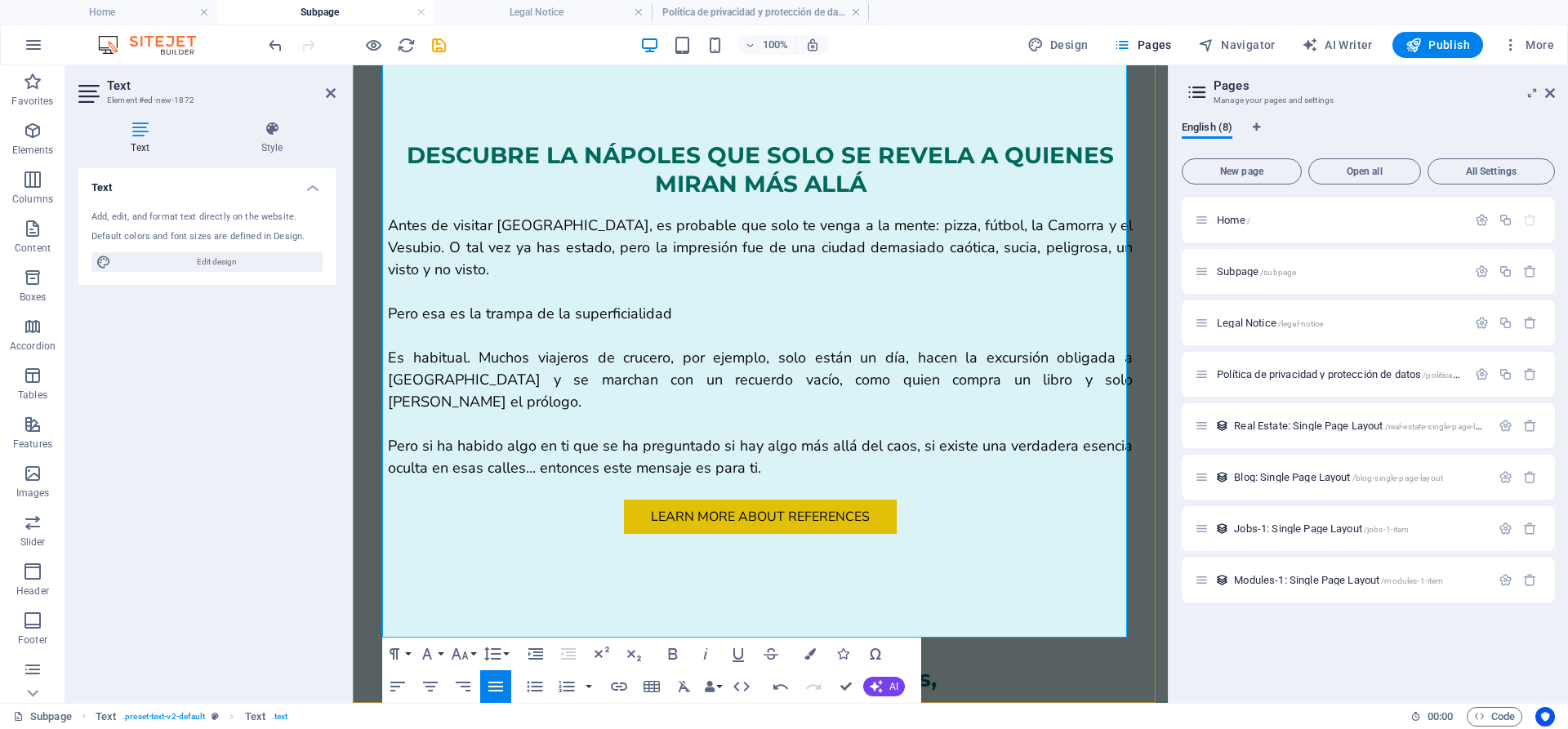
scroll to position [1013, 0]
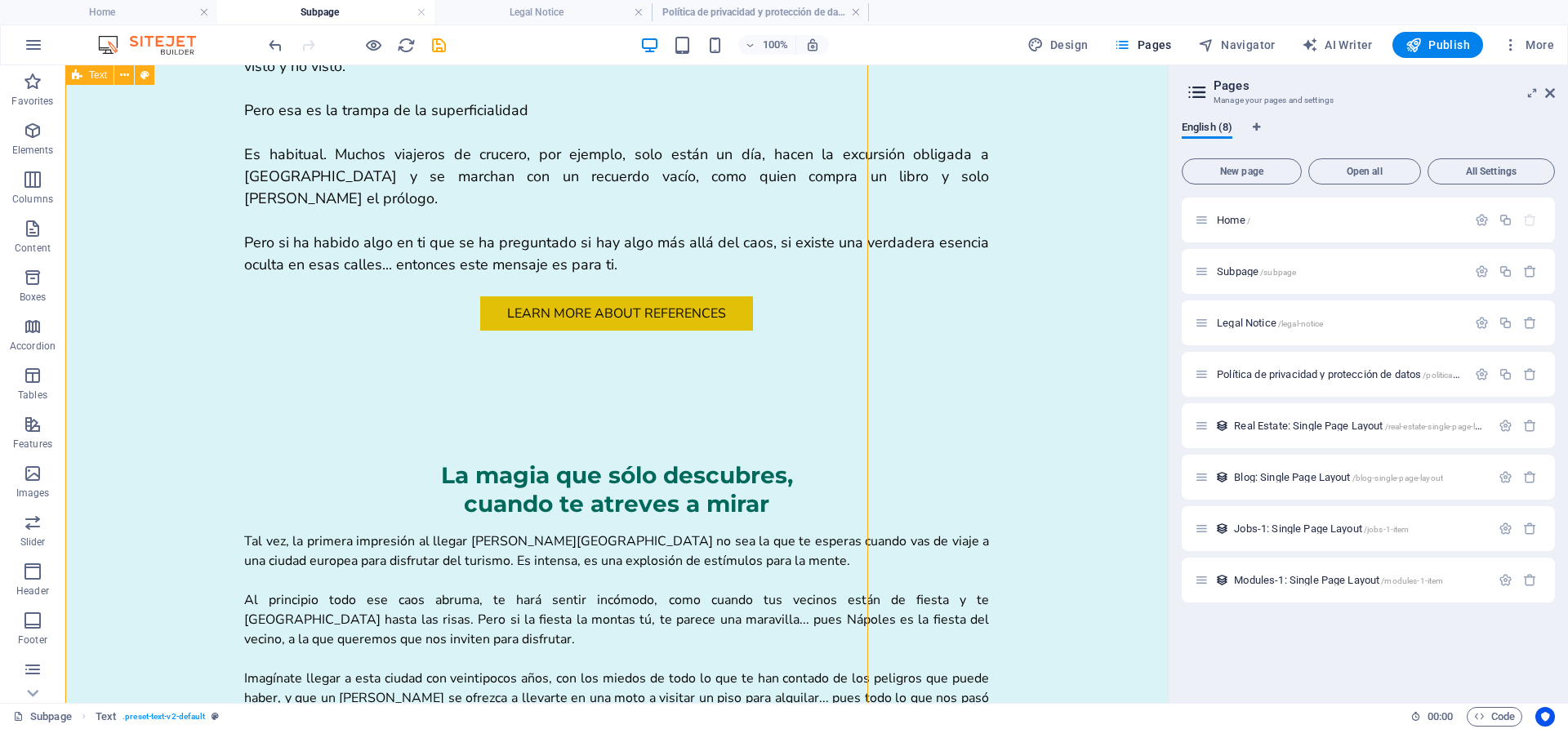
scroll to position [1009, 0]
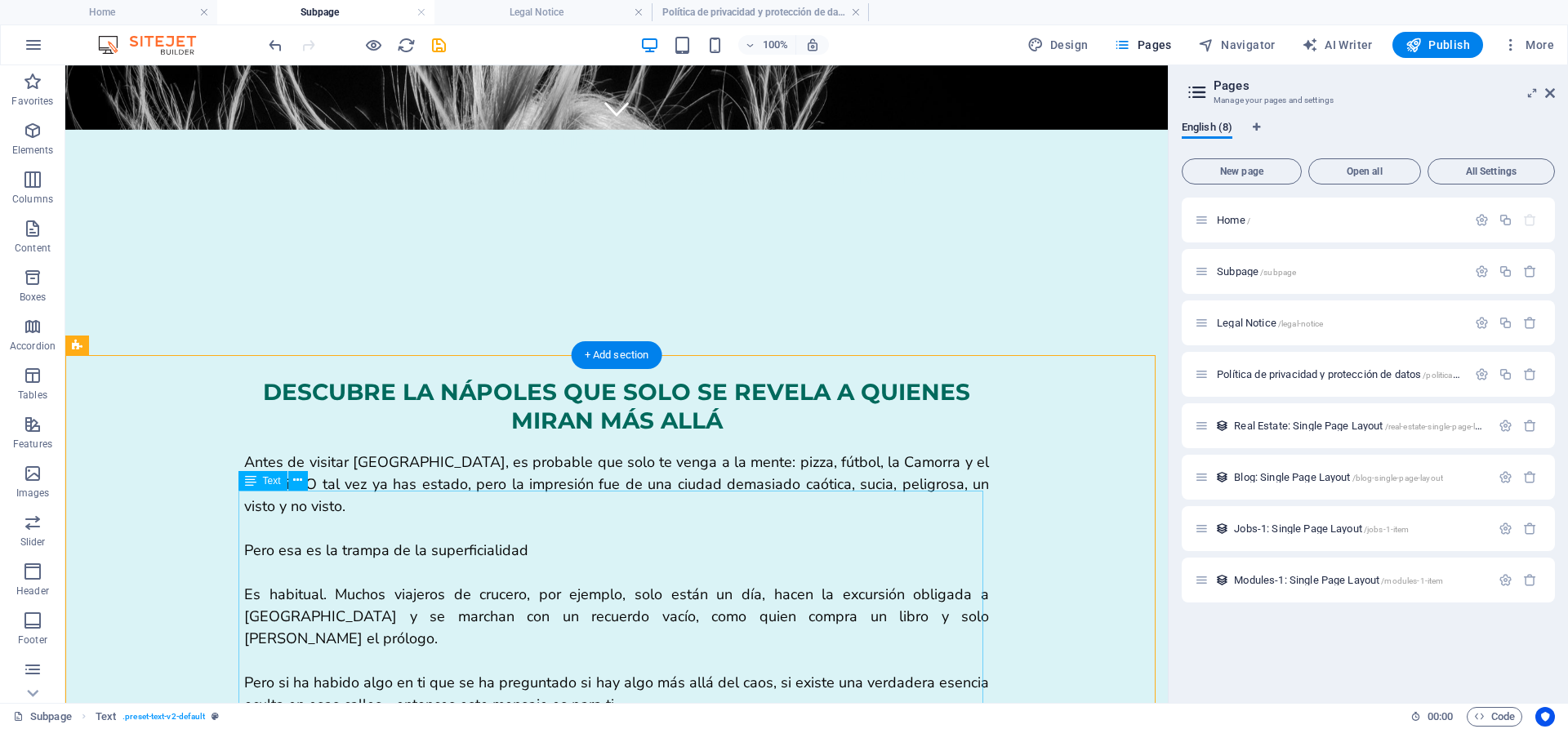
scroll to position [572, 0]
click at [634, 452] on div "Antes de visitar [GEOGRAPHIC_DATA], es probable que solo te venga a la mente: p…" at bounding box center [617, 585] width 744 height 264
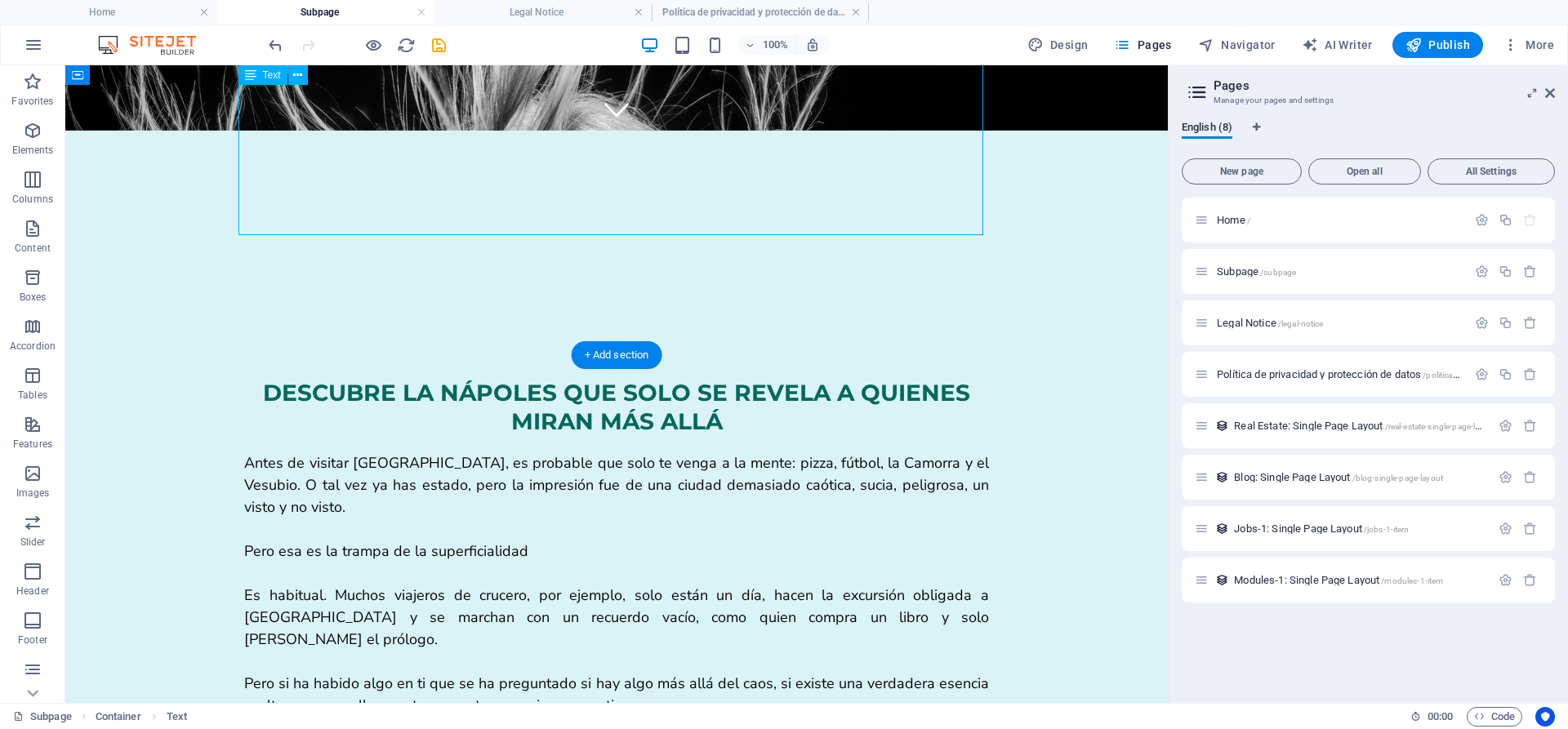
click at [634, 452] on div "Antes de visitar [GEOGRAPHIC_DATA], es probable que solo te venga a la mente: p…" at bounding box center [617, 585] width 744 height 264
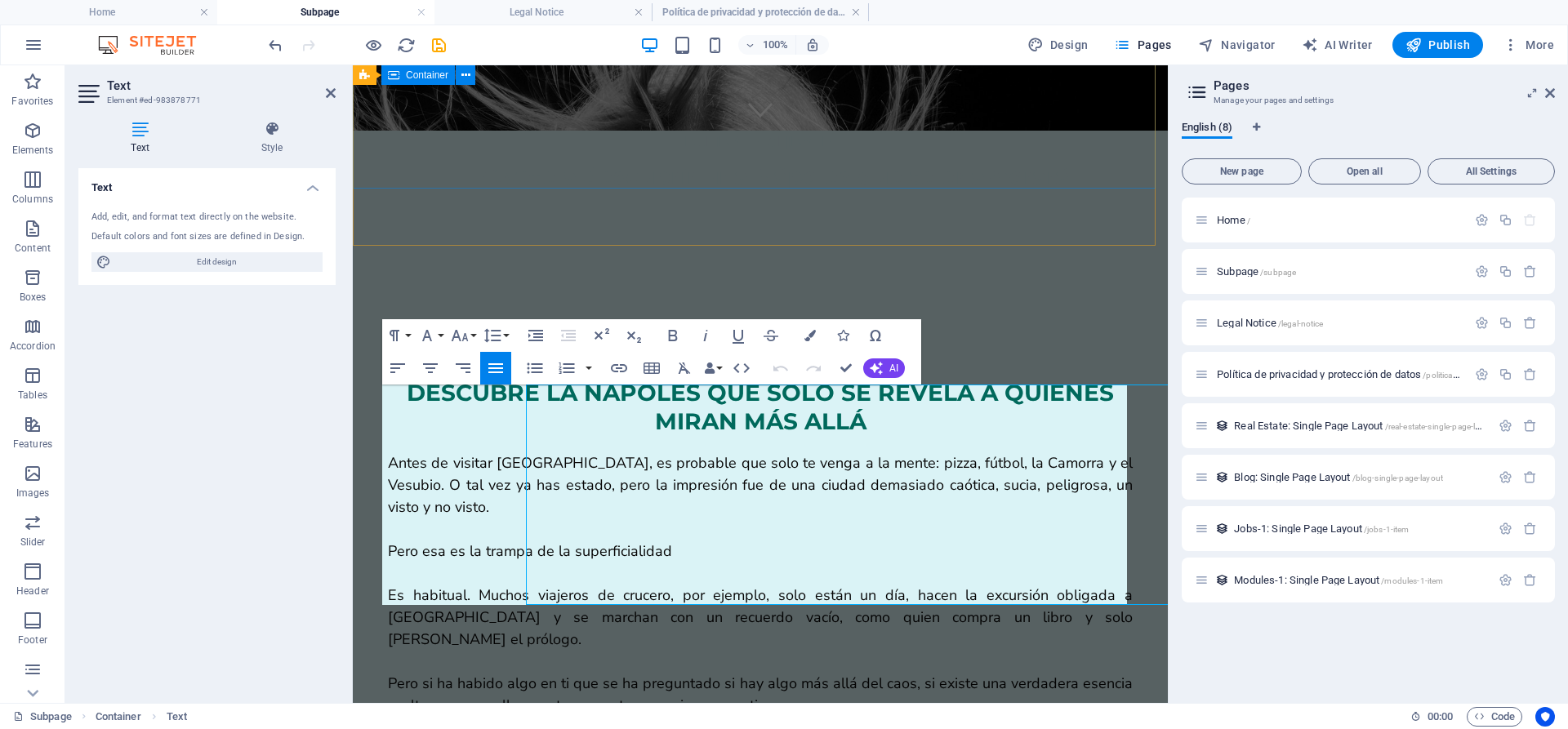
scroll to position [203, 0]
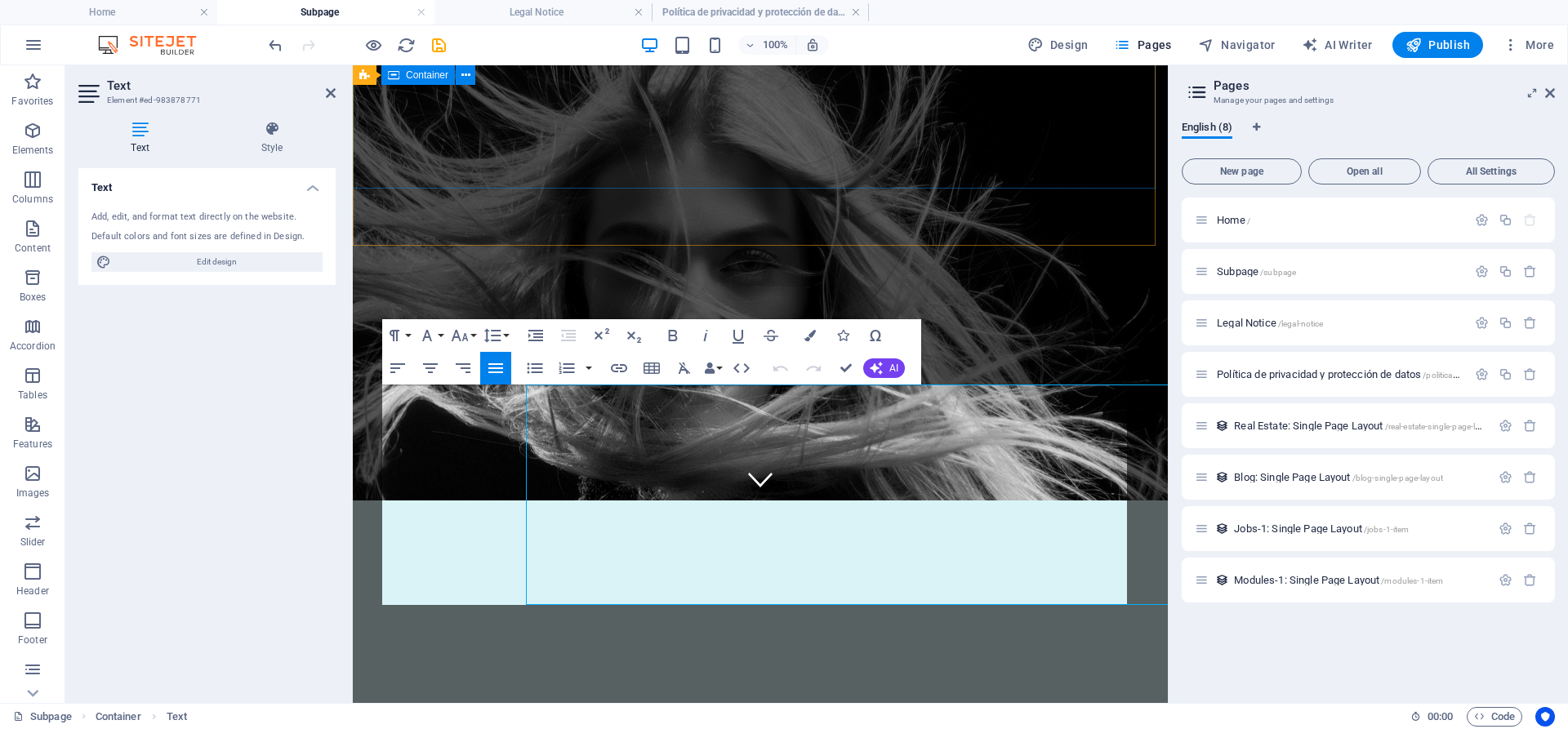
click at [634, 437] on div "Del 04 al 08 de Diciembre Atrévete a descubrir una Nápoles que te enamorará" at bounding box center [760, 532] width 815 height 190
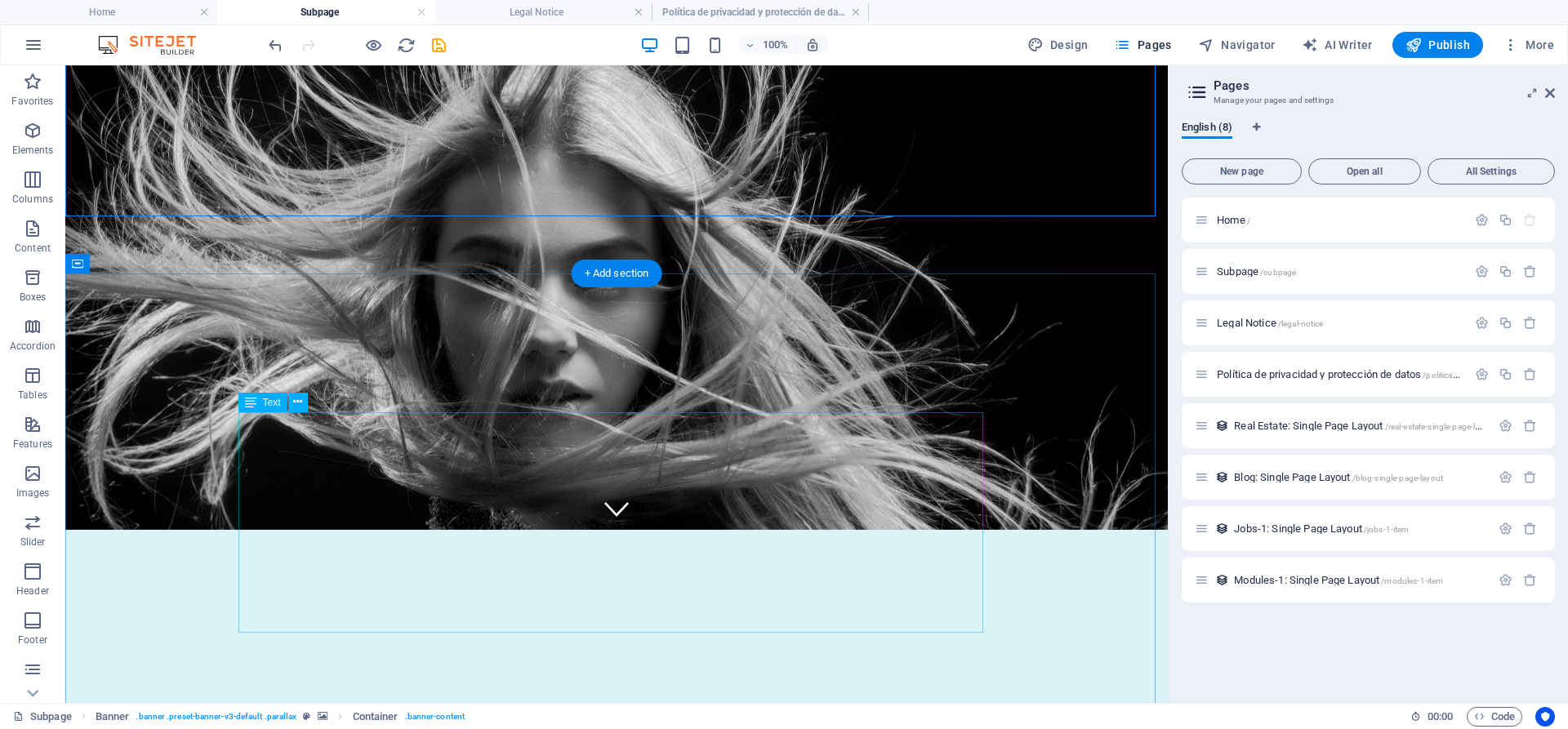
scroll to position [175, 0]
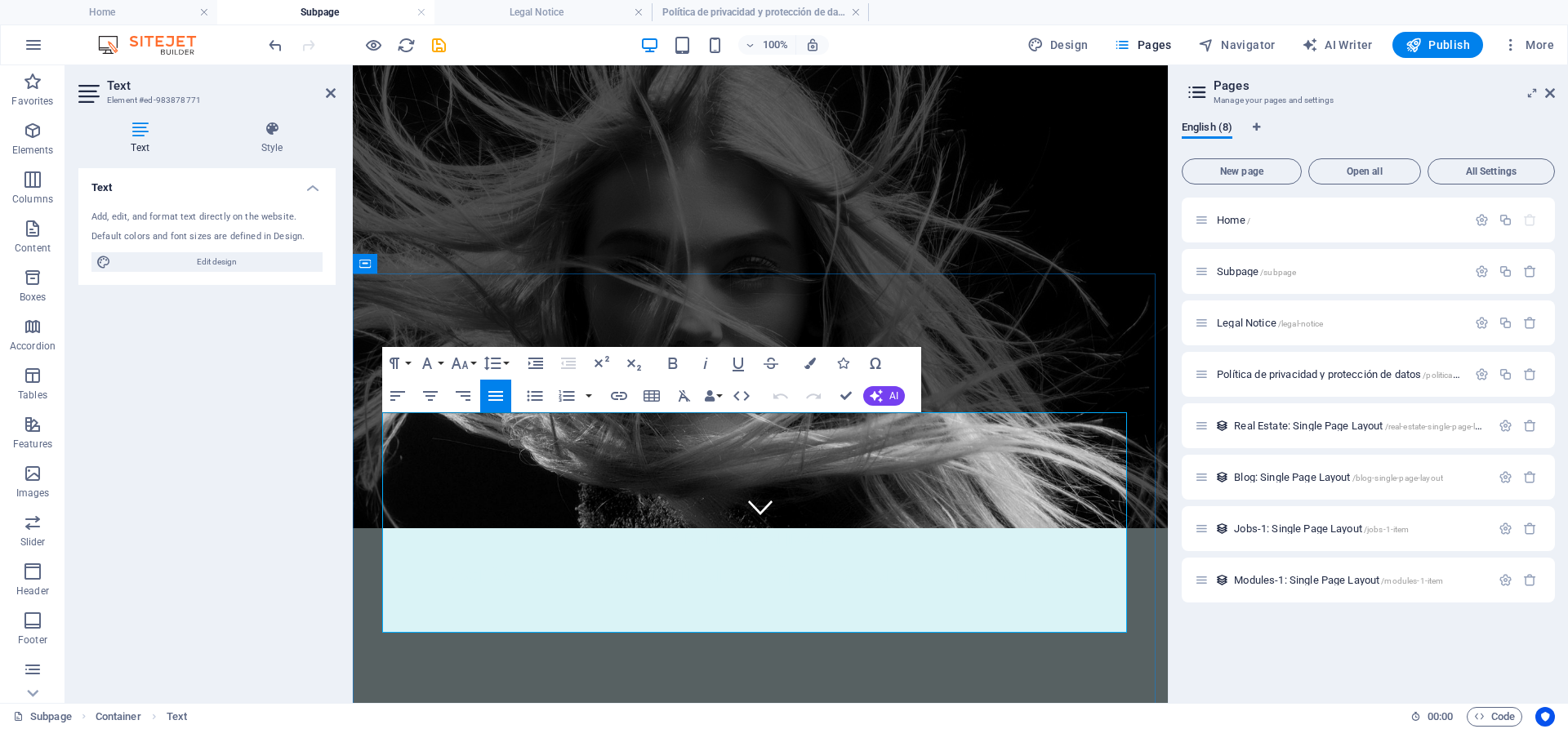
drag, startPoint x: 805, startPoint y: 487, endPoint x: 517, endPoint y: 487, distance: 288.0
click at [464, 367] on icon "button" at bounding box center [459, 363] width 17 height 11
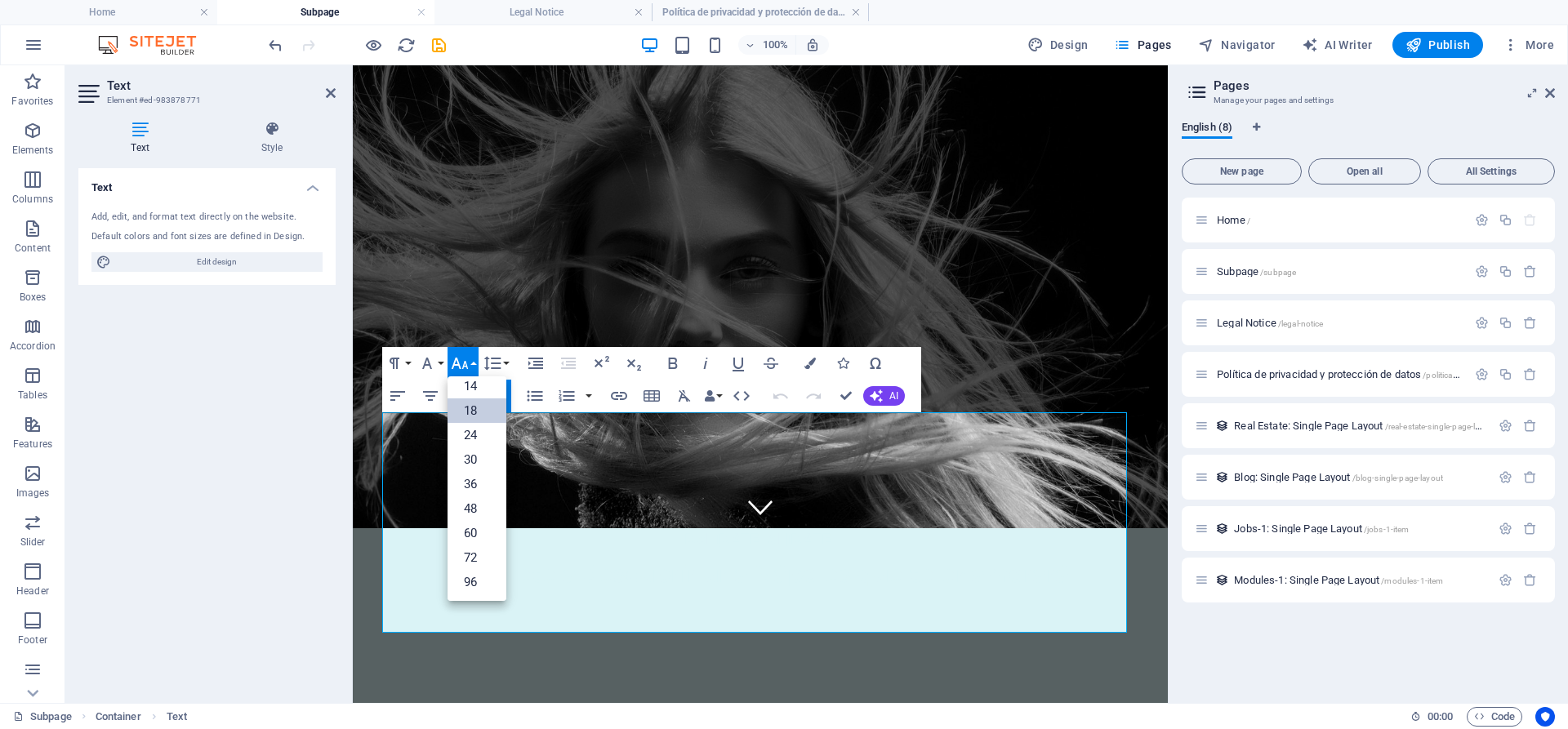
scroll to position [131, 0]
click at [464, 367] on icon "button" at bounding box center [459, 363] width 17 height 11
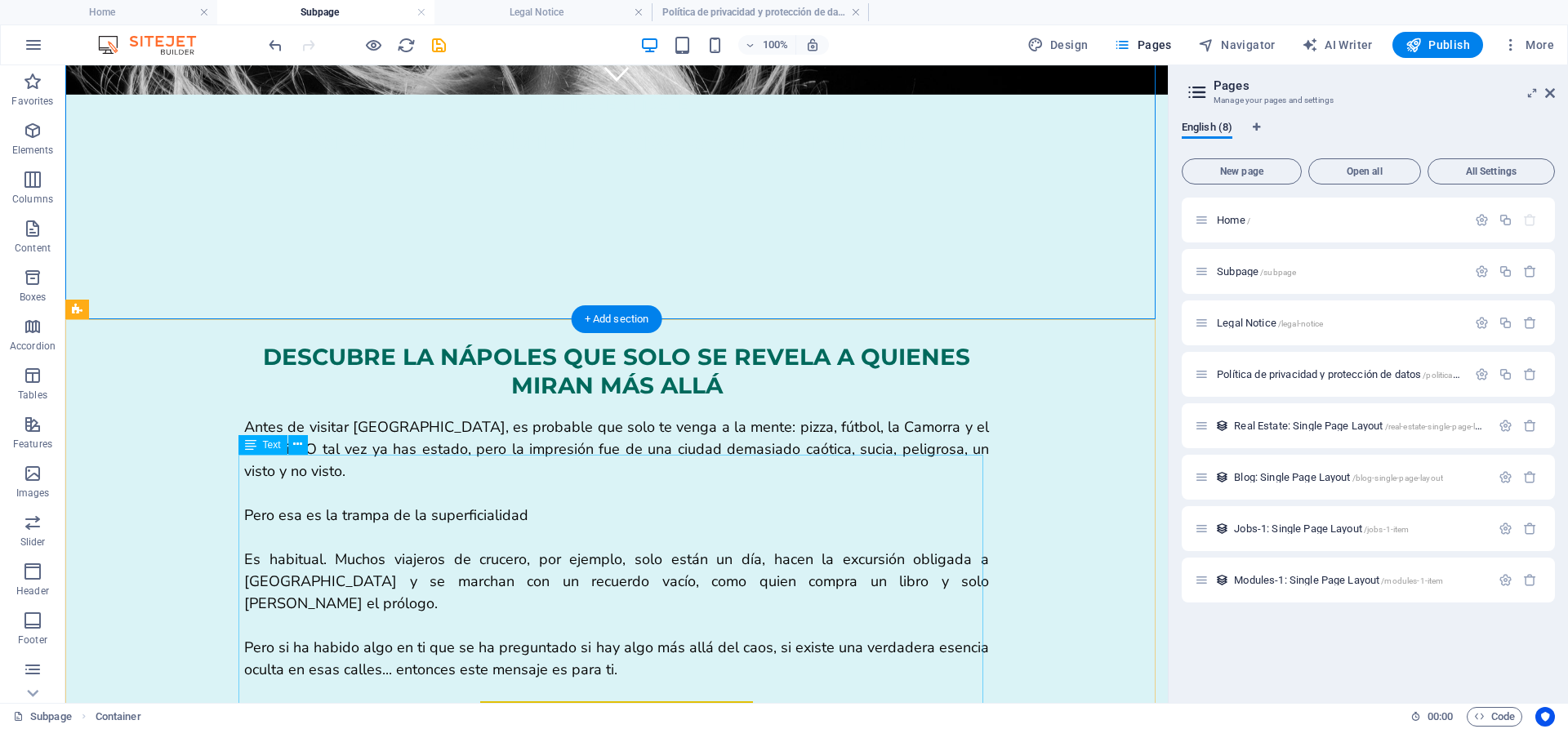
scroll to position [609, 0]
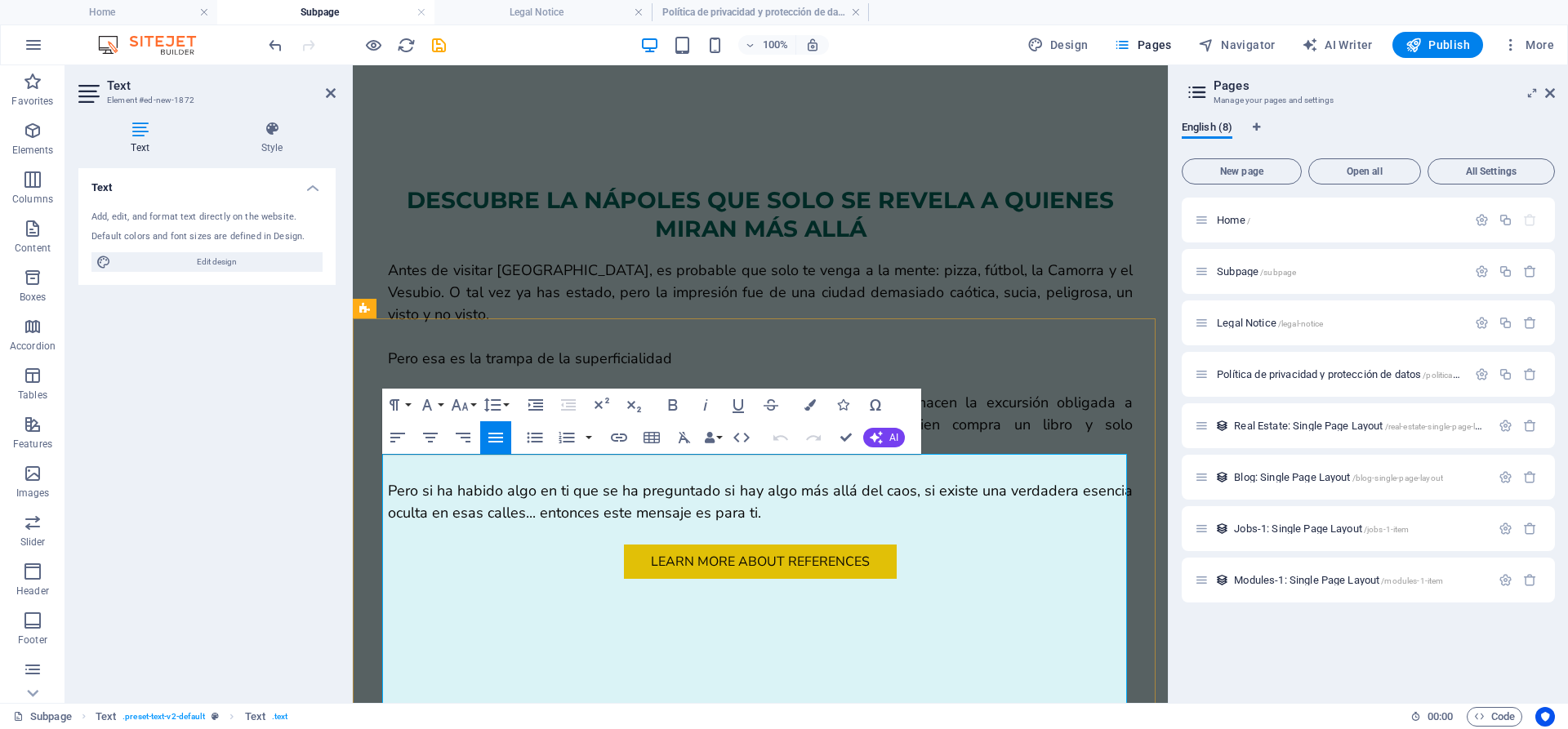
scroll to position [1009, 0]
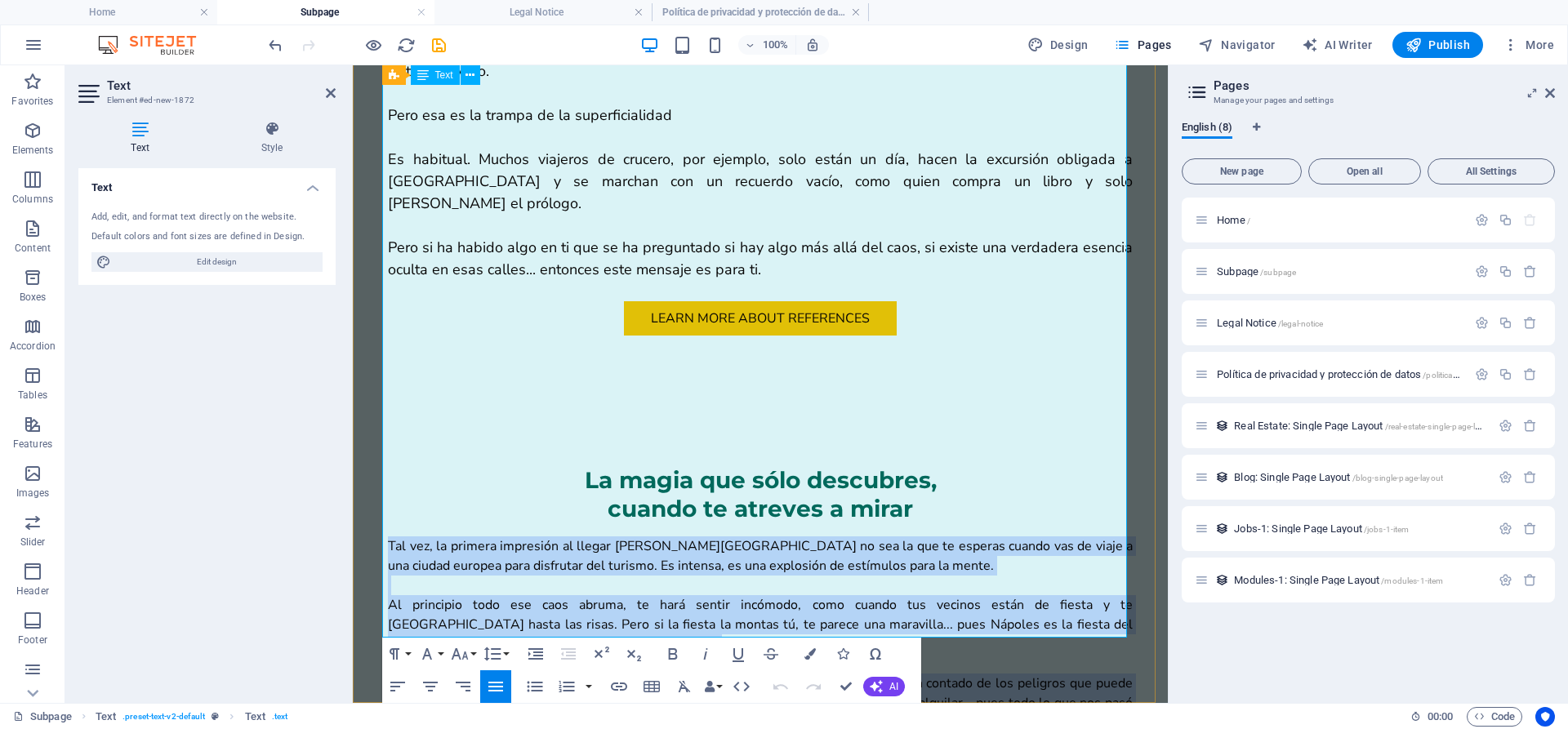
drag, startPoint x: 384, startPoint y: 464, endPoint x: 902, endPoint y: 619, distance: 540.7
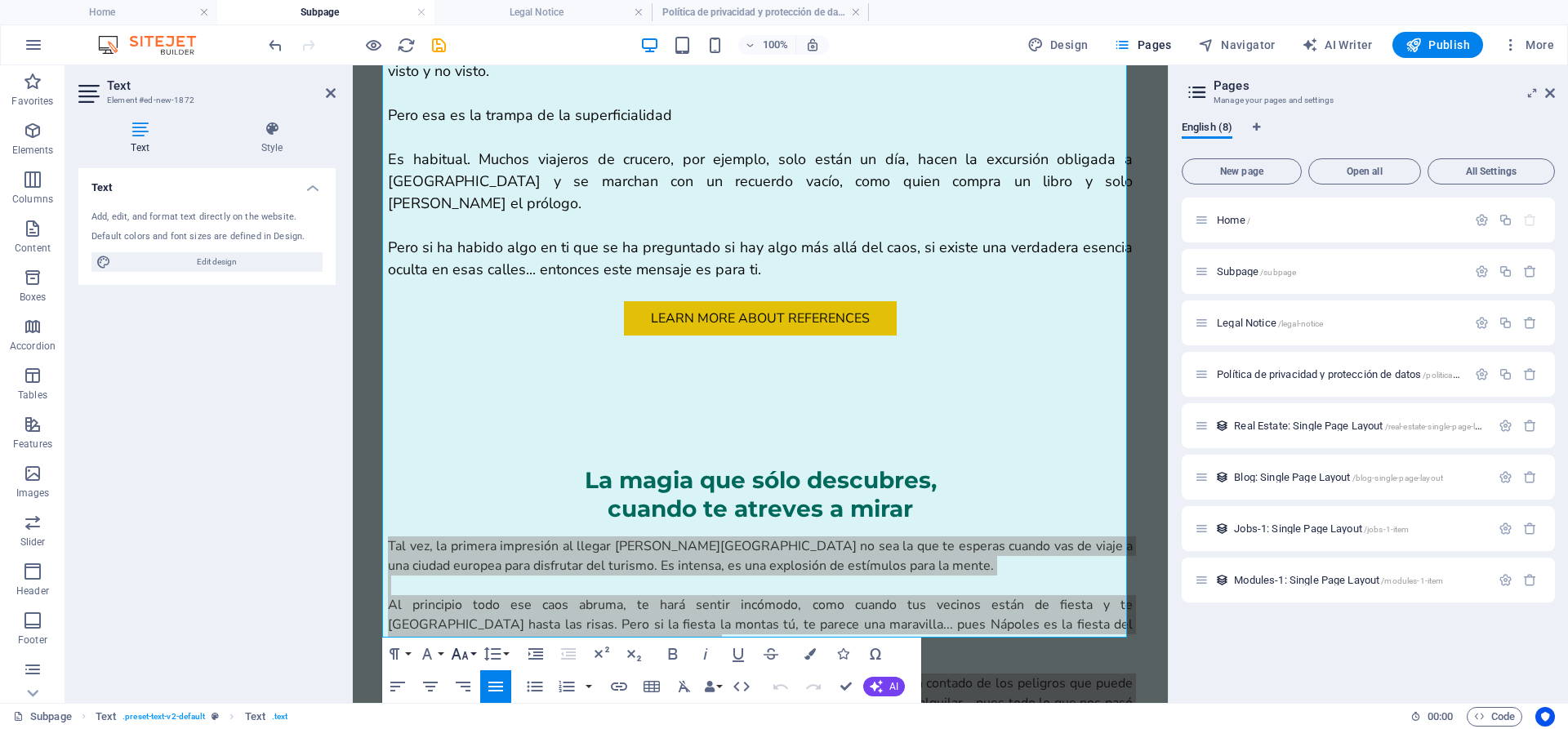
click at [469, 654] on icon "button" at bounding box center [459, 654] width 20 height 20
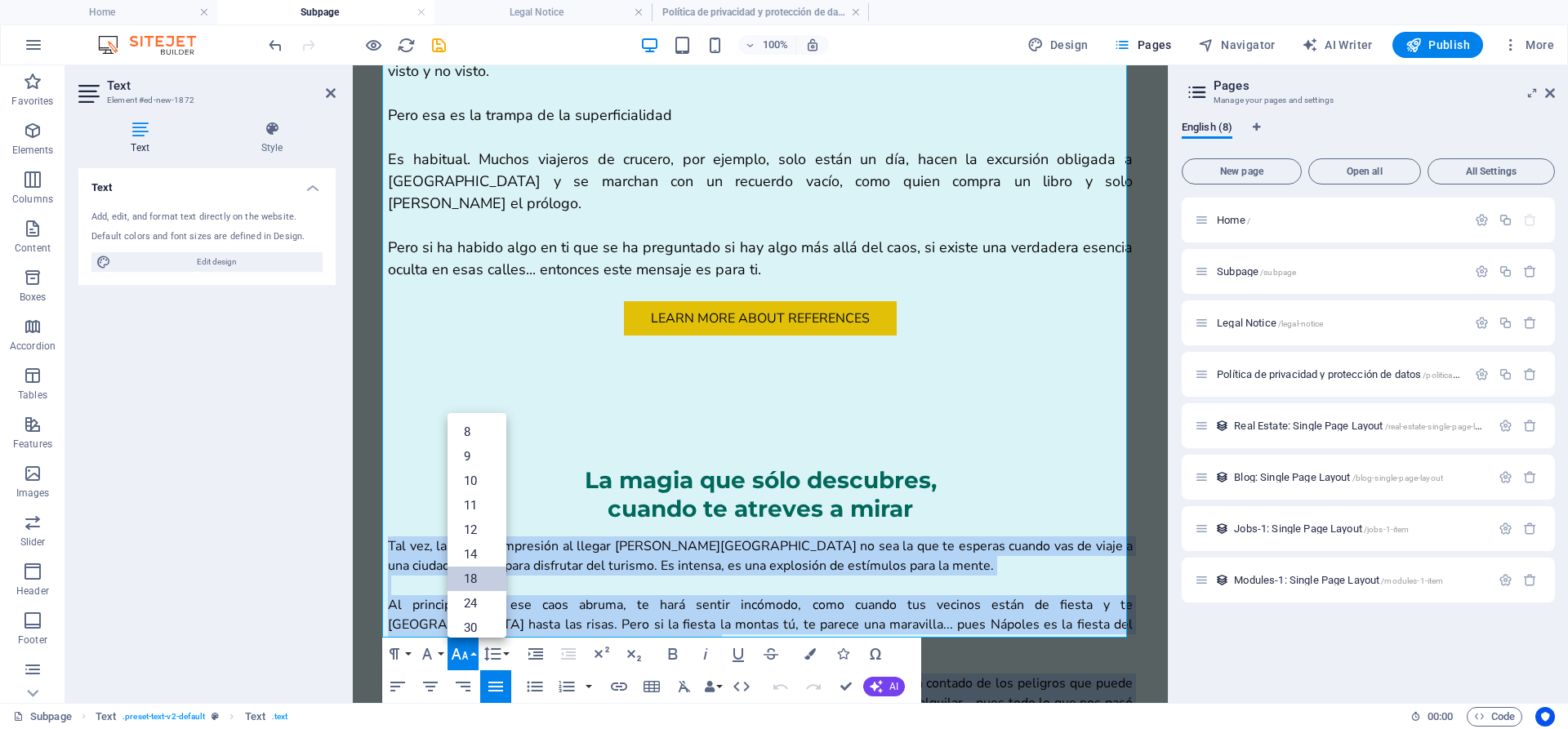
click at [475, 580] on link "18" at bounding box center [477, 579] width 59 height 24
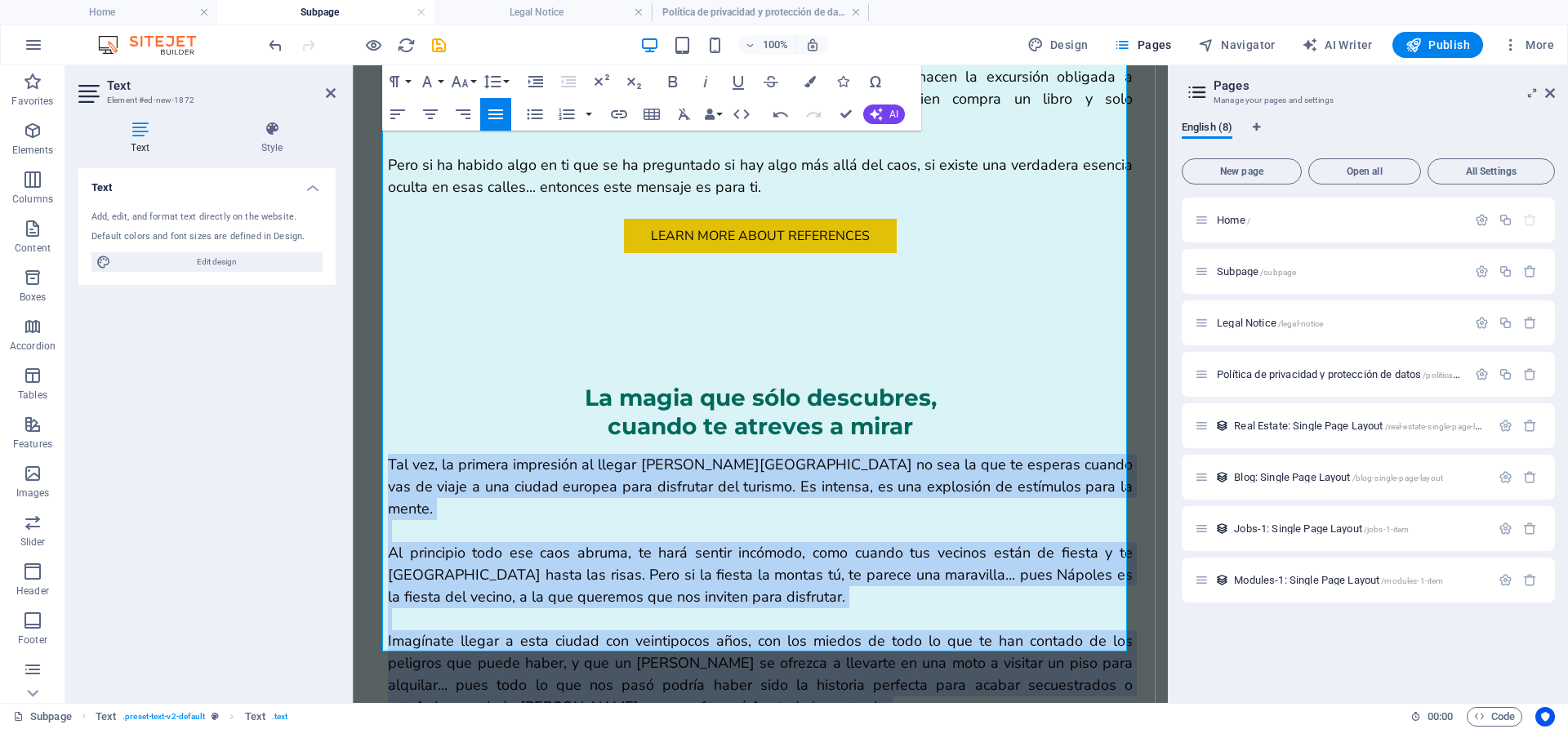
scroll to position [1093, 0]
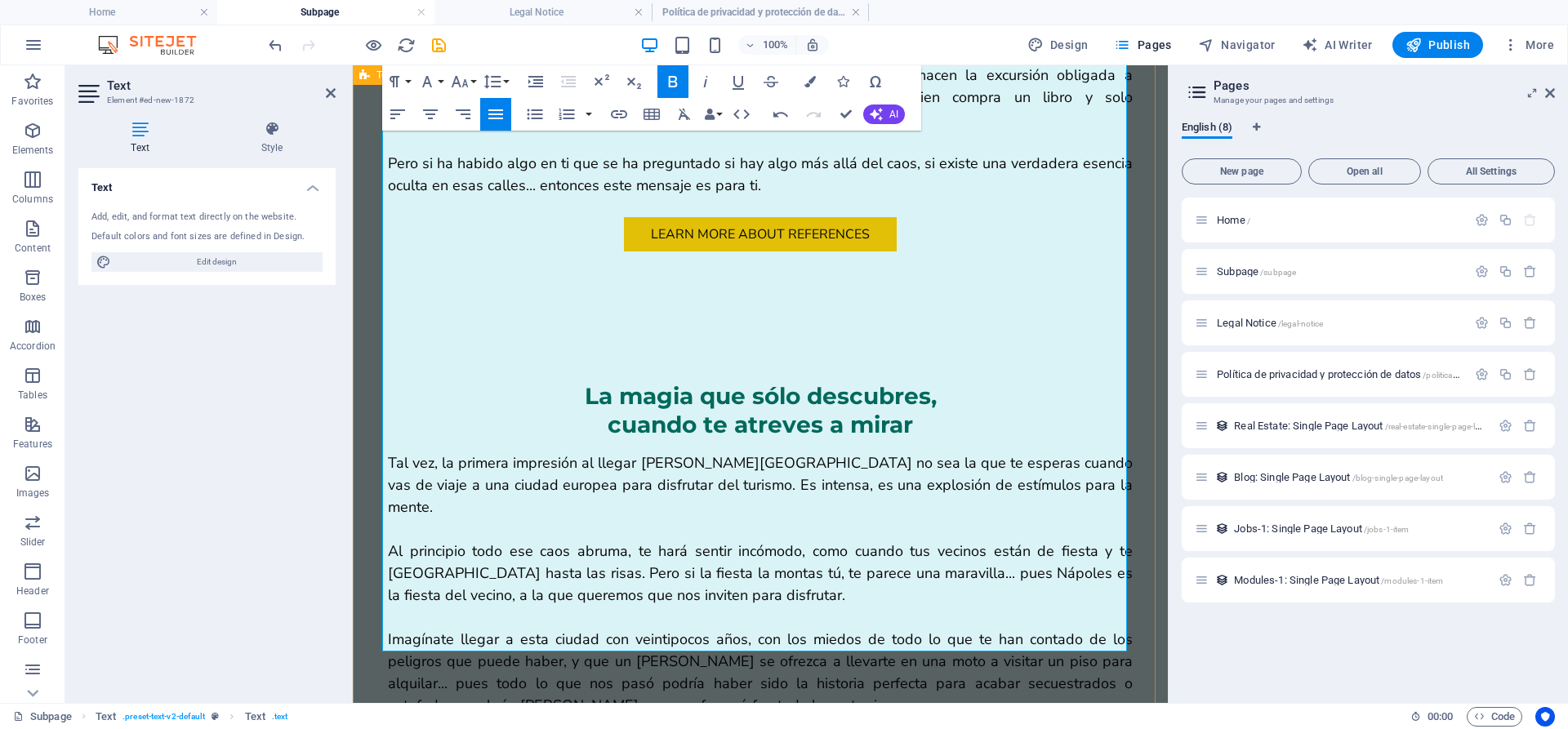
drag, startPoint x: 903, startPoint y: 624, endPoint x: 374, endPoint y: 632, distance: 529.1
click at [681, 79] on icon "button" at bounding box center [672, 82] width 20 height 20
click at [280, 128] on icon at bounding box center [271, 129] width 127 height 17
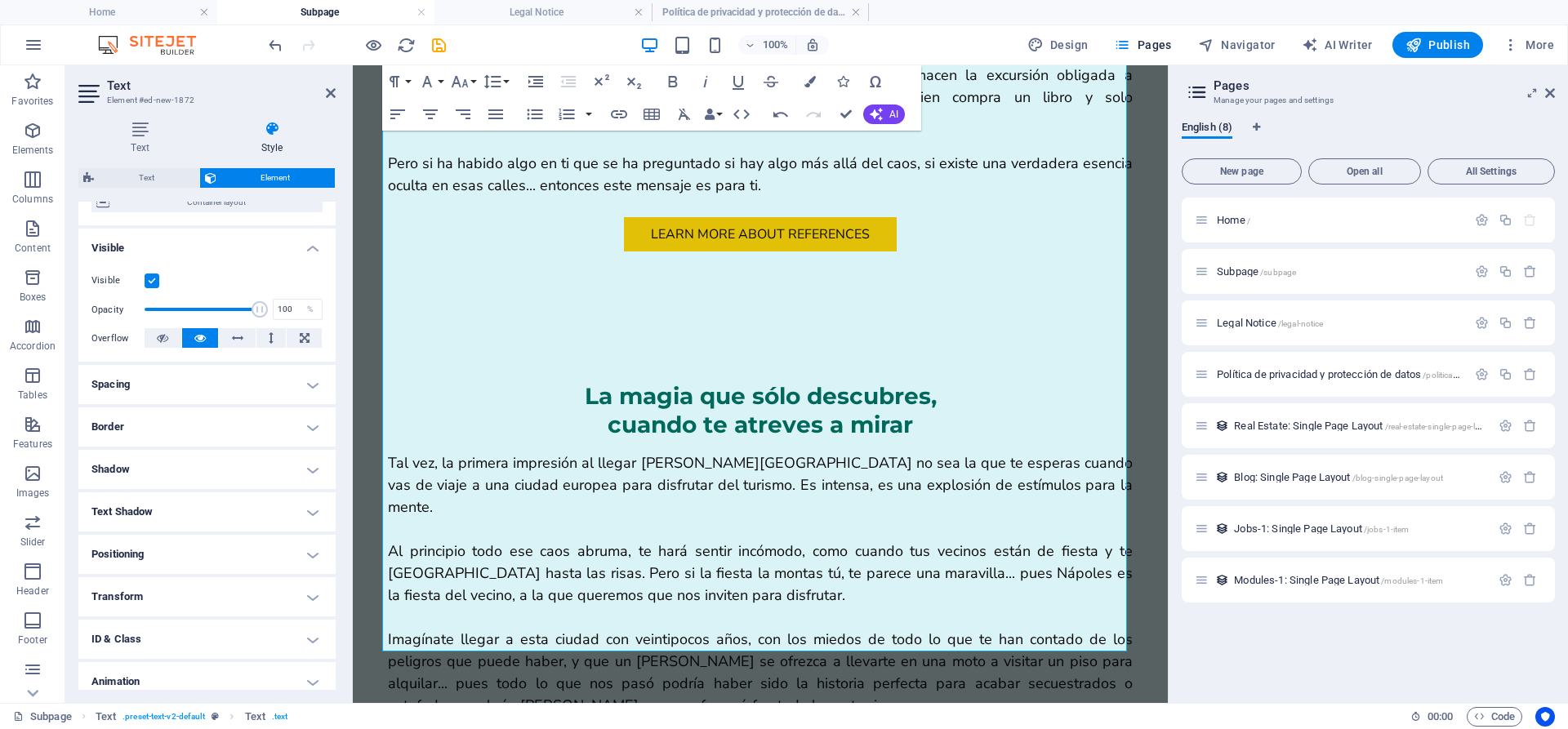
scroll to position [202, 0]
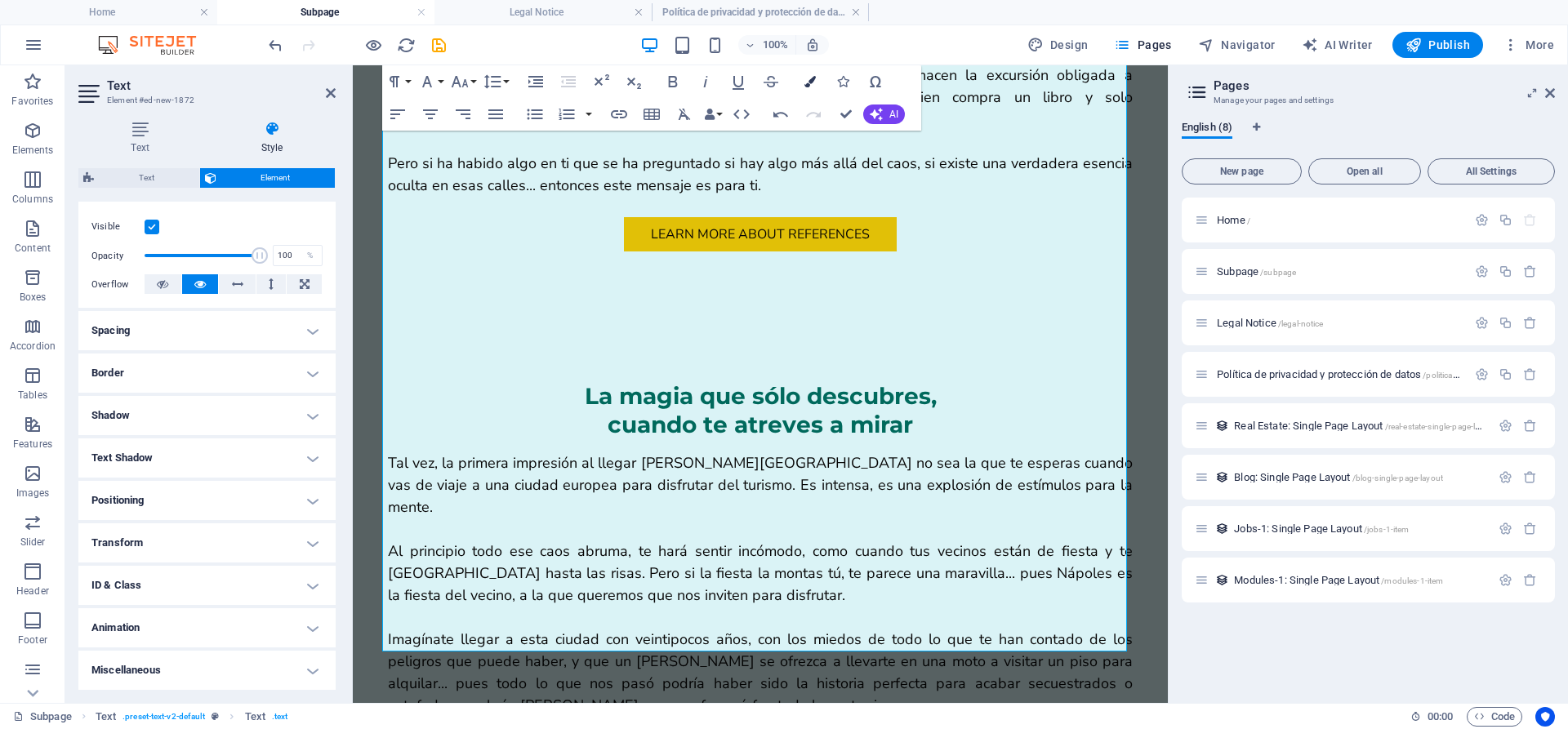
click at [817, 85] on button "Colors" at bounding box center [811, 82] width 31 height 33
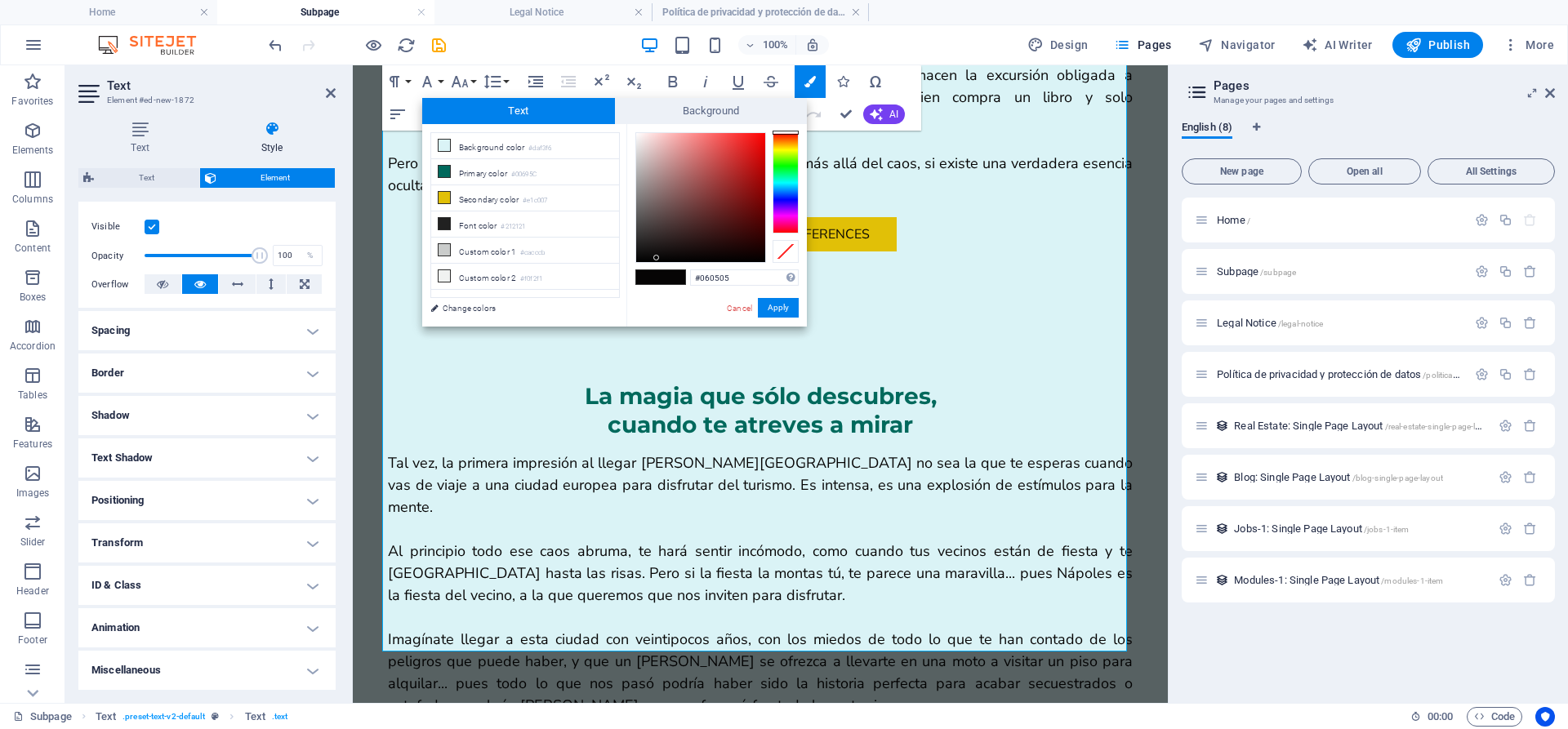
click at [676, 274] on span at bounding box center [673, 278] width 24 height 14
click at [790, 311] on button "Apply" at bounding box center [777, 308] width 41 height 20
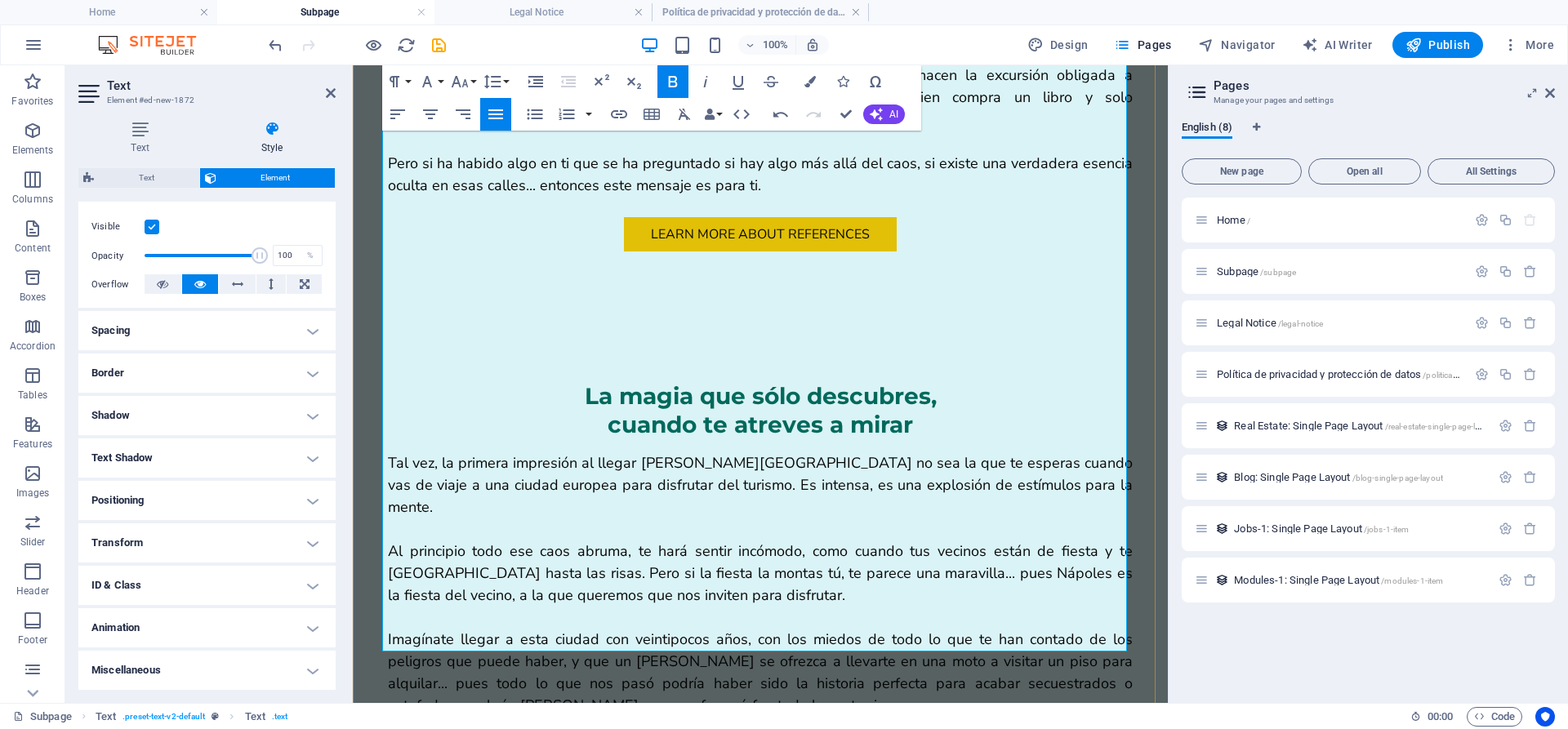
click at [597, 90] on icon "button" at bounding box center [601, 82] width 20 height 20
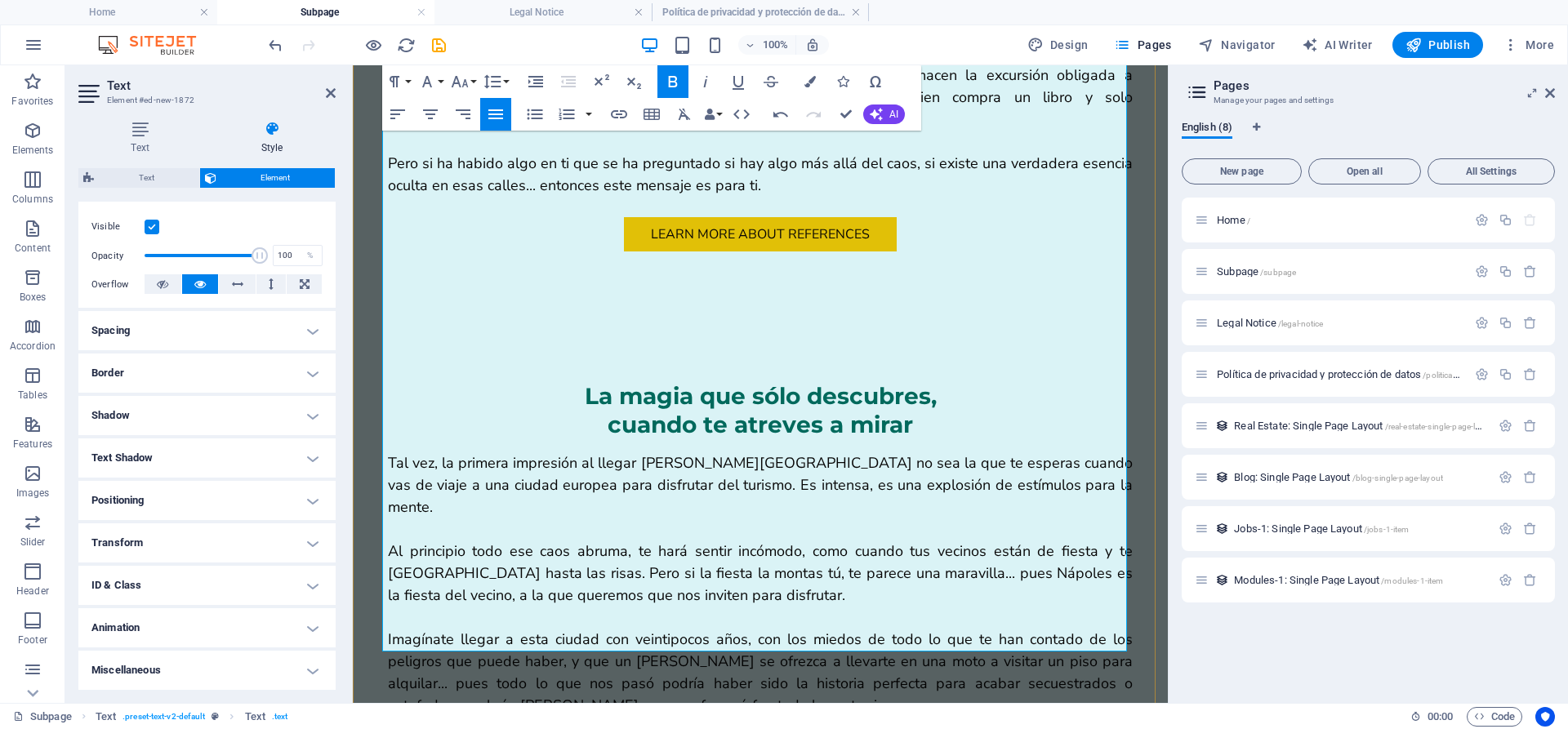
click at [603, 82] on icon "button" at bounding box center [601, 82] width 20 height 20
click at [615, 82] on button "Superscript" at bounding box center [601, 82] width 31 height 33
click at [676, 83] on icon "button" at bounding box center [672, 81] width 9 height 11
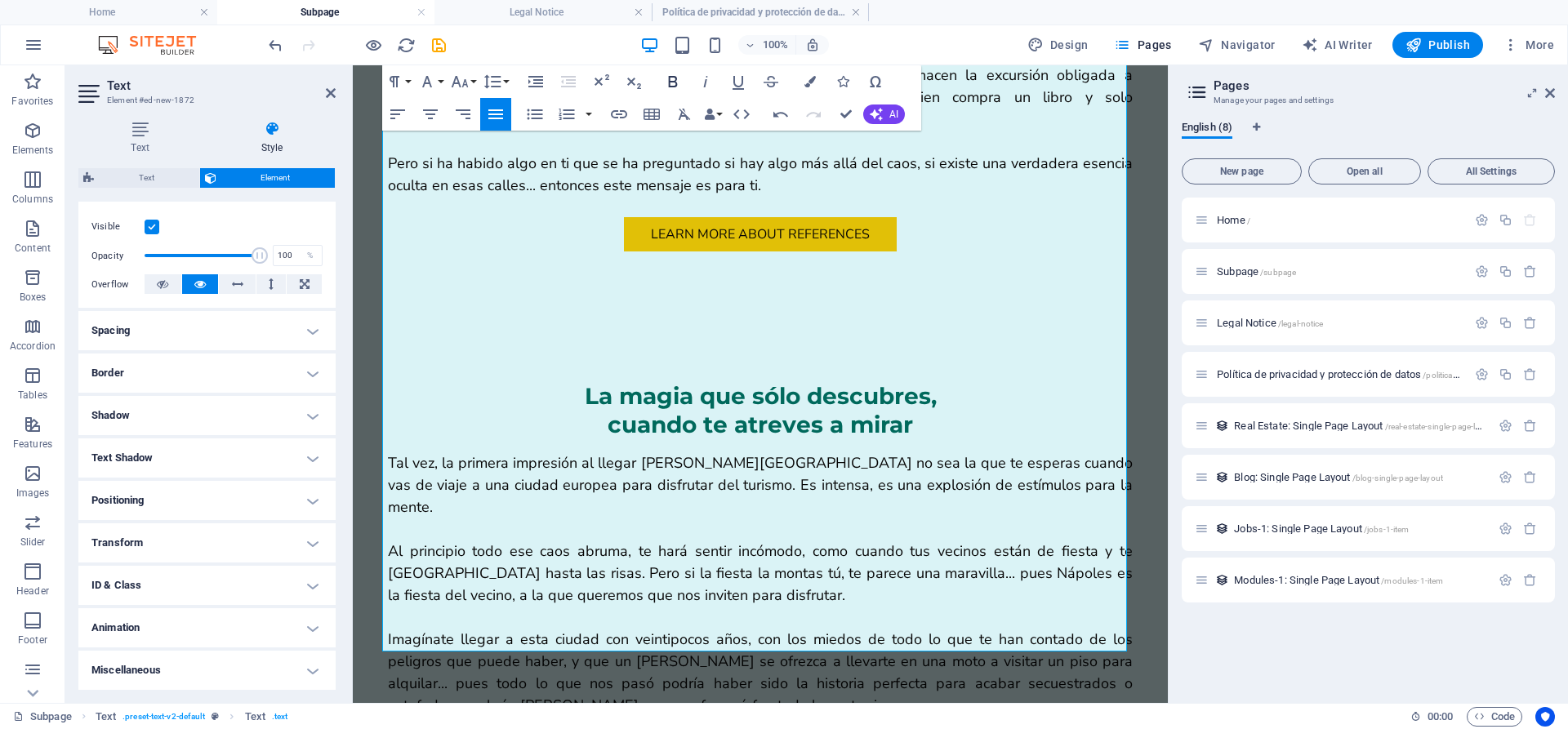
click at [676, 83] on icon "button" at bounding box center [672, 81] width 9 height 11
click at [739, 84] on icon "button" at bounding box center [738, 82] width 20 height 20
click at [432, 121] on icon "button" at bounding box center [430, 114] width 20 height 20
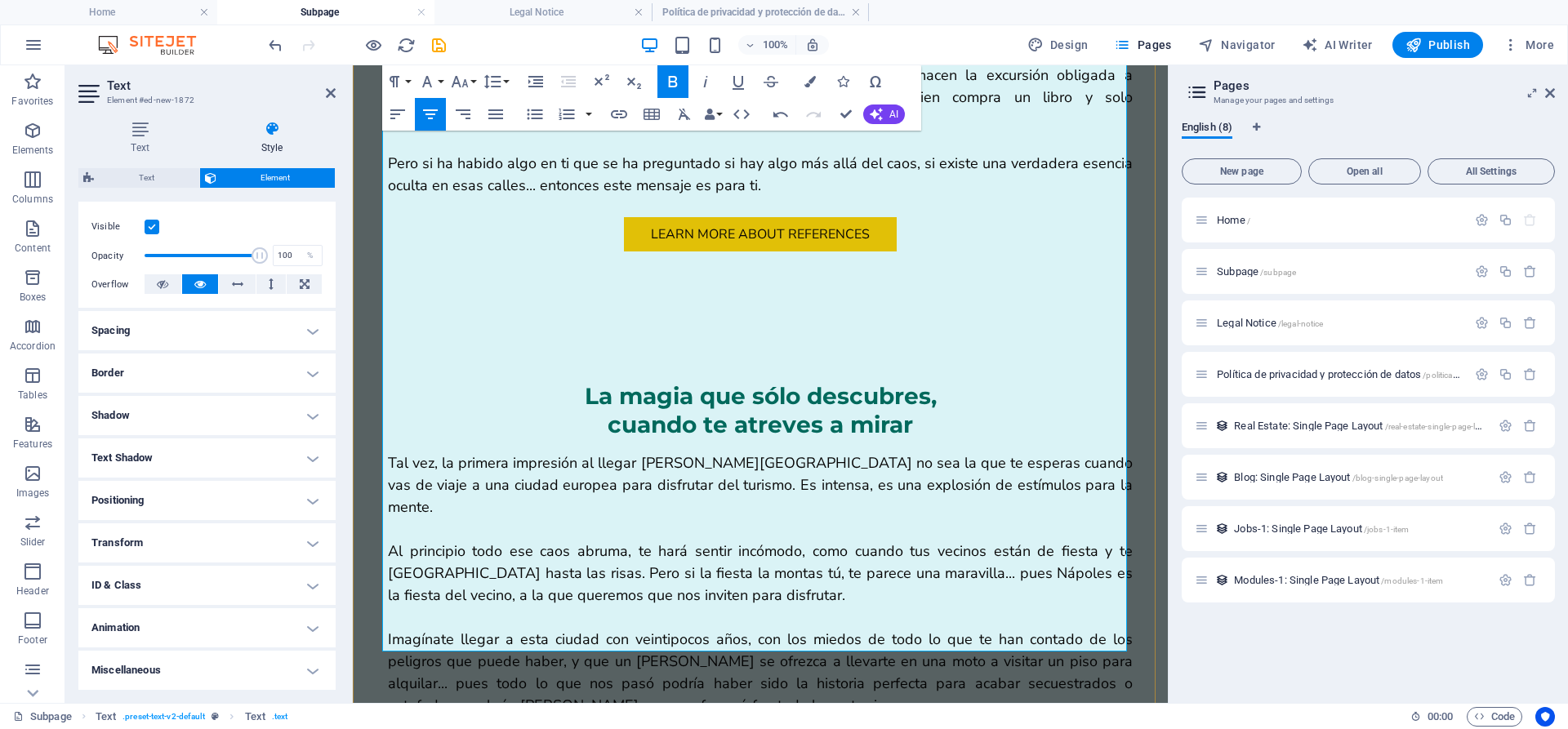
click at [495, 119] on icon "button" at bounding box center [496, 114] width 15 height 10
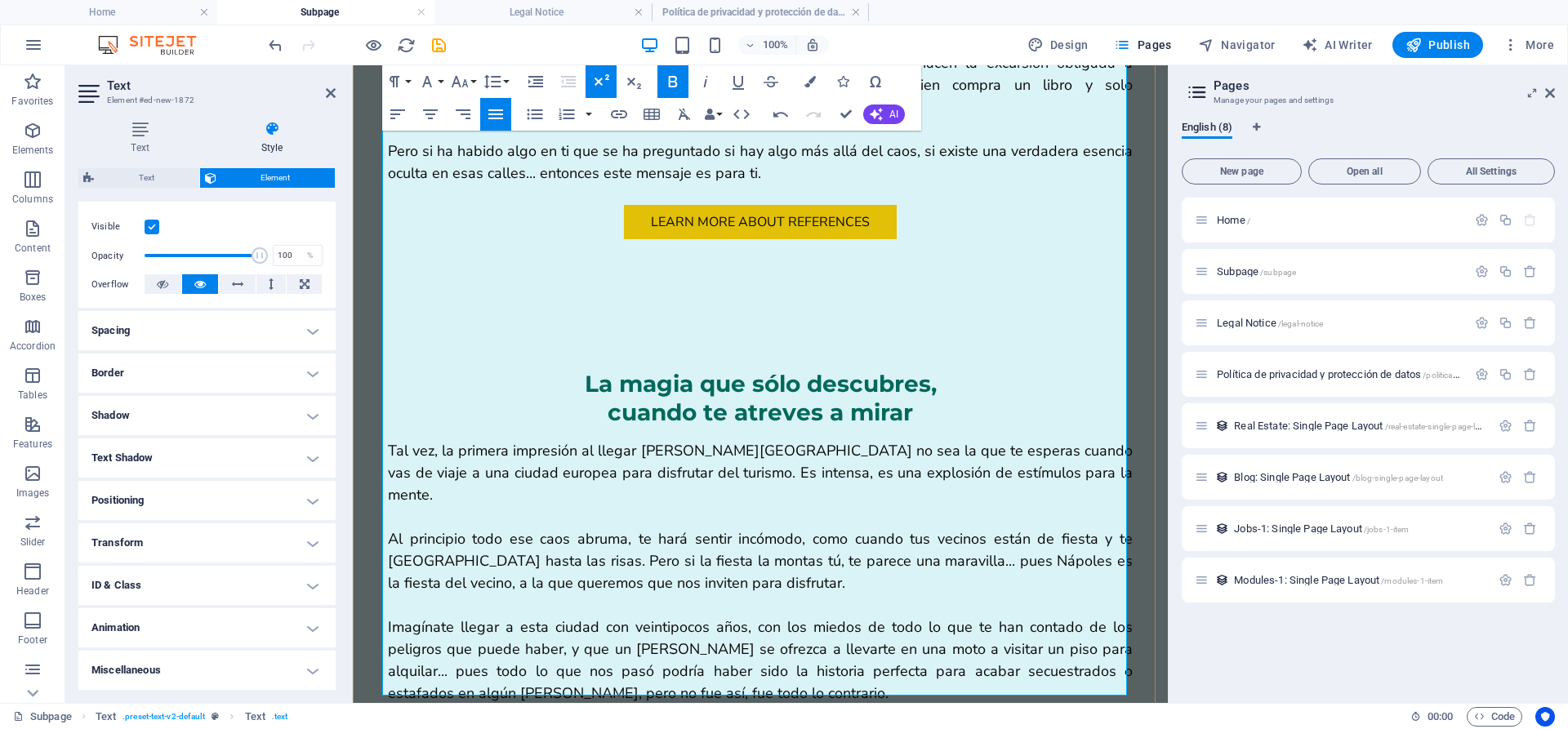
scroll to position [1107, 0]
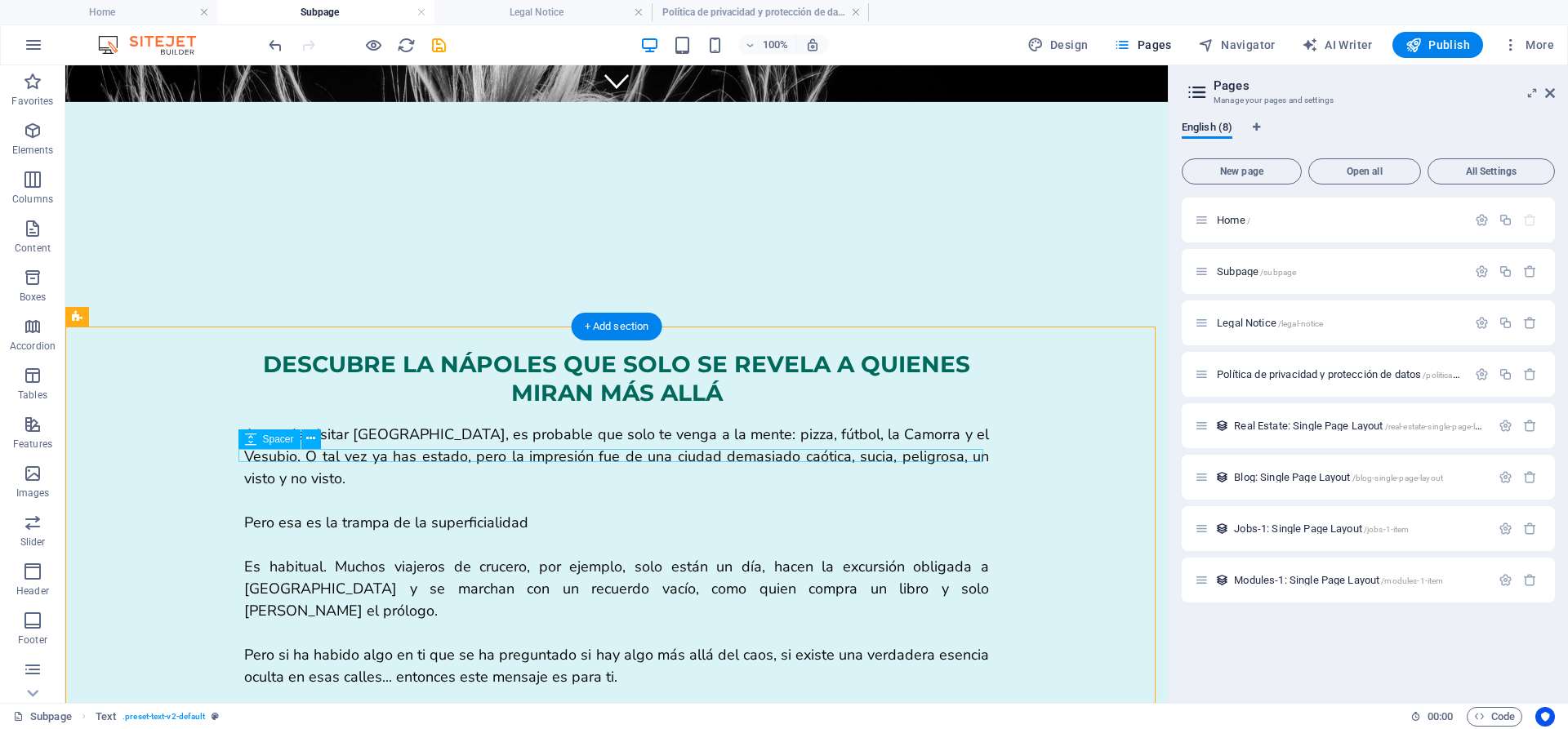
scroll to position [602, 0]
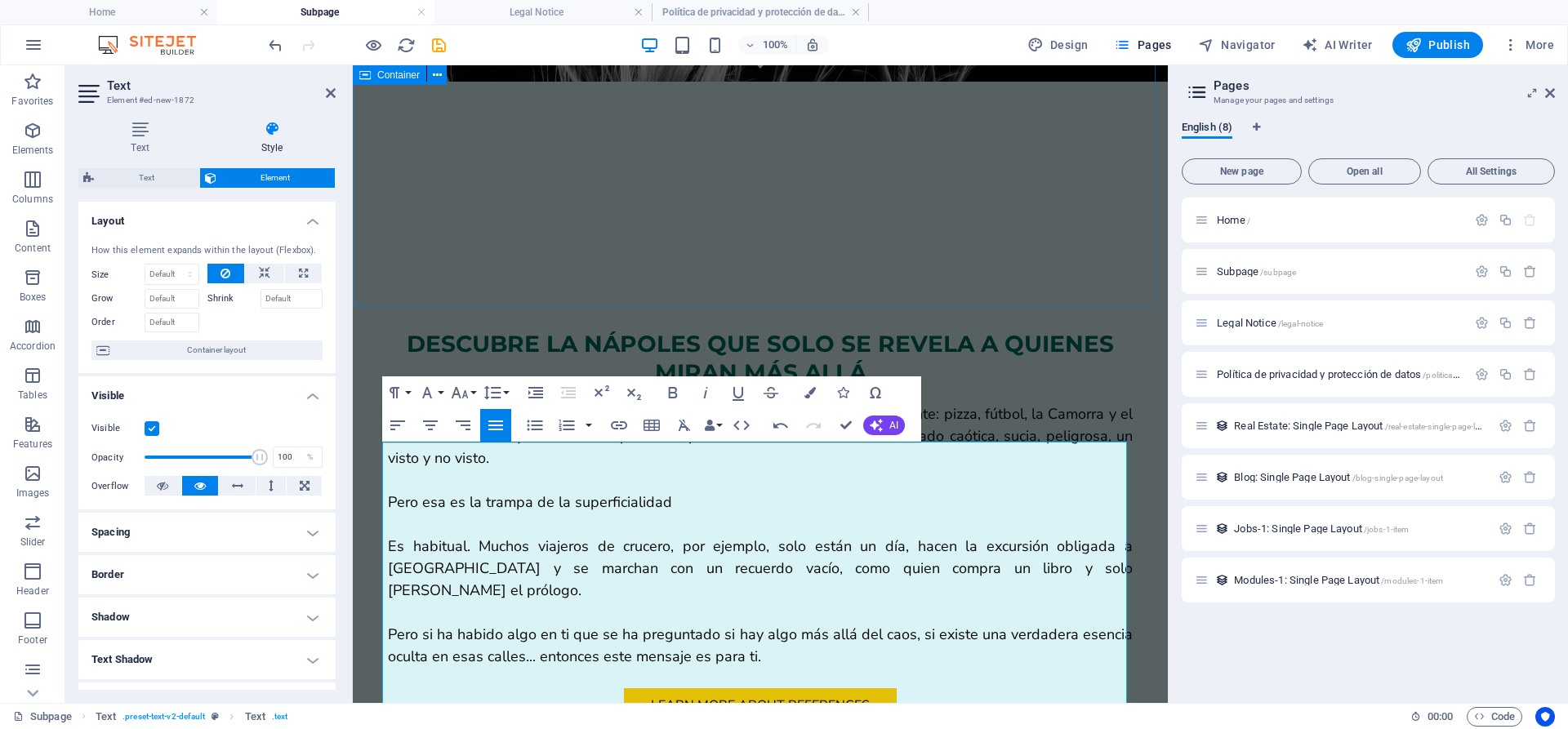
click at [444, 274] on div "DESCUBRE LA NÁPOLES QUE SOLO SE REVELA A QUIENES MIRAN MÁS ALLÁ Antes de visita…" at bounding box center [760, 526] width 815 height 524
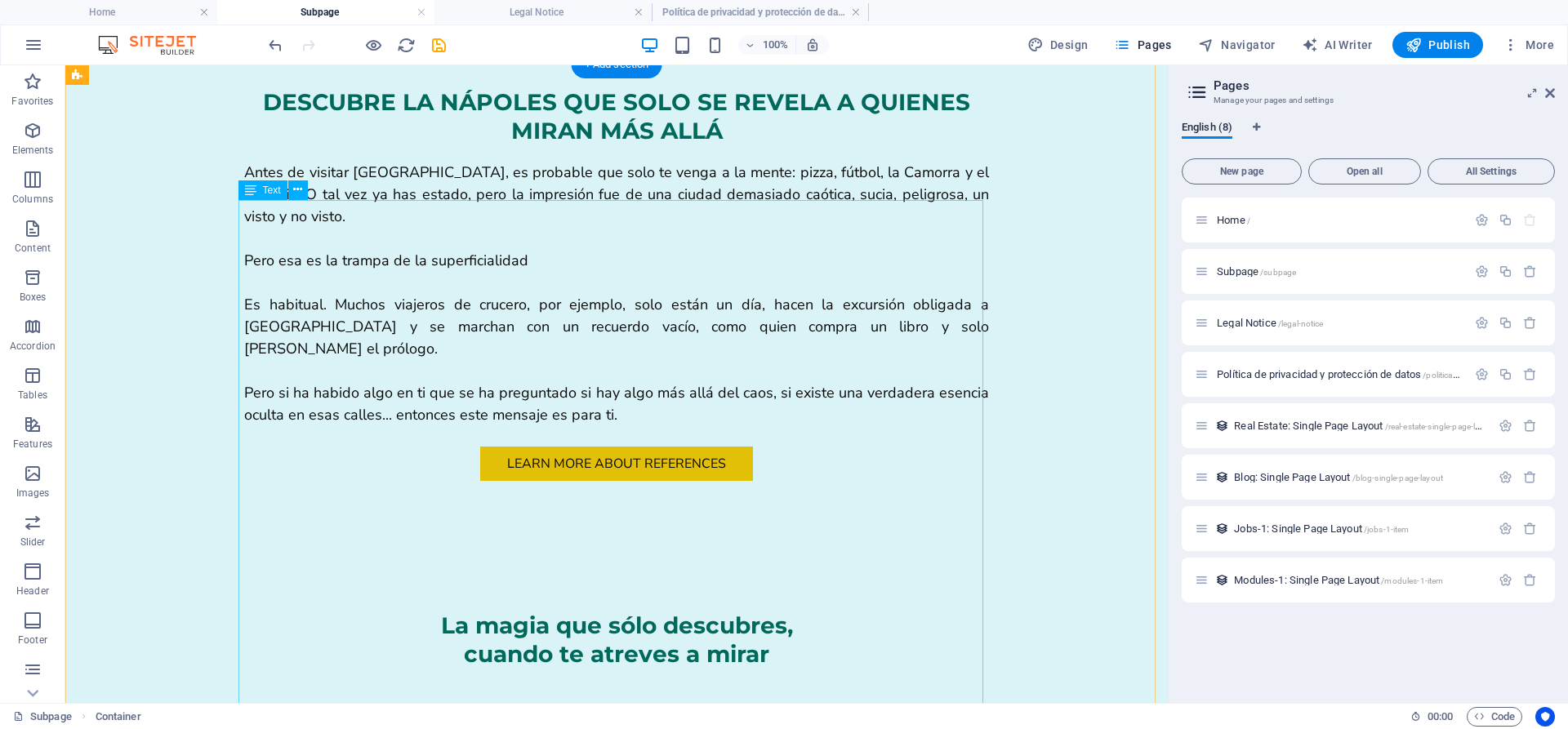
scroll to position [1127, 0]
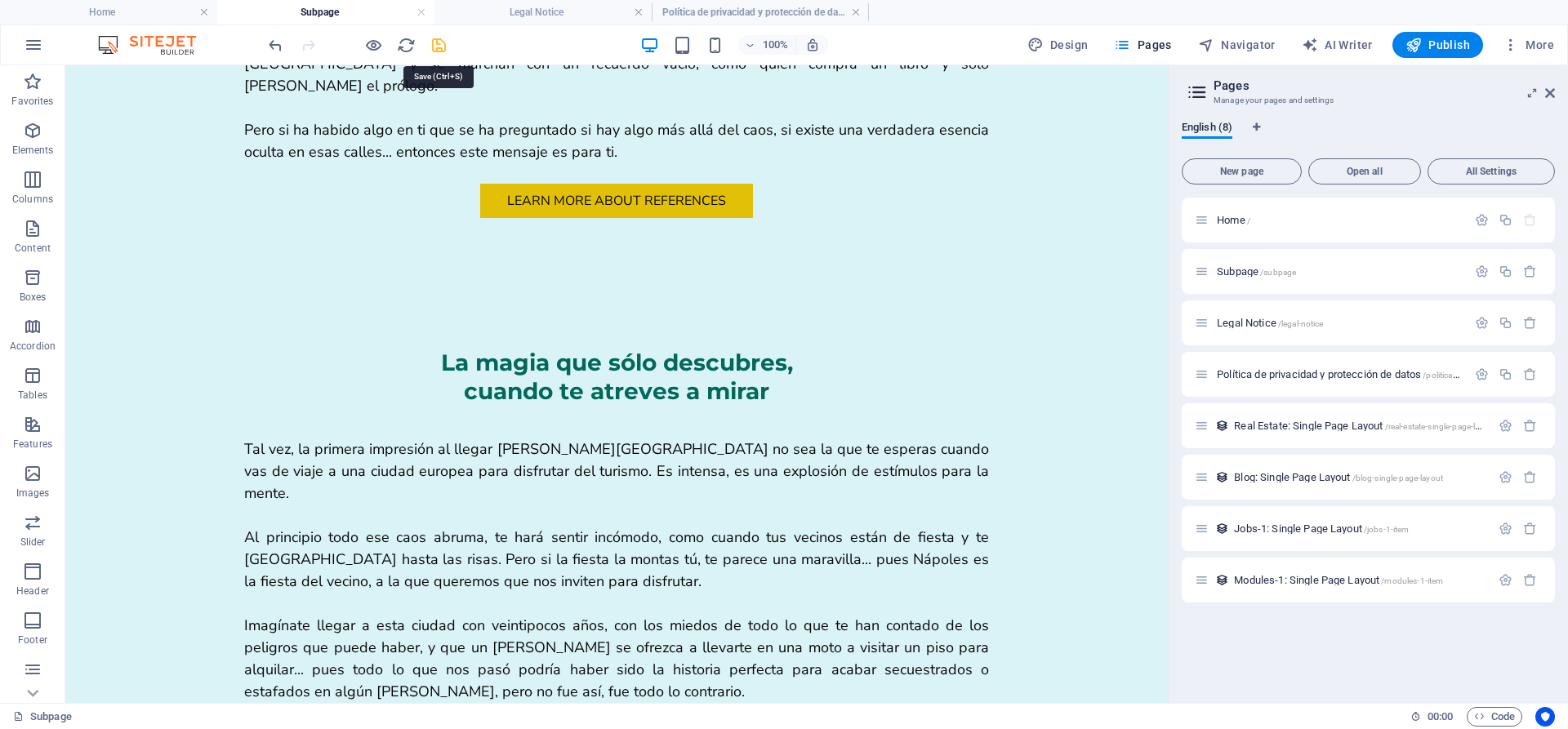
click at [437, 47] on icon "save" at bounding box center [439, 45] width 19 height 19
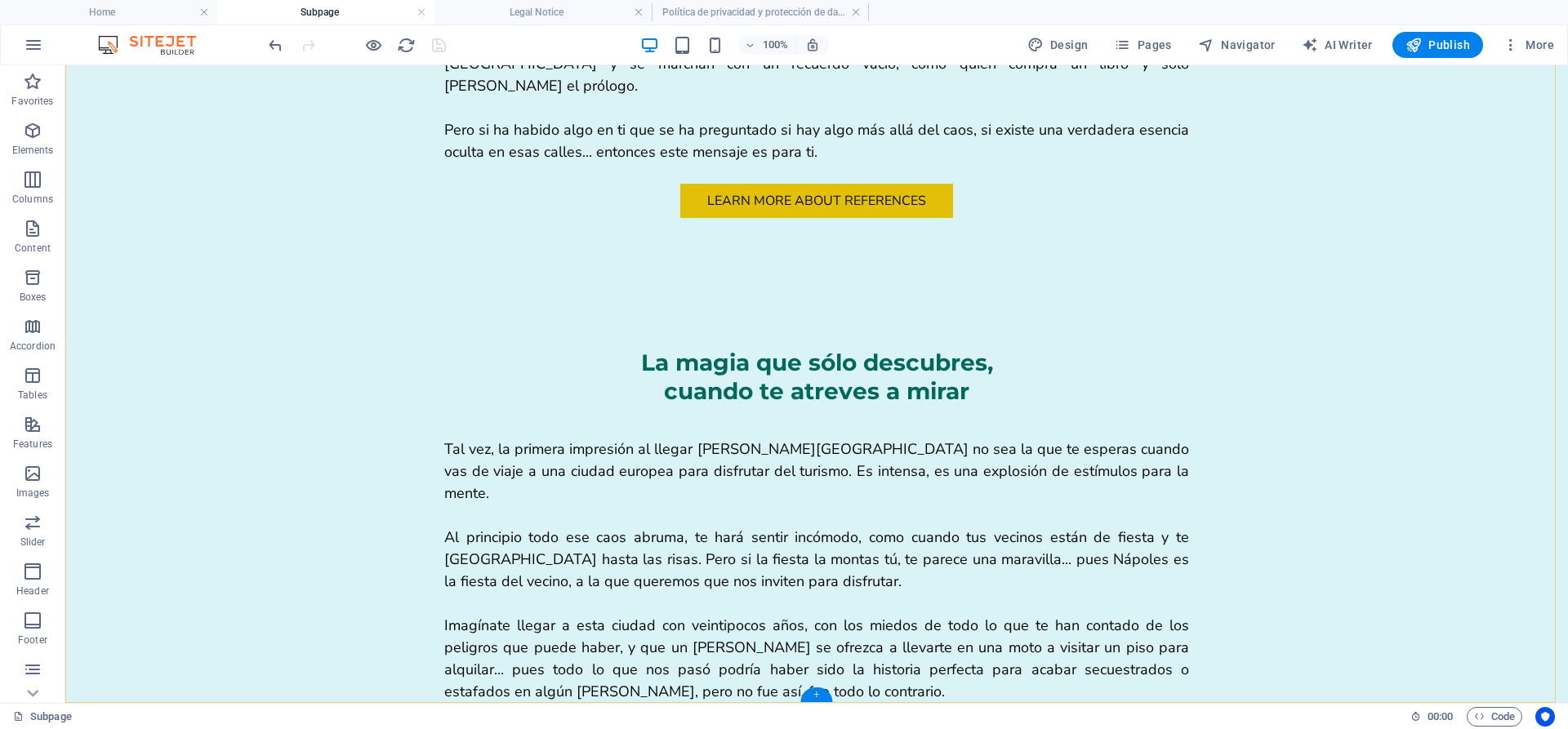
click at [817, 692] on div "+" at bounding box center [816, 695] width 32 height 15
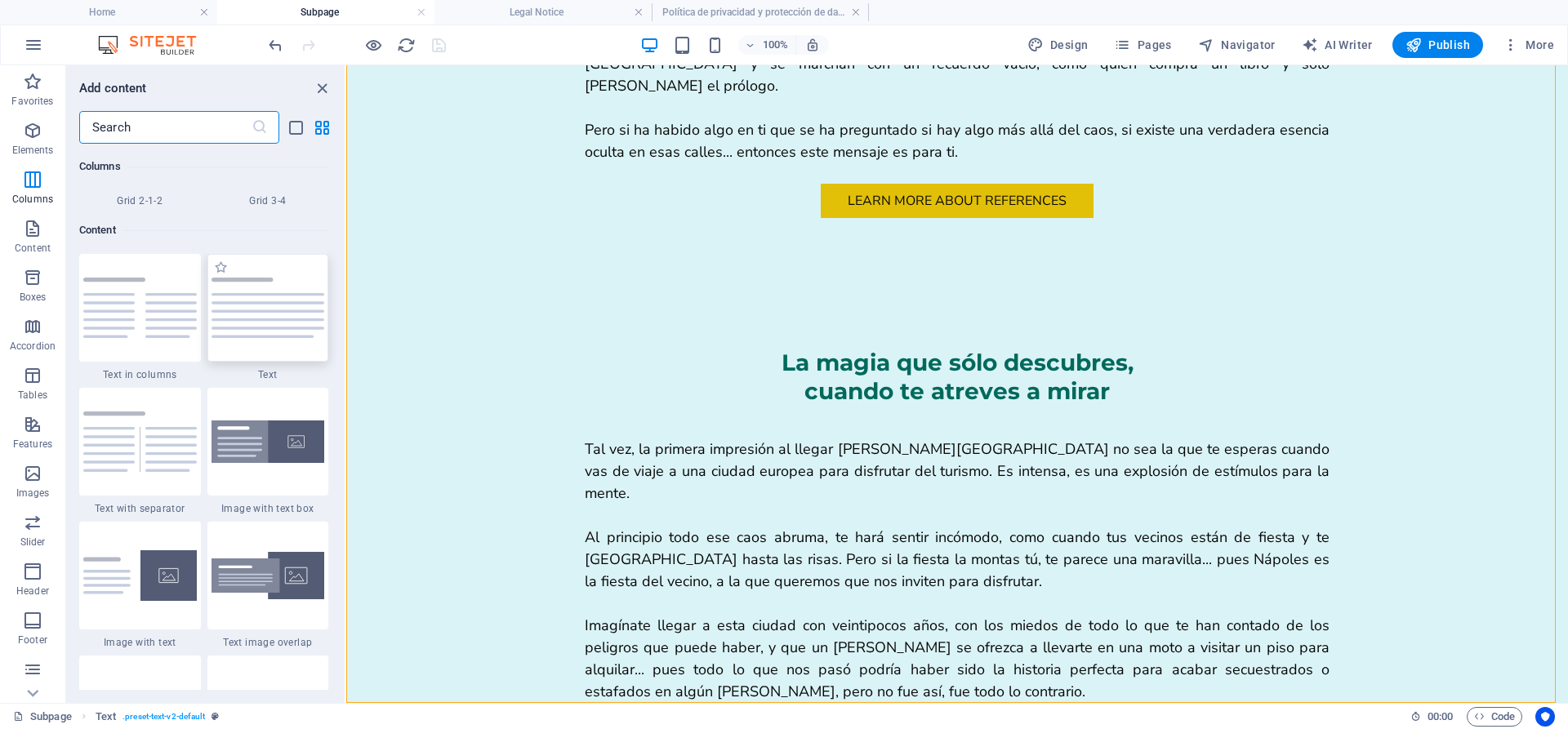
scroll to position [2792, 0]
click at [279, 332] on img at bounding box center [268, 309] width 114 height 60
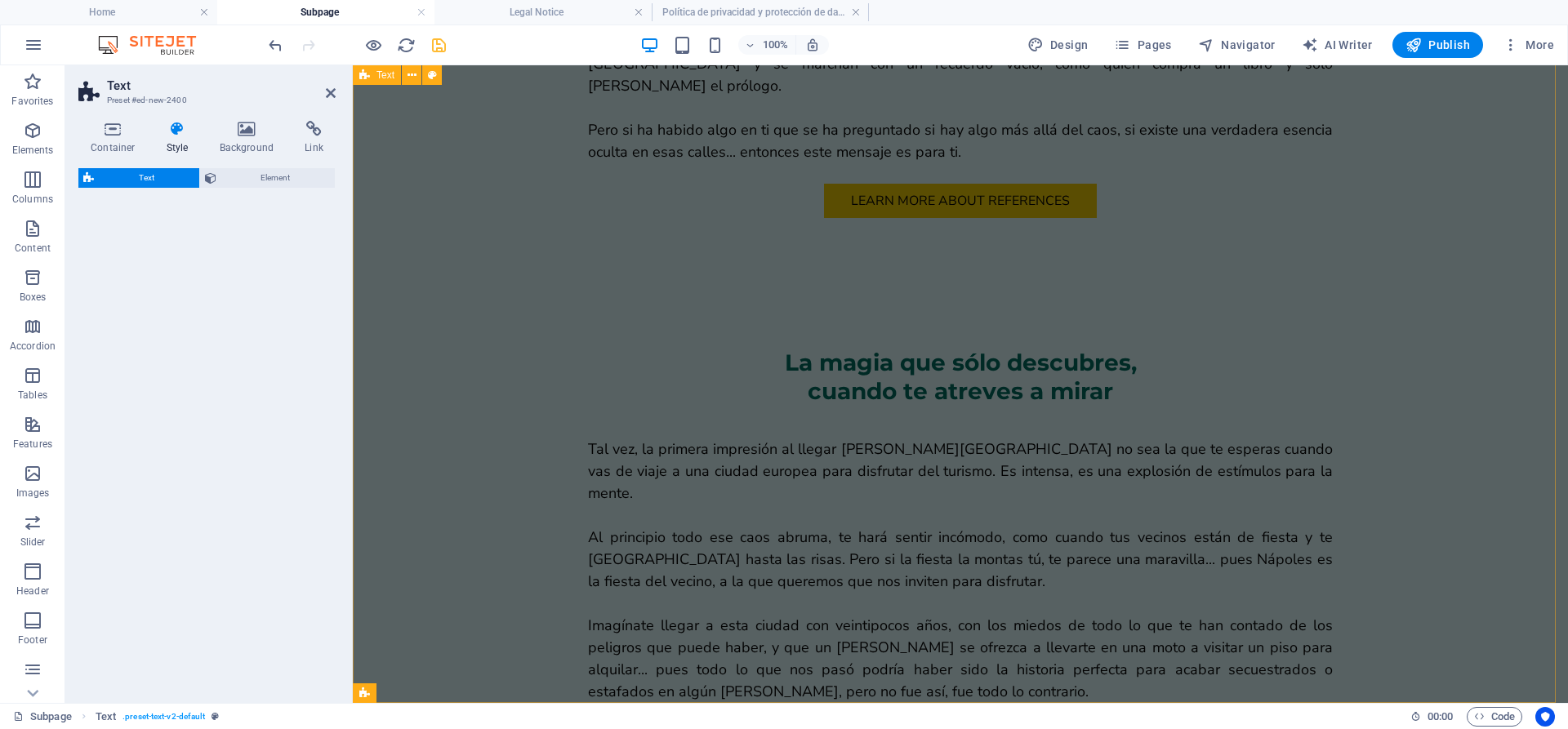
select select "preset-text-v2-default"
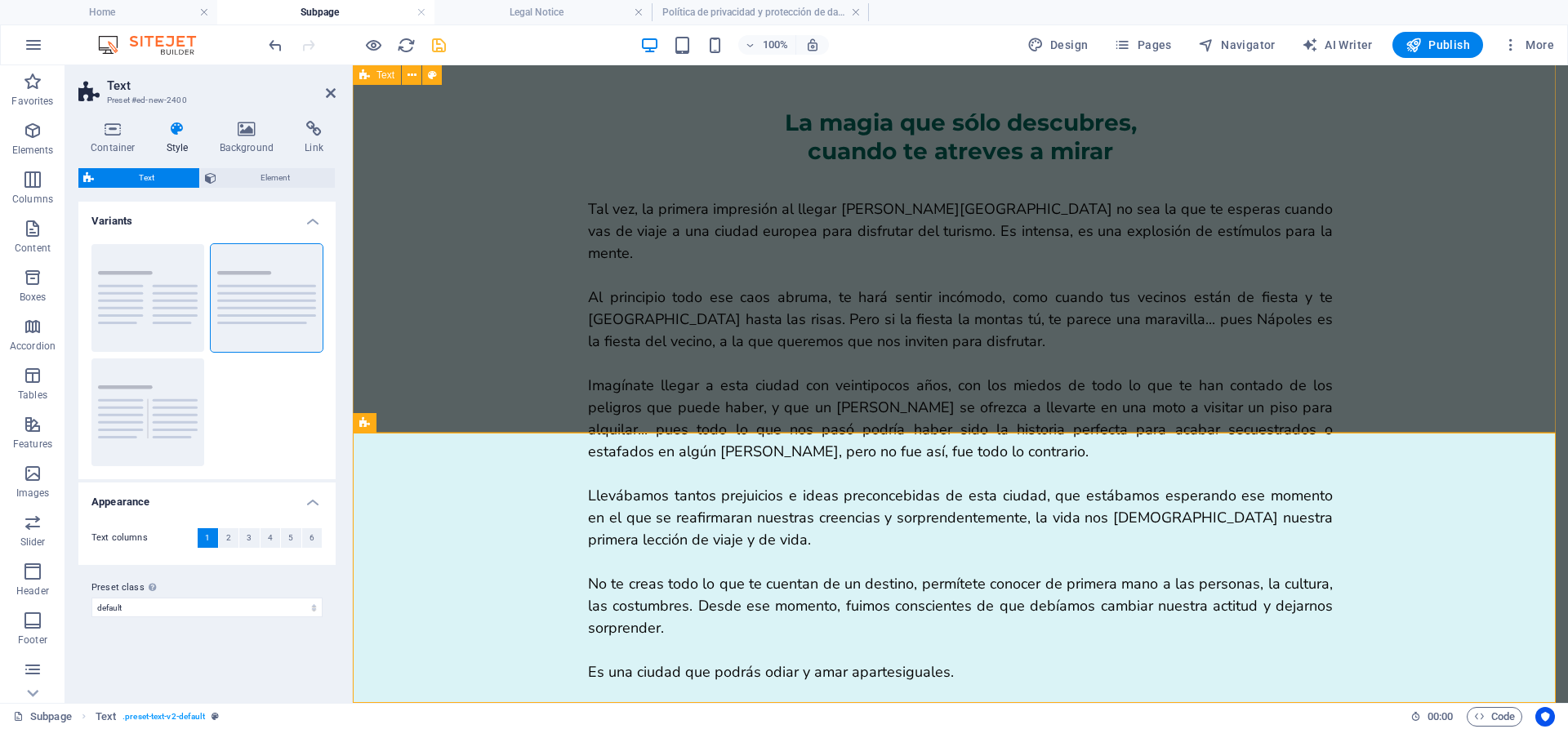
scroll to position [1397, 0]
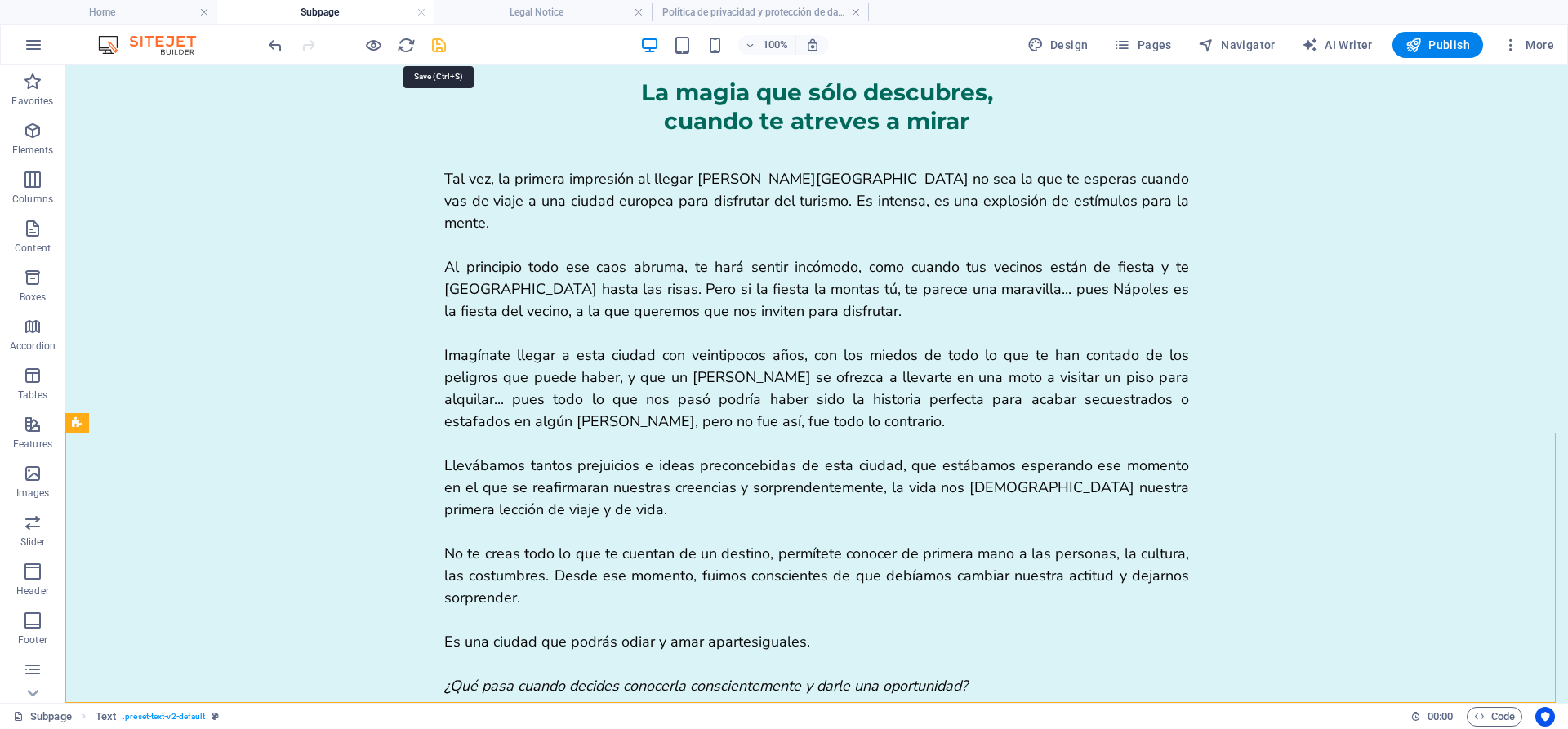
click at [433, 43] on icon "save" at bounding box center [439, 45] width 19 height 19
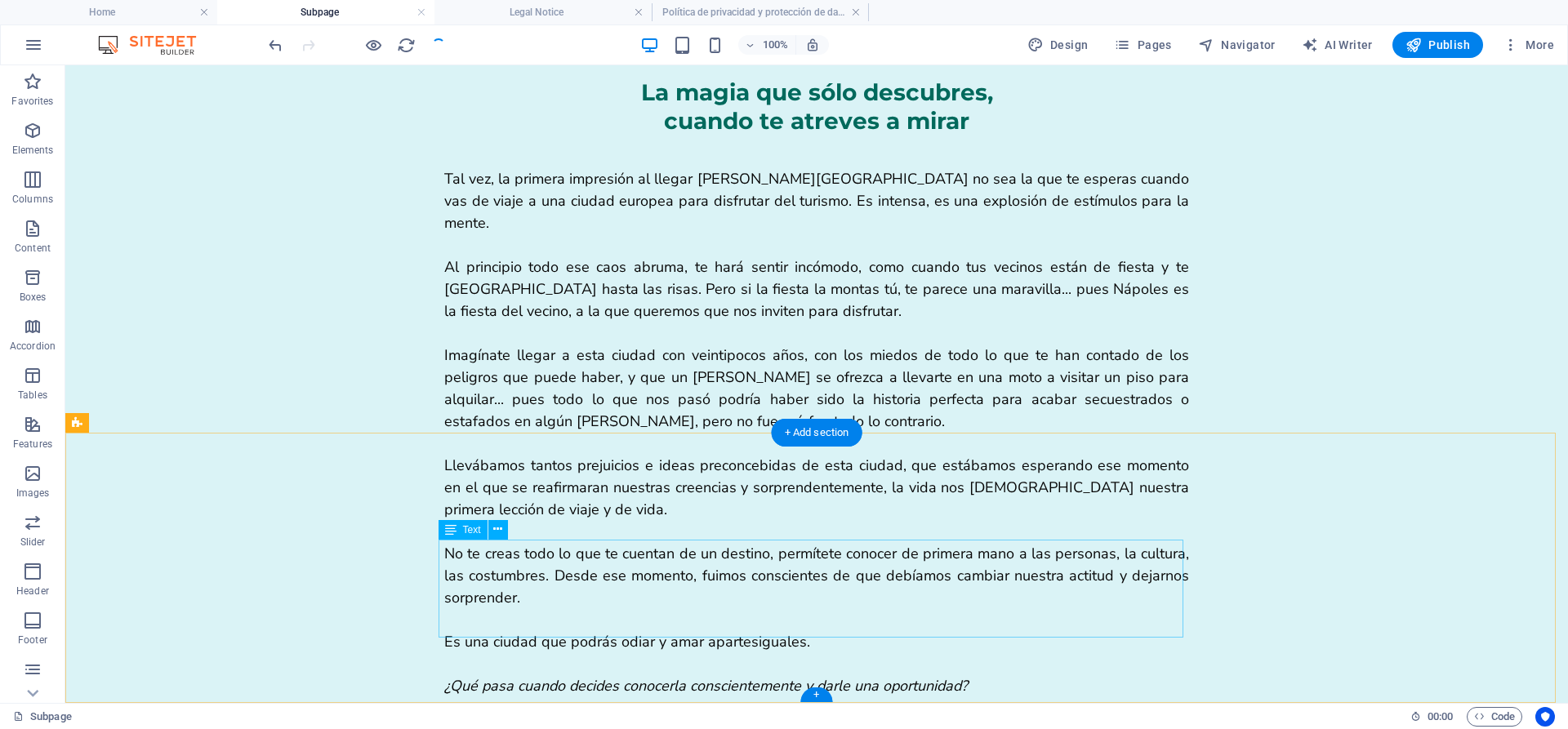
drag, startPoint x: 531, startPoint y: 569, endPoint x: 244, endPoint y: 569, distance: 287.0
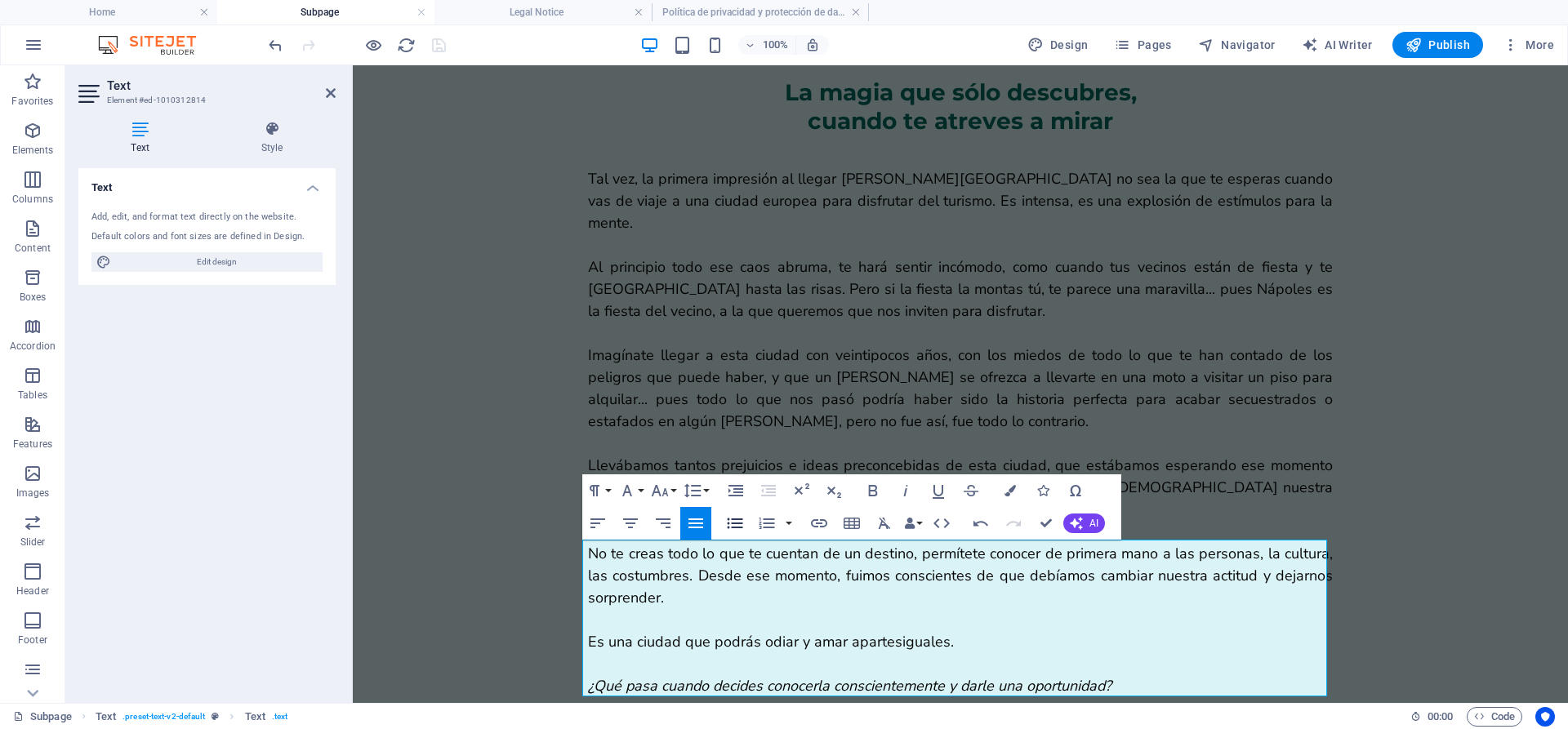
click at [737, 518] on icon "button" at bounding box center [735, 524] width 20 height 20
click at [745, 525] on button "Unordered List" at bounding box center [735, 524] width 31 height 33
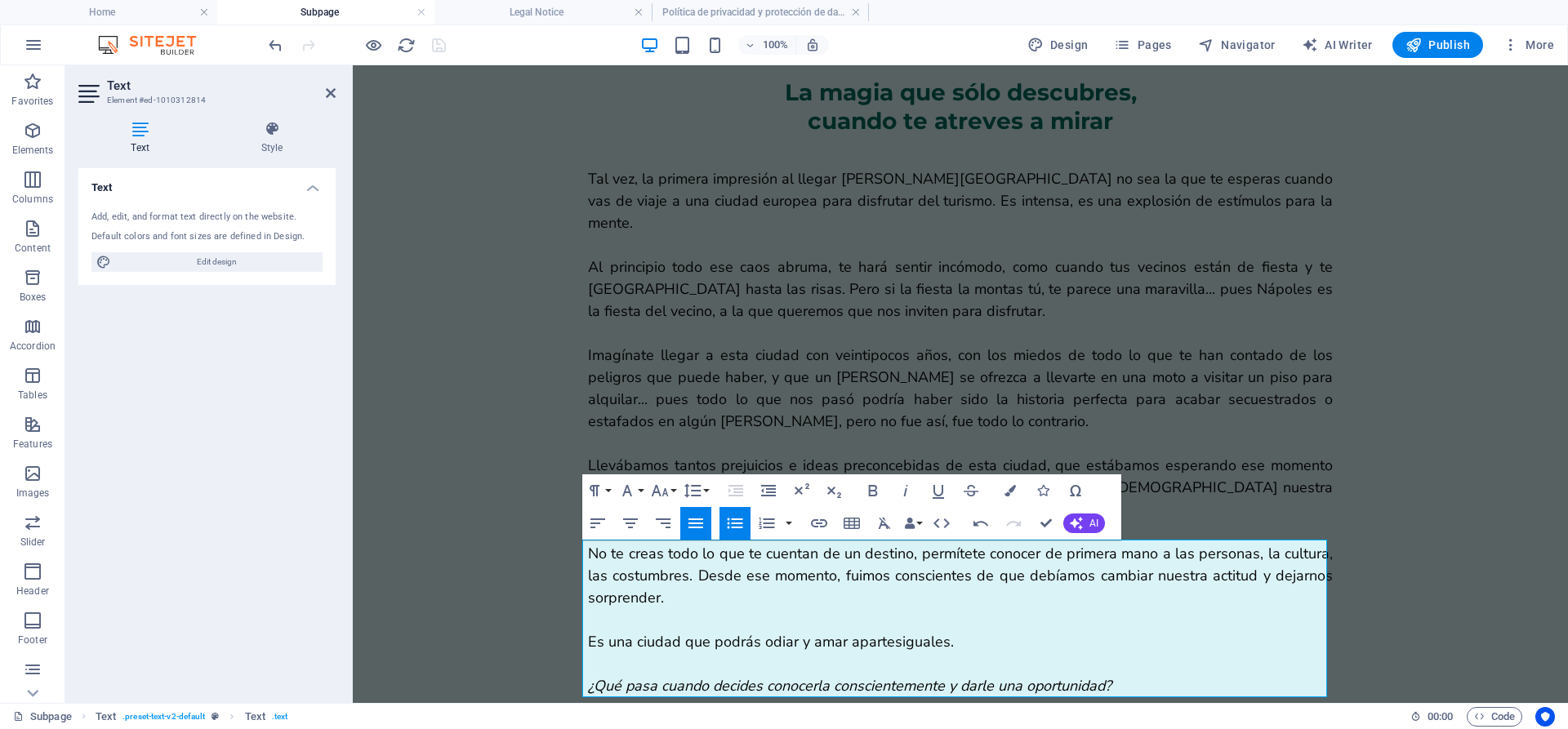
click at [745, 525] on button "Unordered List" at bounding box center [735, 524] width 31 height 33
click at [791, 530] on button "button" at bounding box center [789, 524] width 13 height 33
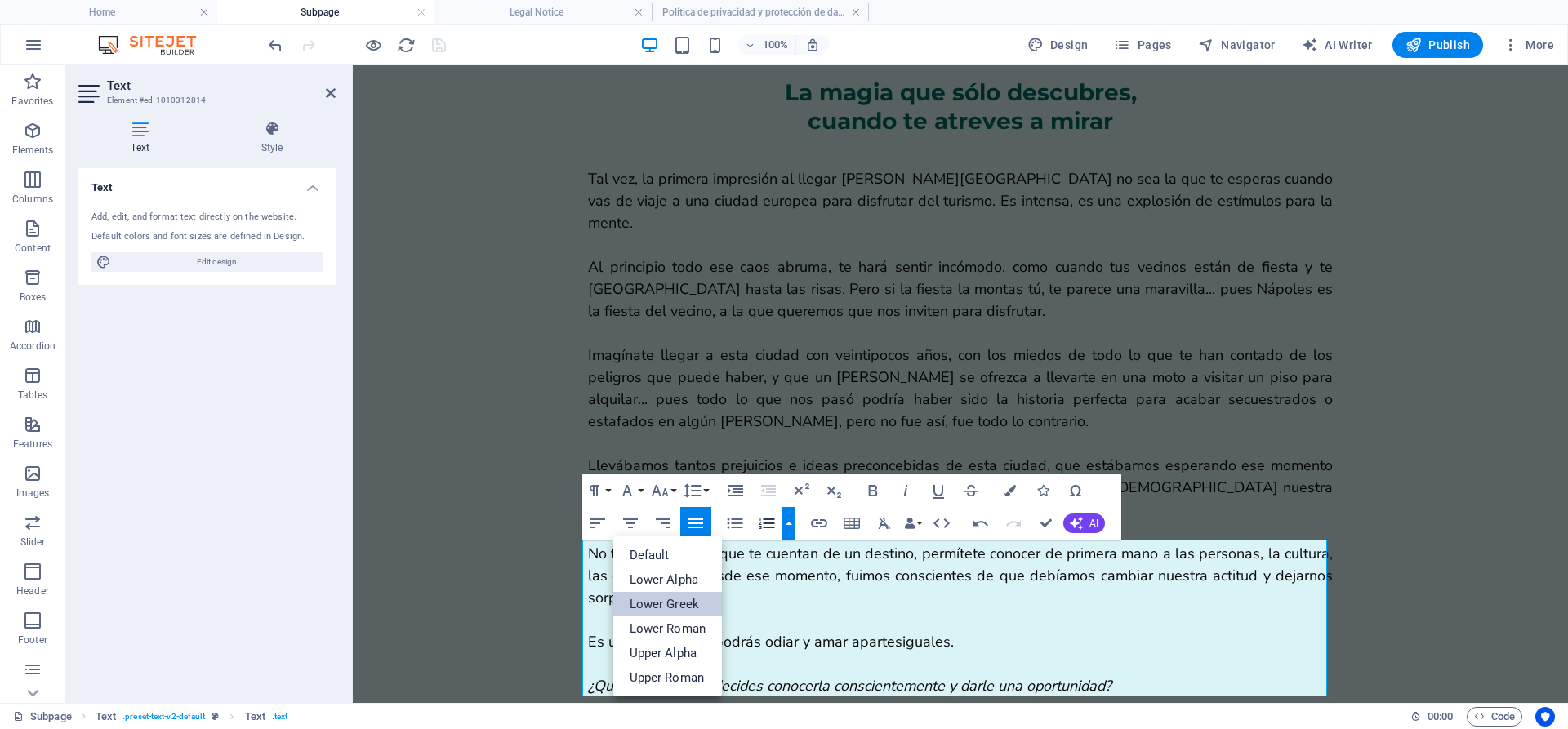
click at [719, 600] on link "Lower Greek" at bounding box center [668, 605] width 110 height 24
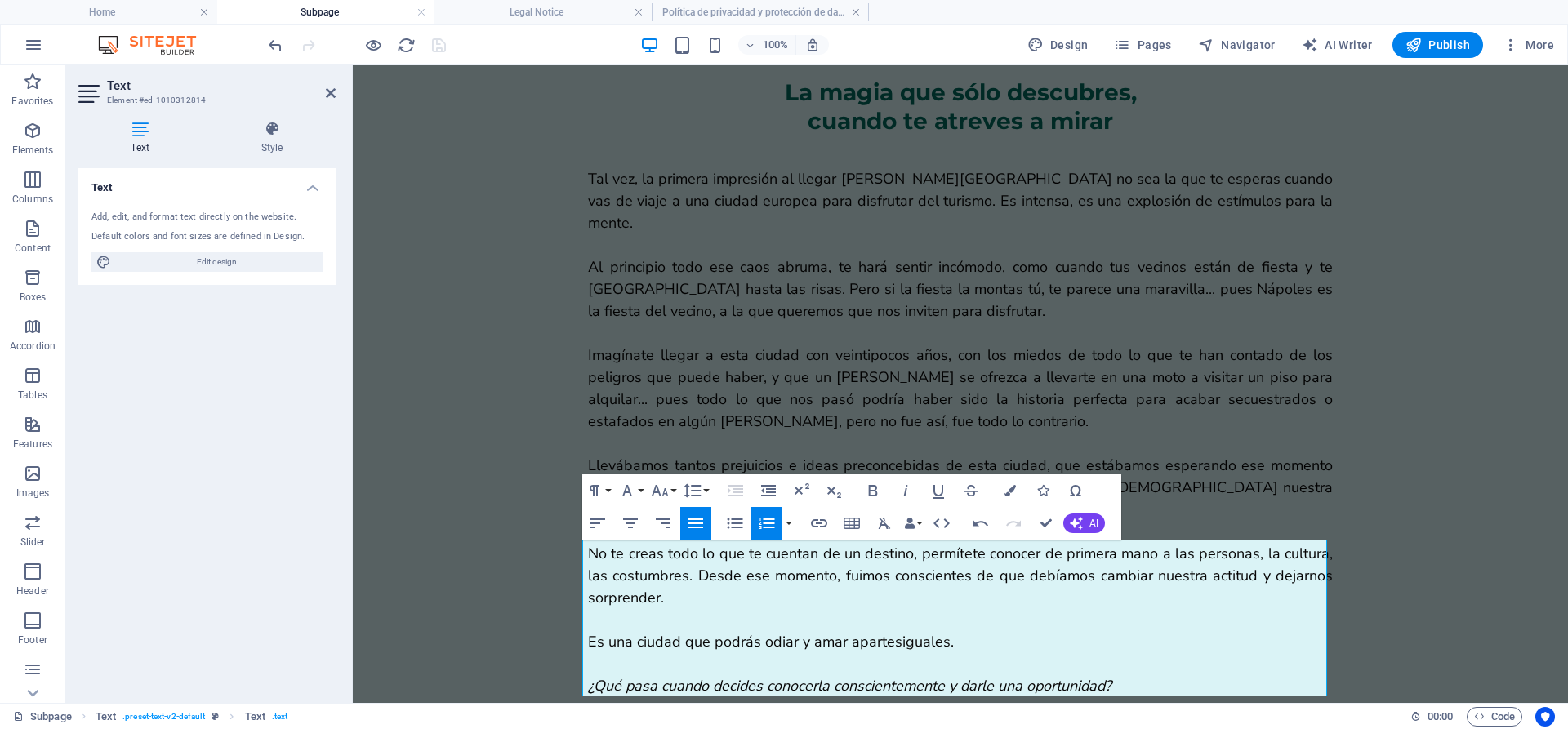
click at [772, 524] on icon "button" at bounding box center [766, 523] width 16 height 11
click at [785, 523] on button "button" at bounding box center [789, 524] width 13 height 33
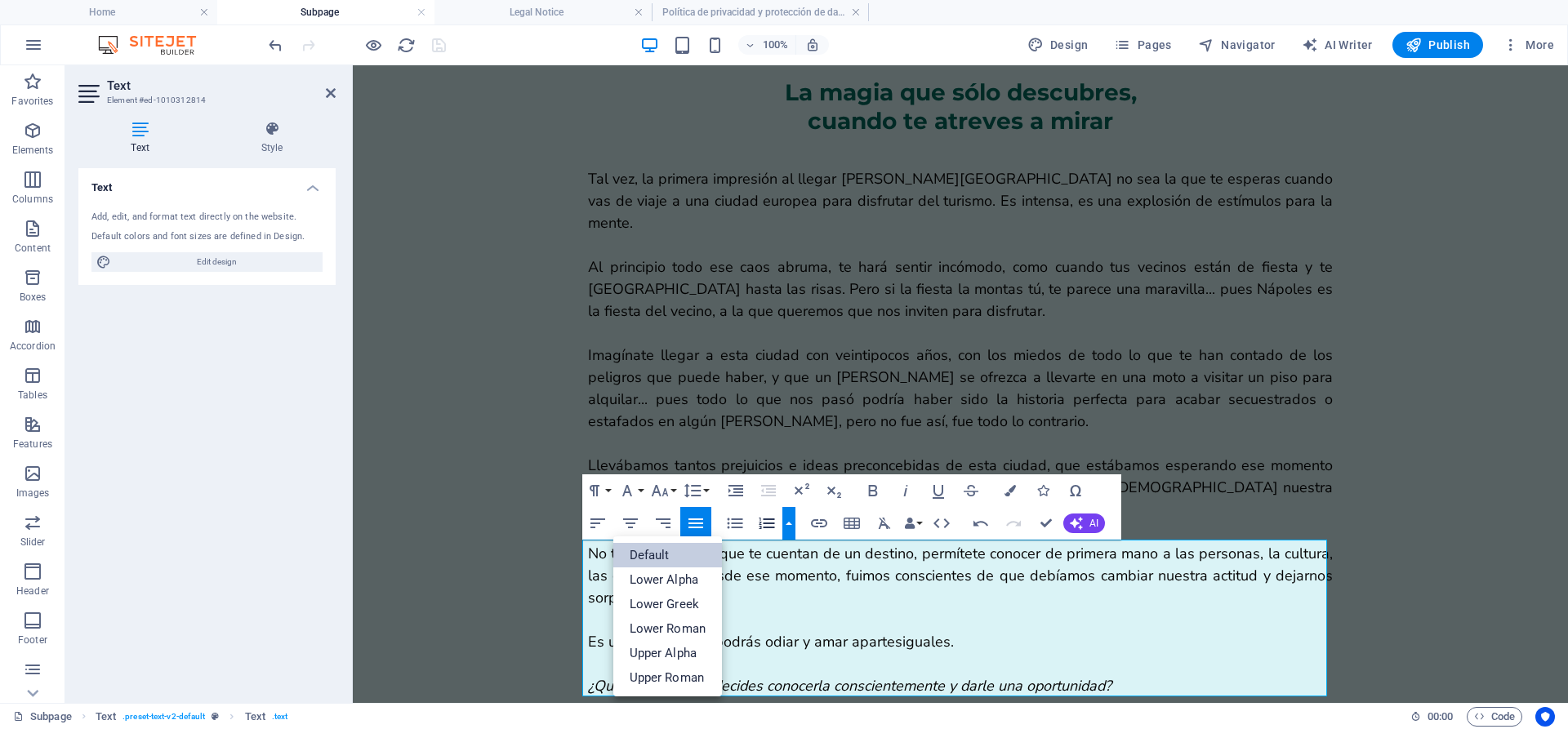
click at [653, 551] on link "Default" at bounding box center [668, 555] width 110 height 24
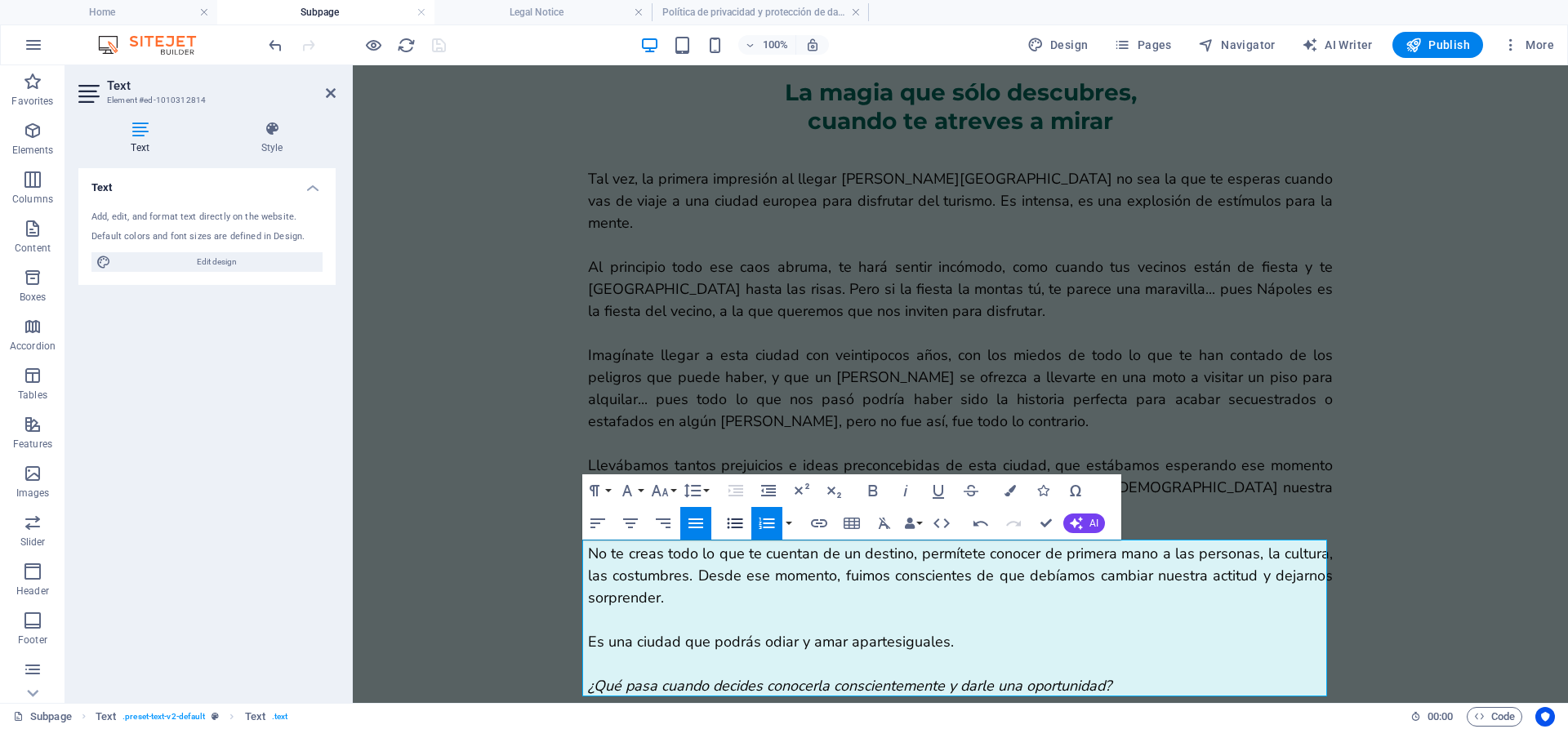
click at [737, 532] on icon "button" at bounding box center [735, 524] width 20 height 20
click at [635, 526] on icon "button" at bounding box center [631, 524] width 20 height 20
click at [695, 515] on icon "button" at bounding box center [696, 524] width 20 height 20
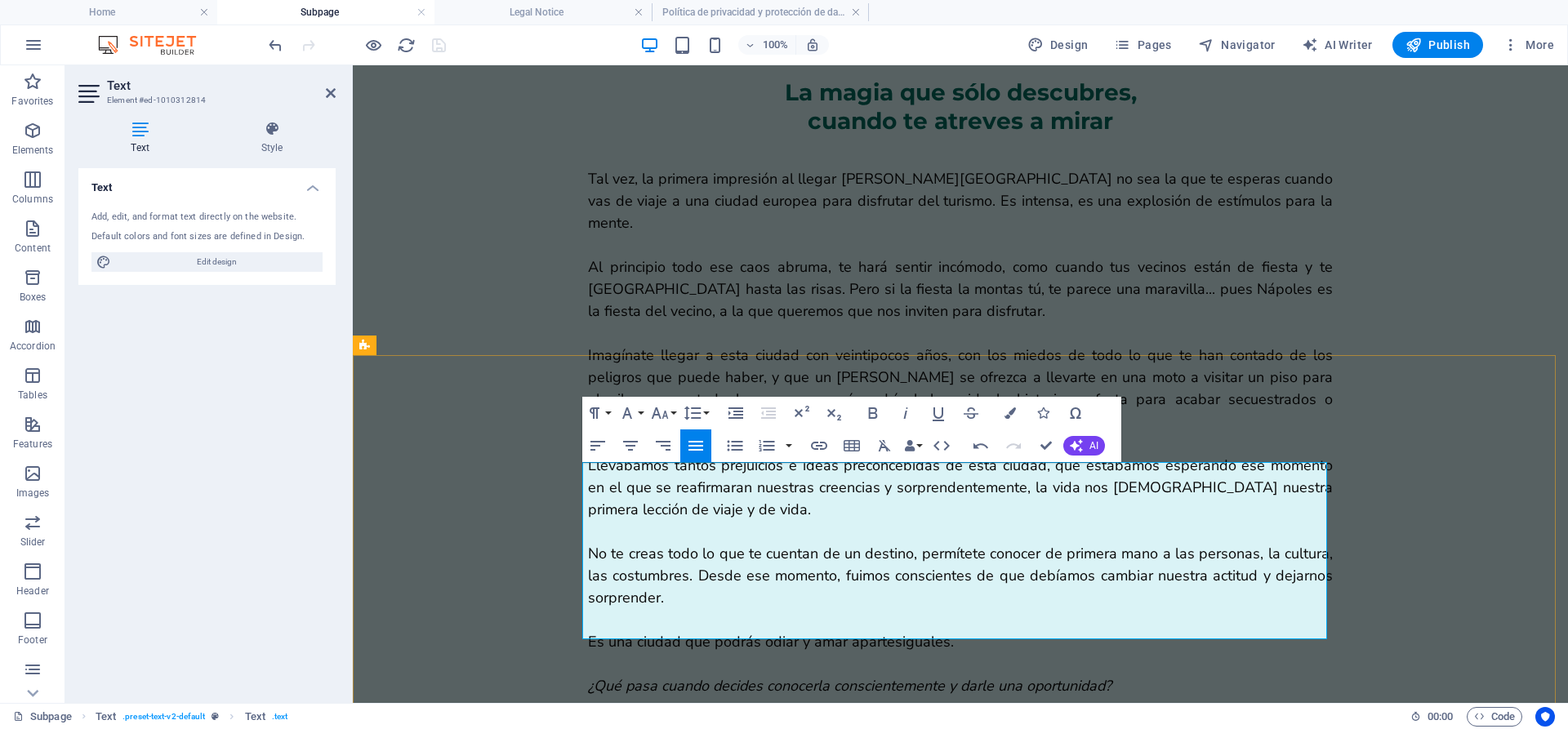
scroll to position [1476, 0]
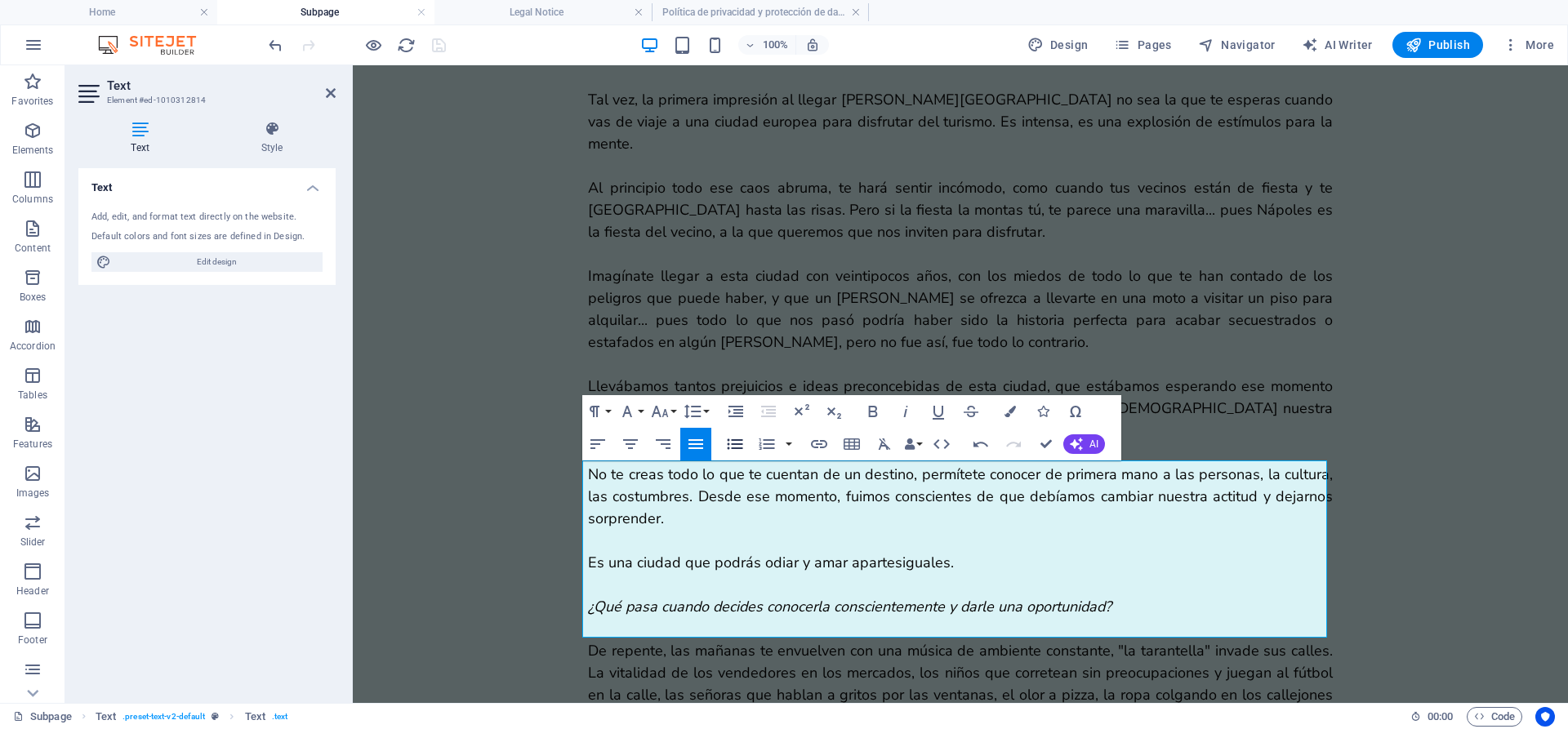
click at [731, 431] on button "Unordered List" at bounding box center [735, 445] width 31 height 33
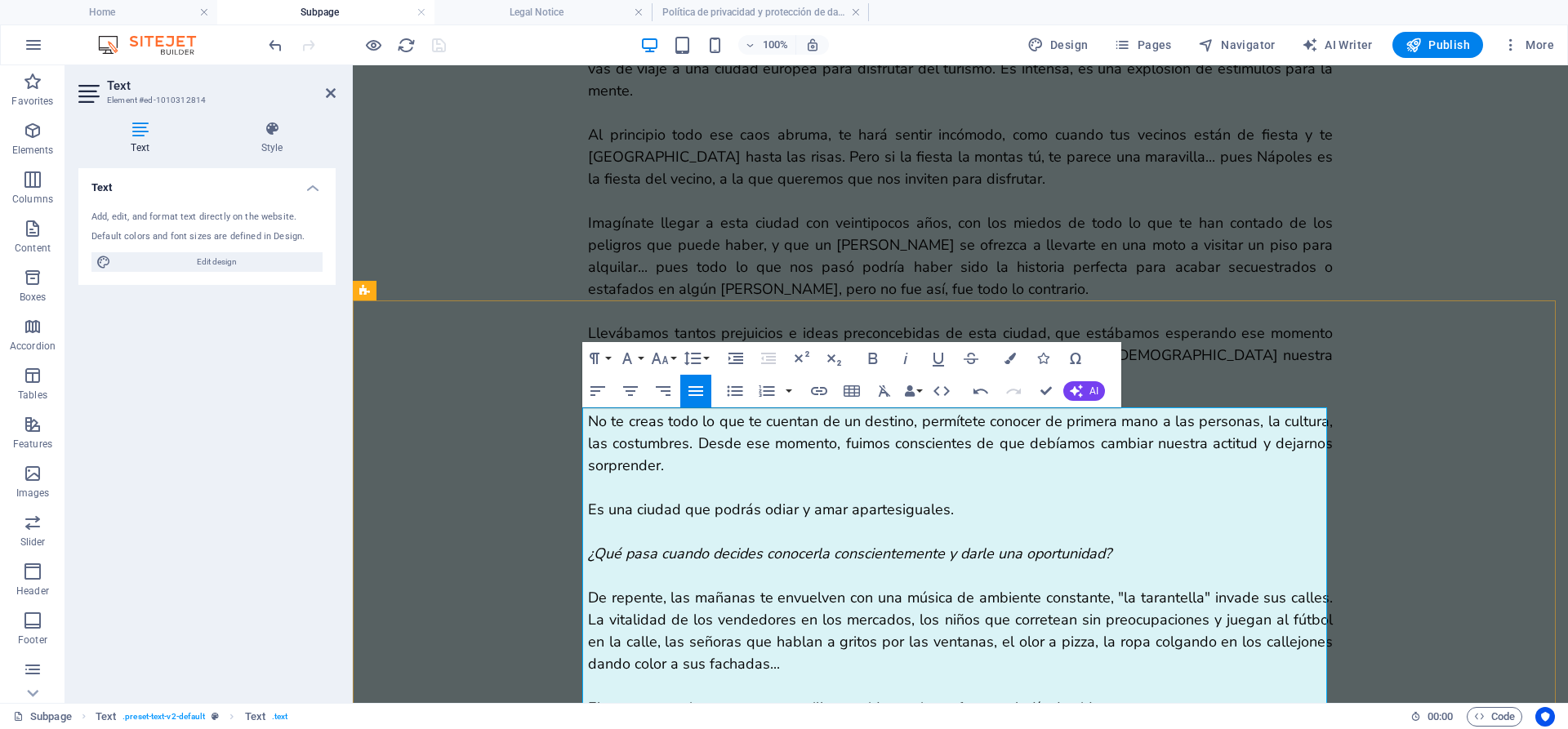
scroll to position [1548, 0]
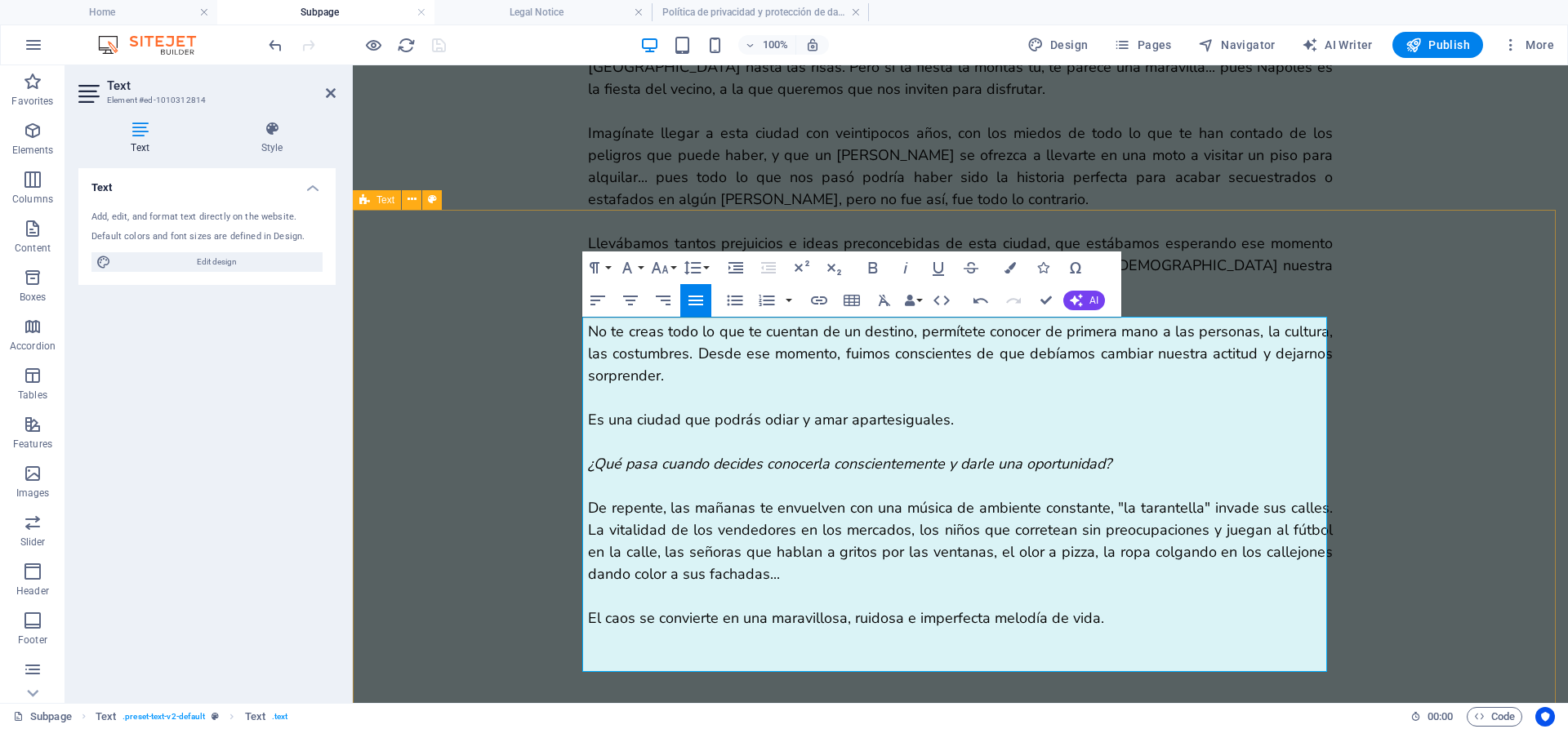
scroll to position [1620, 0]
select select "preset-text-v2-default"
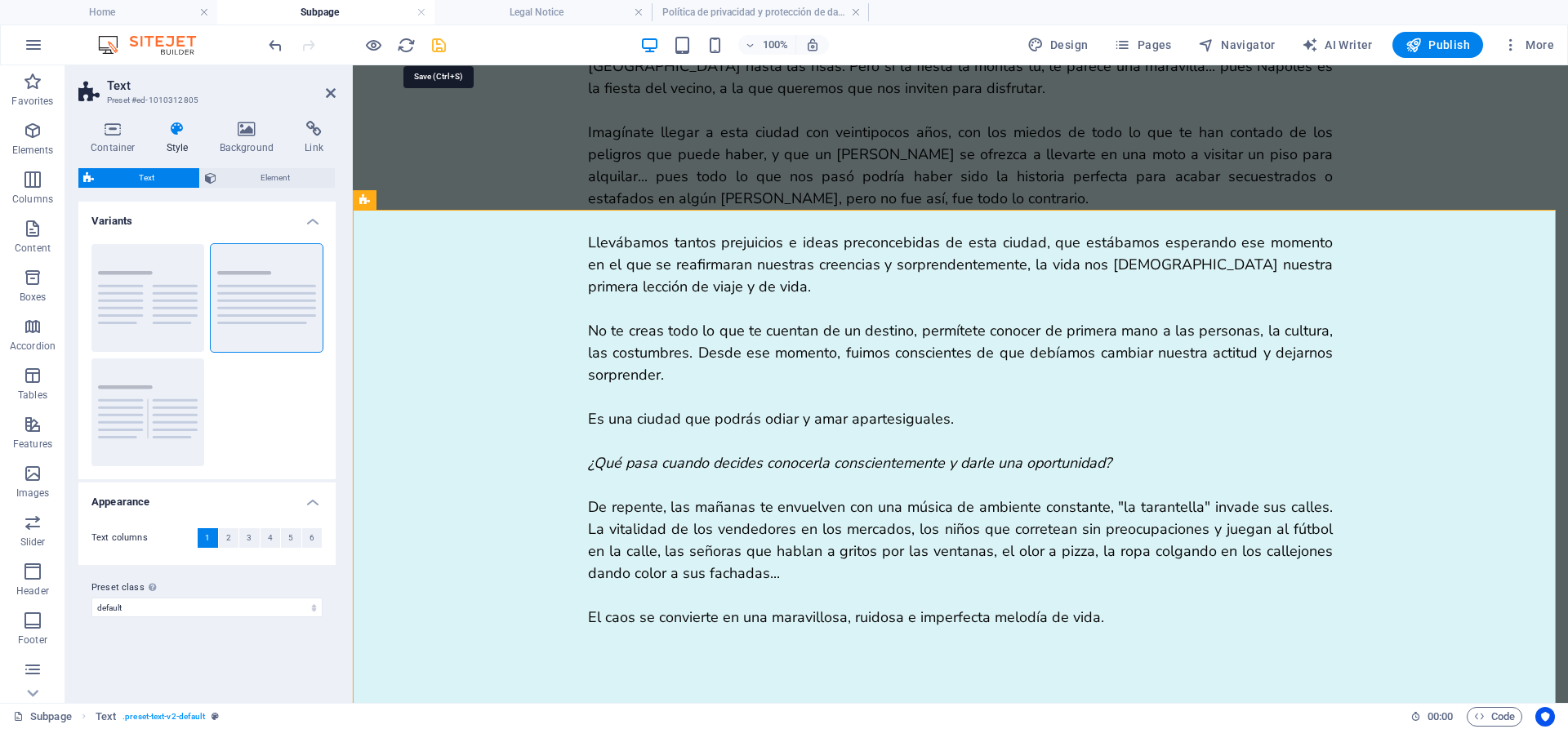
click at [442, 42] on icon "save" at bounding box center [439, 45] width 19 height 19
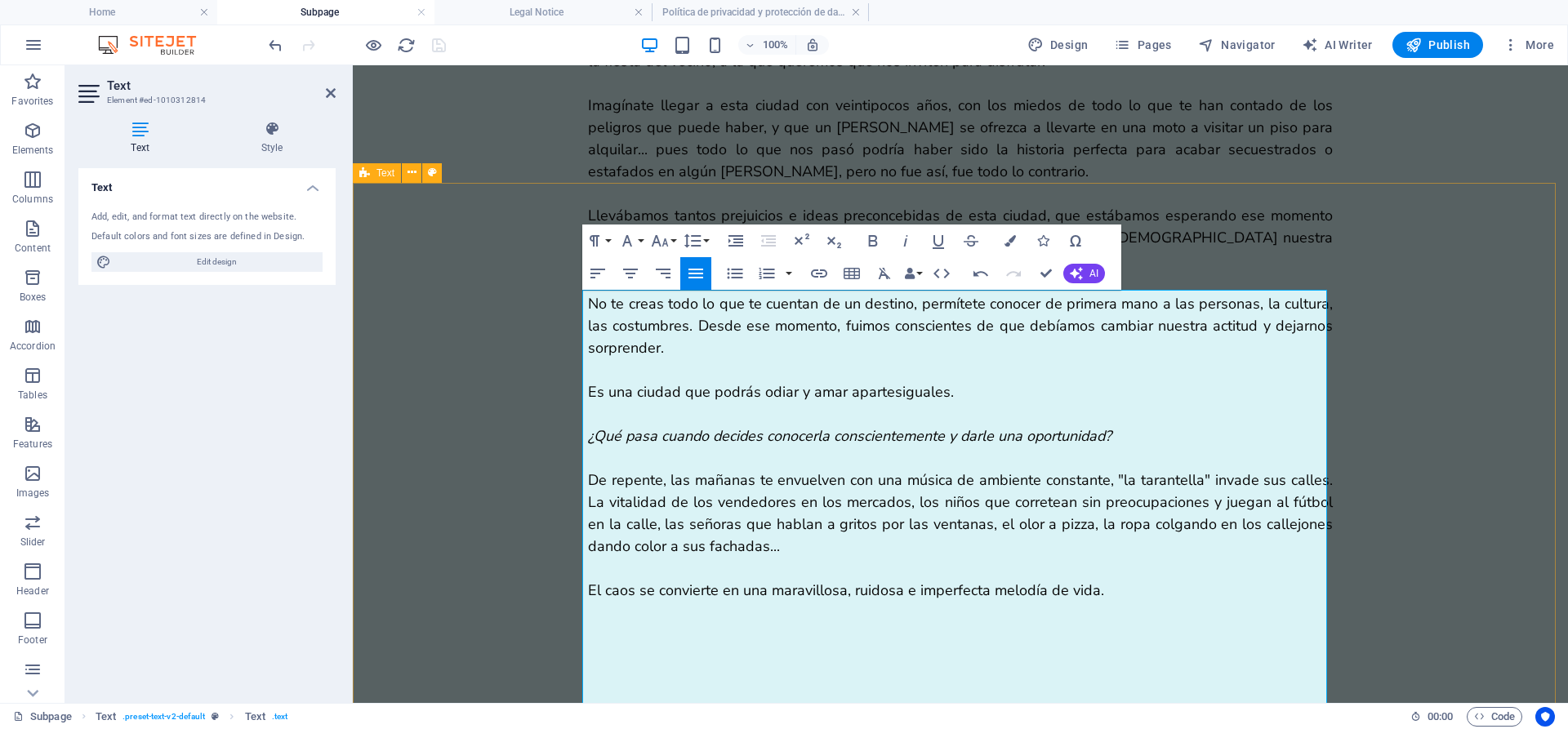
scroll to position [1713, 0]
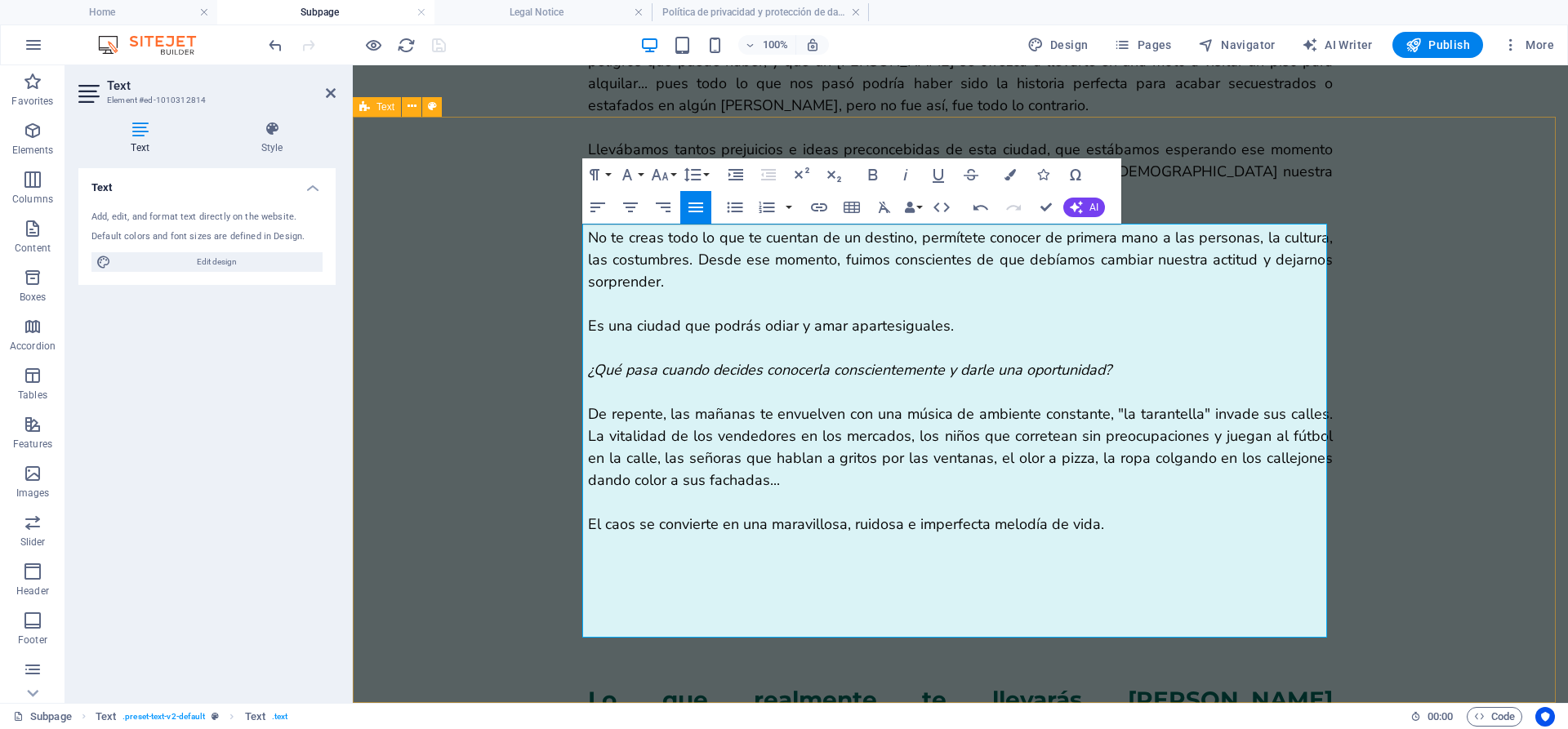
drag, startPoint x: 1064, startPoint y: 699, endPoint x: 582, endPoint y: 692, distance: 482.1
click at [904, 174] on icon "button" at bounding box center [904, 174] width 4 height 11
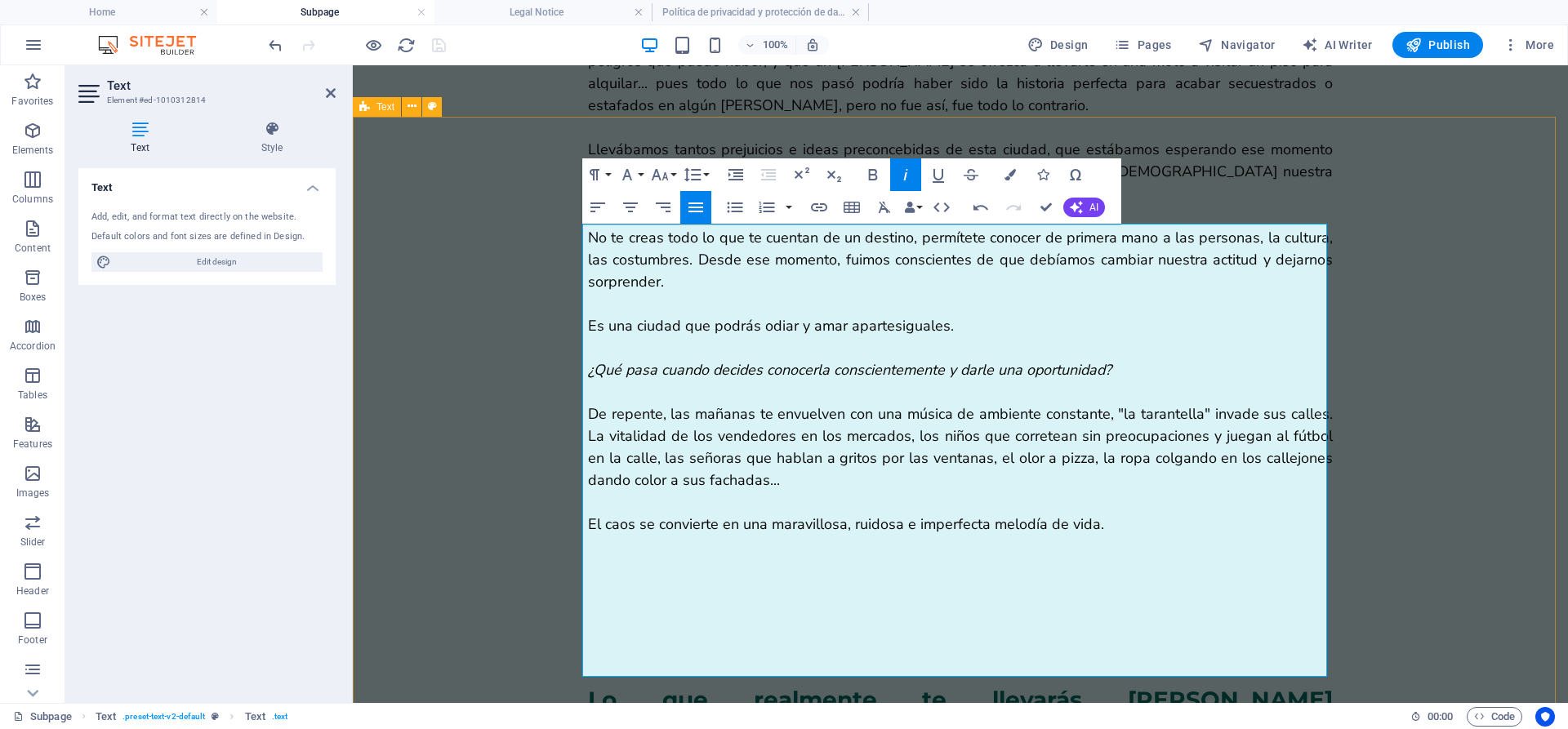
drag, startPoint x: 1043, startPoint y: 672, endPoint x: 561, endPoint y: 663, distance: 482.1
click at [872, 168] on icon "button" at bounding box center [872, 175] width 20 height 20
click at [915, 181] on icon "button" at bounding box center [905, 175] width 20 height 20
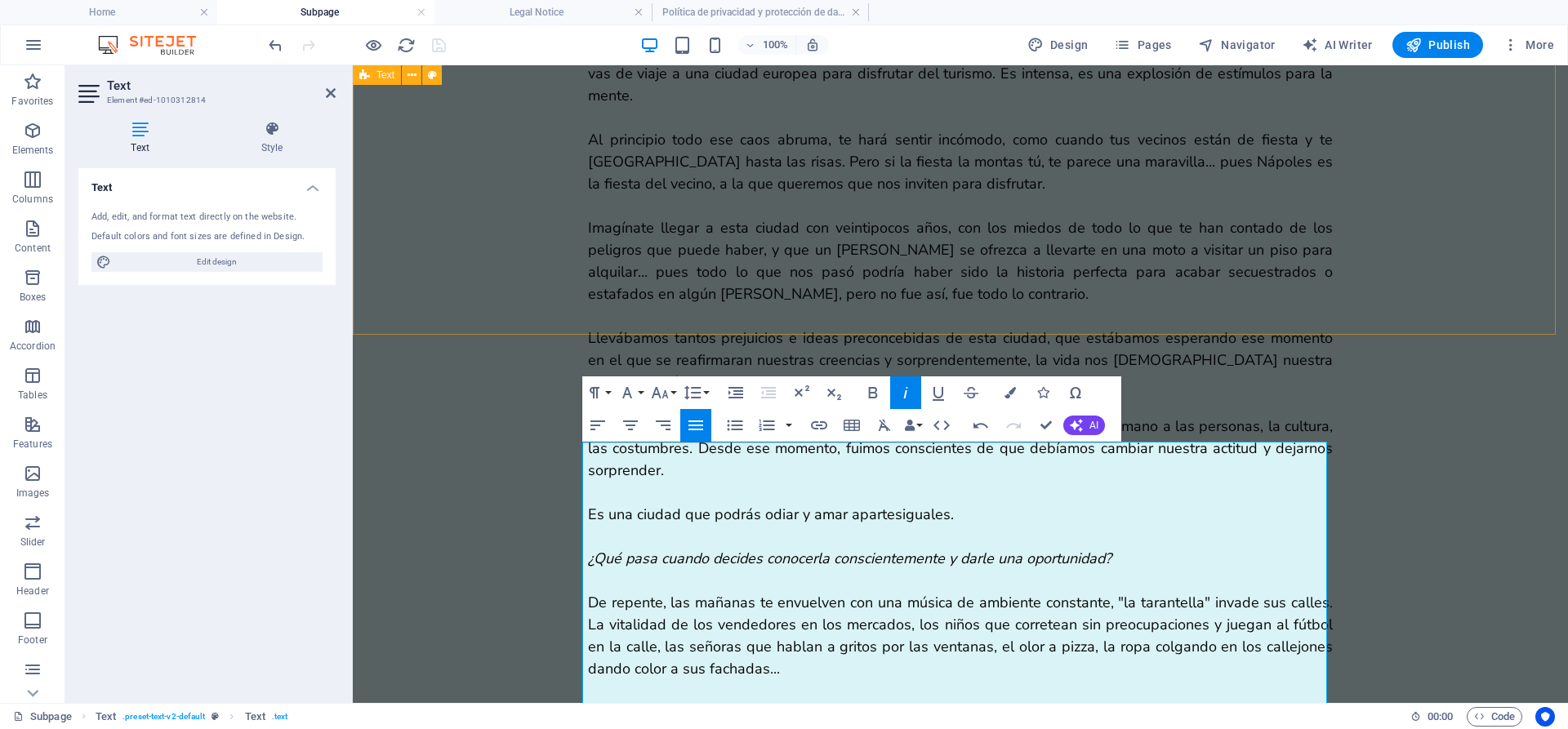
scroll to position [1495, 0]
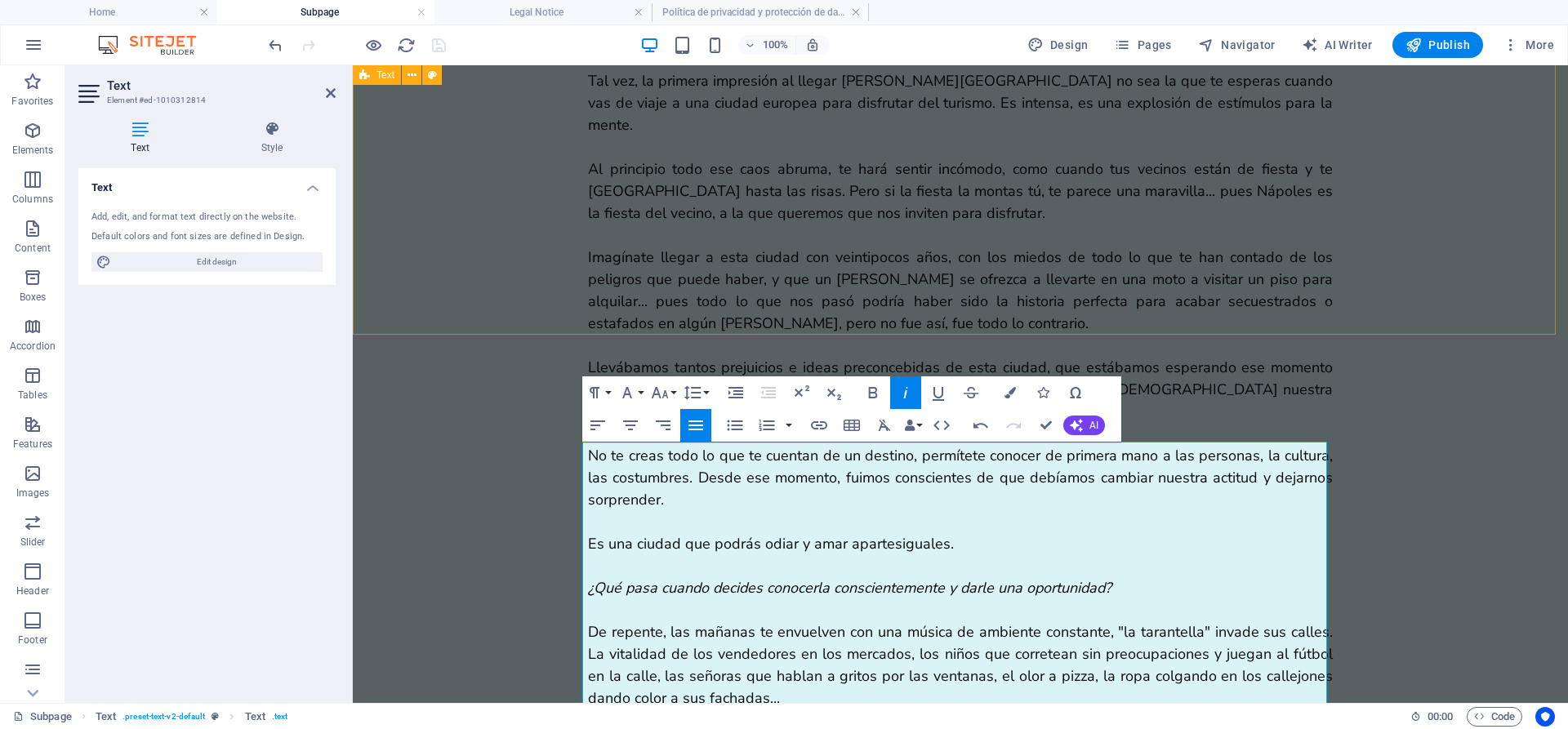
drag, startPoint x: 1071, startPoint y: 666, endPoint x: 524, endPoint y: 256, distance: 683.6
click at [524, 256] on div "Del 04 al 08 de Diciembre 912345678 DESCUBRE LA NÁPOLES QUE SOLO SE REVELA A QU…" at bounding box center [960, 30] width 1215 height 2920
click at [667, 395] on icon "button" at bounding box center [659, 392] width 20 height 20
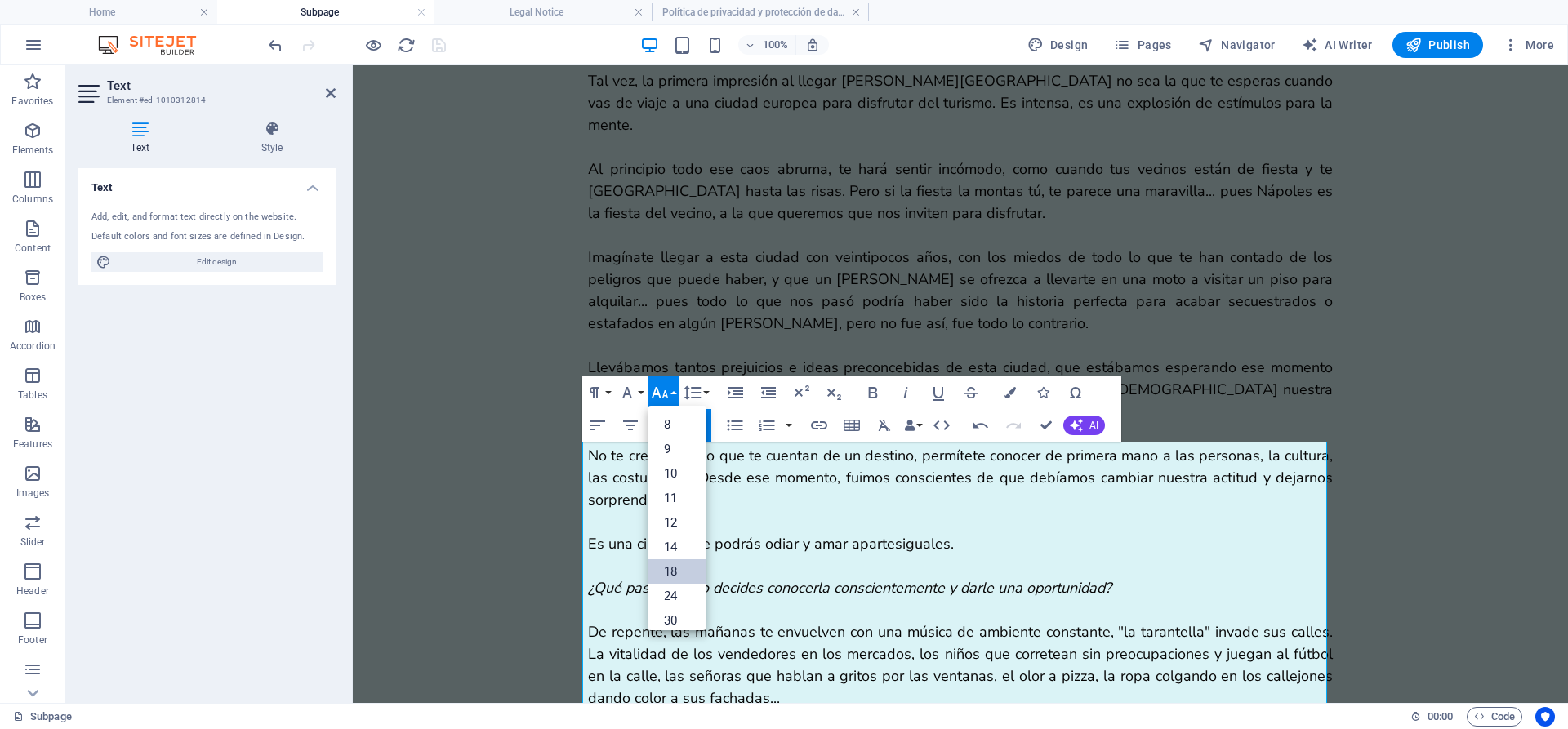
click at [684, 569] on link "18" at bounding box center [677, 572] width 59 height 24
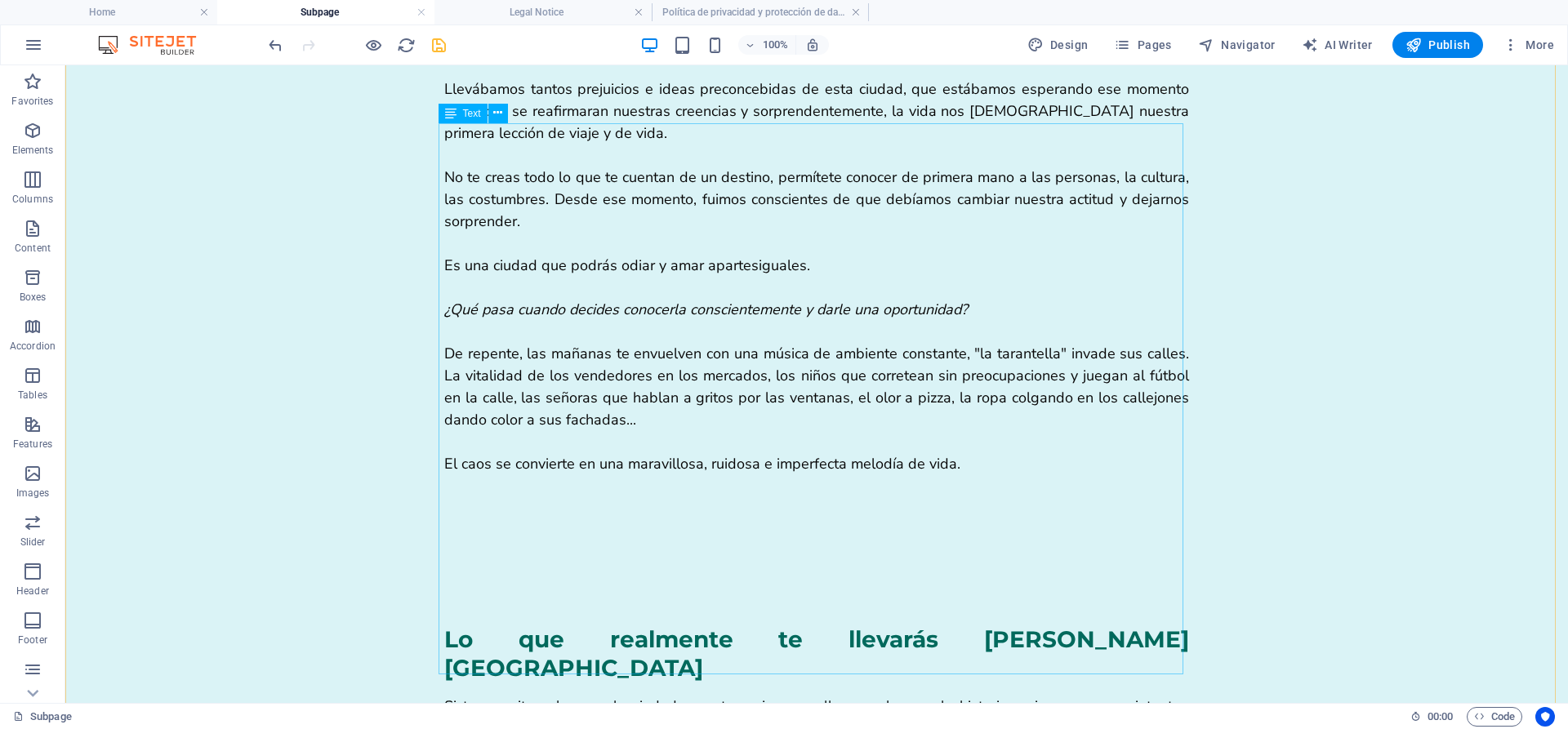
scroll to position [1850, 0]
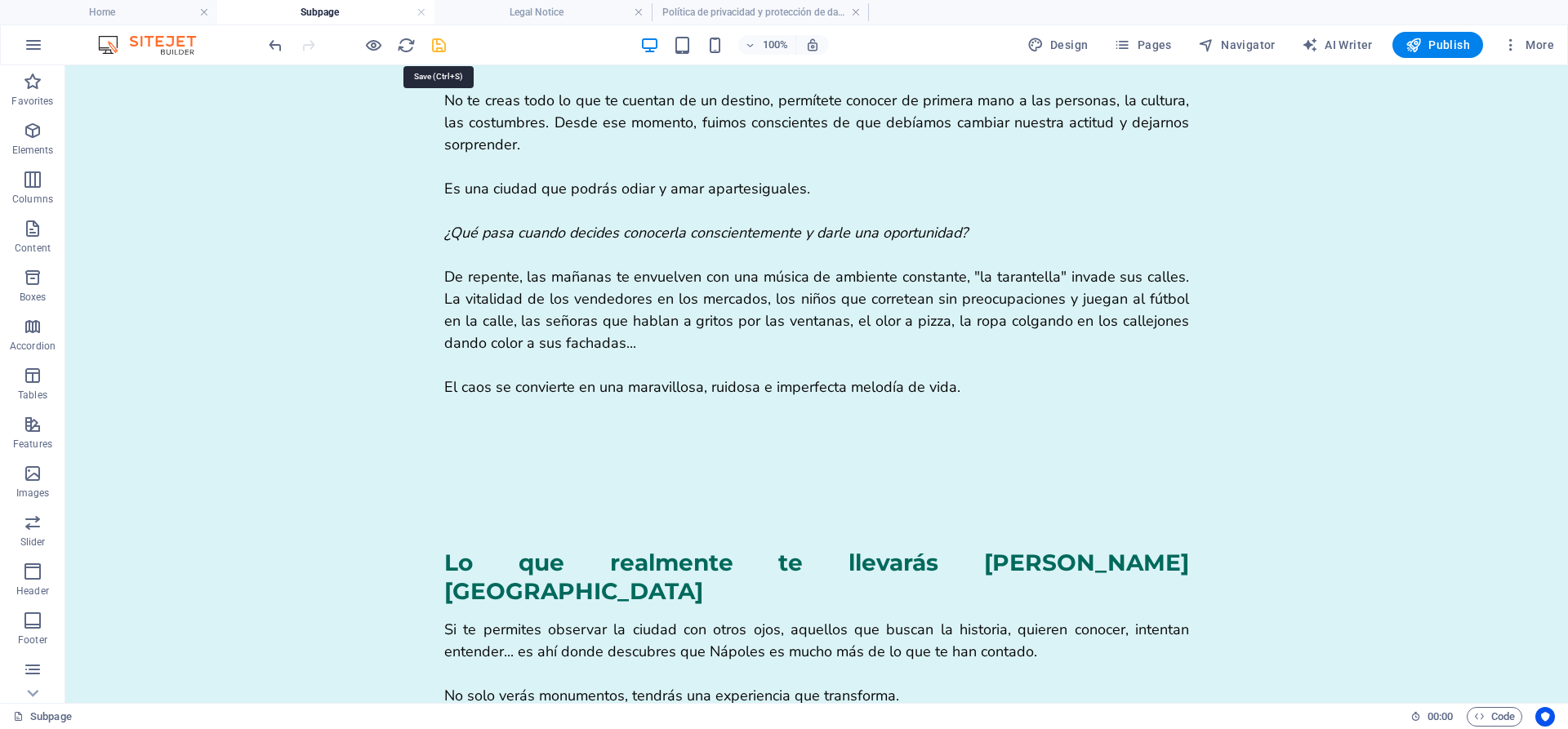
click at [443, 51] on icon "save" at bounding box center [439, 45] width 19 height 19
click at [821, 696] on div "+" at bounding box center [816, 695] width 32 height 15
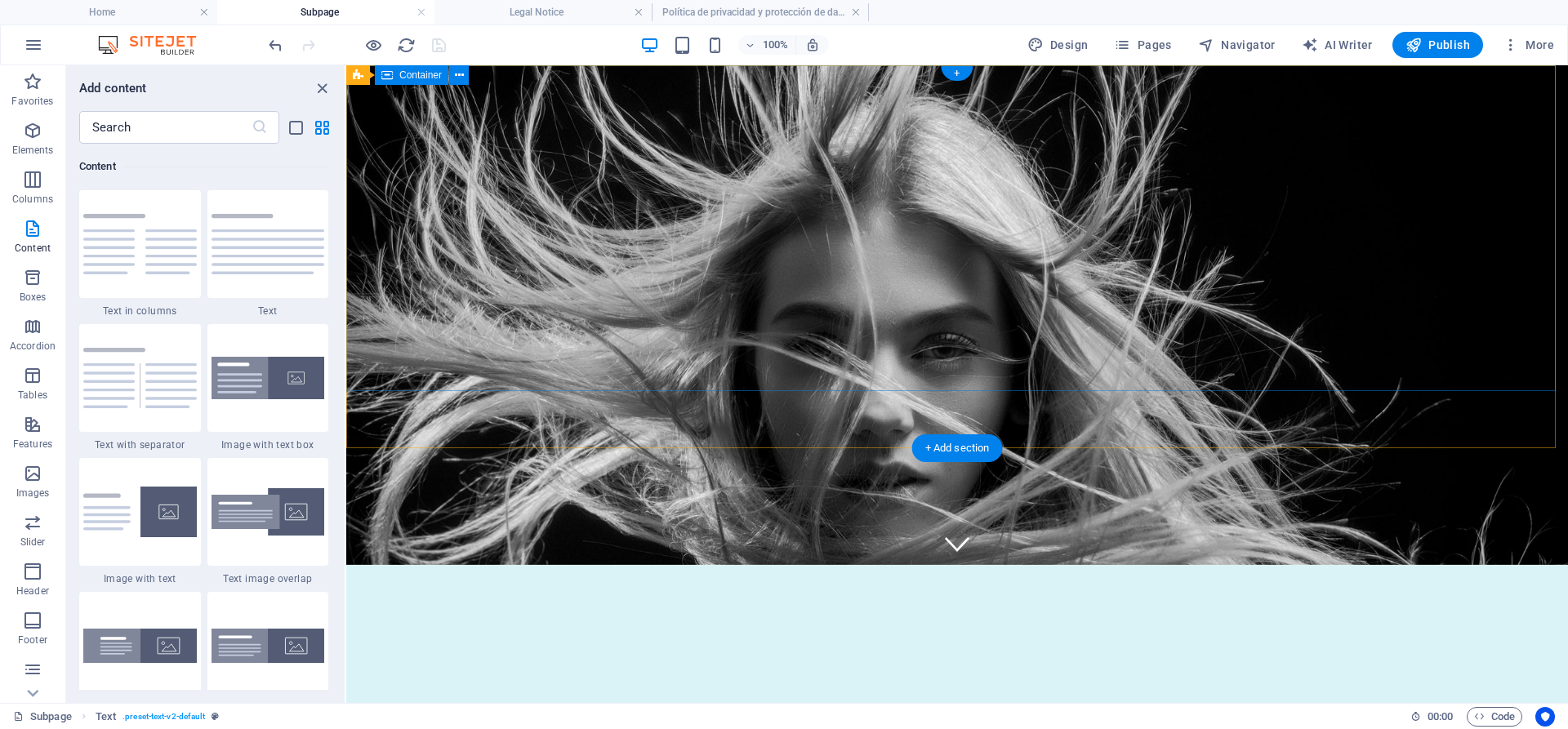
scroll to position [0, 0]
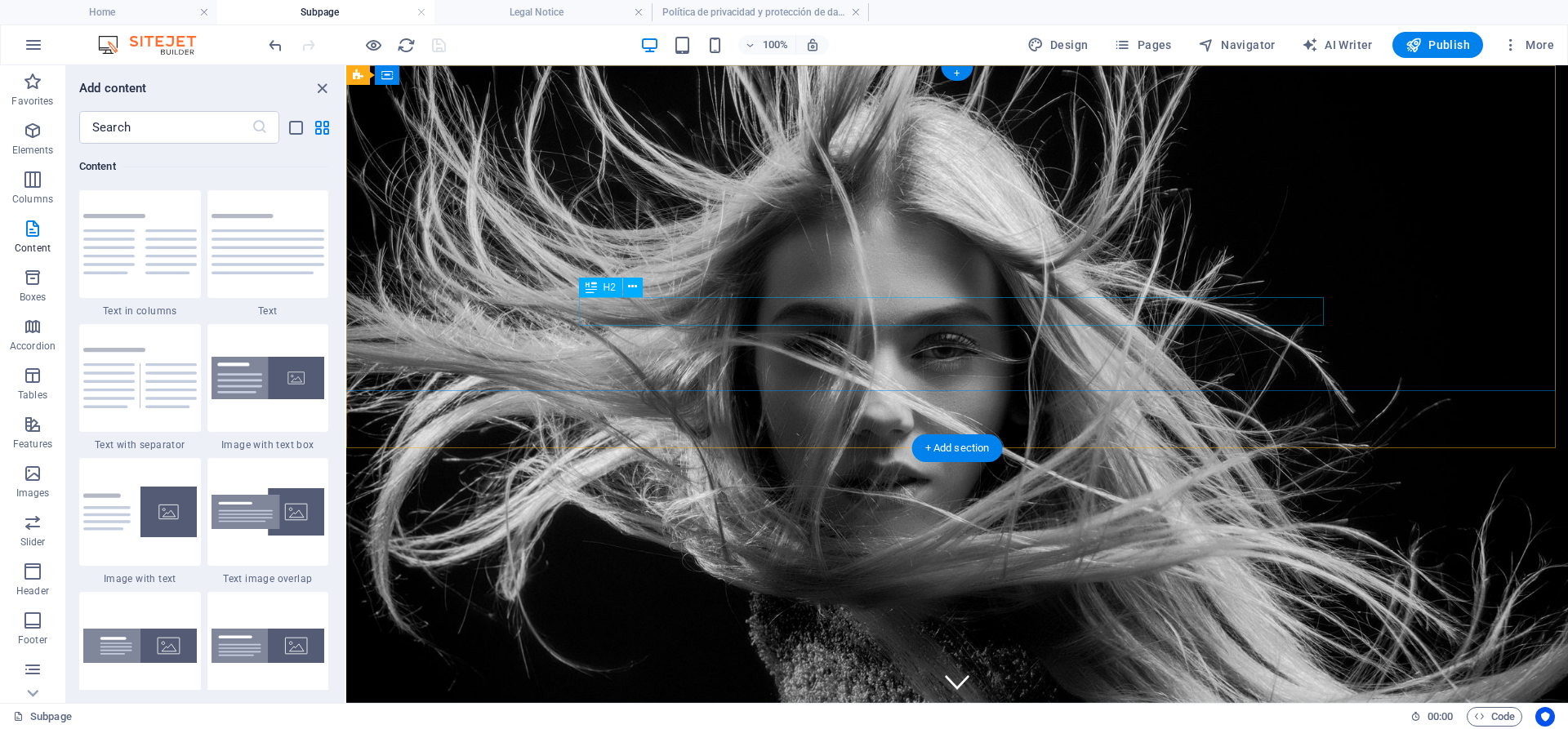
select select "%"
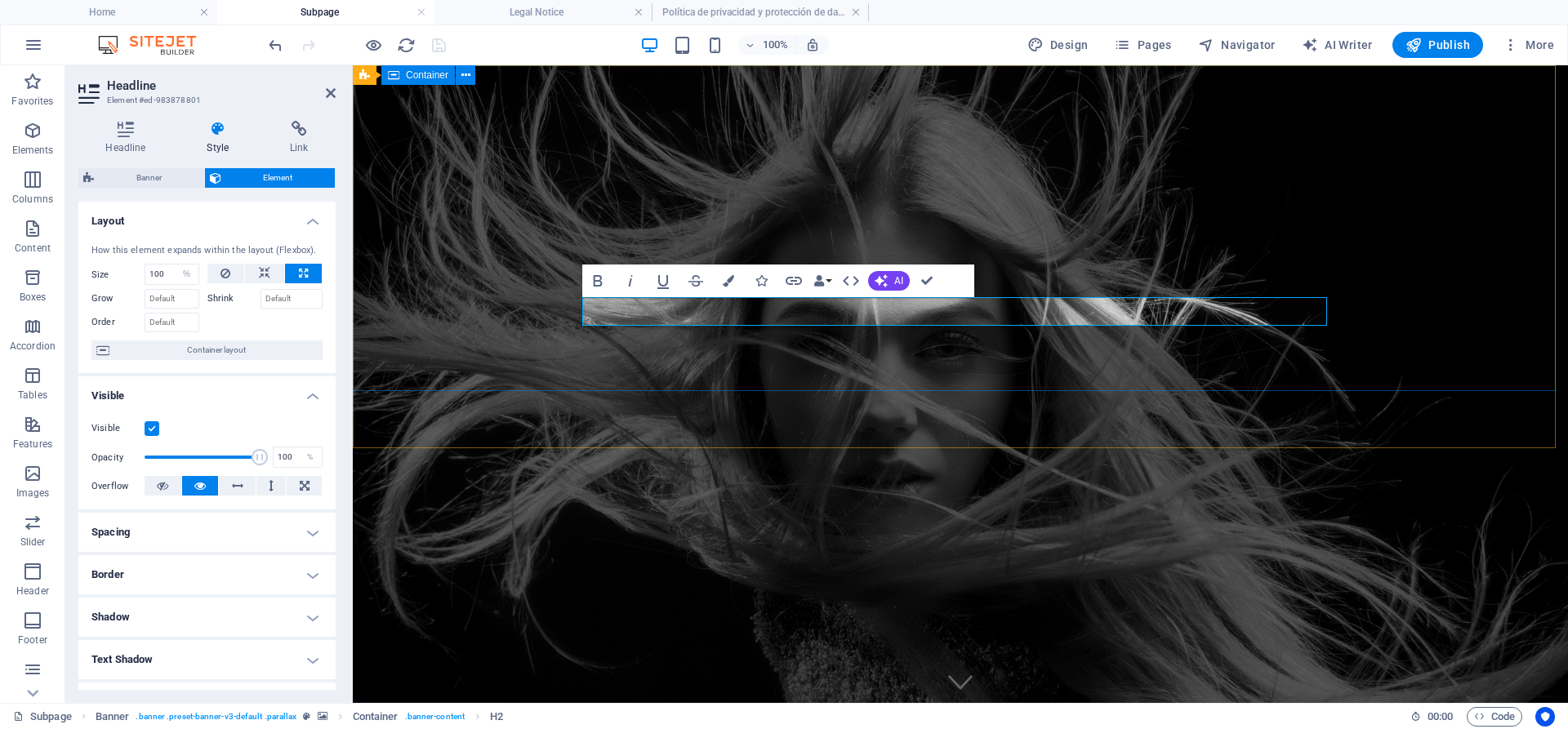
click at [1065, 639] on div "Del 04 al 08 de Diciembre ATRÉVETE A DESCUBIR UNA NÁPOLES QUE TE ENAMORARÁ" at bounding box center [960, 734] width 1215 height 190
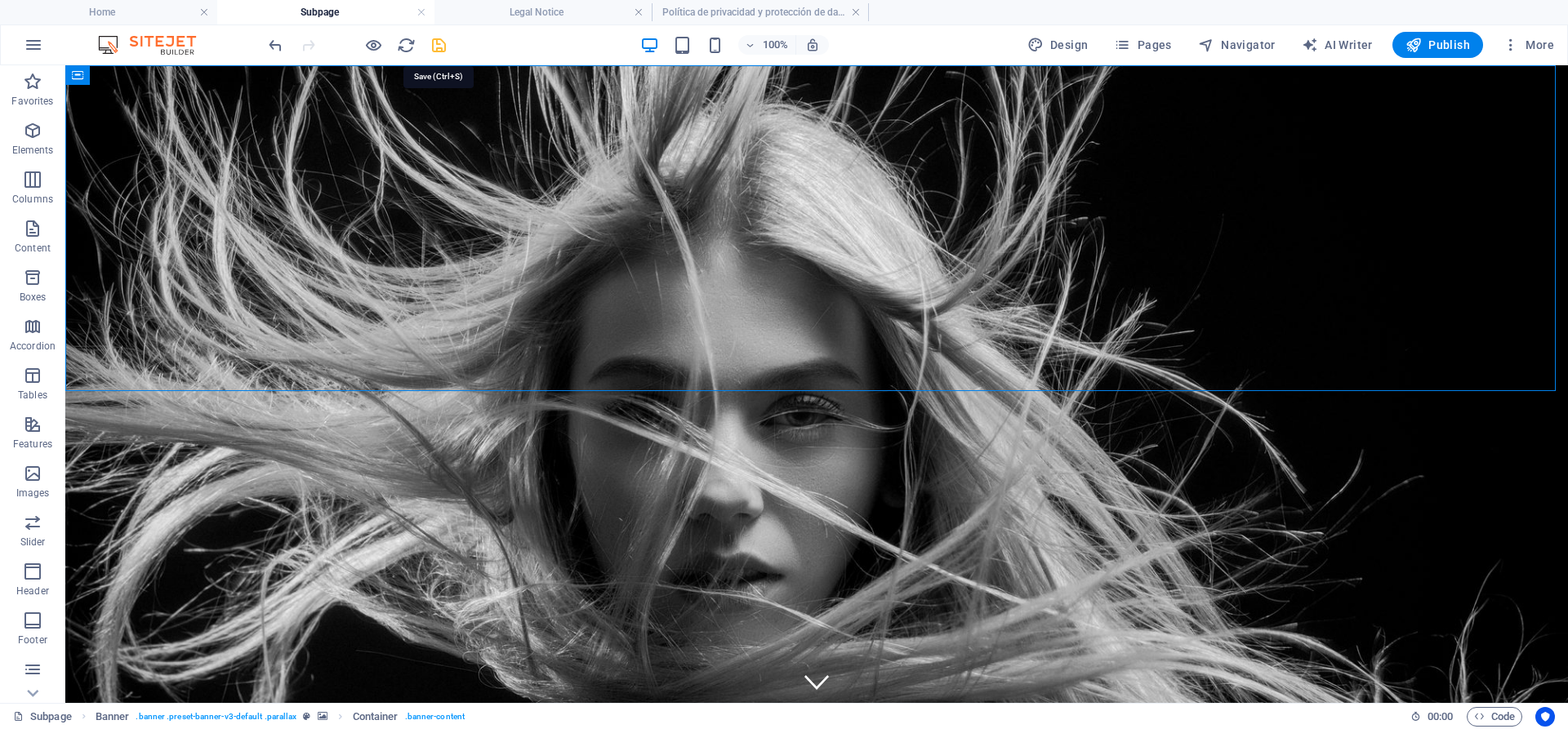
click at [433, 46] on icon "save" at bounding box center [439, 45] width 19 height 19
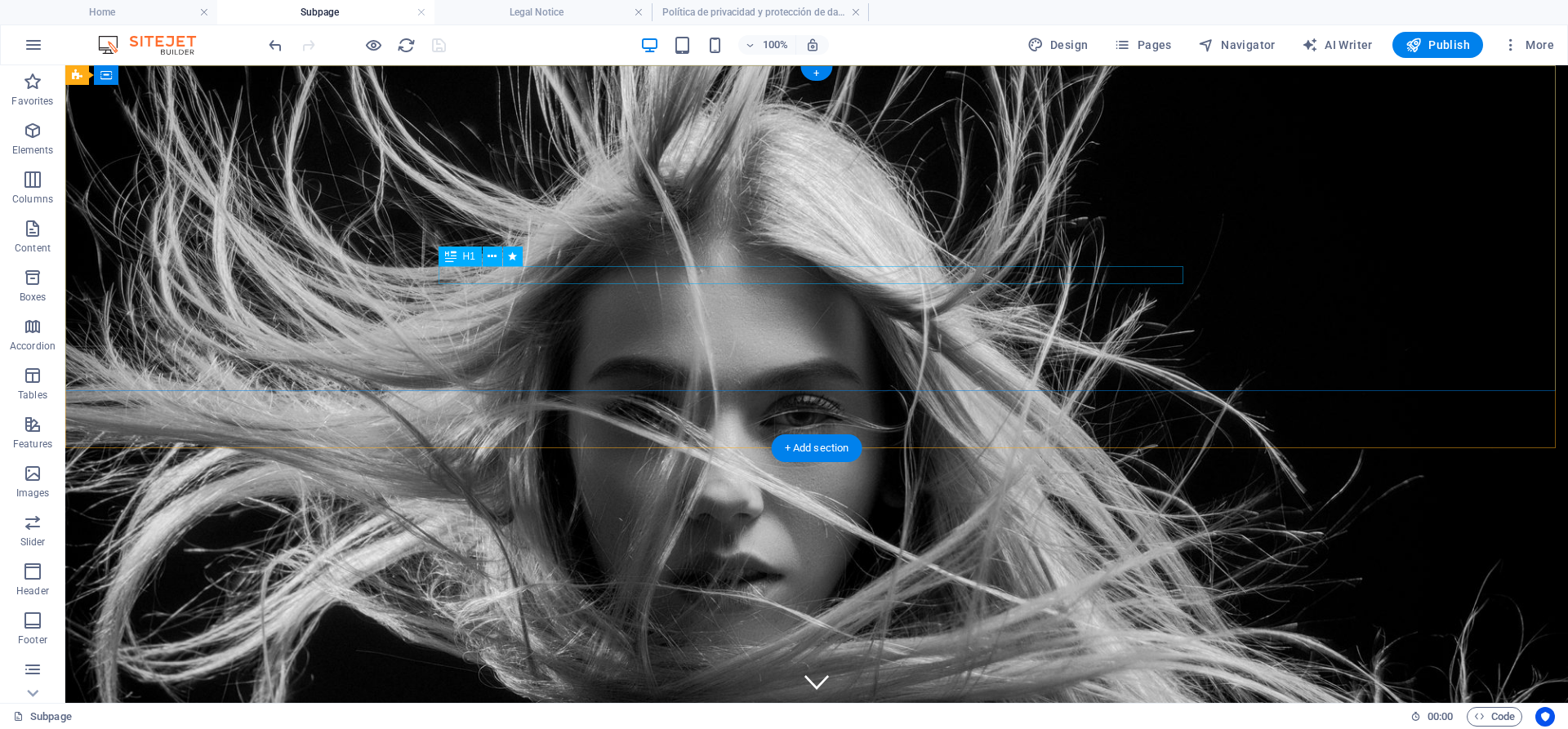
click at [769, 705] on div "Del [DATE] al [DATE]" at bounding box center [817, 713] width 744 height 17
click at [784, 705] on div "Del [DATE] al [DATE]" at bounding box center [817, 713] width 744 height 17
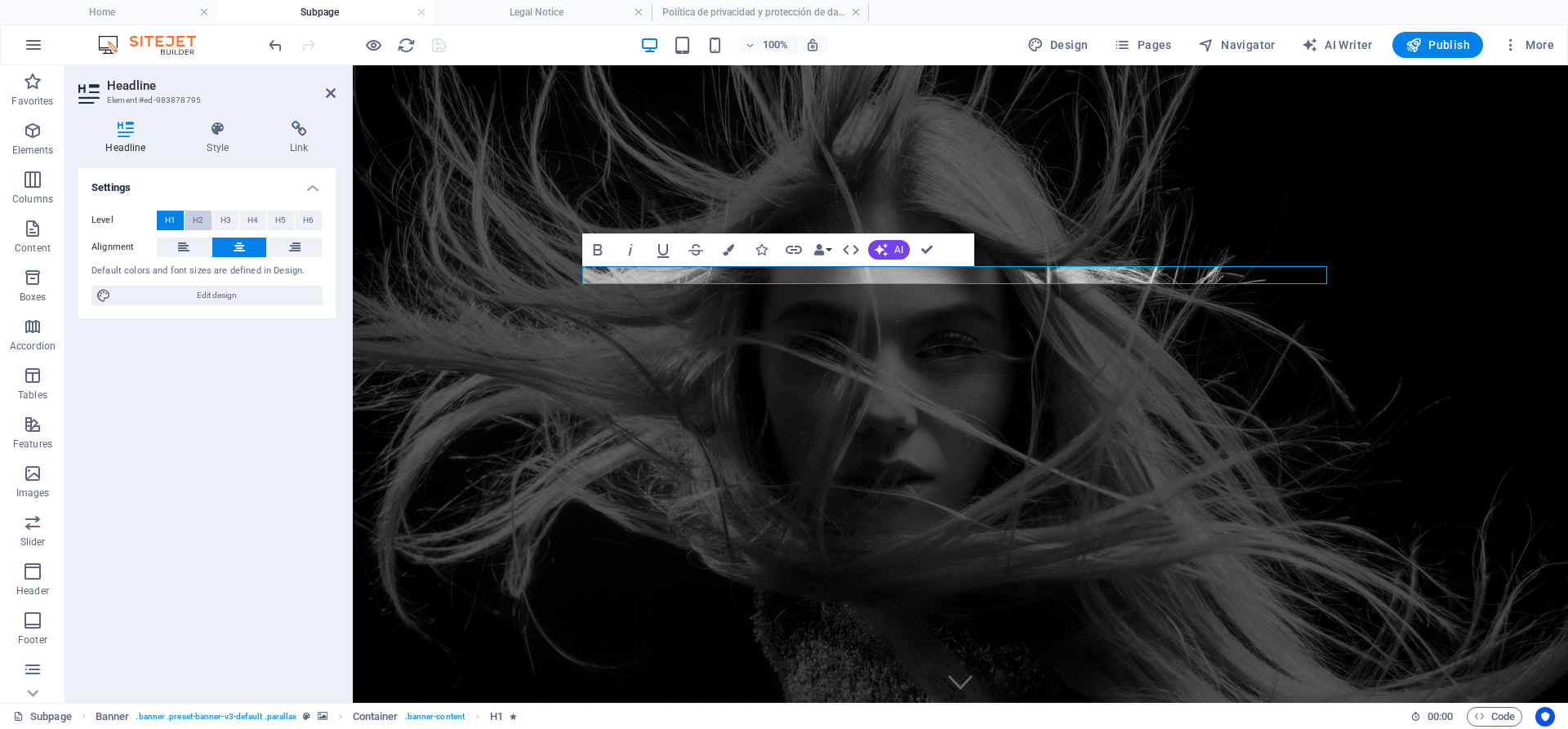
click at [198, 216] on span "H2" at bounding box center [198, 220] width 10 height 20
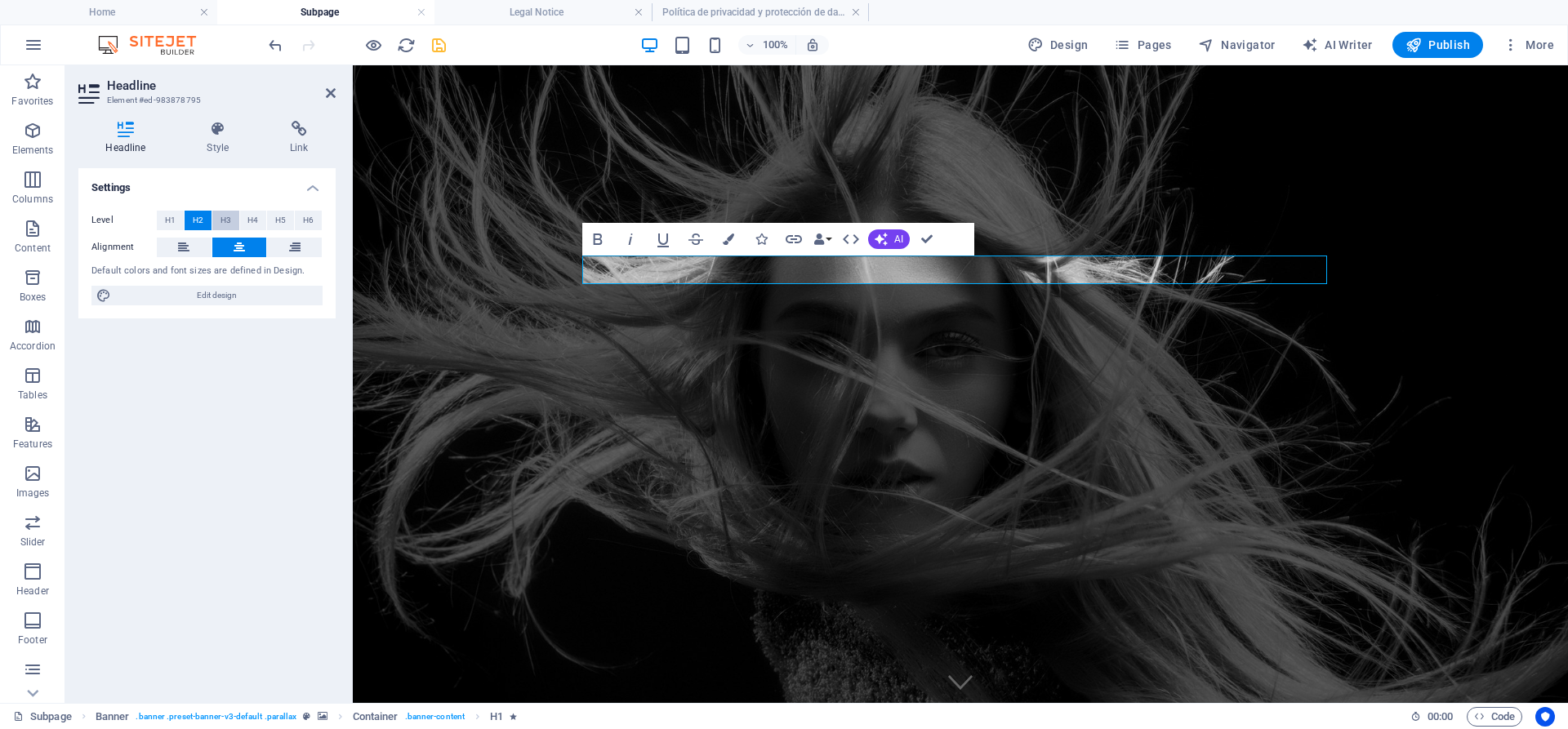
click at [225, 224] on span "H3" at bounding box center [226, 220] width 10 height 20
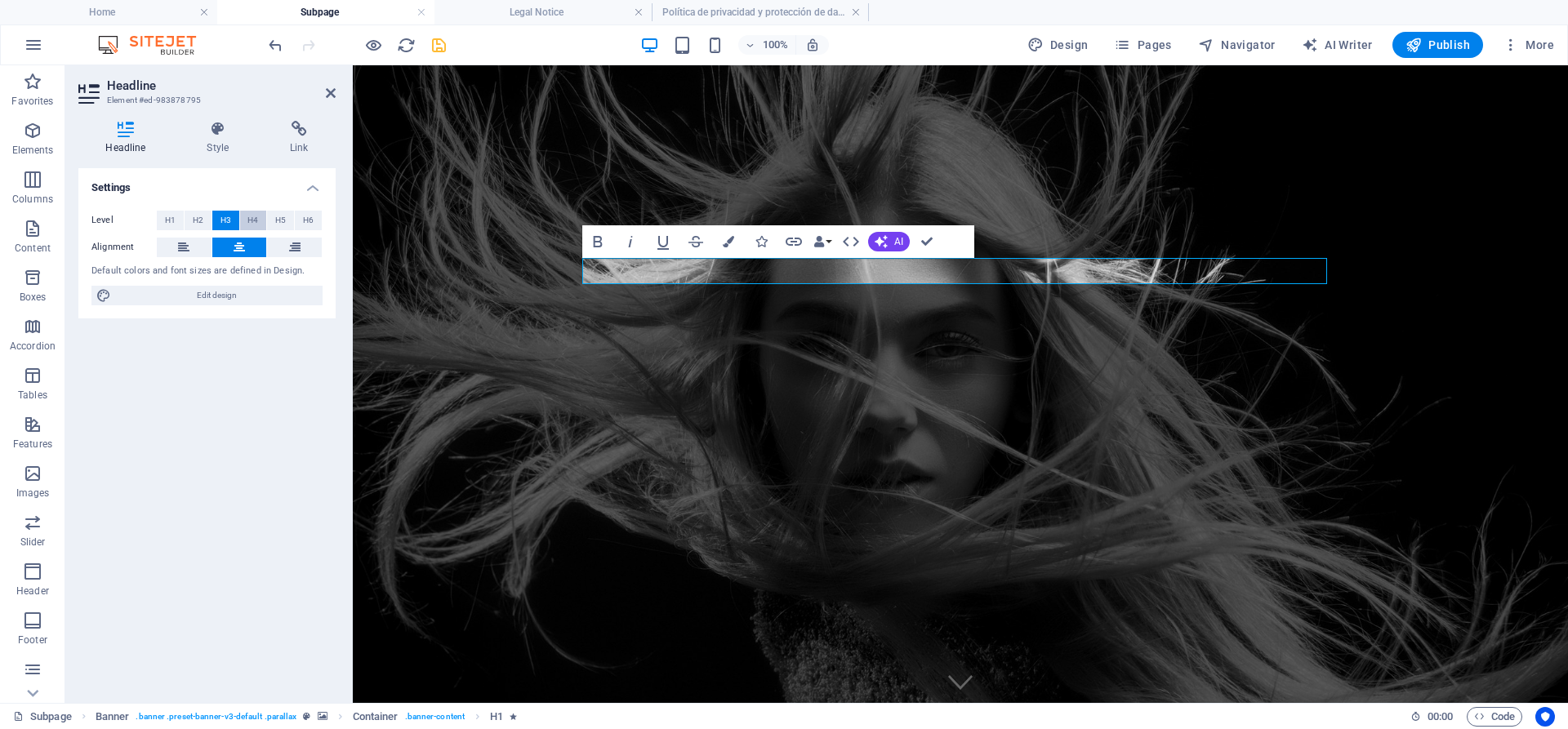
click at [250, 224] on span "H4" at bounding box center [253, 220] width 10 height 20
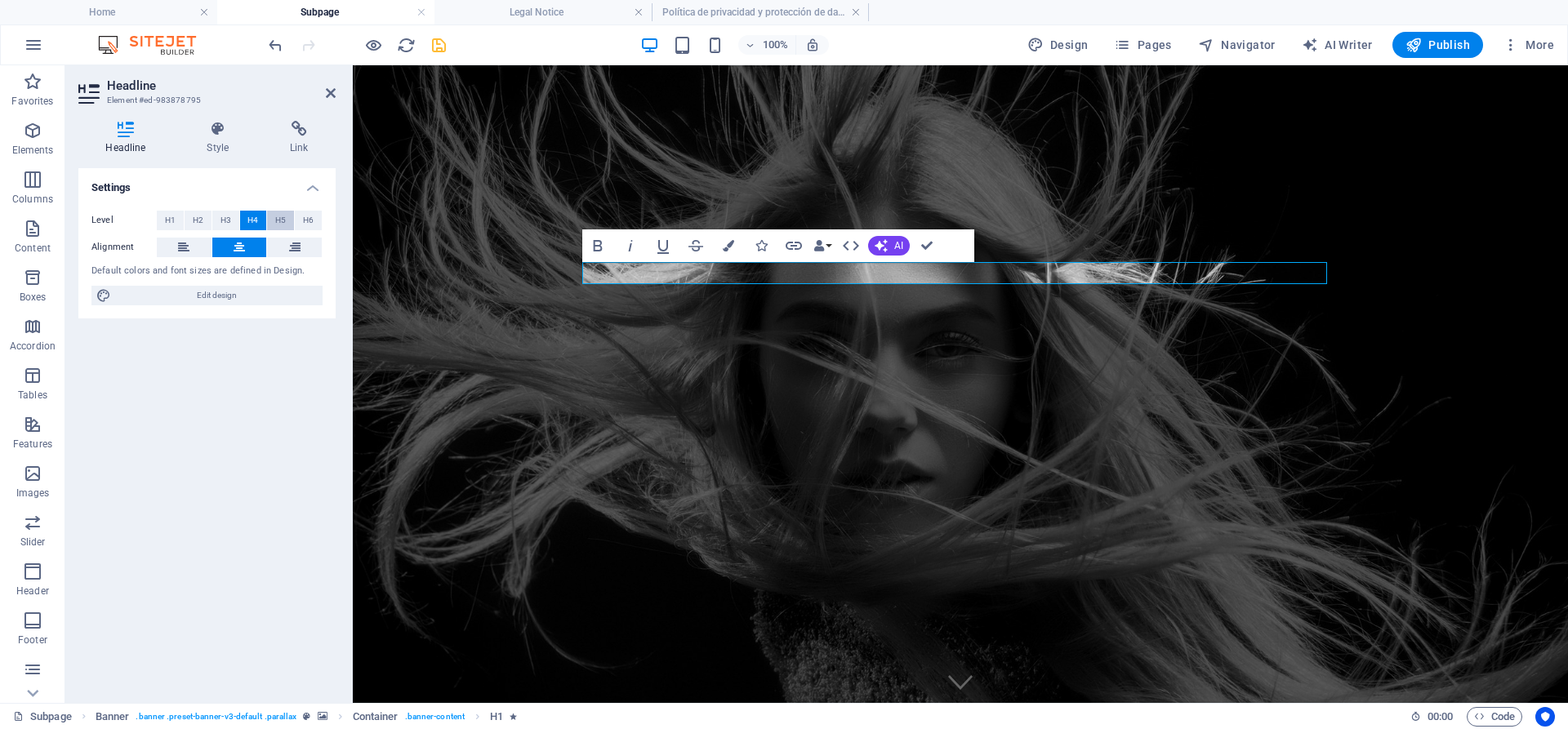
click at [277, 225] on span "H5" at bounding box center [280, 220] width 10 height 20
click at [309, 224] on span "H6" at bounding box center [308, 220] width 10 height 20
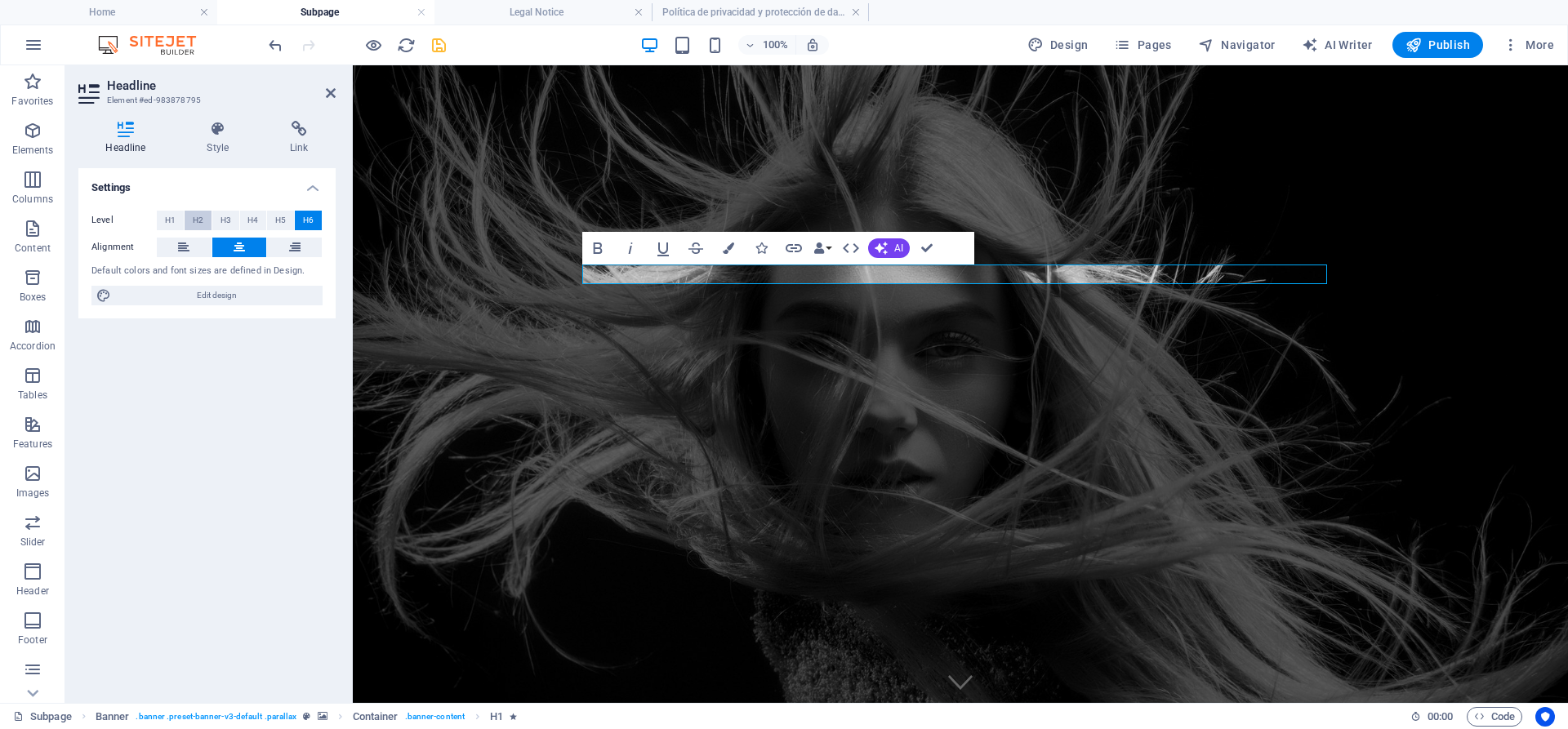
click at [204, 220] on button "H2" at bounding box center [197, 220] width 27 height 20
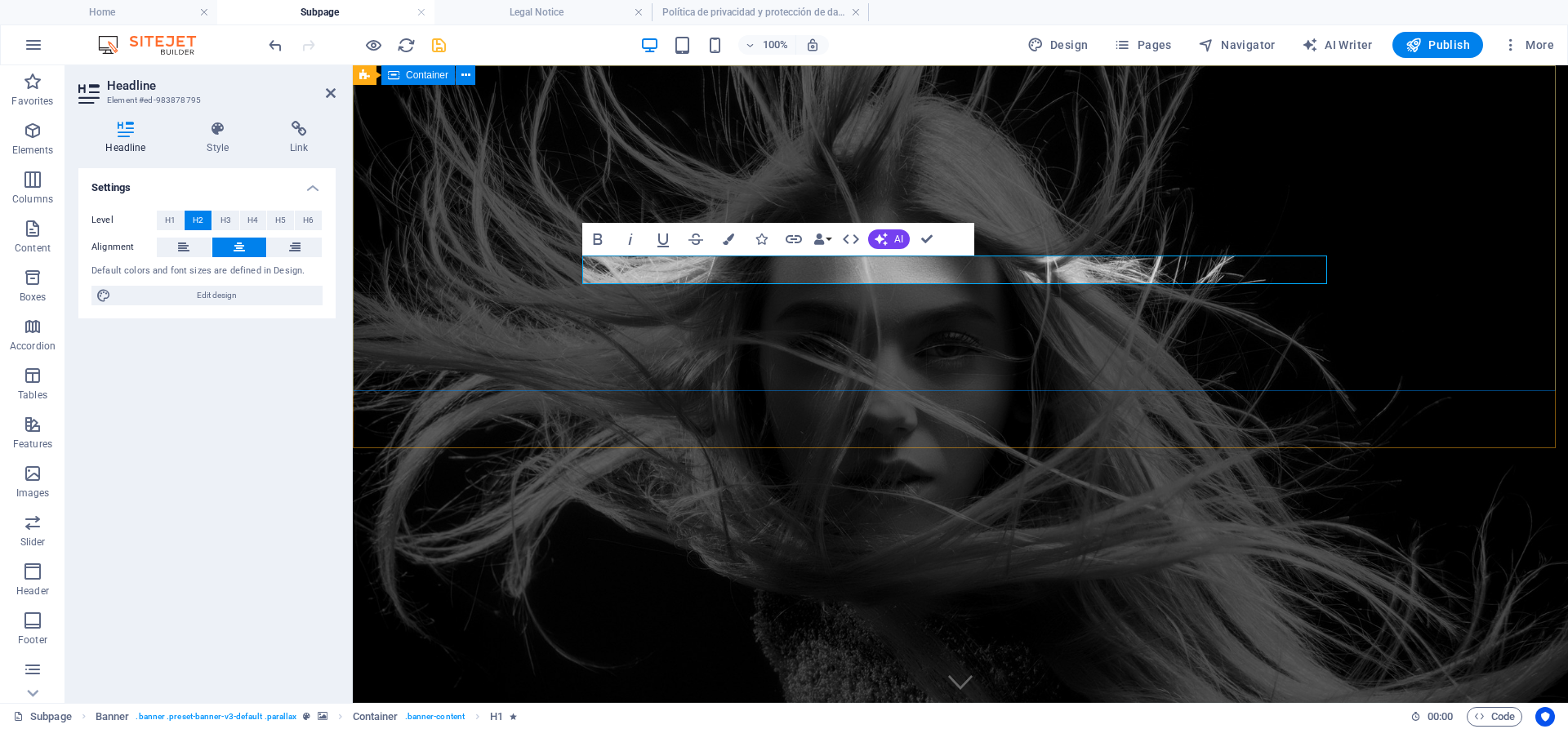
click at [409, 639] on div "Del 04 al 08 de Diciembre ATRÉVETE A DESCUBIR UNA NÁPOLES QUE TE ENAMORARÁ" at bounding box center [960, 739] width 1215 height 201
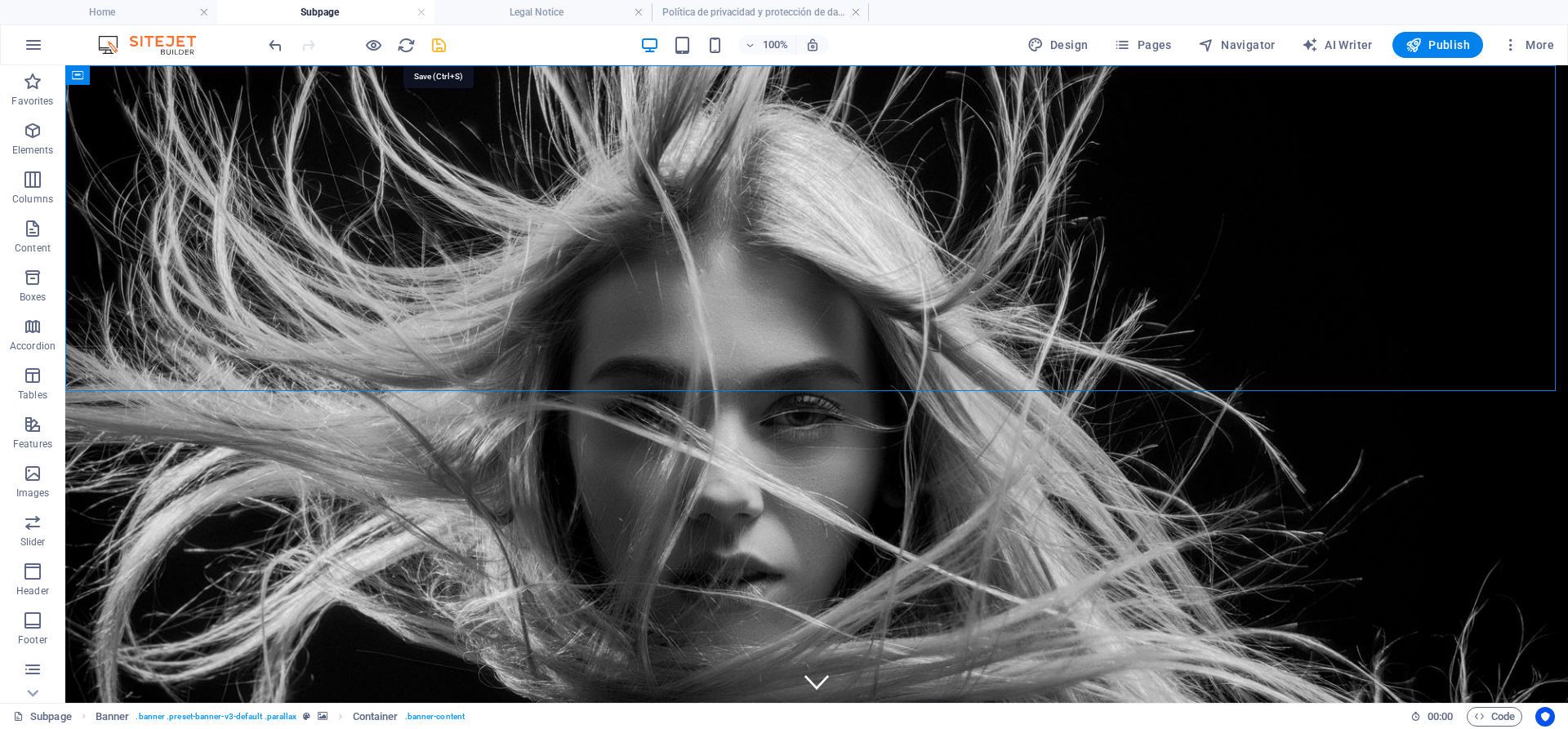
click at [443, 50] on icon "save" at bounding box center [439, 45] width 19 height 19
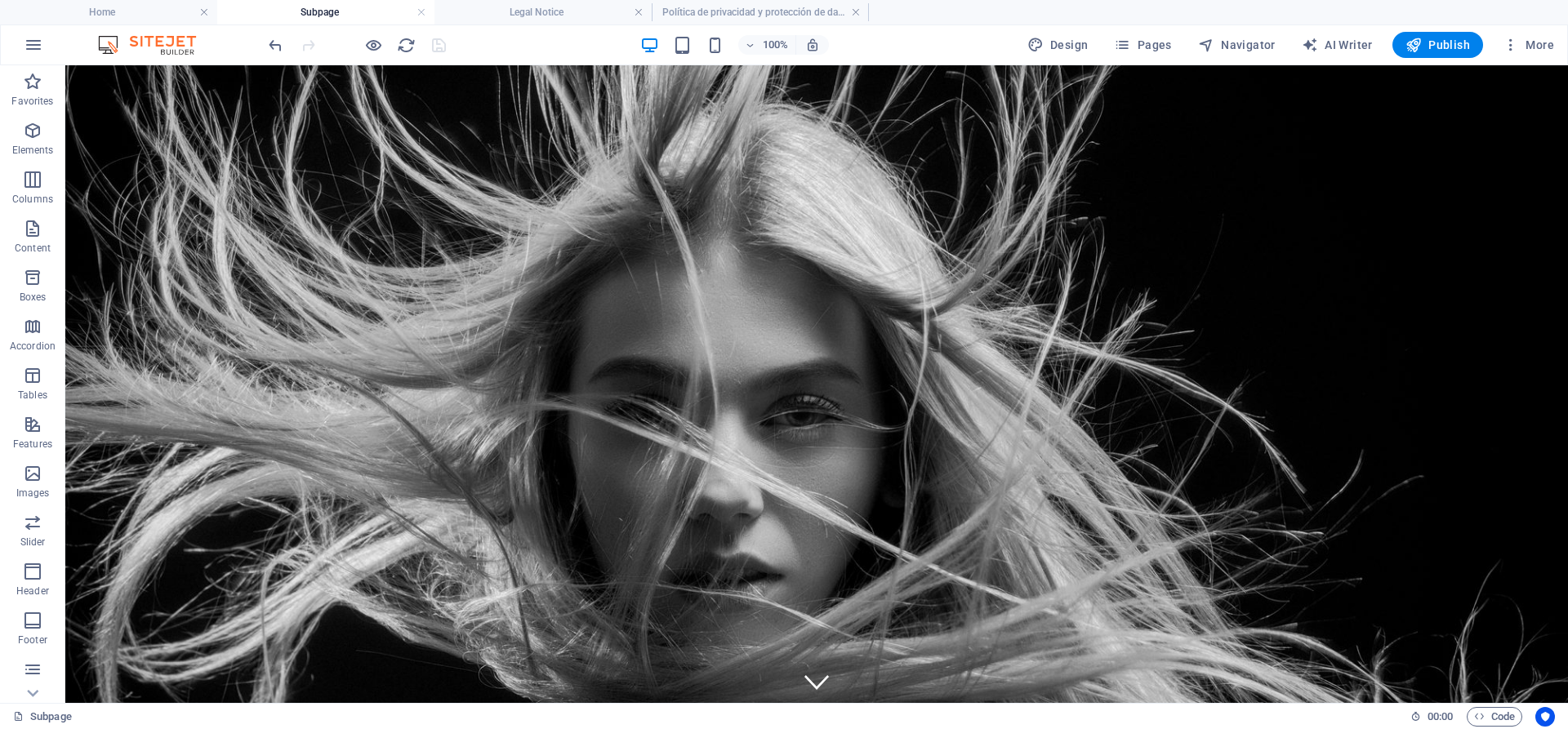
click at [451, 44] on div "100% Design Pages Navigator AI Writer Publish More" at bounding box center [912, 45] width 1295 height 26
click at [1249, 53] on button "Navigator" at bounding box center [1237, 45] width 90 height 26
select select "17895463-en"
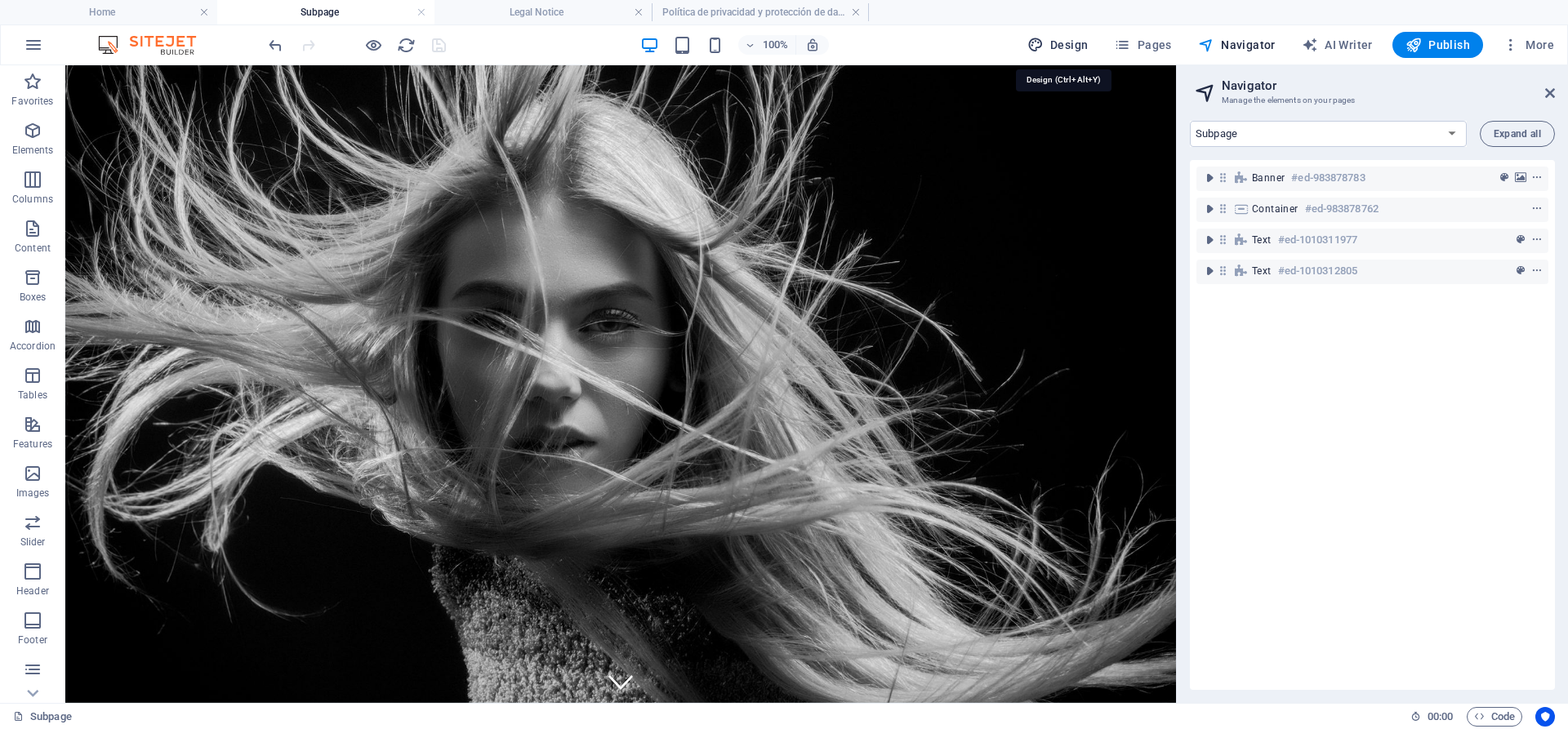
click at [1073, 50] on span "Design" at bounding box center [1058, 44] width 61 height 17
select select "px"
select select "200"
select select "px"
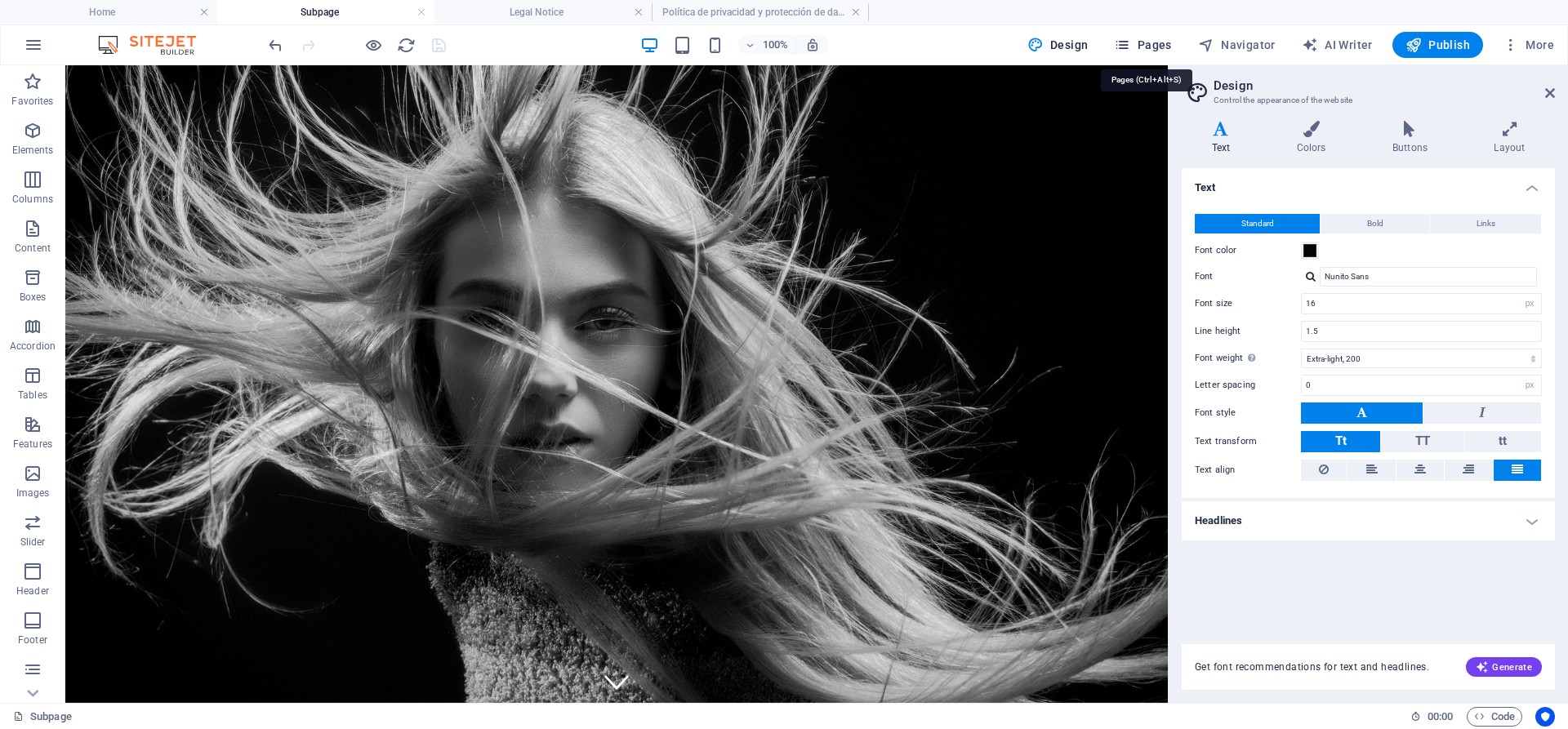
click at [1151, 54] on button "Pages" at bounding box center [1142, 45] width 70 height 26
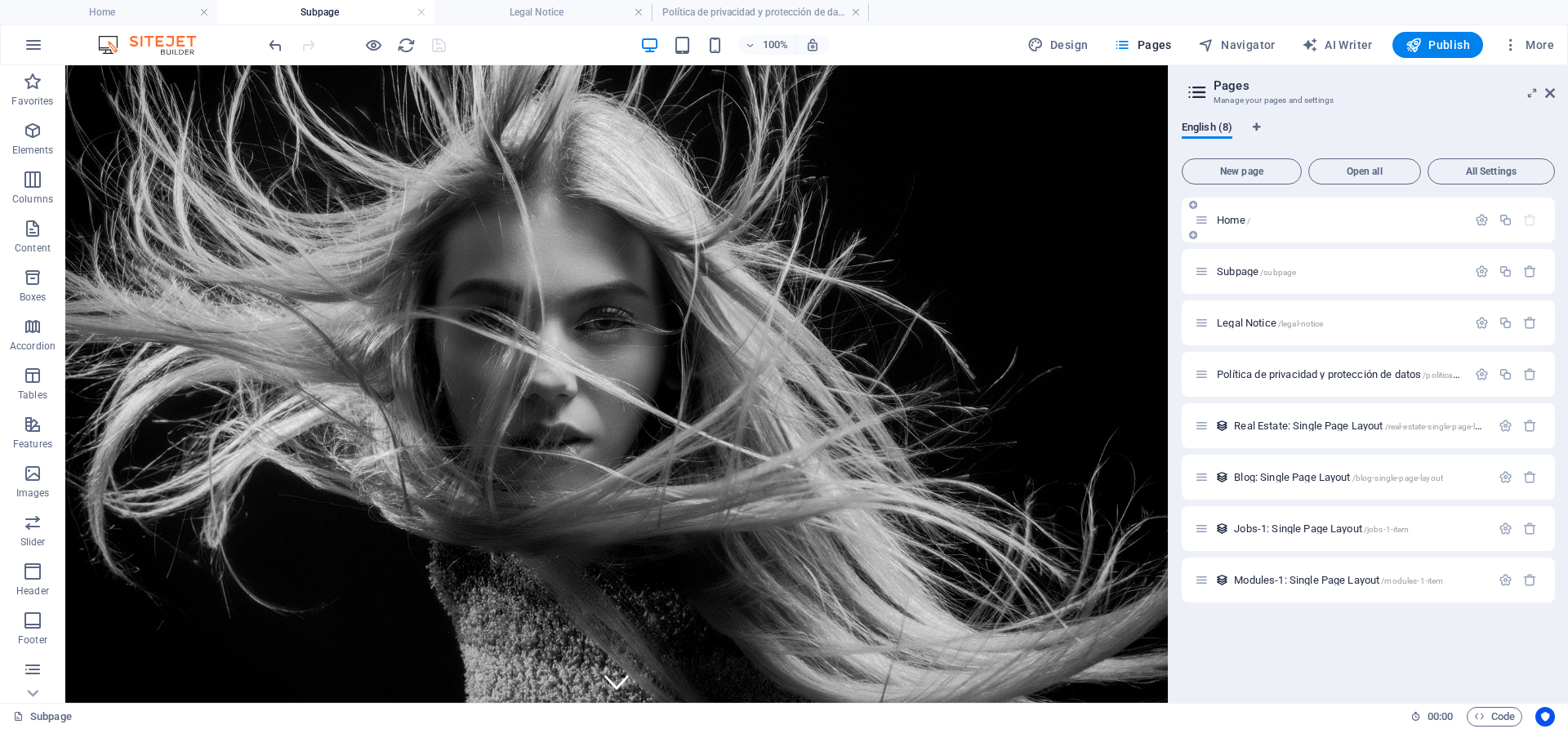
click at [1275, 219] on p "Home /" at bounding box center [1339, 220] width 245 height 10
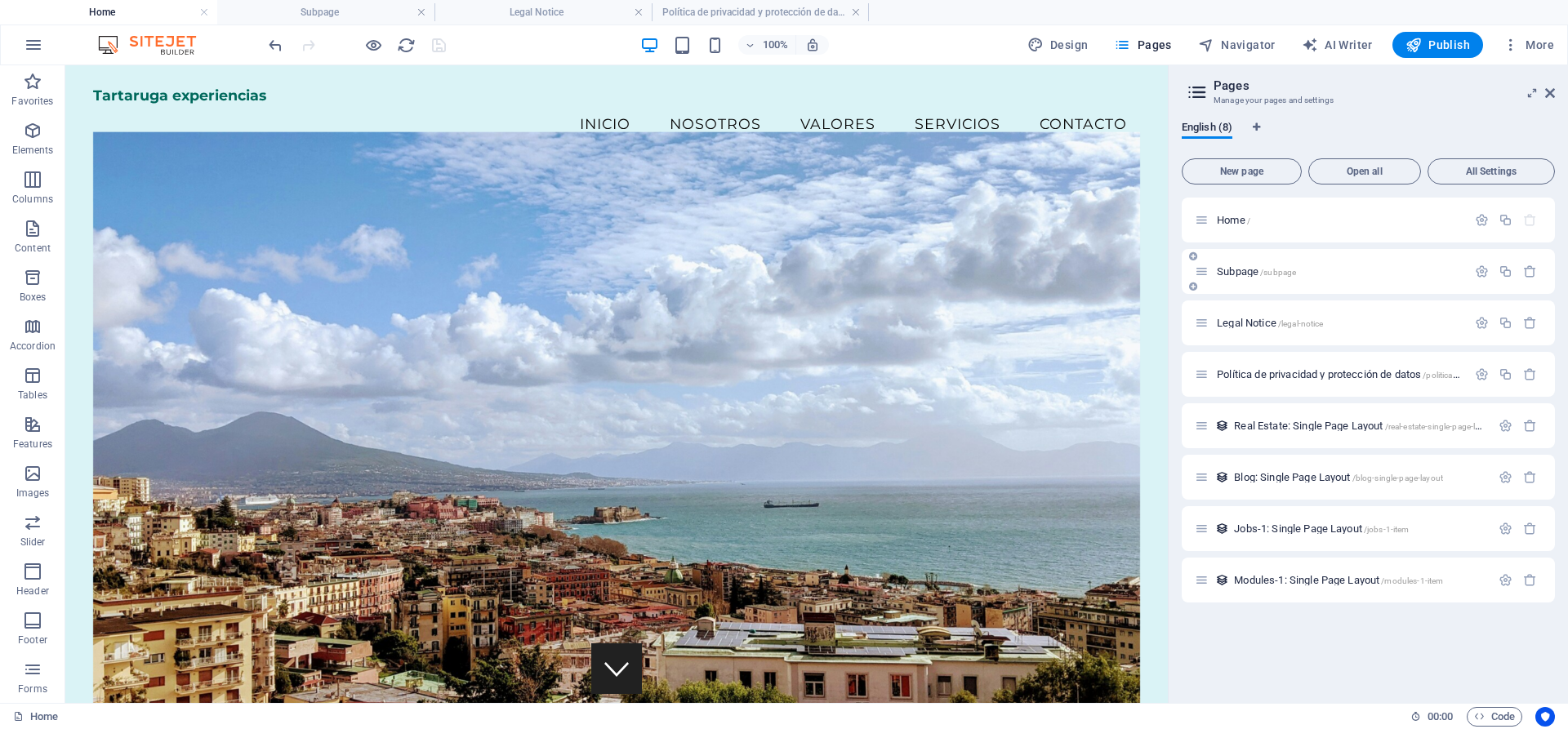
click at [1242, 273] on span "Subpage /subpage" at bounding box center [1256, 271] width 79 height 12
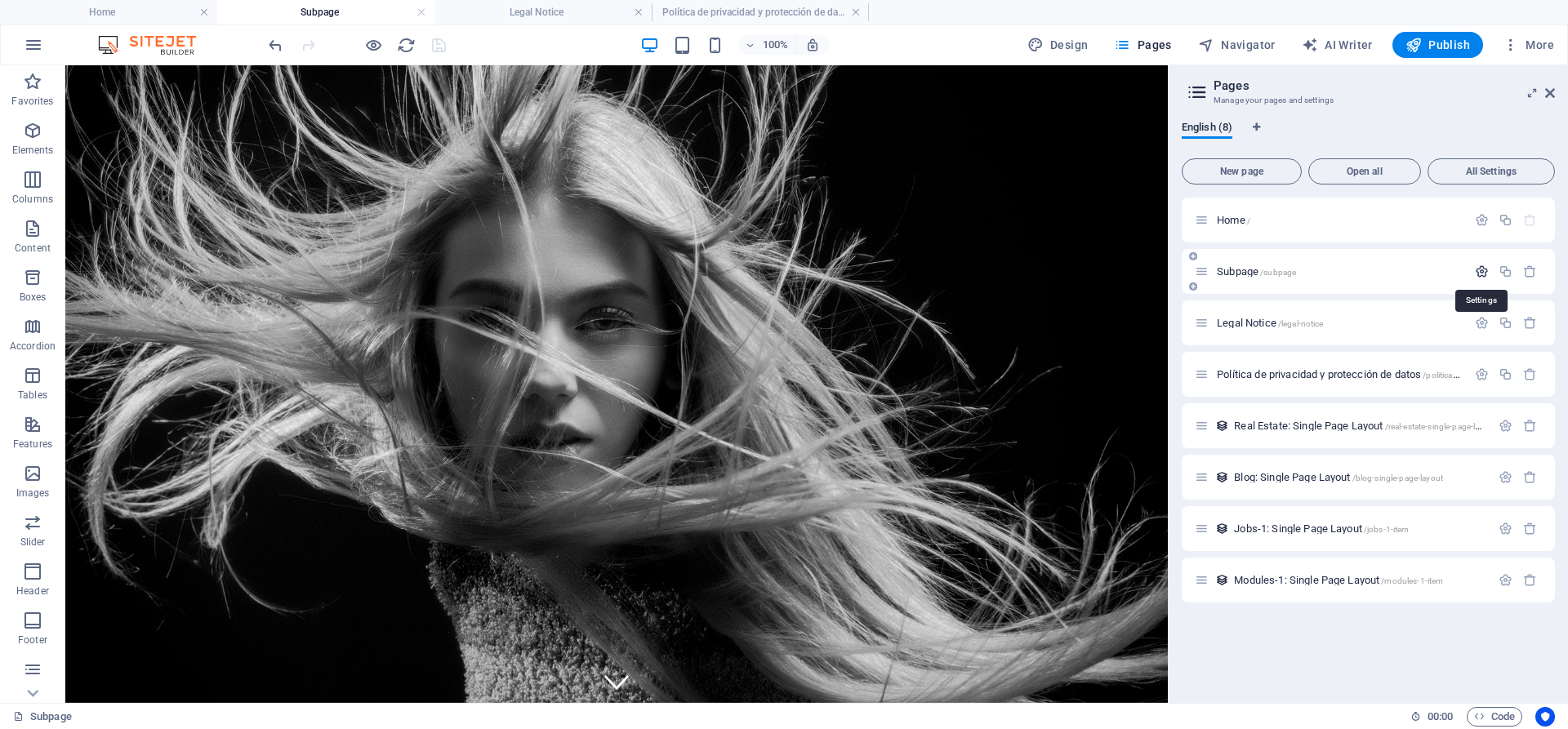
click at [1484, 275] on icon "button" at bounding box center [1482, 271] width 14 height 14
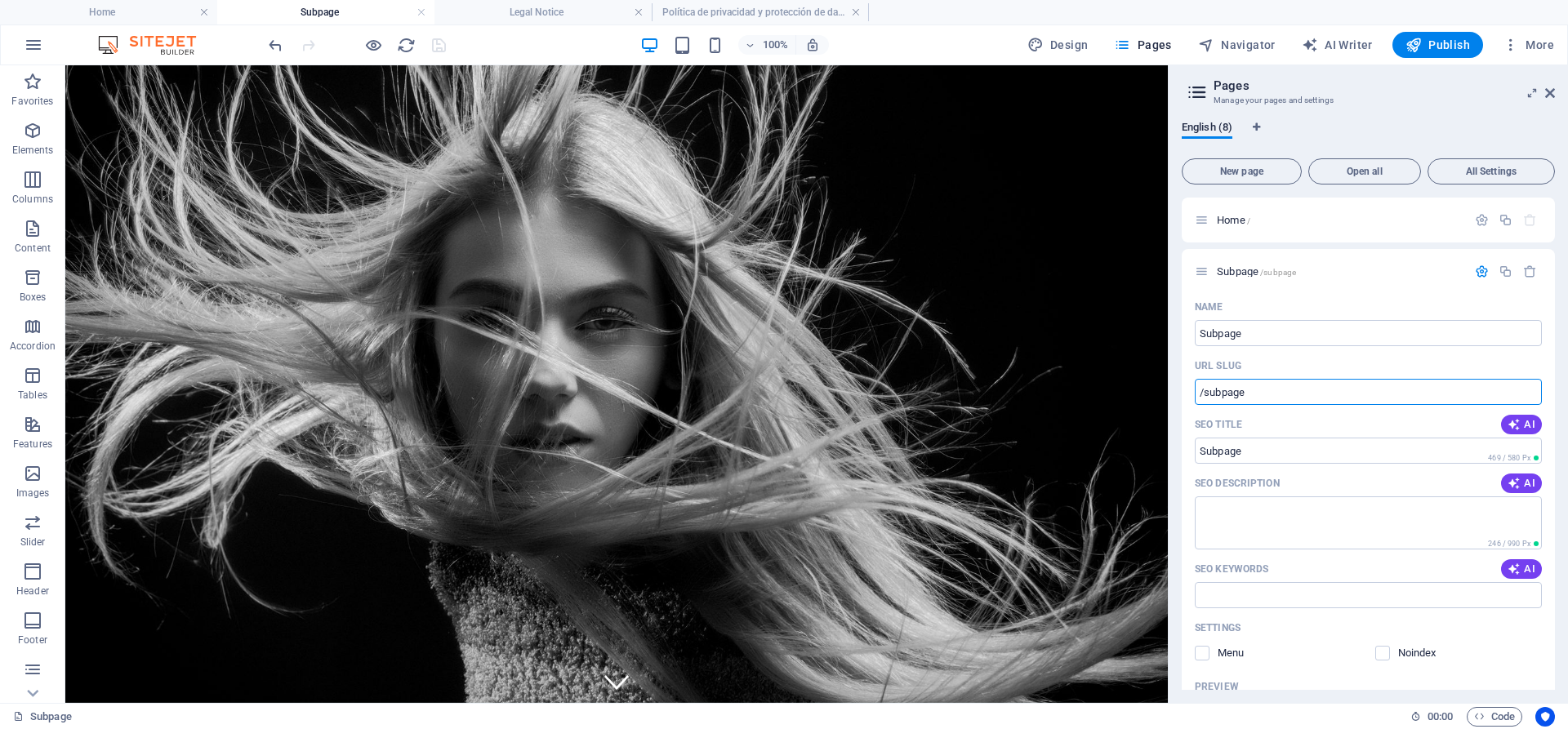
drag, startPoint x: 1304, startPoint y: 398, endPoint x: 1179, endPoint y: 395, distance: 125.0
click at [1179, 395] on div "English (8) New page Open all All Settings Home / Subpage /subpage Name Subpage…" at bounding box center [1368, 405] width 399 height 596
type input "n"
type input "N"
type input "Napolesoculto"
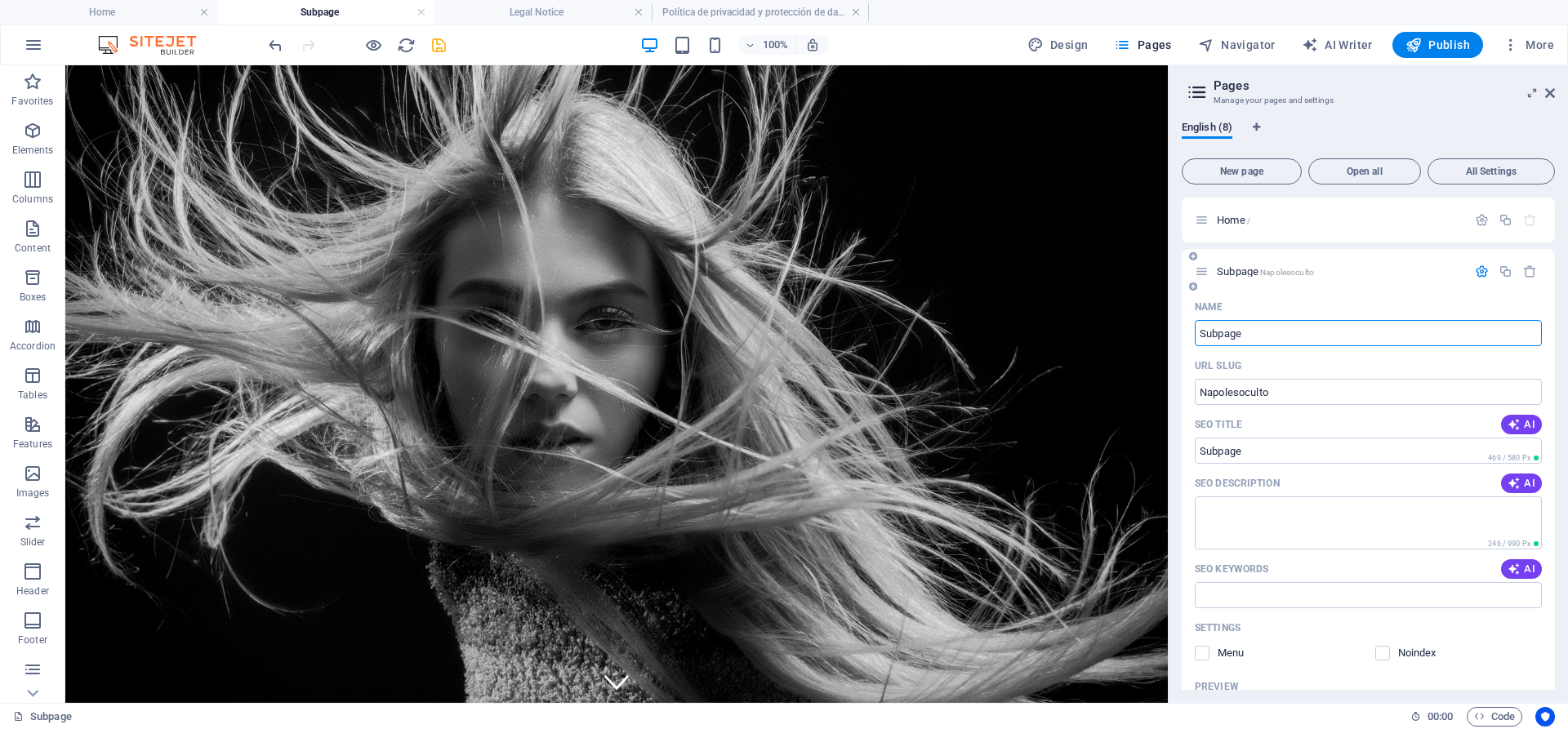
click at [1285, 331] on input "Subpage" at bounding box center [1368, 333] width 347 height 26
click at [1264, 330] on input "Subpage" at bounding box center [1368, 333] width 347 height 26
type input "N"
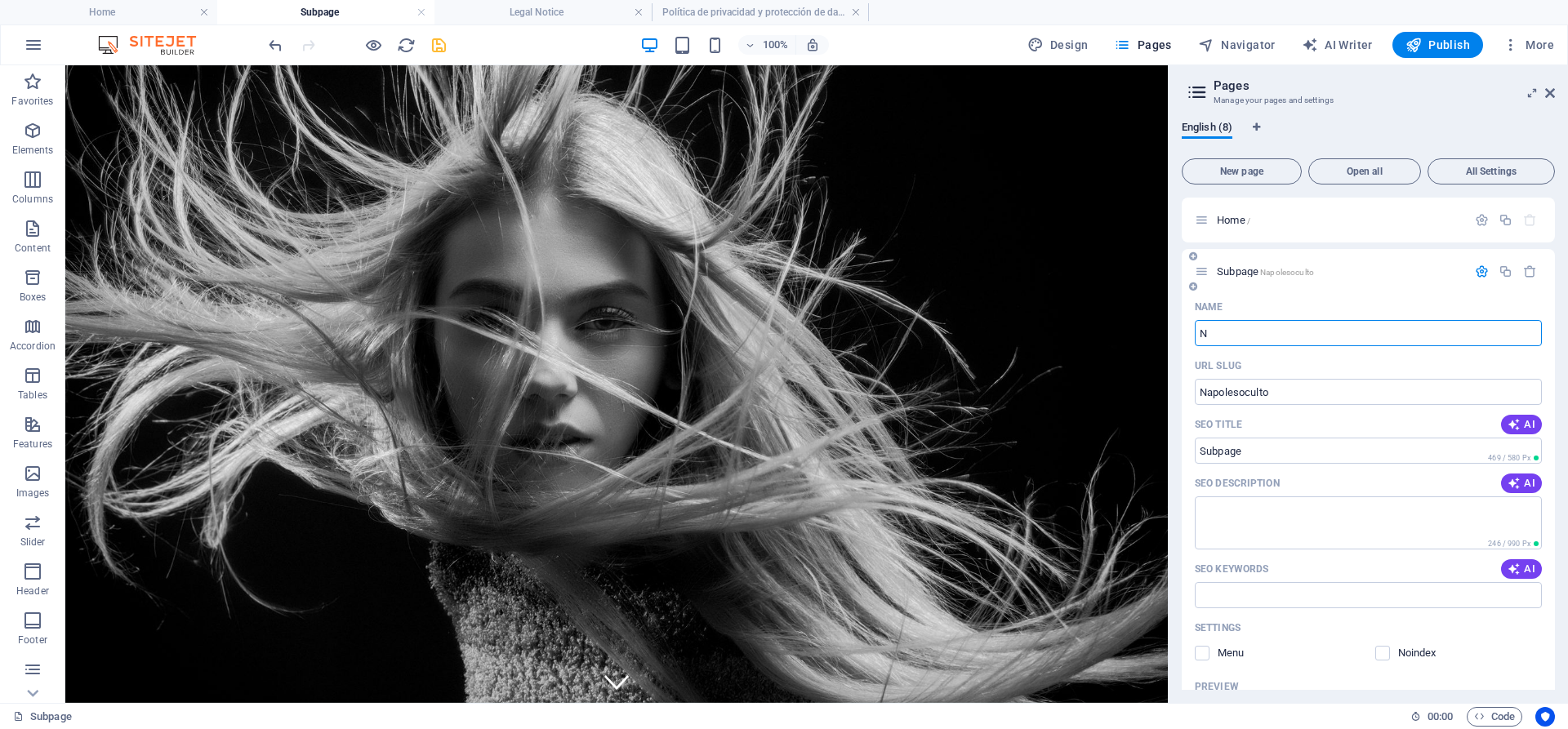
type input "N"
type input "[GEOGRAPHIC_DATA]"
click at [1302, 287] on div "Nápoles Napolesoculto" at bounding box center [1368, 271] width 373 height 45
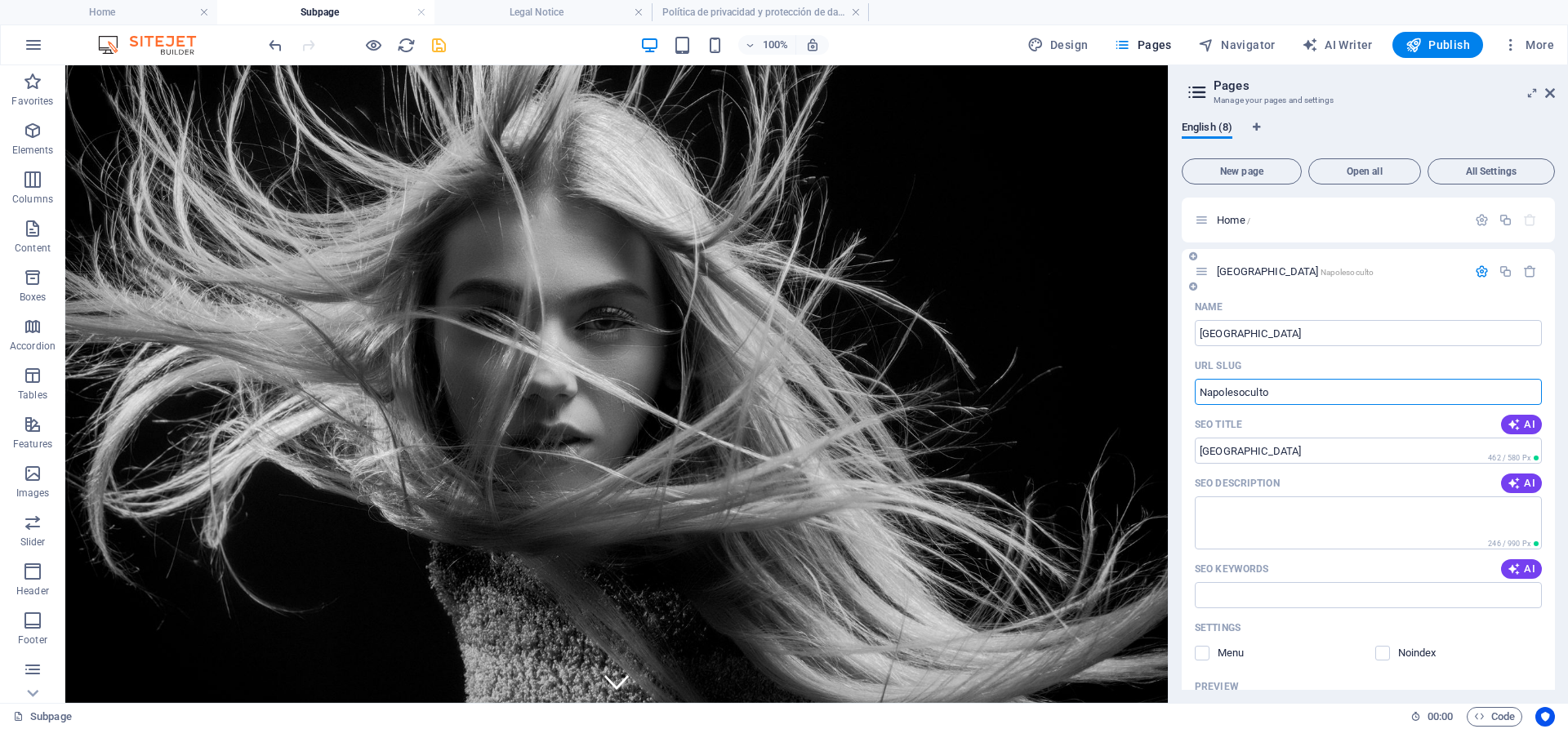
click at [1311, 398] on input "Napolesoculto" at bounding box center [1368, 392] width 347 height 26
click at [445, 52] on icon "save" at bounding box center [439, 45] width 19 height 19
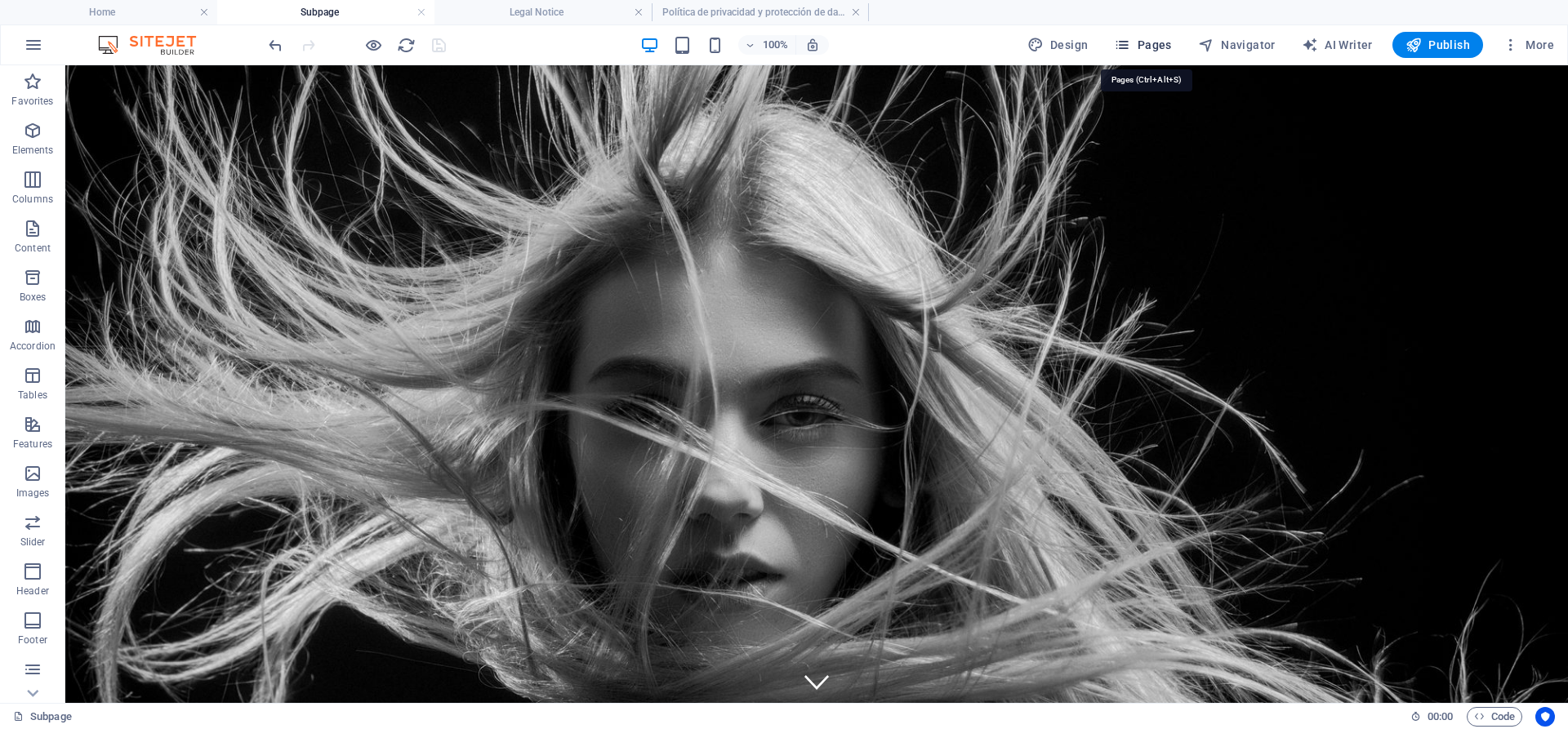
click at [1153, 47] on span "Pages" at bounding box center [1143, 44] width 57 height 17
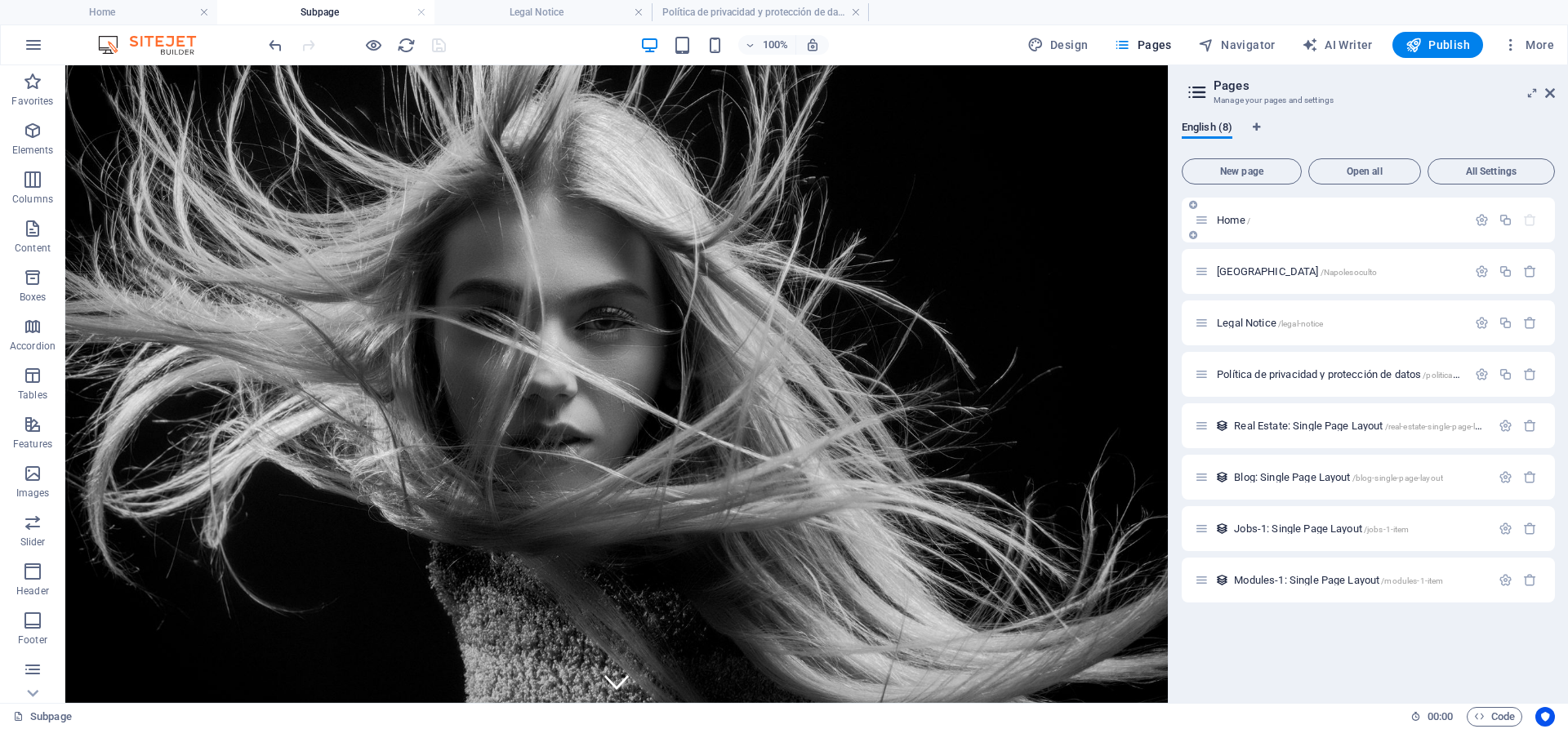
click at [1251, 221] on p "Home /" at bounding box center [1339, 220] width 245 height 10
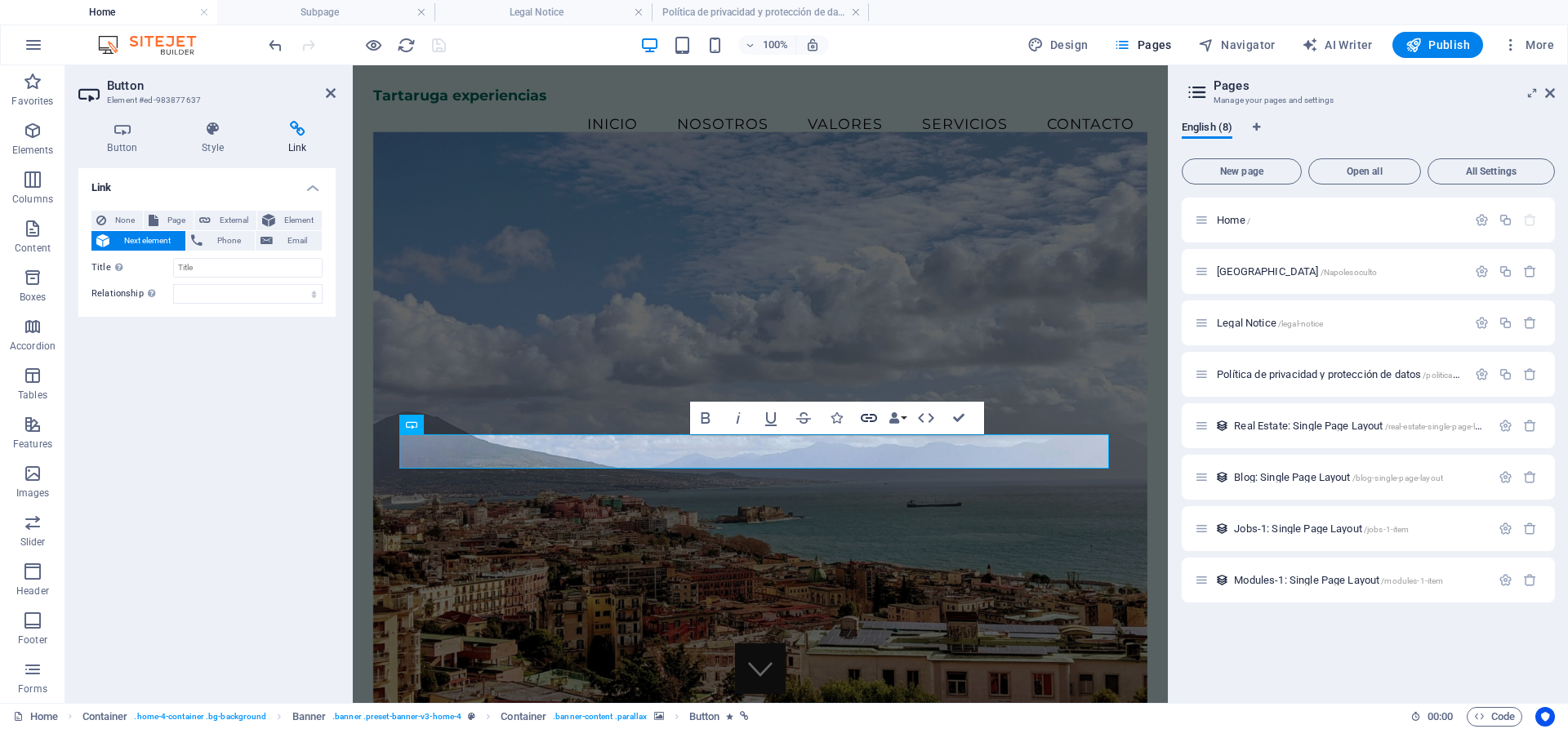
click at [868, 418] on icon "button" at bounding box center [869, 418] width 17 height 8
click at [160, 225] on button "Page" at bounding box center [168, 220] width 50 height 20
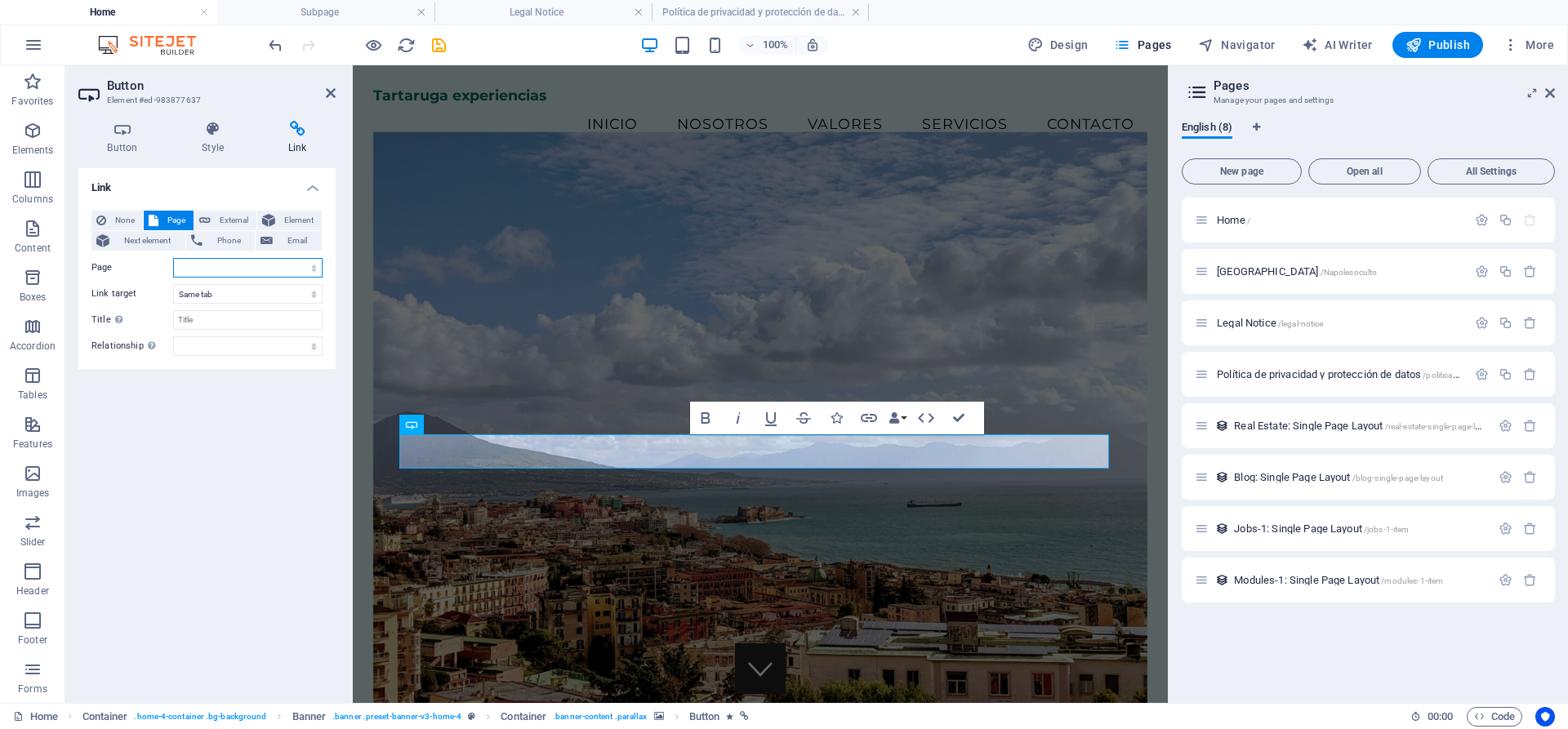
click at [210, 270] on select "Home Nápoles Legal Notice Política de privacidad y protección de datos" at bounding box center [248, 268] width 150 height 20
select select "1"
click at [173, 258] on select "Home Nápoles Legal Notice Política de privacidad y protección de datos" at bounding box center [248, 268] width 150 height 20
click at [261, 296] on select "New tab Same tab Overlay" at bounding box center [248, 294] width 150 height 20
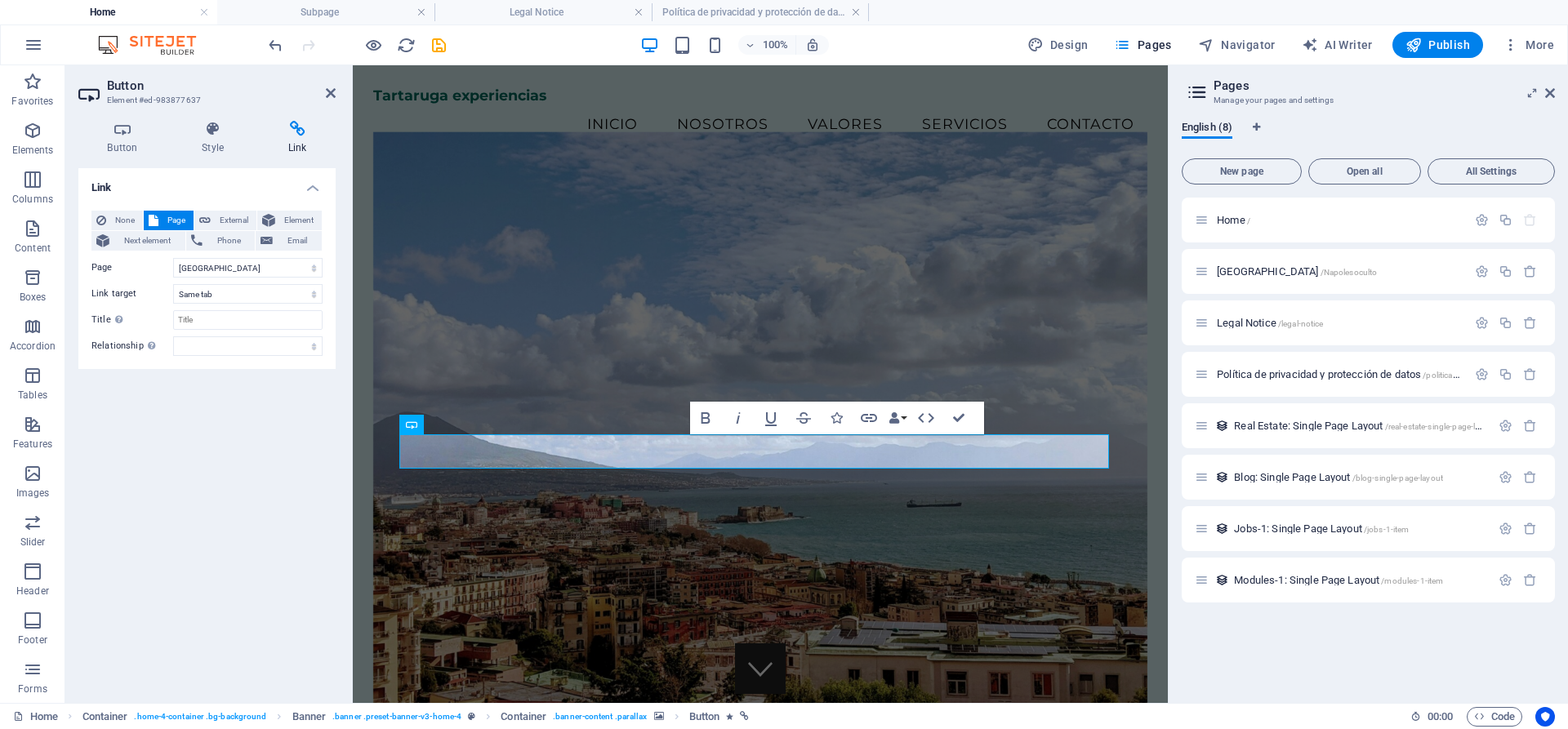
click at [203, 452] on div "Link None Page External Element Next element Phone Email Page Home Nápoles Lega…" at bounding box center [207, 429] width 257 height 522
click at [429, 278] on figure at bounding box center [760, 423] width 774 height 581
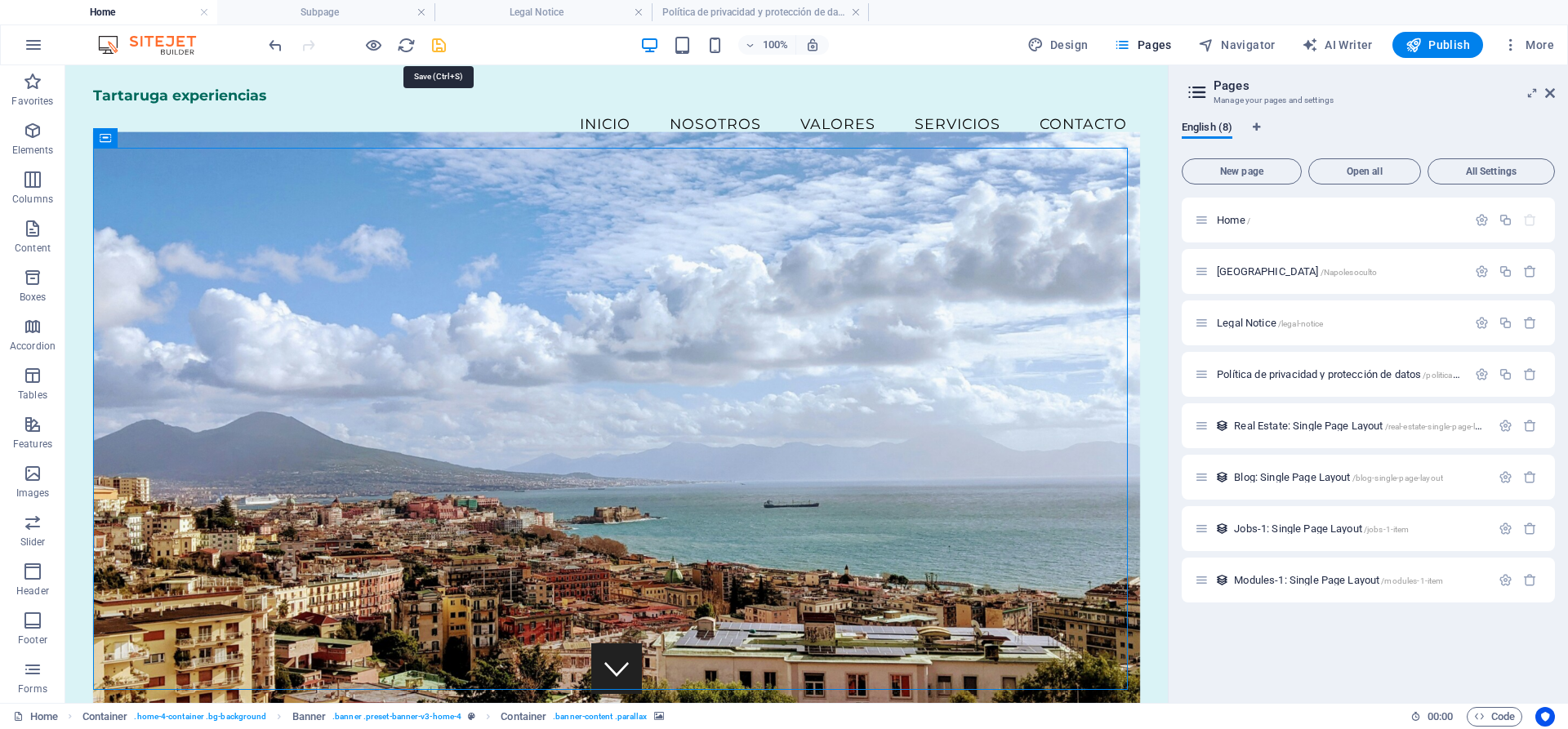
click at [439, 48] on icon "save" at bounding box center [439, 45] width 19 height 19
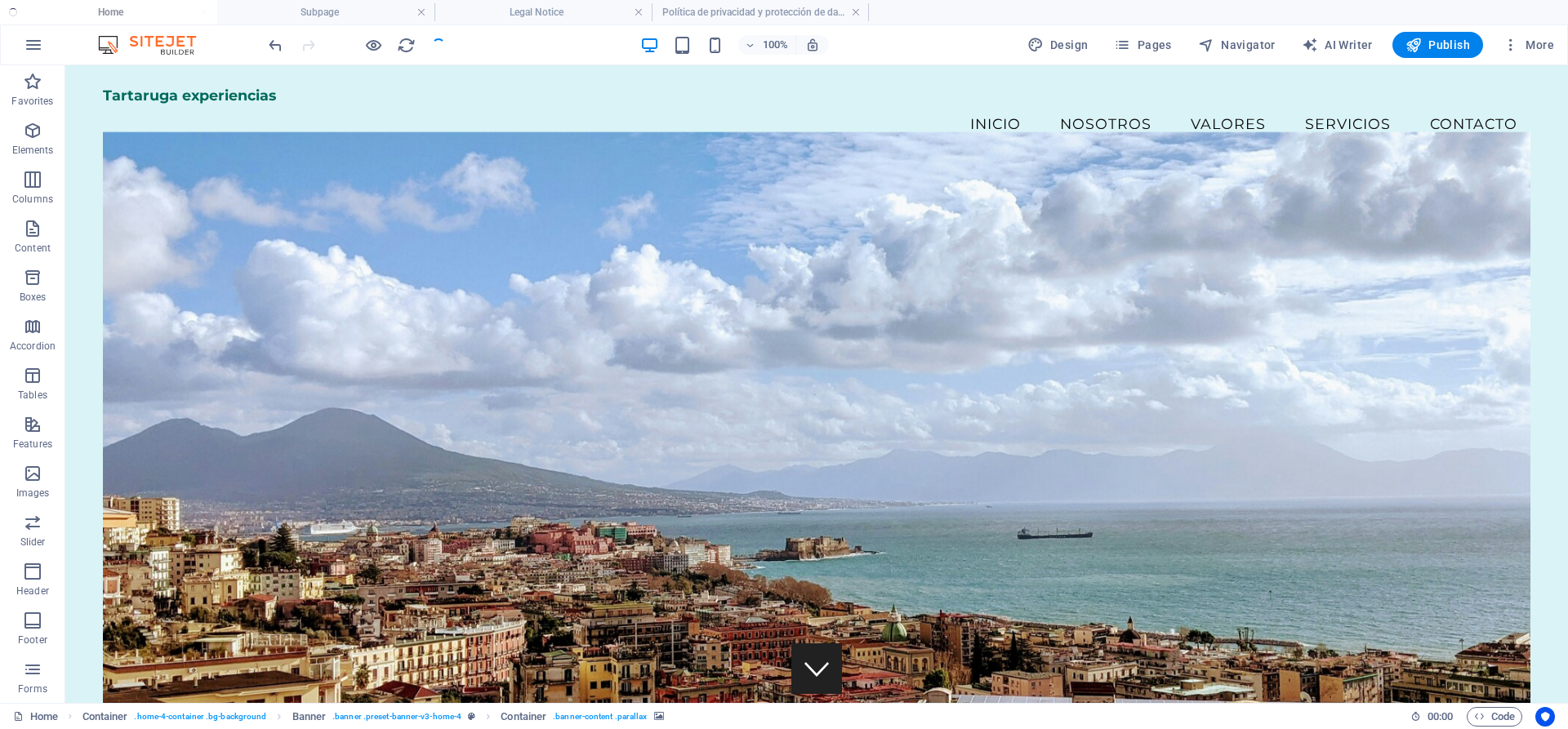
checkbox input "false"
